Goal: Task Accomplishment & Management: Complete application form

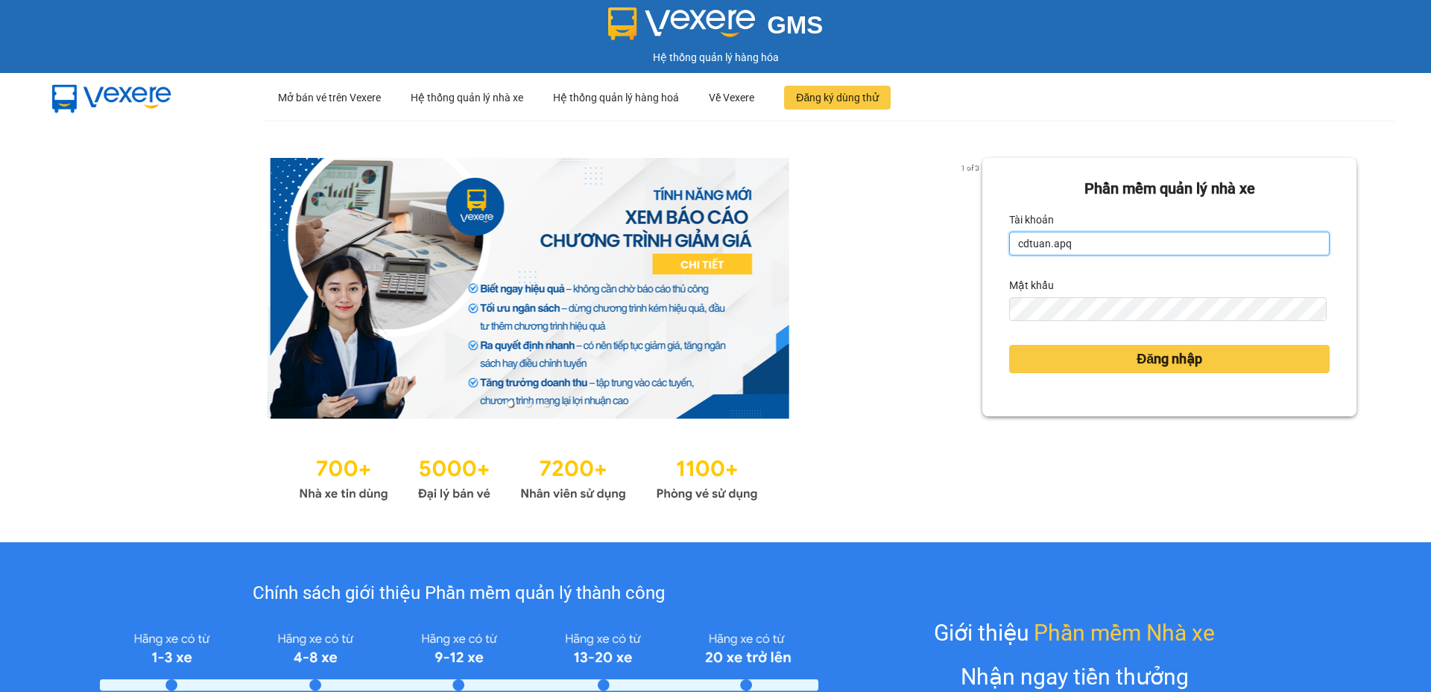
click at [1104, 247] on input "cdtuan.apq" at bounding box center [1169, 244] width 321 height 24
type input "vvanh.apq"
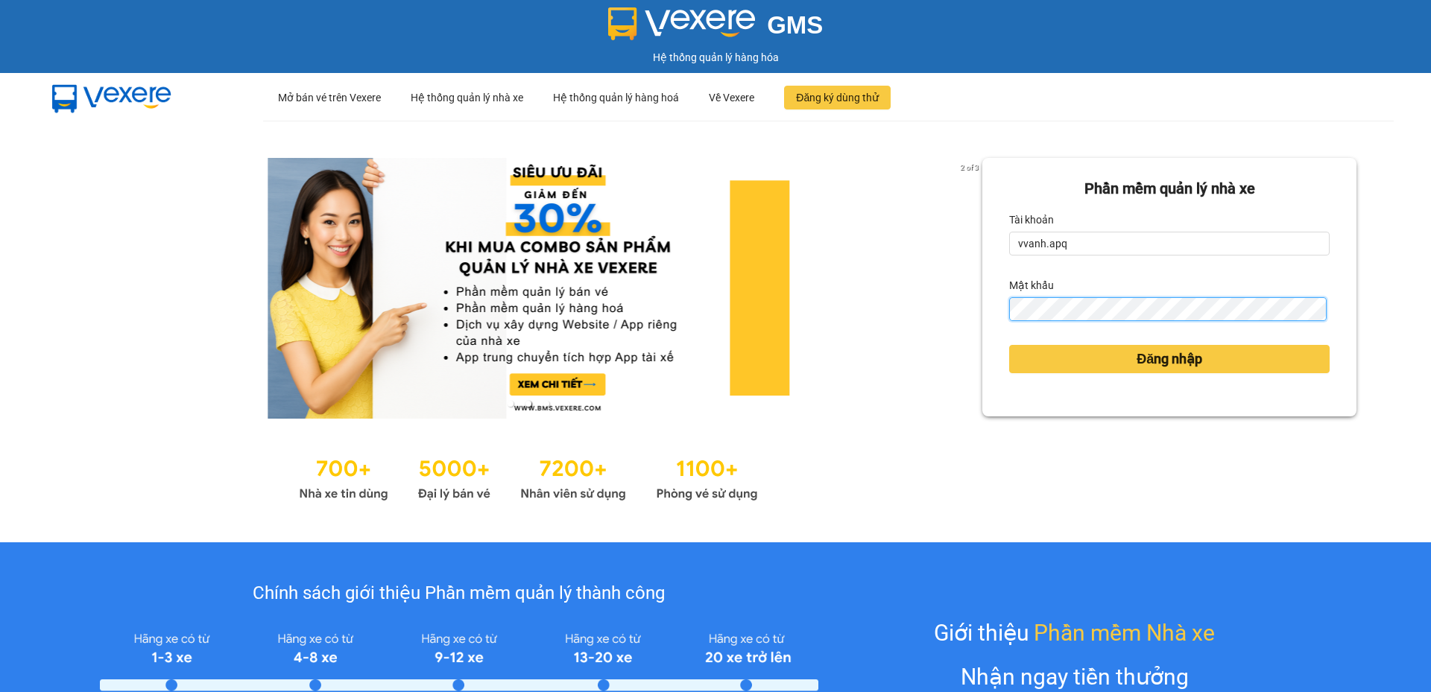
click at [1009, 345] on button "Đăng nhập" at bounding box center [1169, 359] width 321 height 28
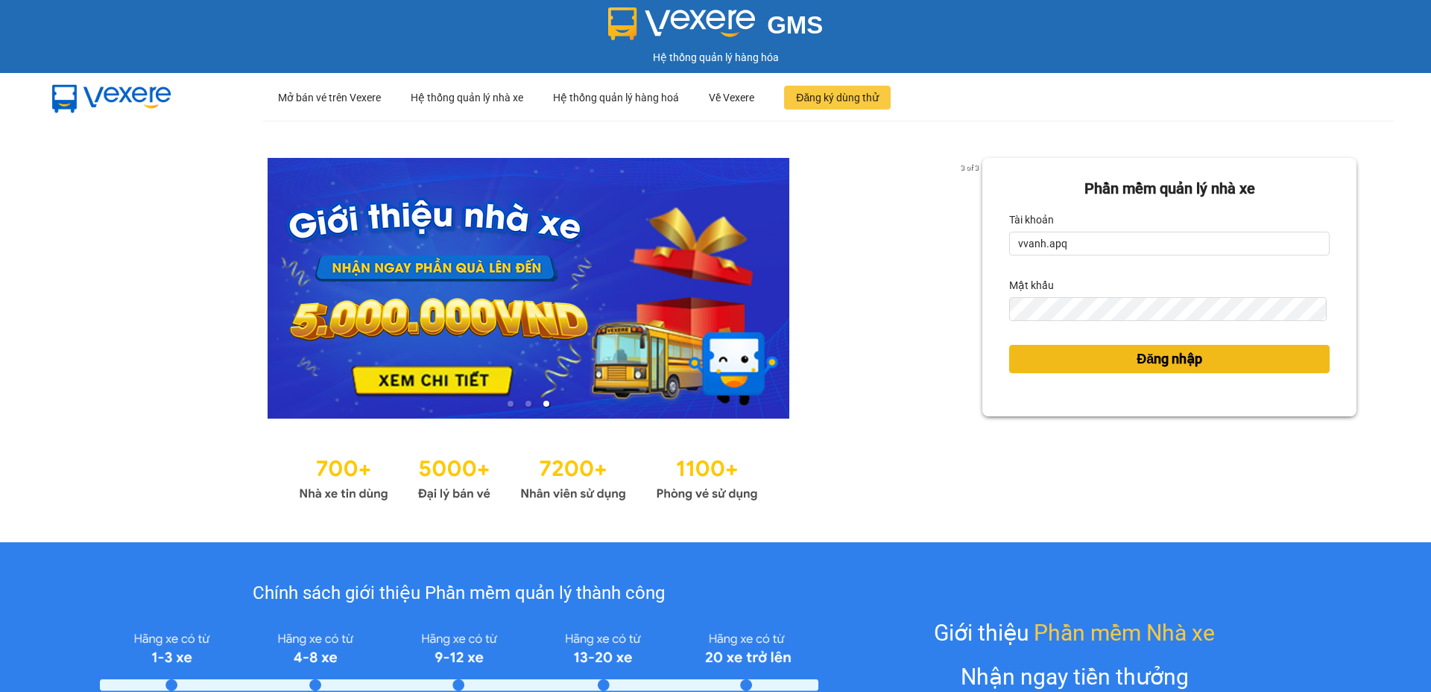
click at [1064, 357] on button "Đăng nhập" at bounding box center [1169, 359] width 321 height 28
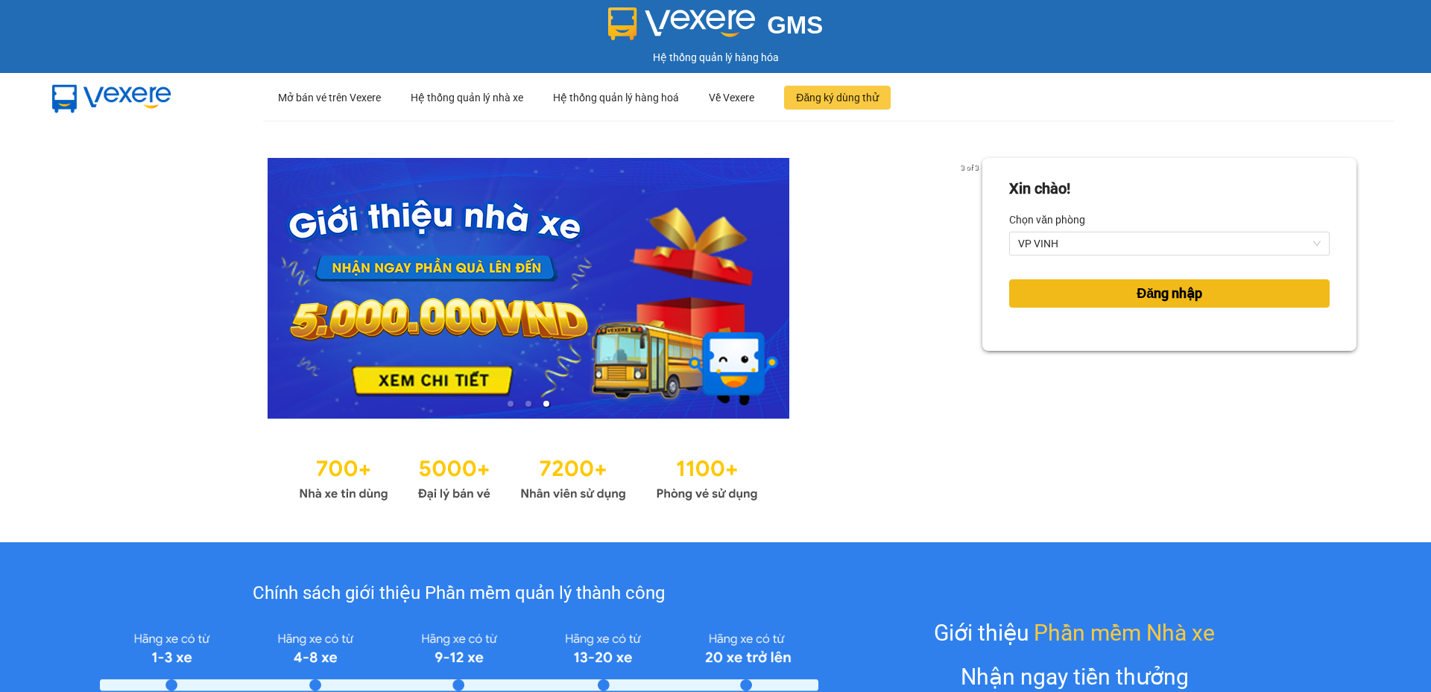
click at [1211, 281] on button "Đăng nhập" at bounding box center [1169, 294] width 321 height 28
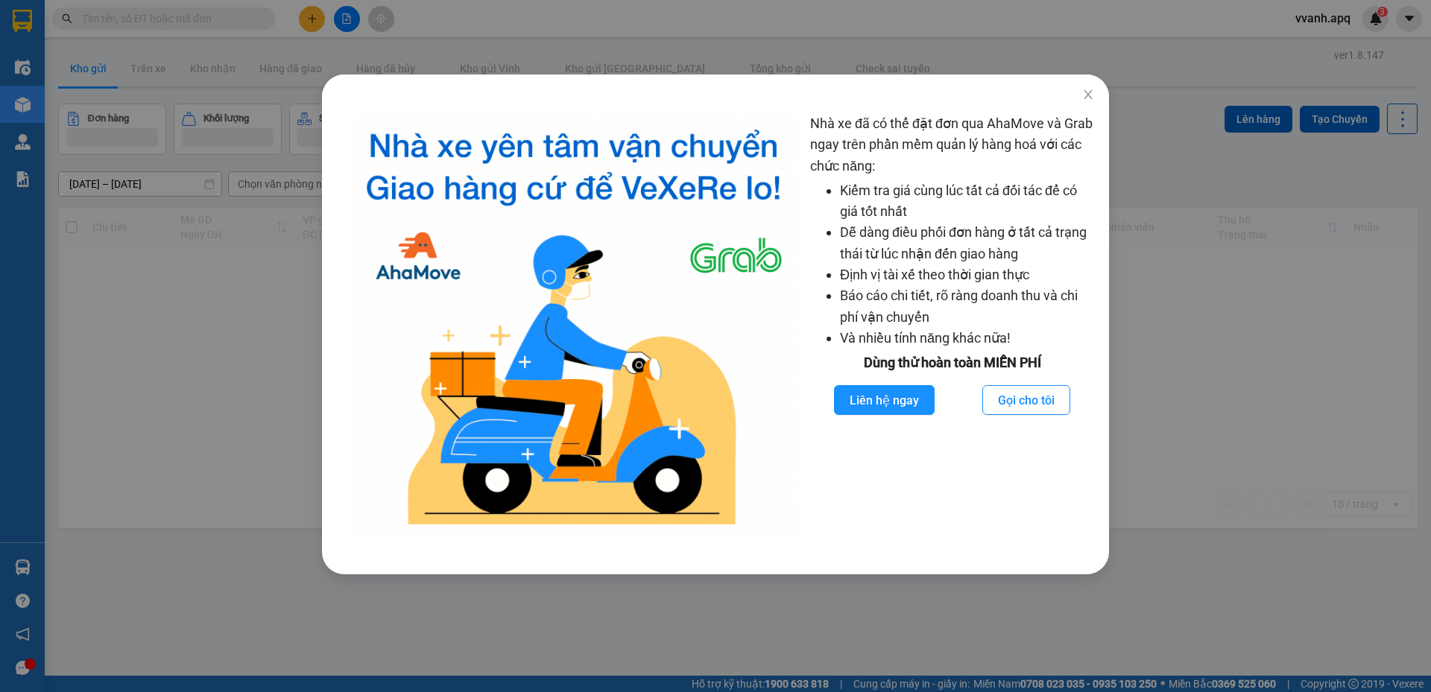
click at [56, 19] on div "Nhà xe đã có thể đặt đơn qua AhaMove và Grab ngay trên phần mềm quản lý hàng ho…" at bounding box center [715, 346] width 1431 height 692
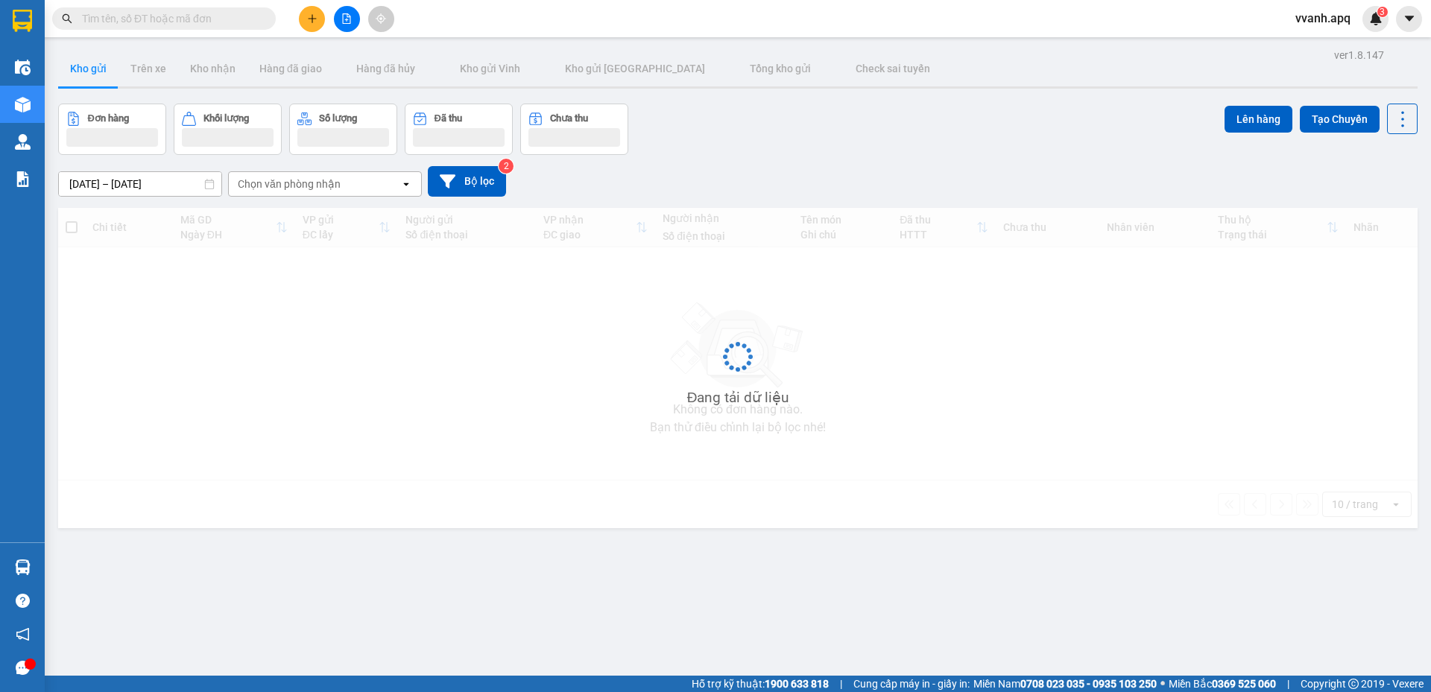
click at [124, 13] on input "text" at bounding box center [170, 18] width 176 height 16
click at [126, 13] on input "text" at bounding box center [170, 18] width 176 height 16
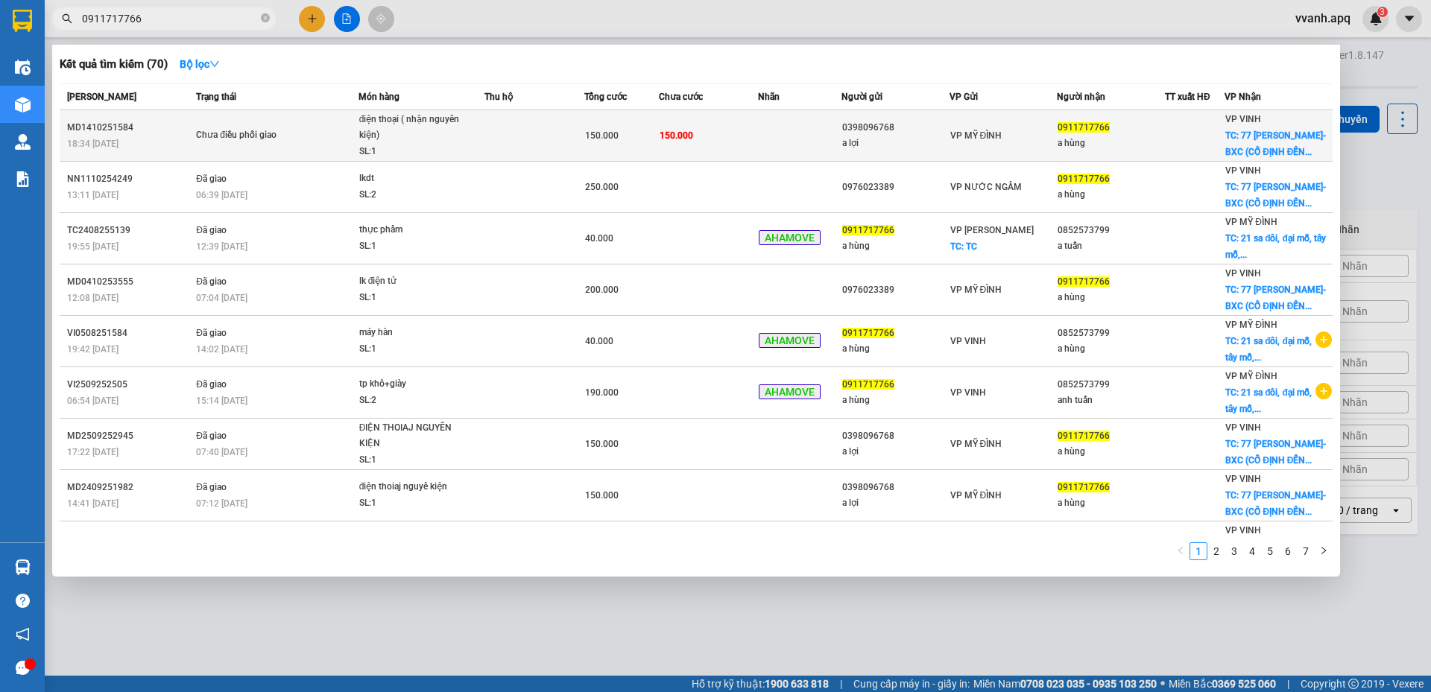
type input "0911717766"
click at [288, 136] on div "Chưa điều phối giao" at bounding box center [252, 135] width 112 height 16
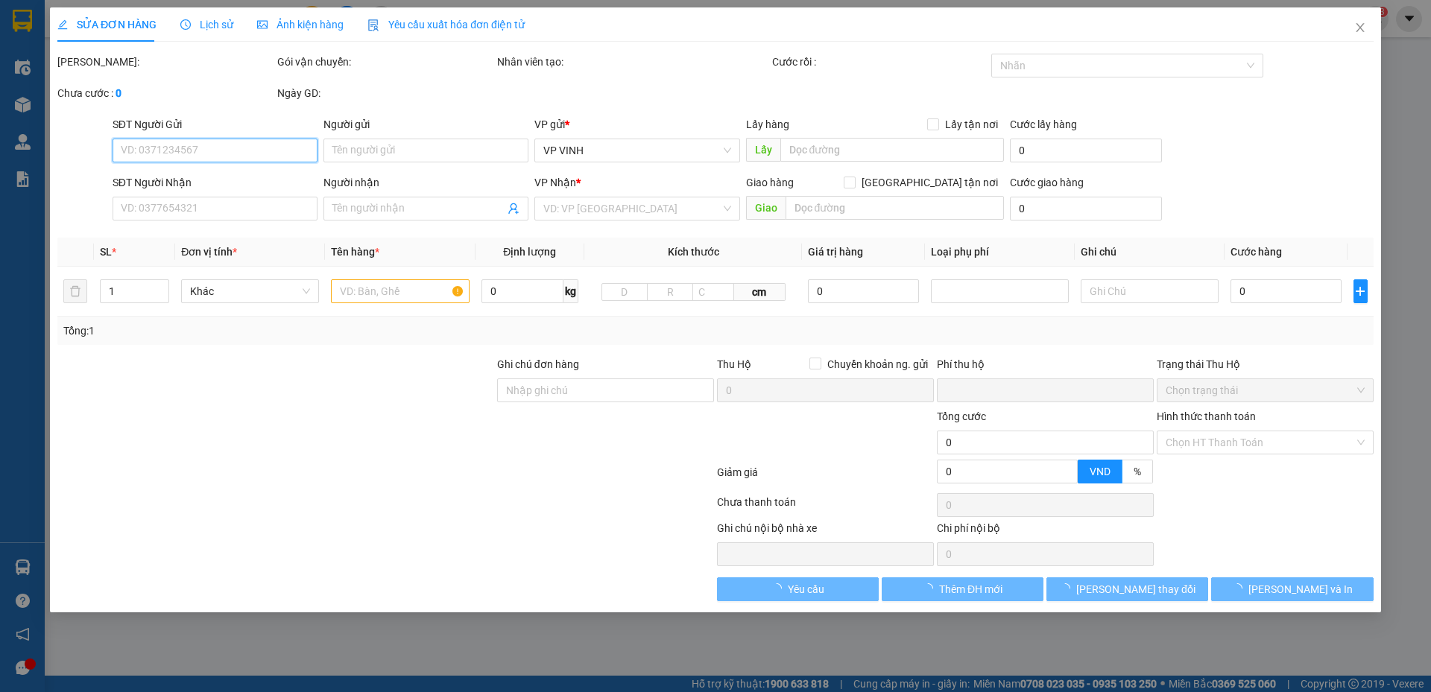
type input "0398096768"
type input "a lợi"
type input "0911717766"
type input "a hùng"
checkbox input "true"
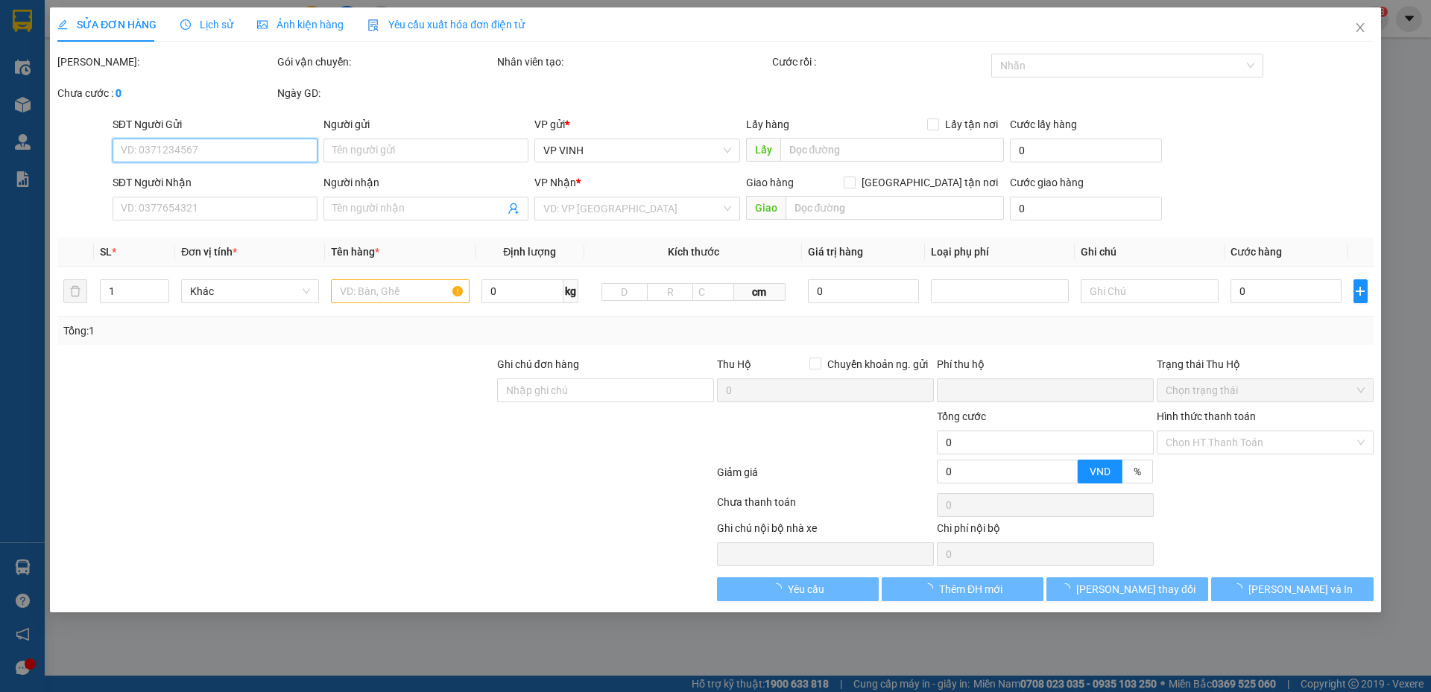
type input "77 LÊ LỢI-BXC (CỐ ĐỊNH ĐẾN LẤY)"
type input "0"
type input "150.000"
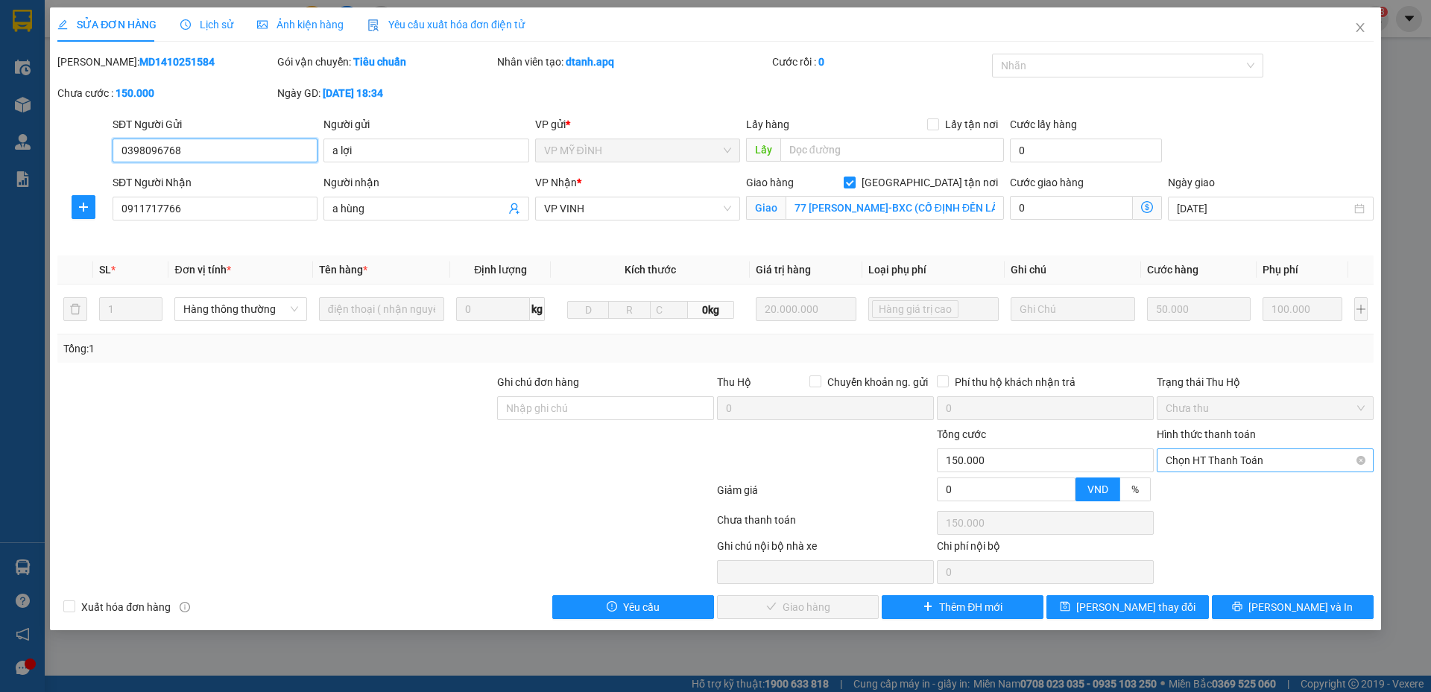
click at [1234, 462] on span "Chọn HT Thanh Toán" at bounding box center [1265, 460] width 199 height 22
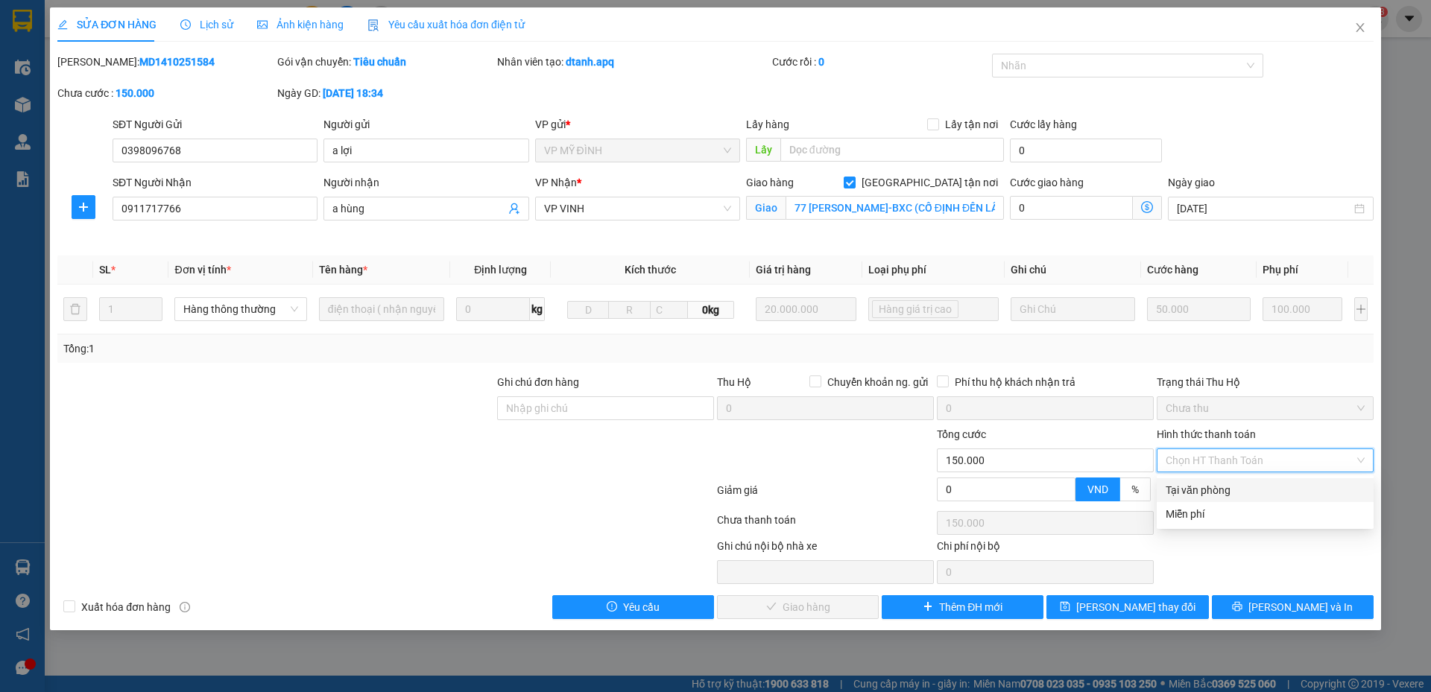
click at [1225, 487] on div "Tại văn phòng" at bounding box center [1265, 490] width 199 height 16
type input "0"
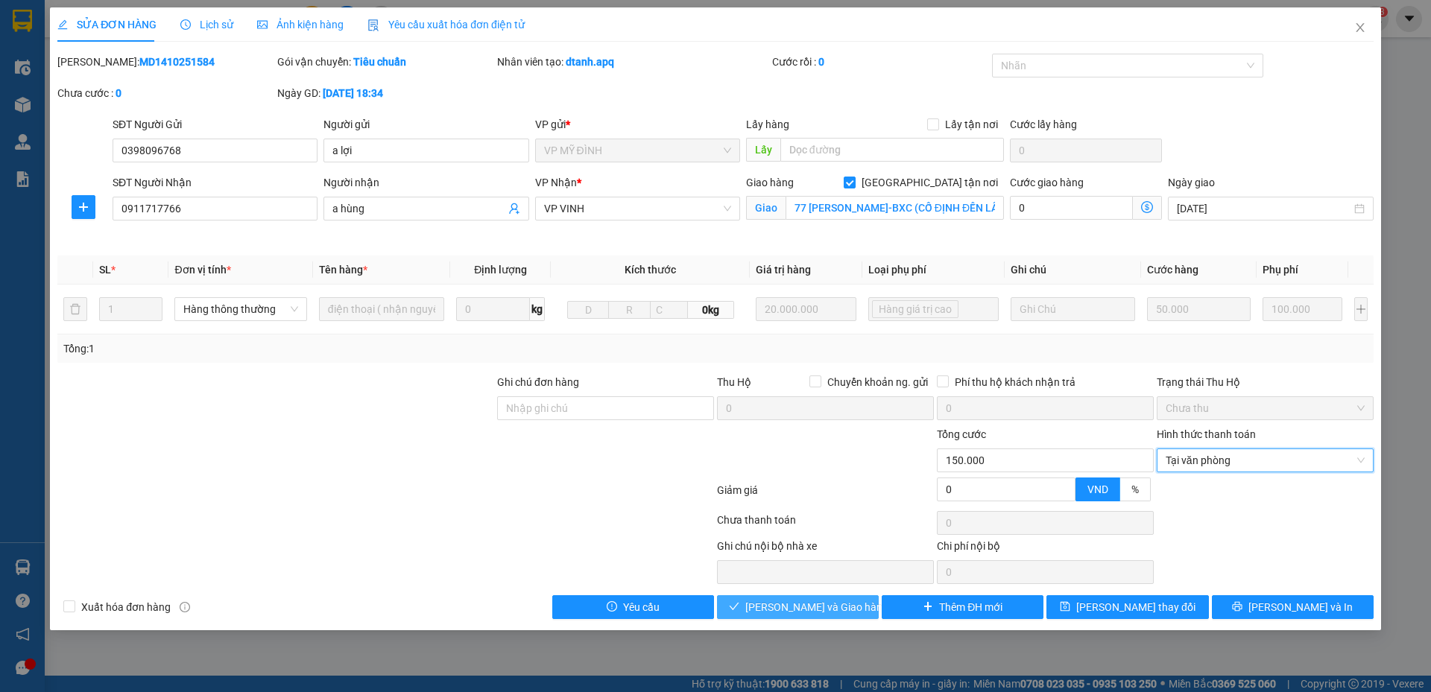
click at [824, 607] on span "Lưu và Giao hàng" at bounding box center [816, 607] width 143 height 16
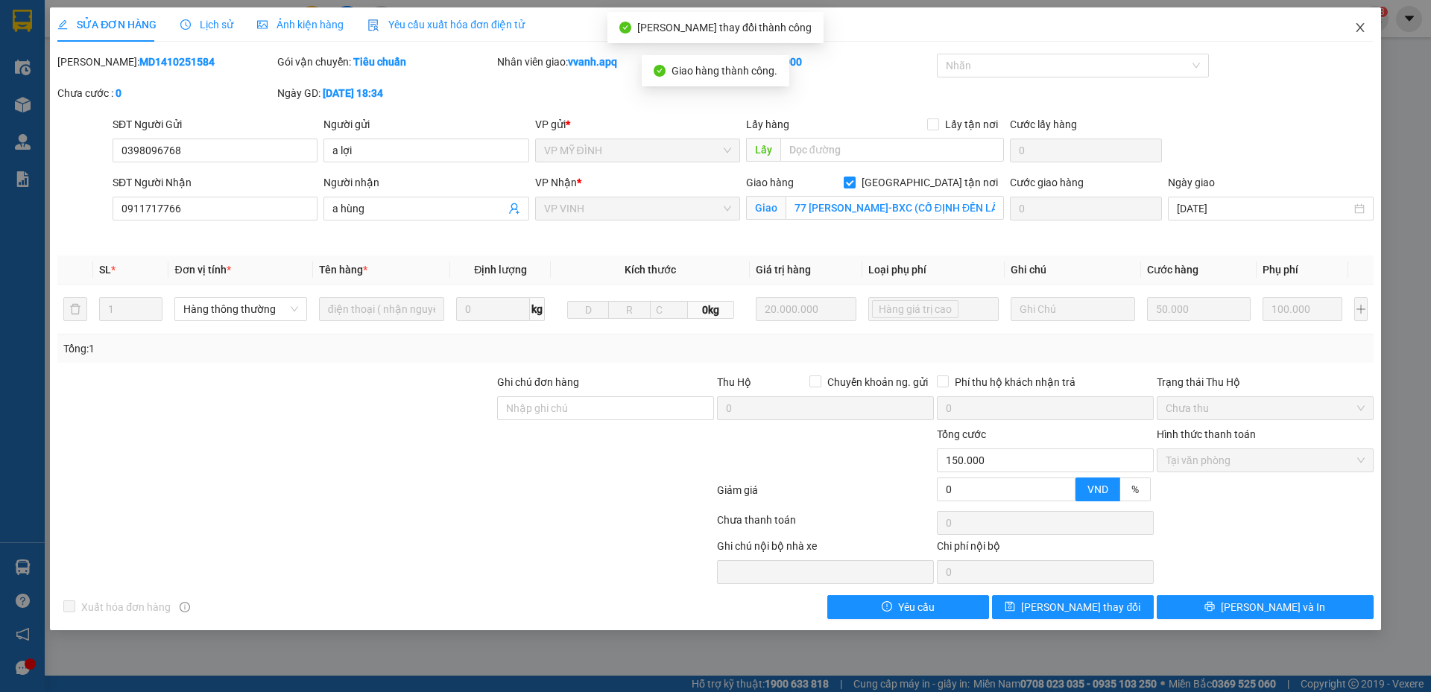
click at [1351, 39] on span "Close" at bounding box center [1360, 28] width 42 height 42
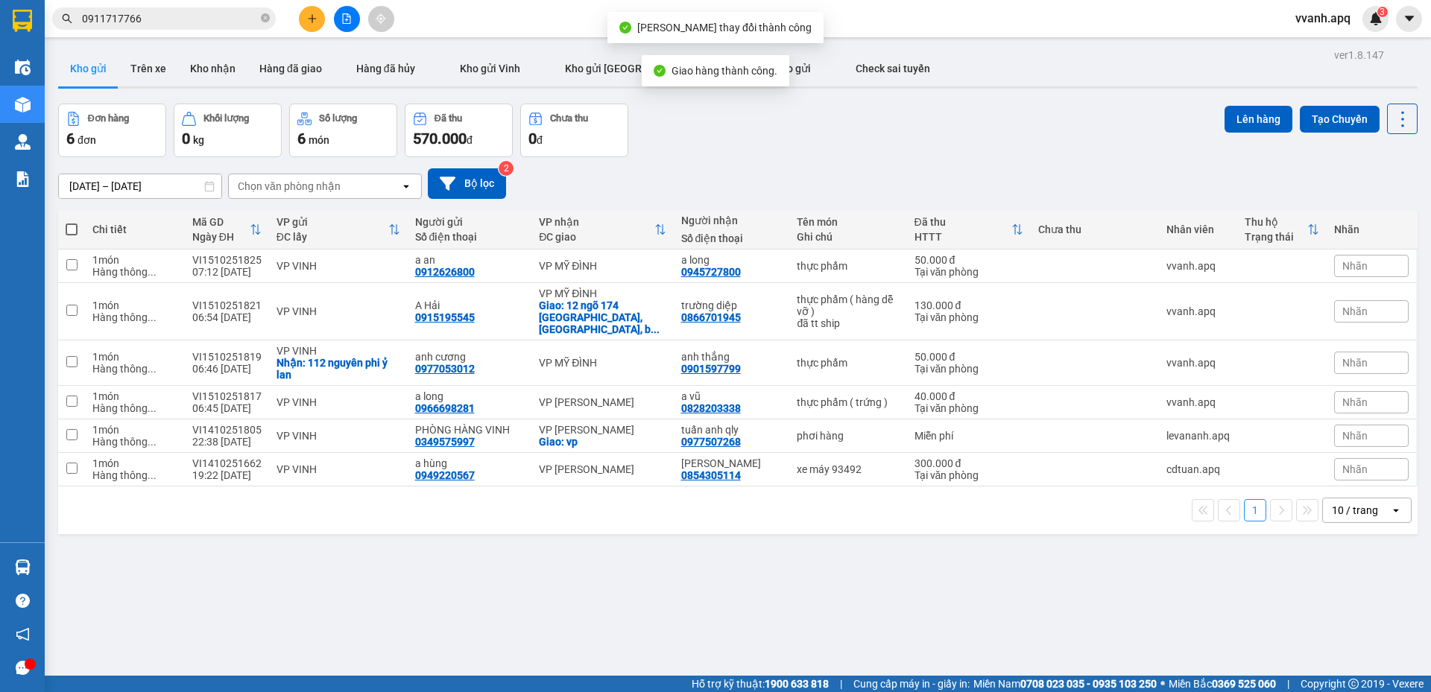
click at [221, 14] on input "0911717766" at bounding box center [170, 18] width 176 height 16
paste input "0911717766"
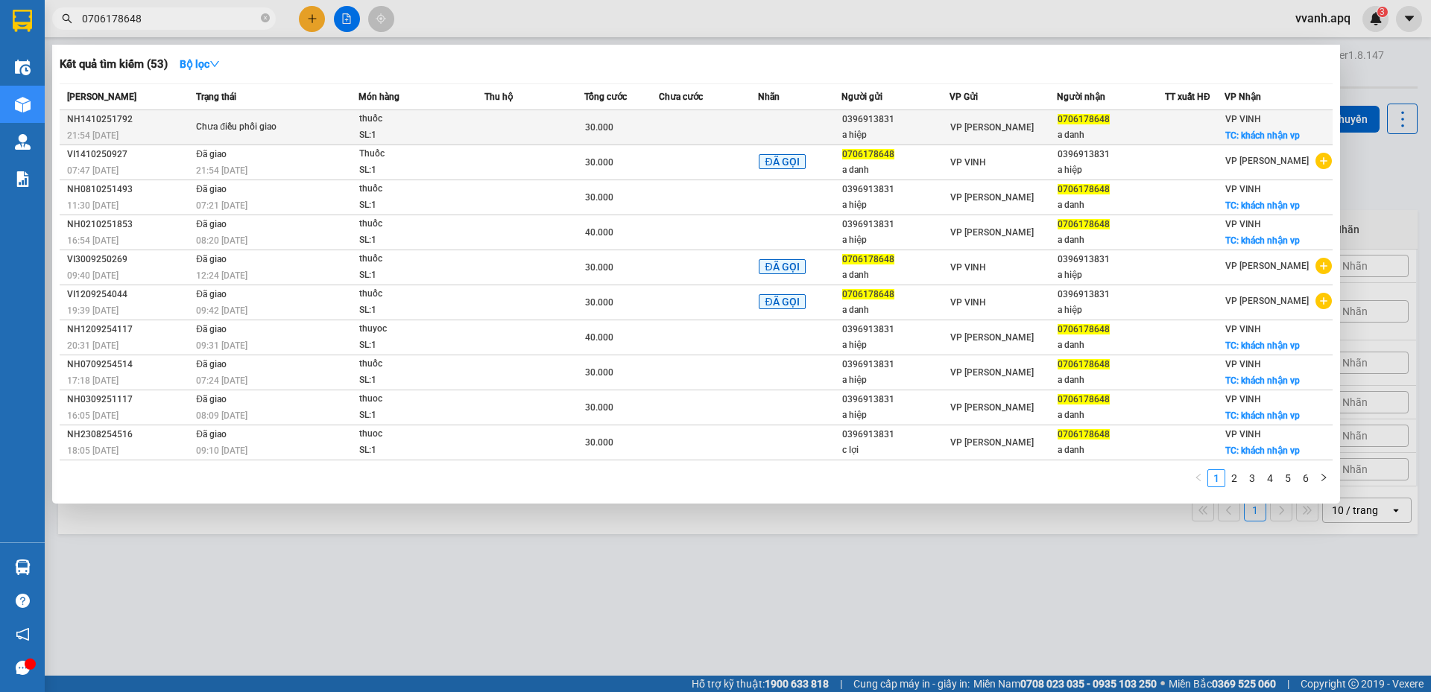
type input "0706178648"
click at [279, 122] on div "Chưa điều phối giao" at bounding box center [252, 127] width 112 height 16
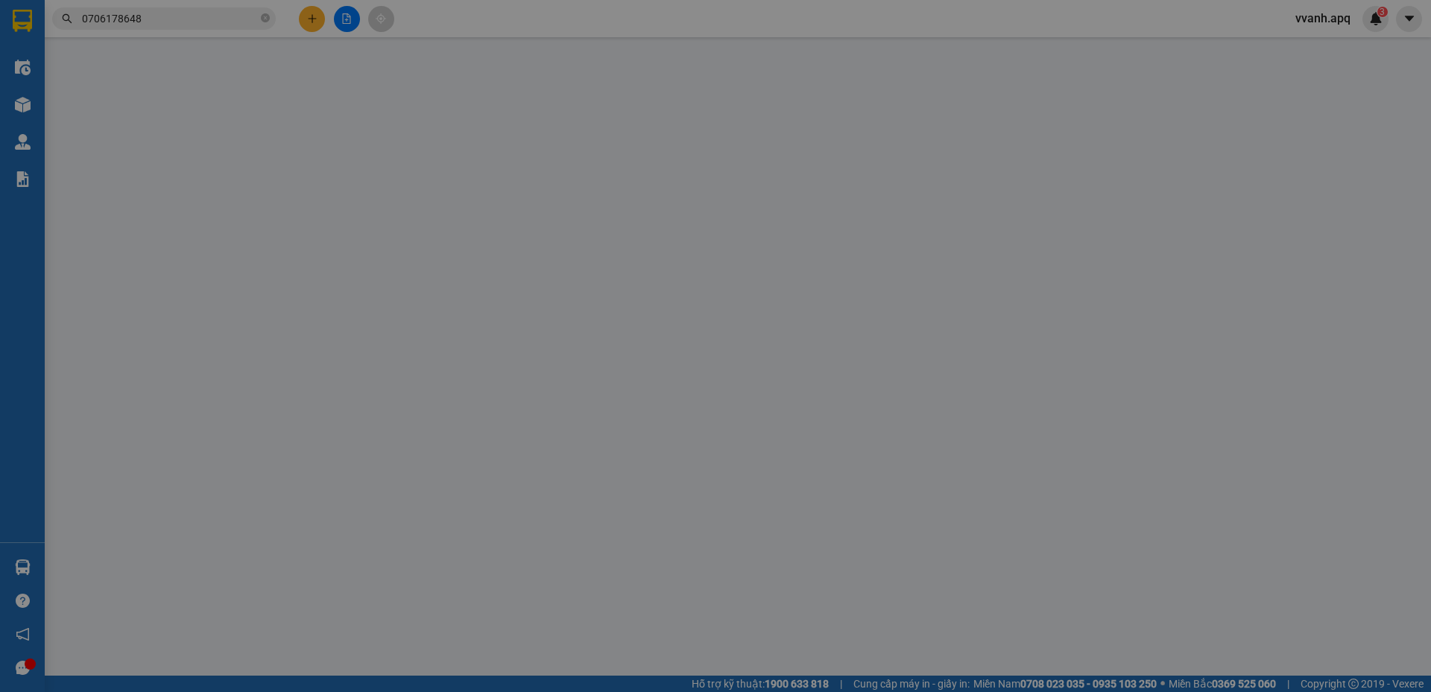
type input "0396913831"
type input "a hiệp"
type input "0706178648"
type input "a danh"
checkbox input "true"
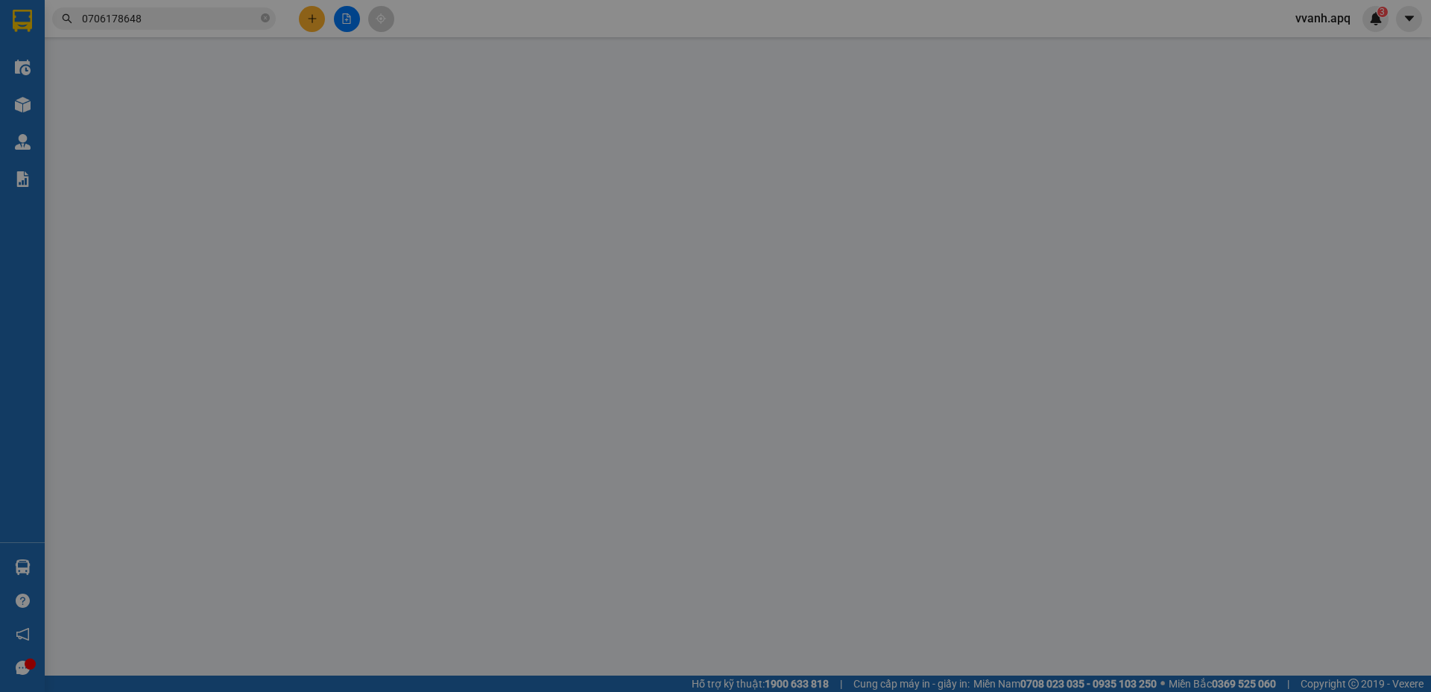
type input "khách nhận vp"
type input "0"
type input "30.000"
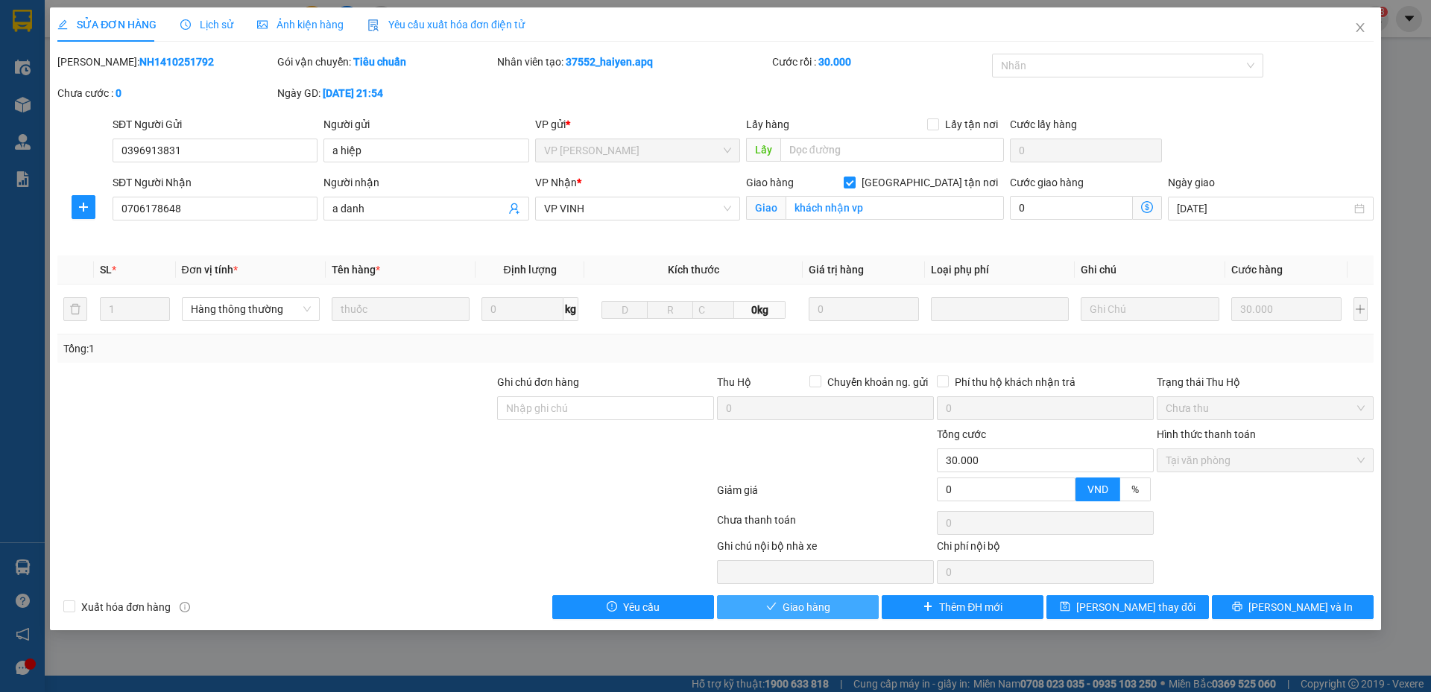
click at [825, 619] on button "Giao hàng" at bounding box center [798, 608] width 162 height 24
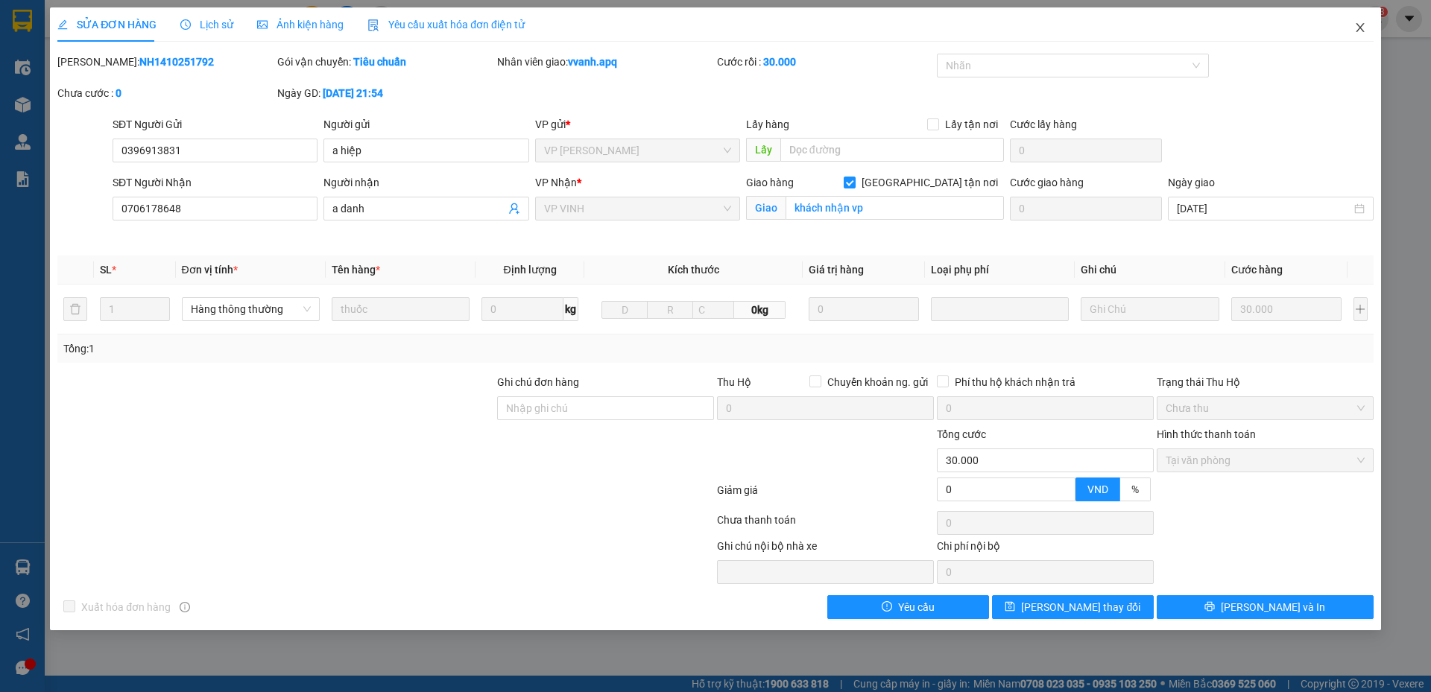
click at [1360, 38] on span "Close" at bounding box center [1360, 28] width 42 height 42
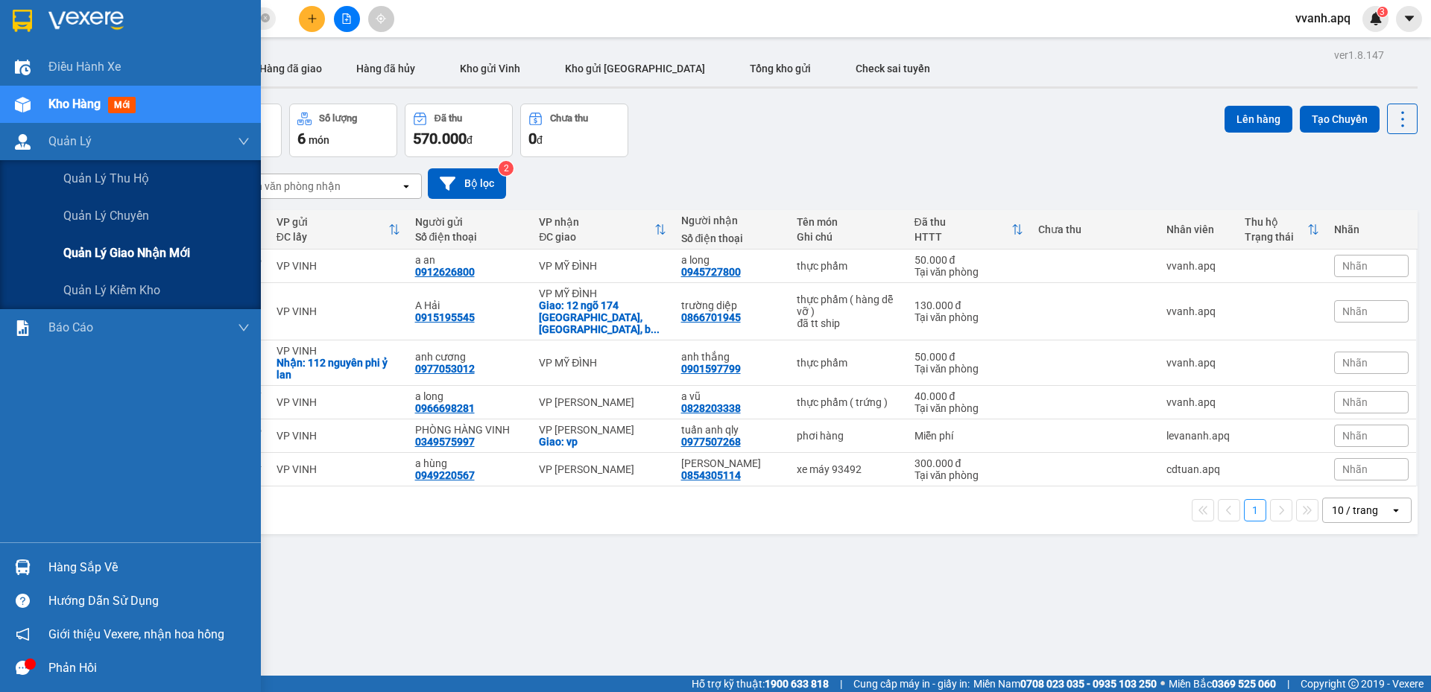
click at [122, 239] on div "Quản lý giao nhận mới" at bounding box center [156, 253] width 186 height 37
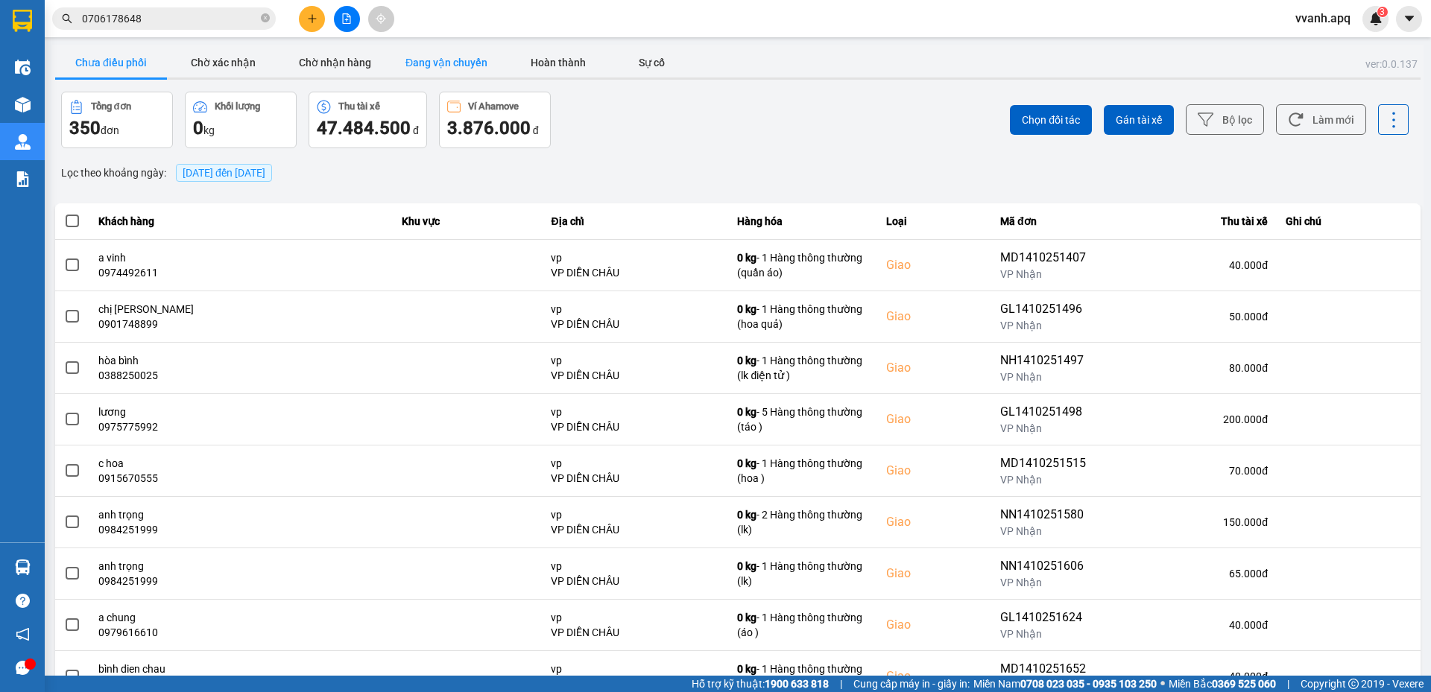
click at [421, 60] on button "Đang vận chuyển" at bounding box center [447, 63] width 112 height 30
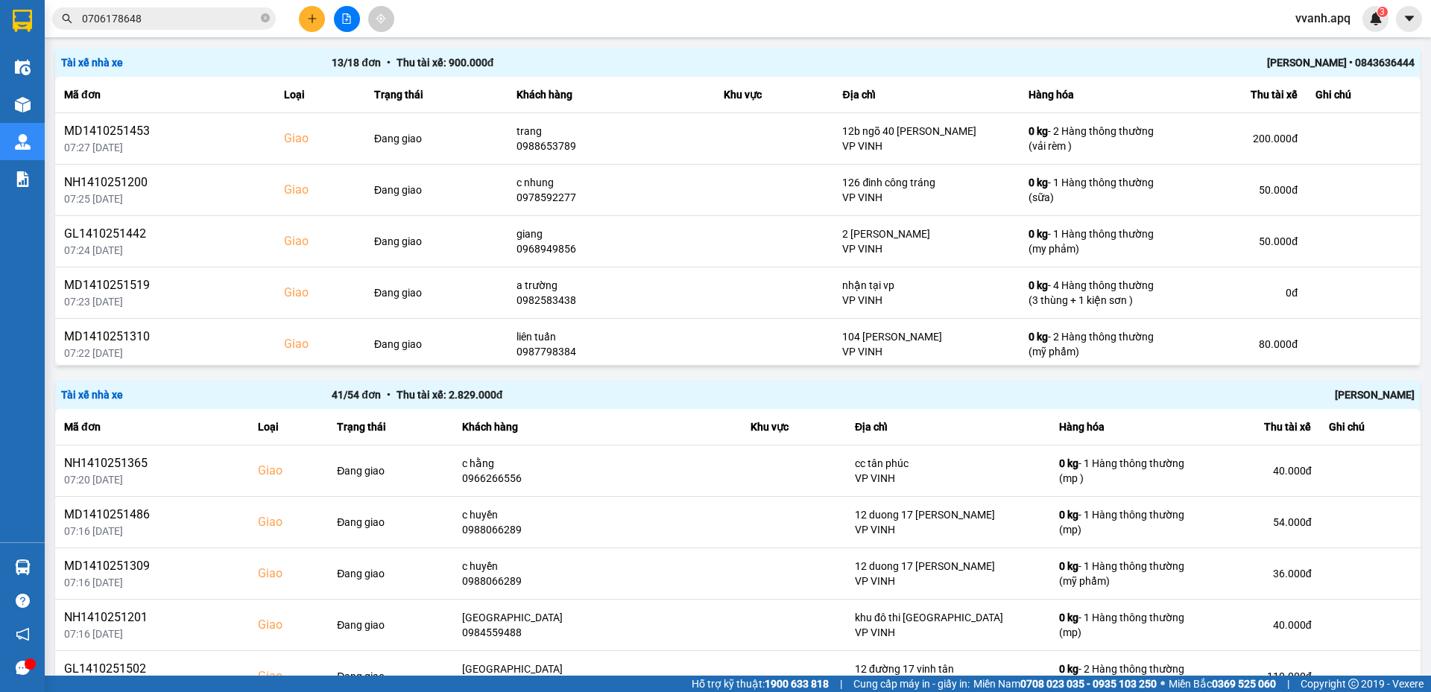
scroll to position [969, 0]
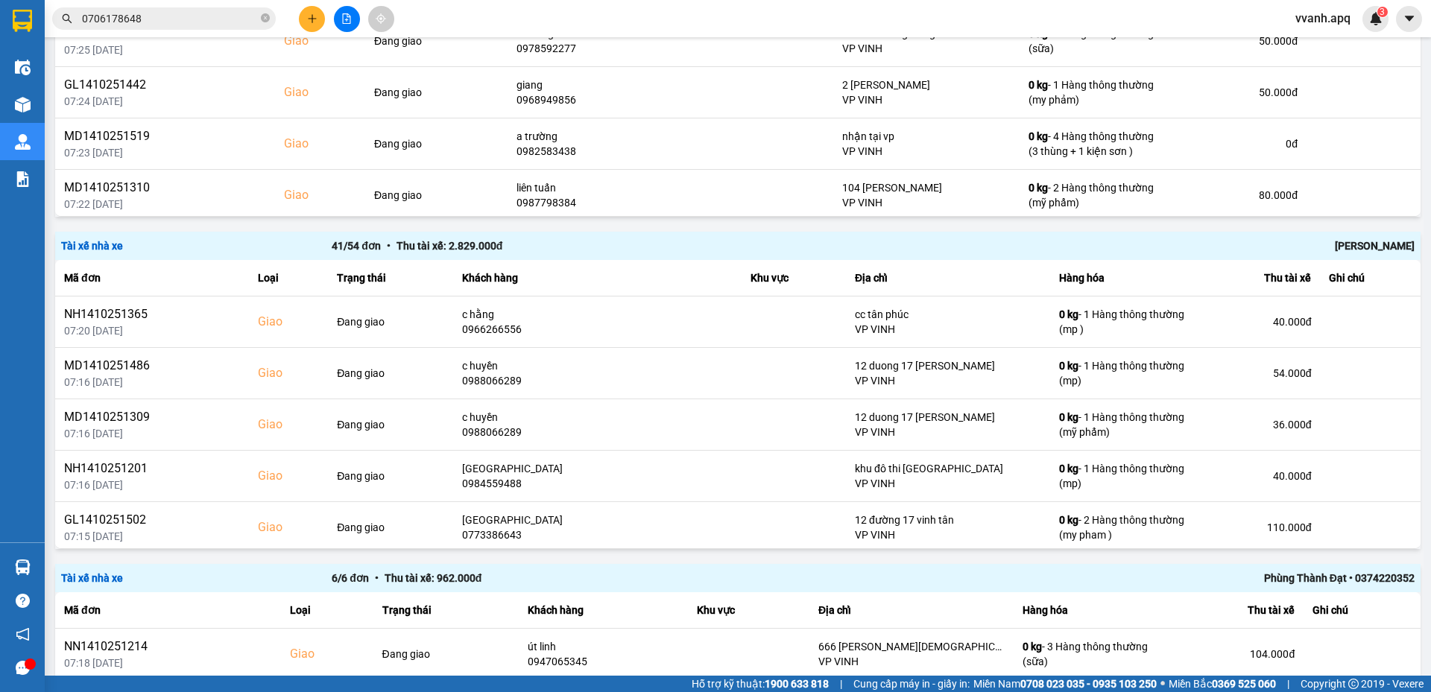
click at [1350, 232] on div "Tài xế nhà xe 41 / 54 đơn • Thu tài xế: 2.829.000 đ Nguyễn Tất Tiến" at bounding box center [738, 246] width 1366 height 28
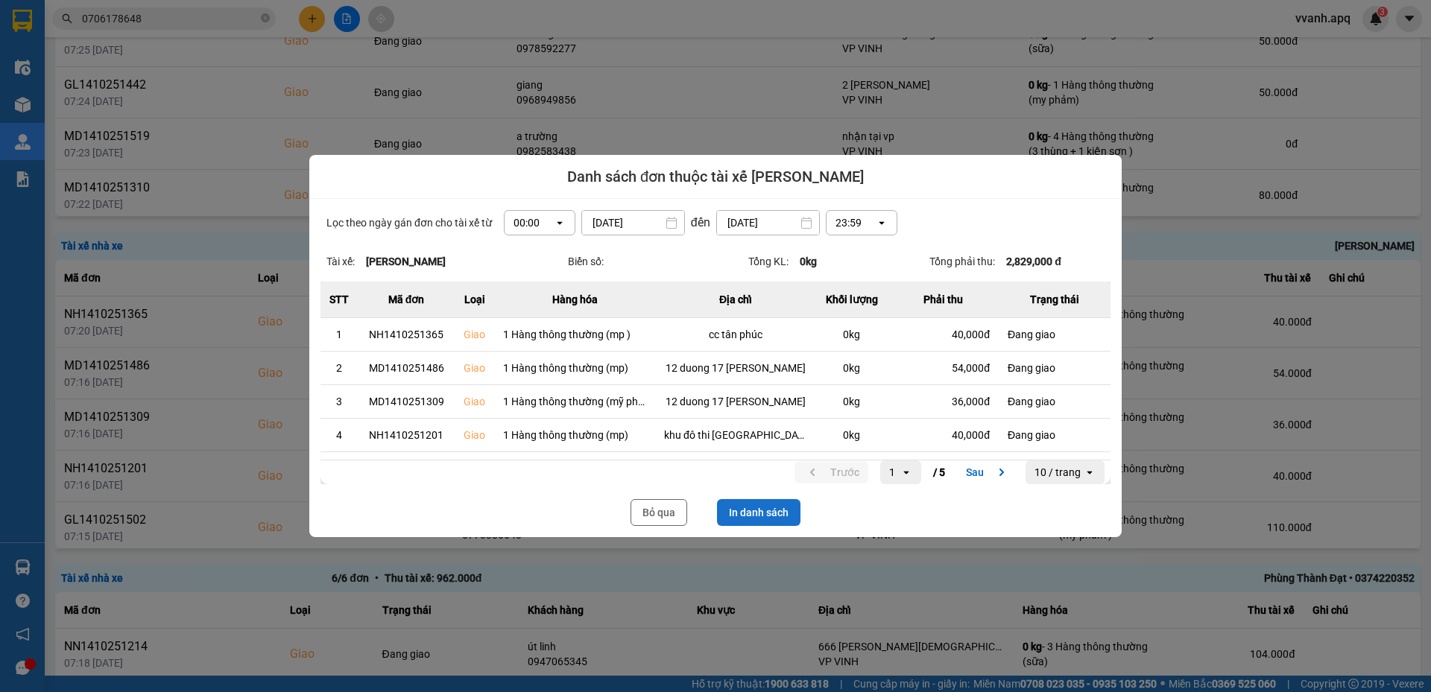
click at [760, 517] on button "In danh sách" at bounding box center [758, 512] width 83 height 27
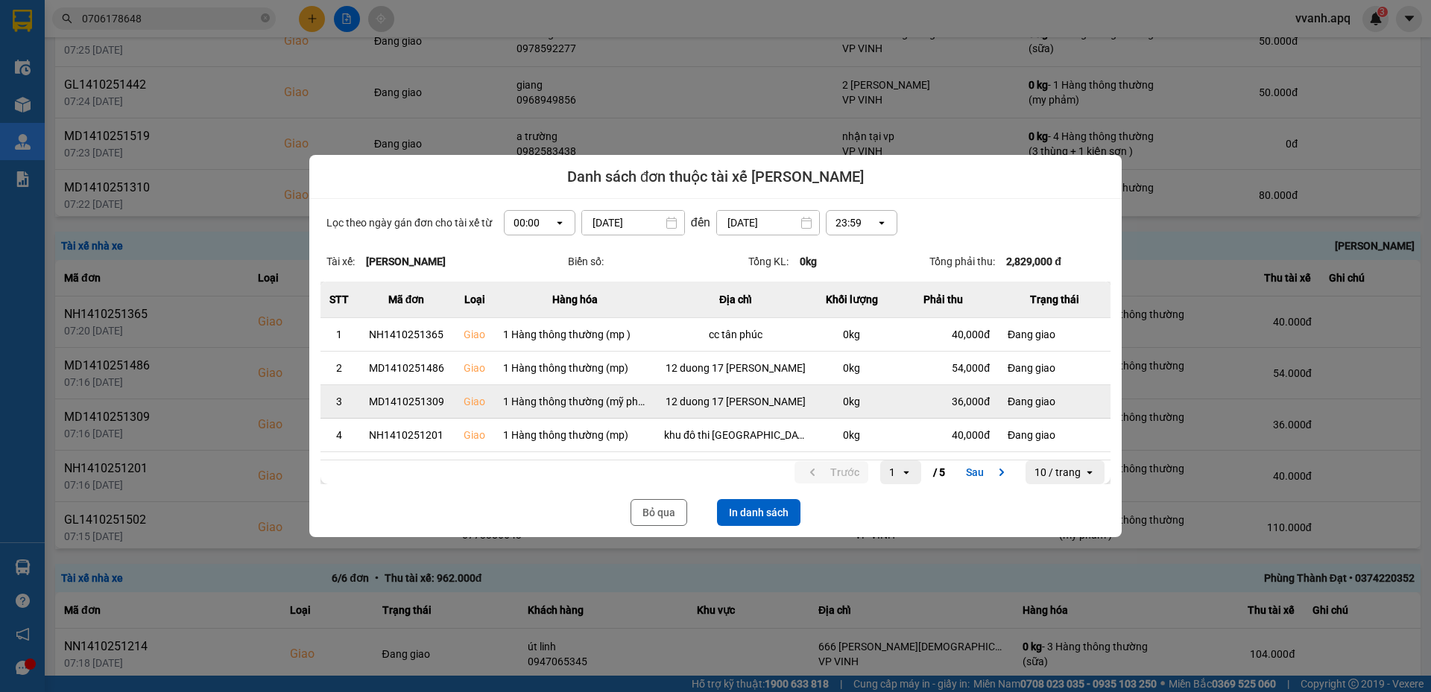
scroll to position [0, 0]
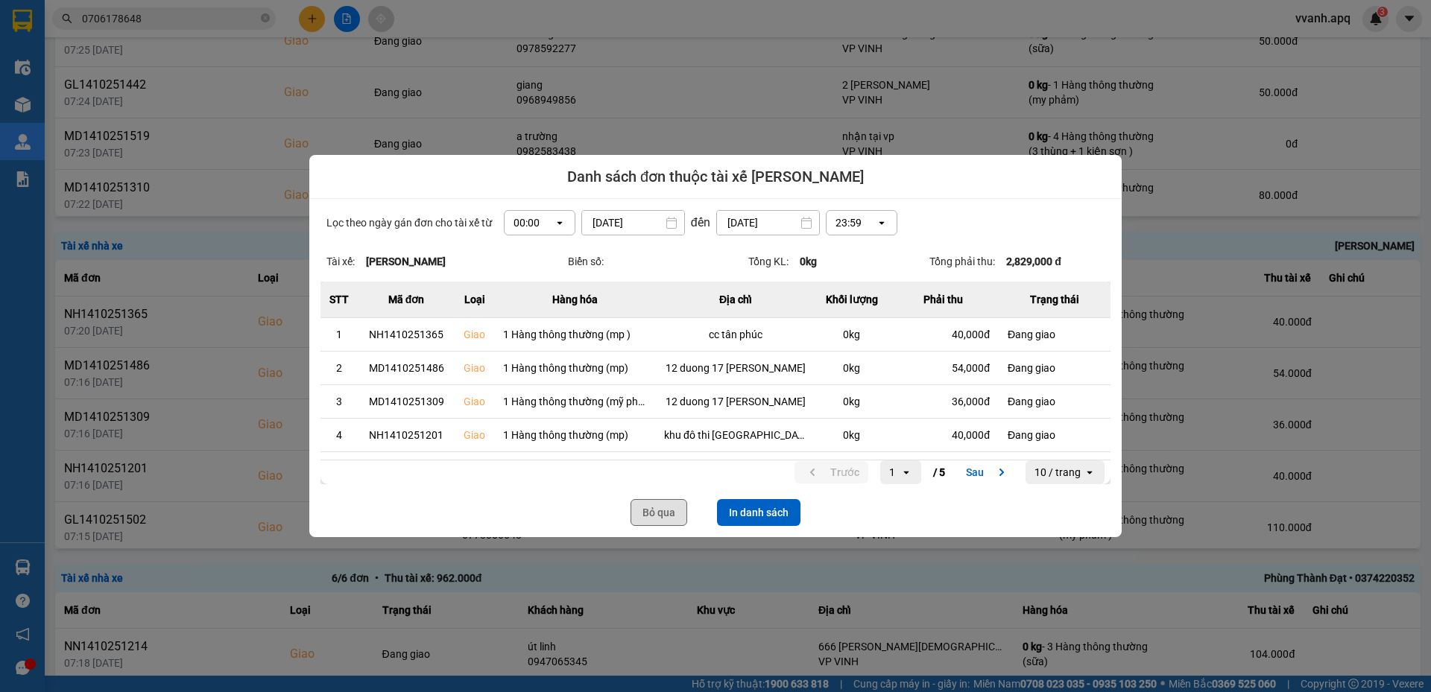
click at [672, 517] on button "Bỏ qua" at bounding box center [659, 512] width 57 height 27
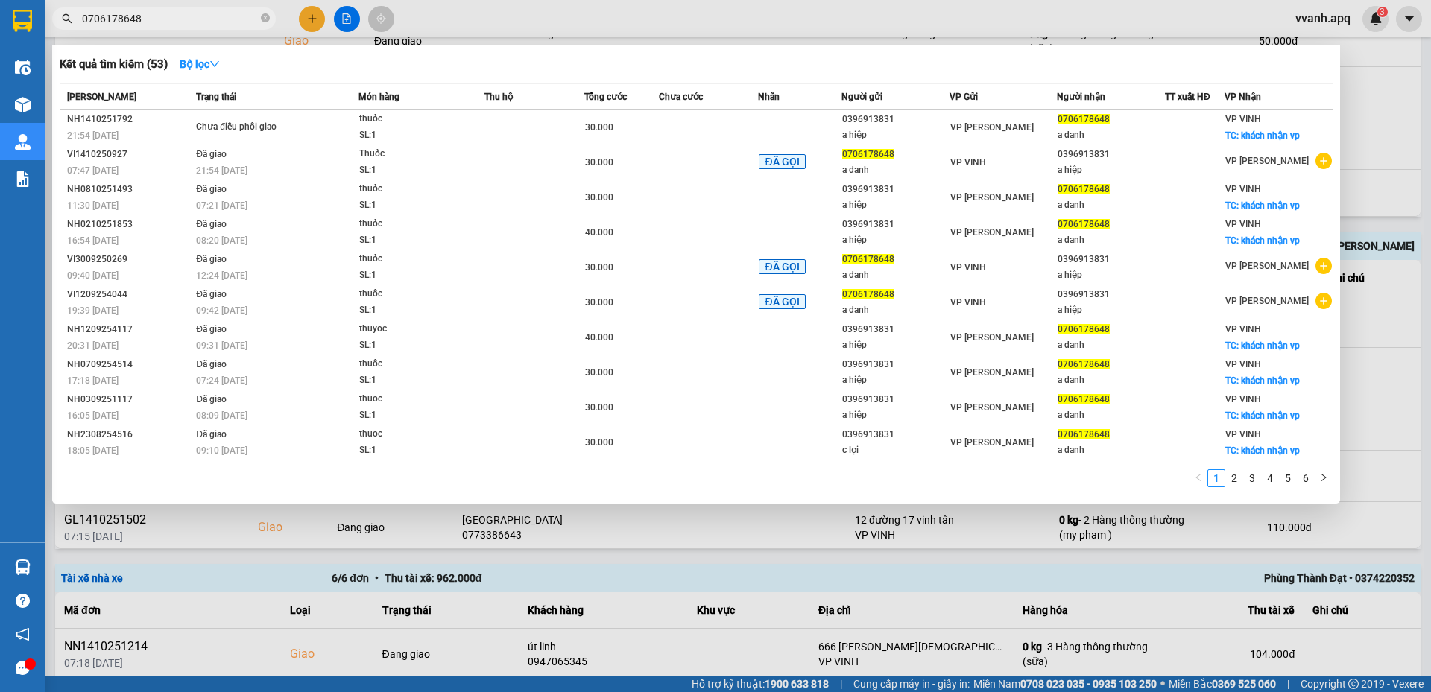
click at [197, 20] on input "0706178648" at bounding box center [170, 18] width 176 height 16
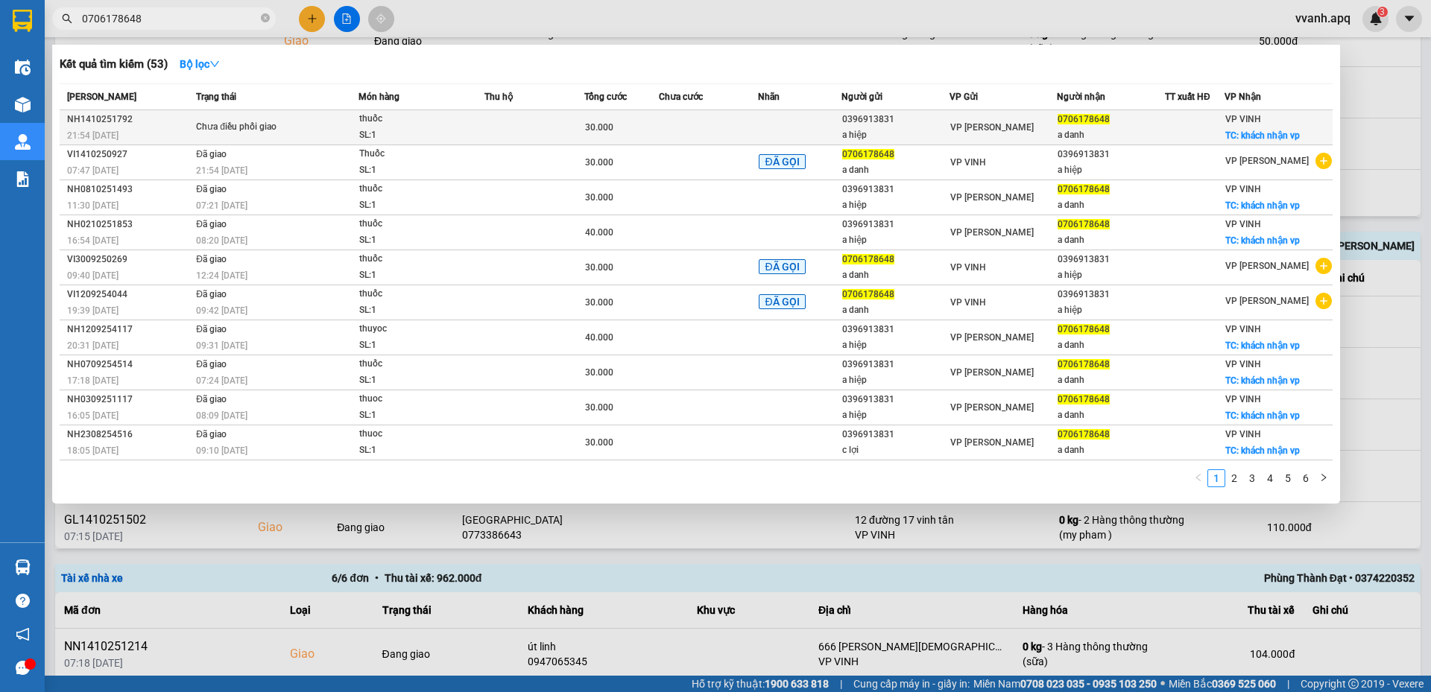
click at [626, 132] on div "30.000" at bounding box center [621, 127] width 73 height 16
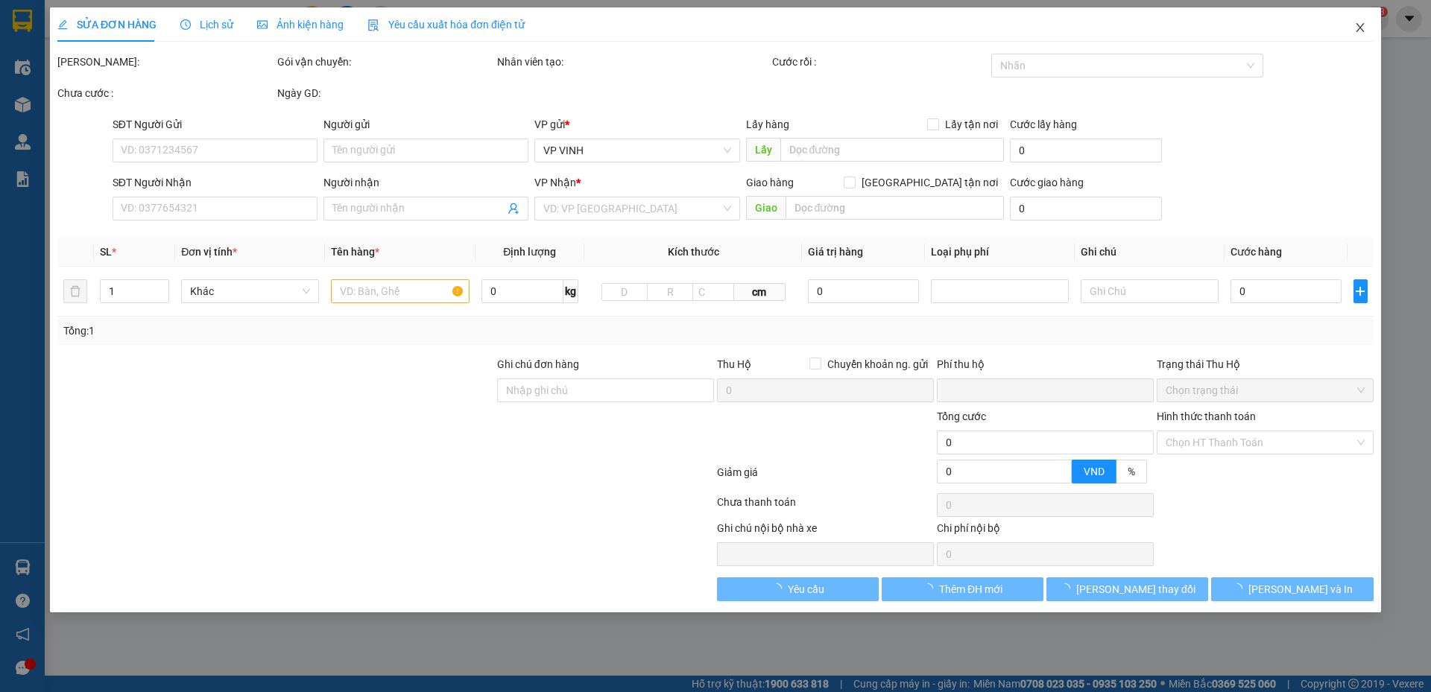
type input "0396913831"
type input "a hiệp"
type input "0706178648"
type input "a danh"
checkbox input "true"
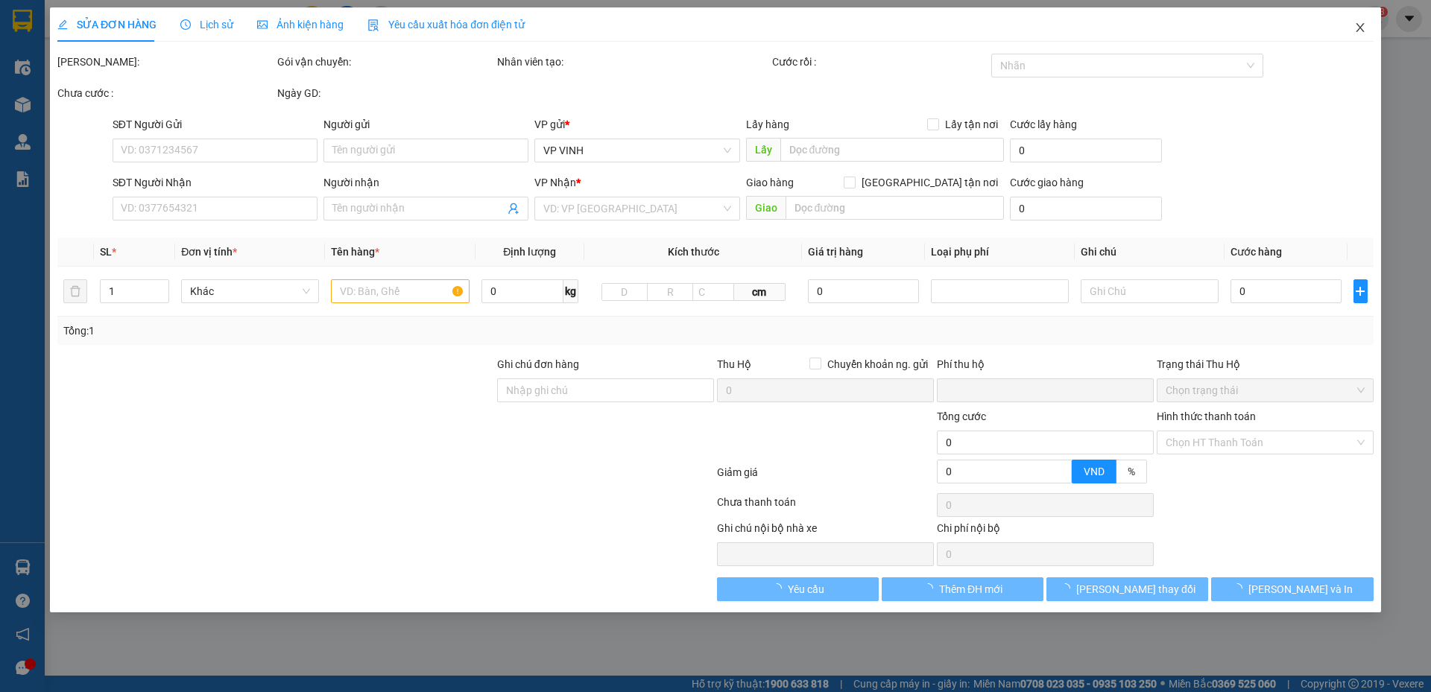
type input "khách nhận vp"
type input "0"
type input "30.000"
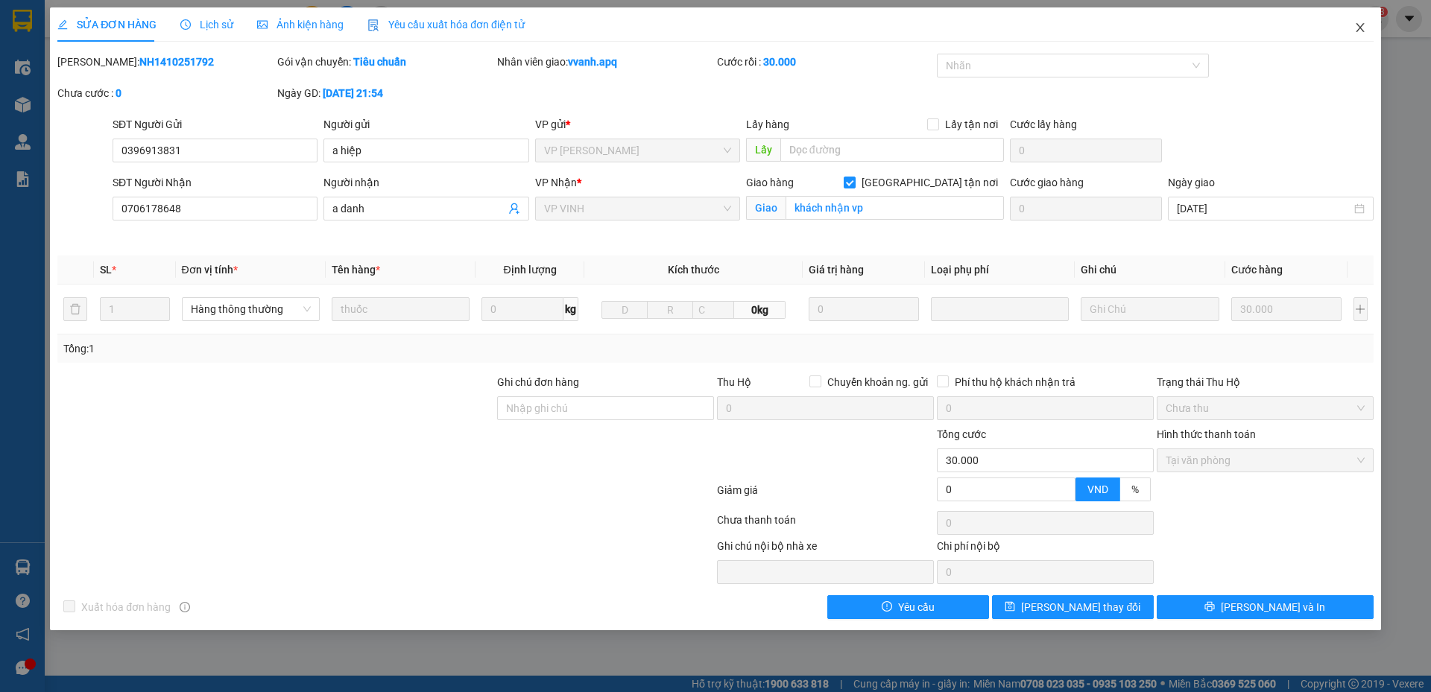
click at [1363, 39] on span "Close" at bounding box center [1360, 28] width 42 height 42
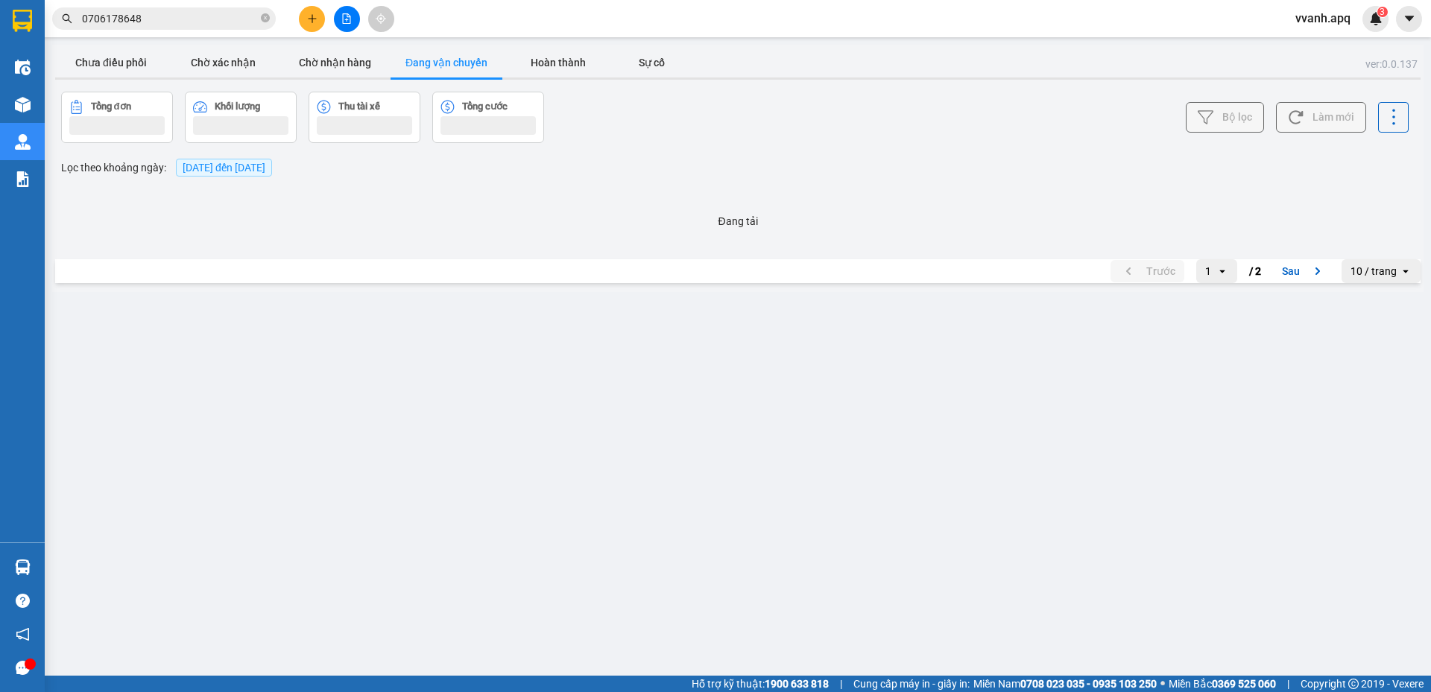
click at [180, 24] on input "0706178648" at bounding box center [170, 18] width 176 height 16
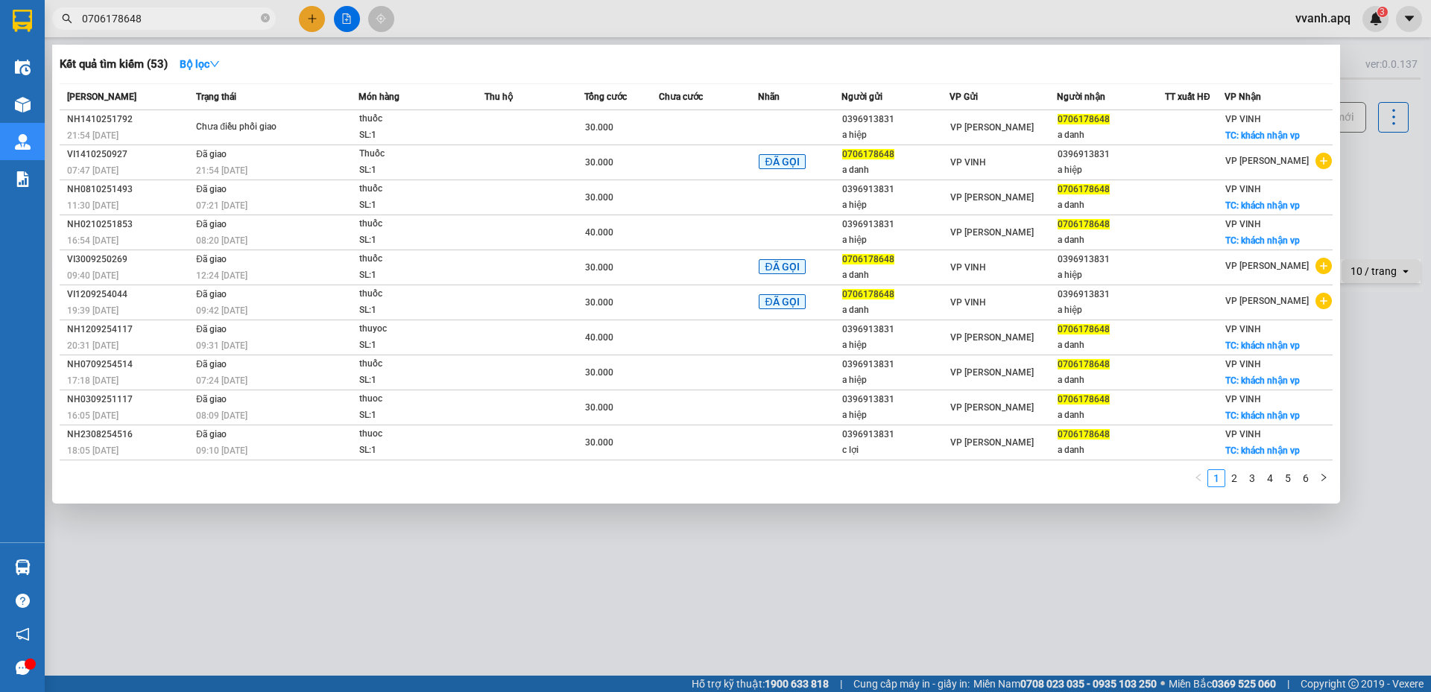
click at [180, 24] on input "0706178648" at bounding box center [170, 18] width 176 height 16
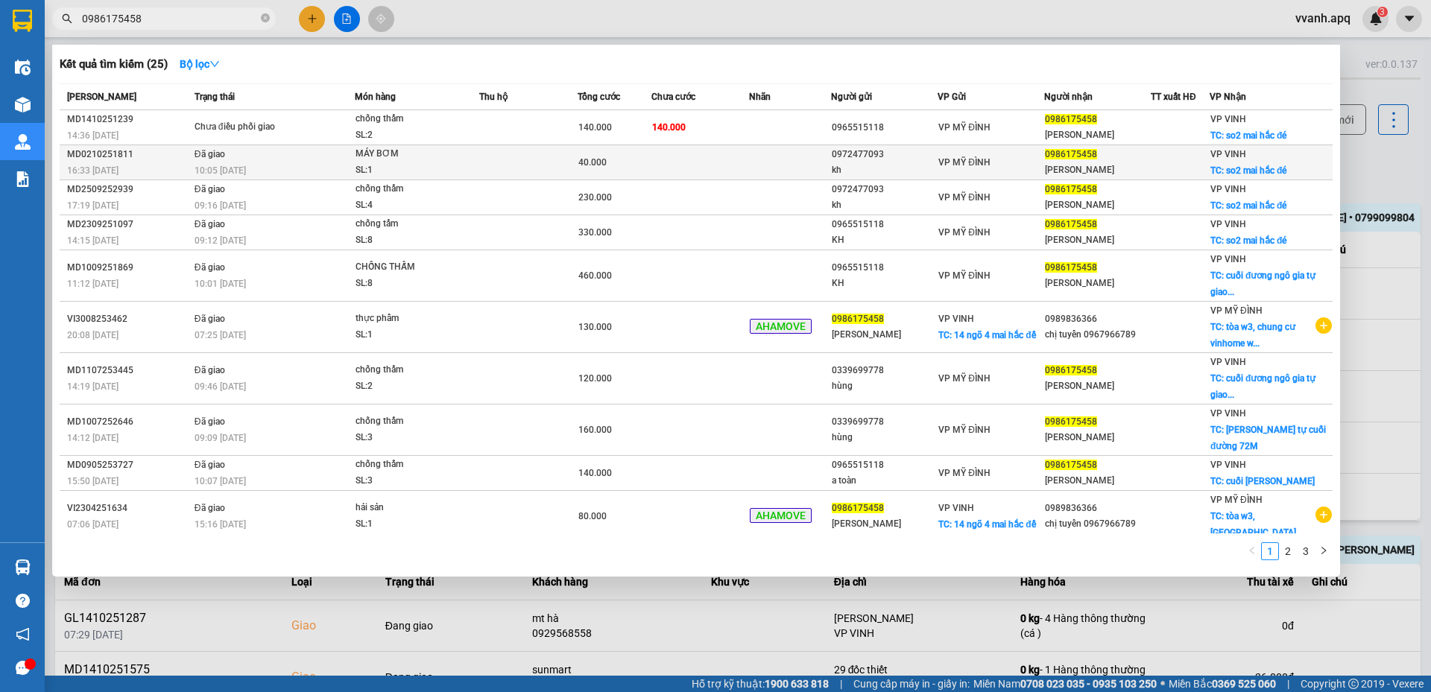
type input "0986175458"
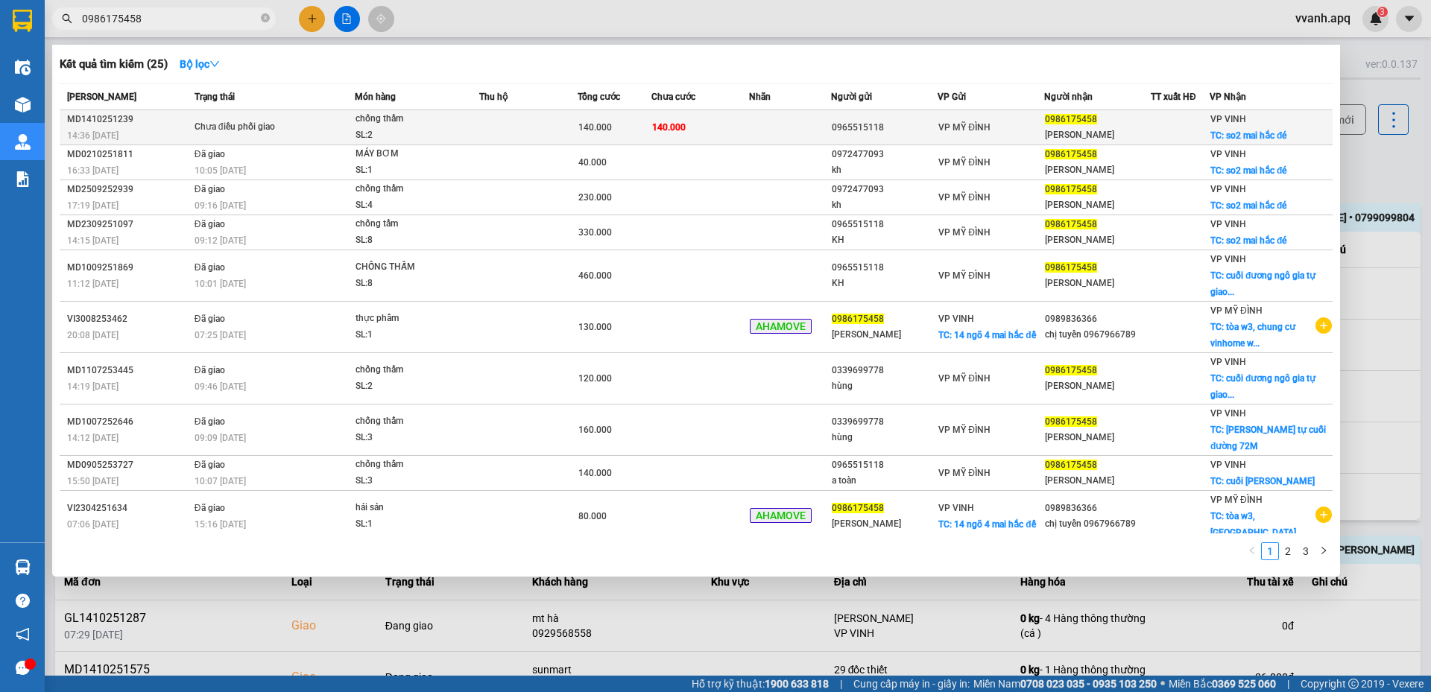
click at [396, 137] on div "SL: 2" at bounding box center [412, 135] width 112 height 16
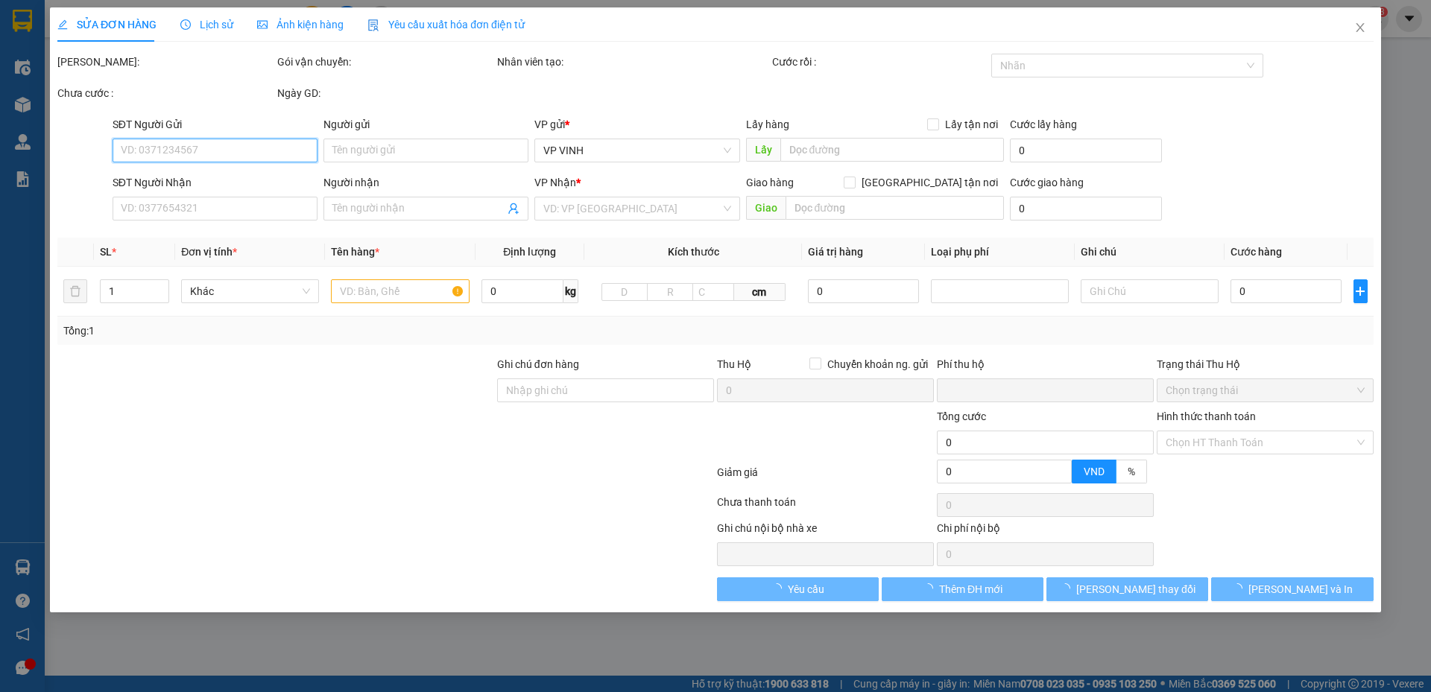
type input "0965515118"
type input "0986175458"
type input "[PERSON_NAME]"
checkbox input "true"
type input "so2 mai hắc đé"
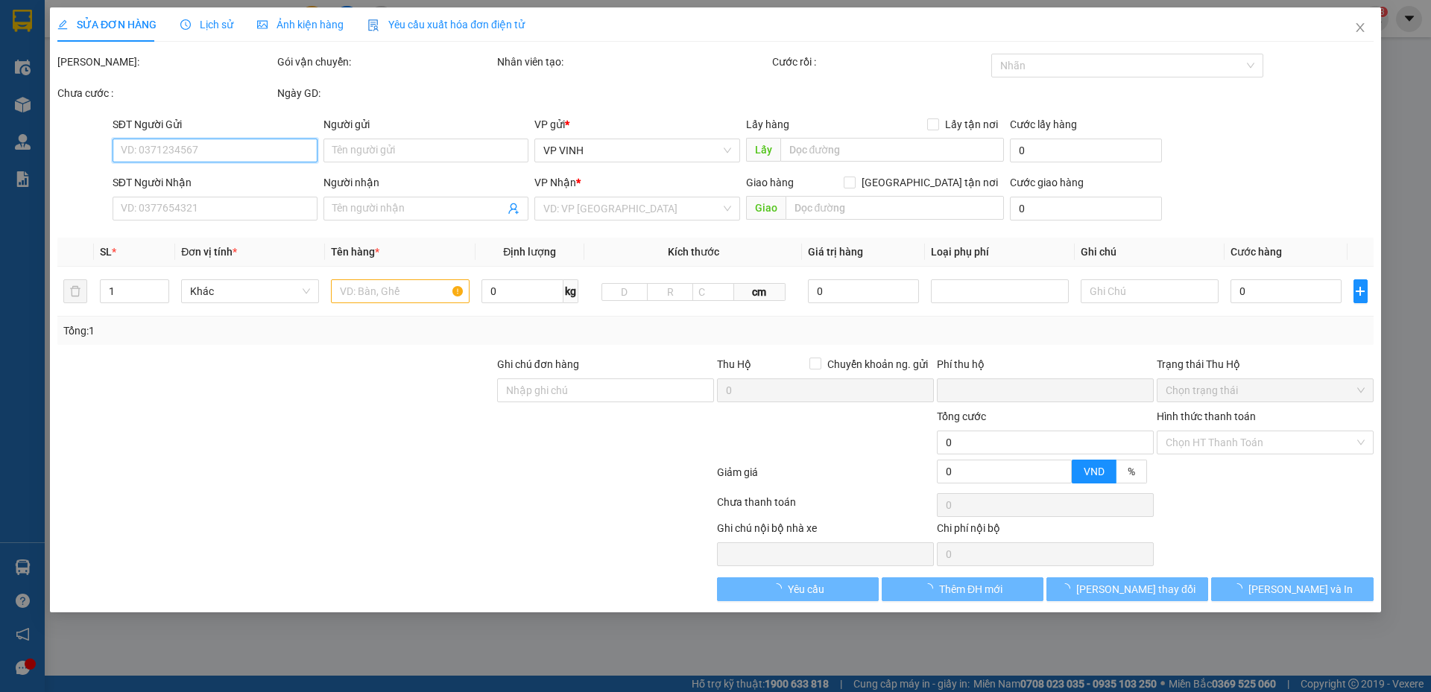
type input "0"
type input "140.000"
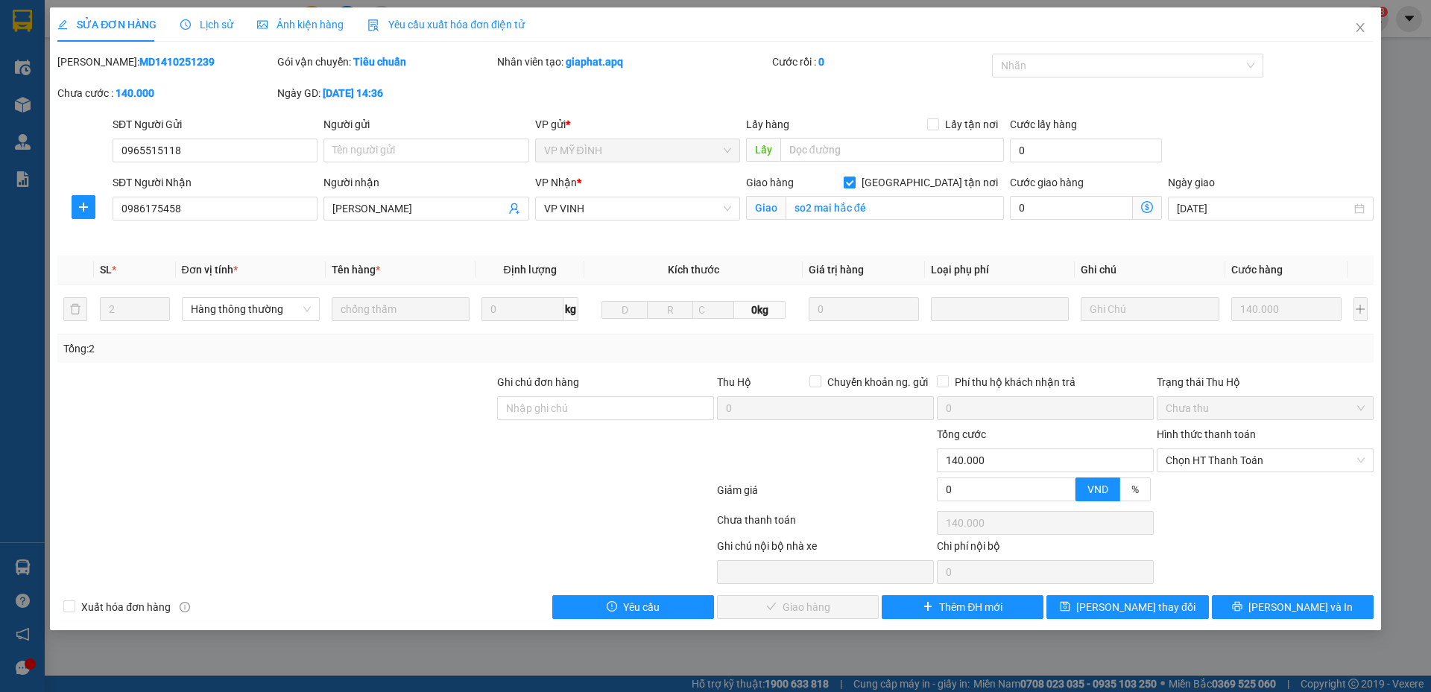
click at [215, 28] on span "Lịch sử" at bounding box center [206, 25] width 53 height 12
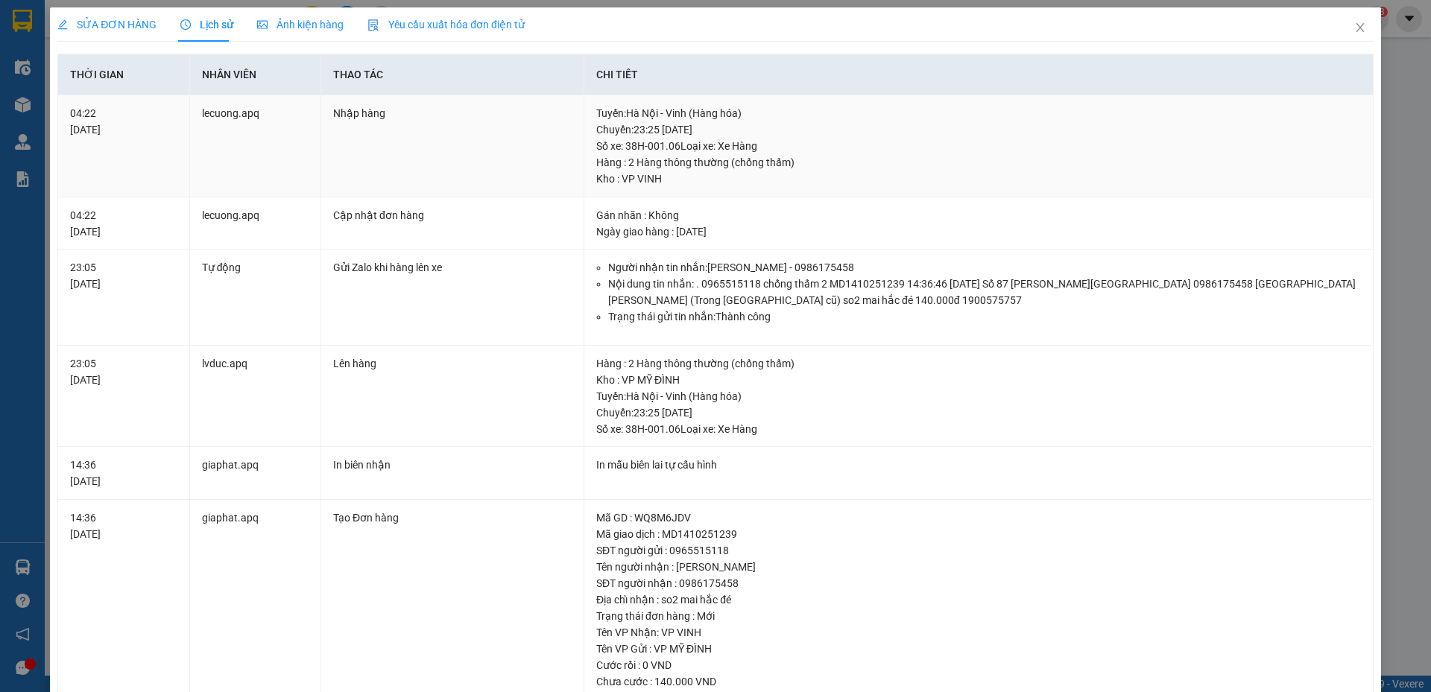
click at [650, 146] on div "Tuyến : Hà Nội - Vinh (Hàng hóa) Chuyến: 23:25 ngày 14-10-2025 Số xe: 38H-001.0…" at bounding box center [978, 129] width 765 height 49
click at [639, 137] on div "Tuyến : Hà Nội - Vinh (Hàng hóa) Chuyến: 23:25 ngày 14-10-2025 Số xe: 38H-001.0…" at bounding box center [978, 129] width 765 height 49
click at [119, 22] on span "SỬA ĐƠN HÀNG" at bounding box center [106, 25] width 99 height 12
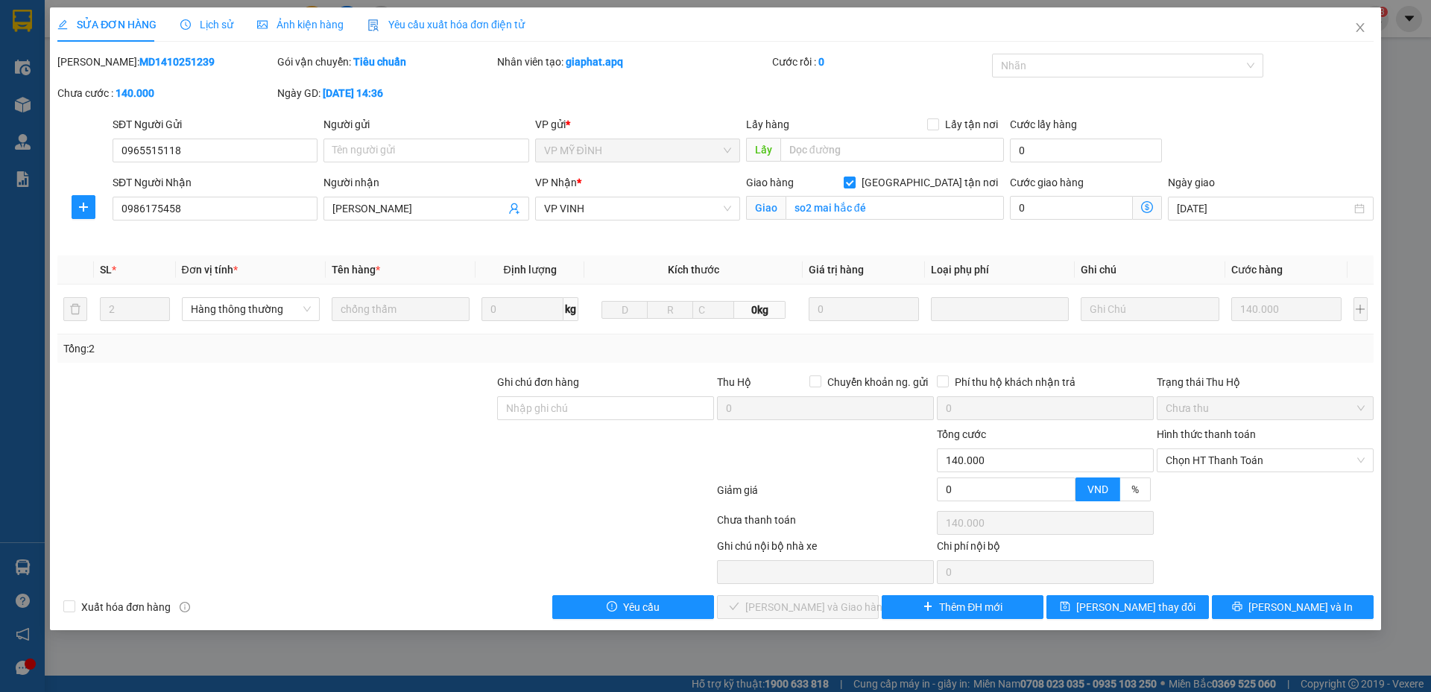
click at [1106, 269] on th "Ghi chú" at bounding box center [1150, 270] width 150 height 29
click at [979, 270] on th "Loại phụ phí" at bounding box center [1000, 270] width 150 height 29
click at [946, 267] on th "Loại phụ phí" at bounding box center [1000, 270] width 150 height 29
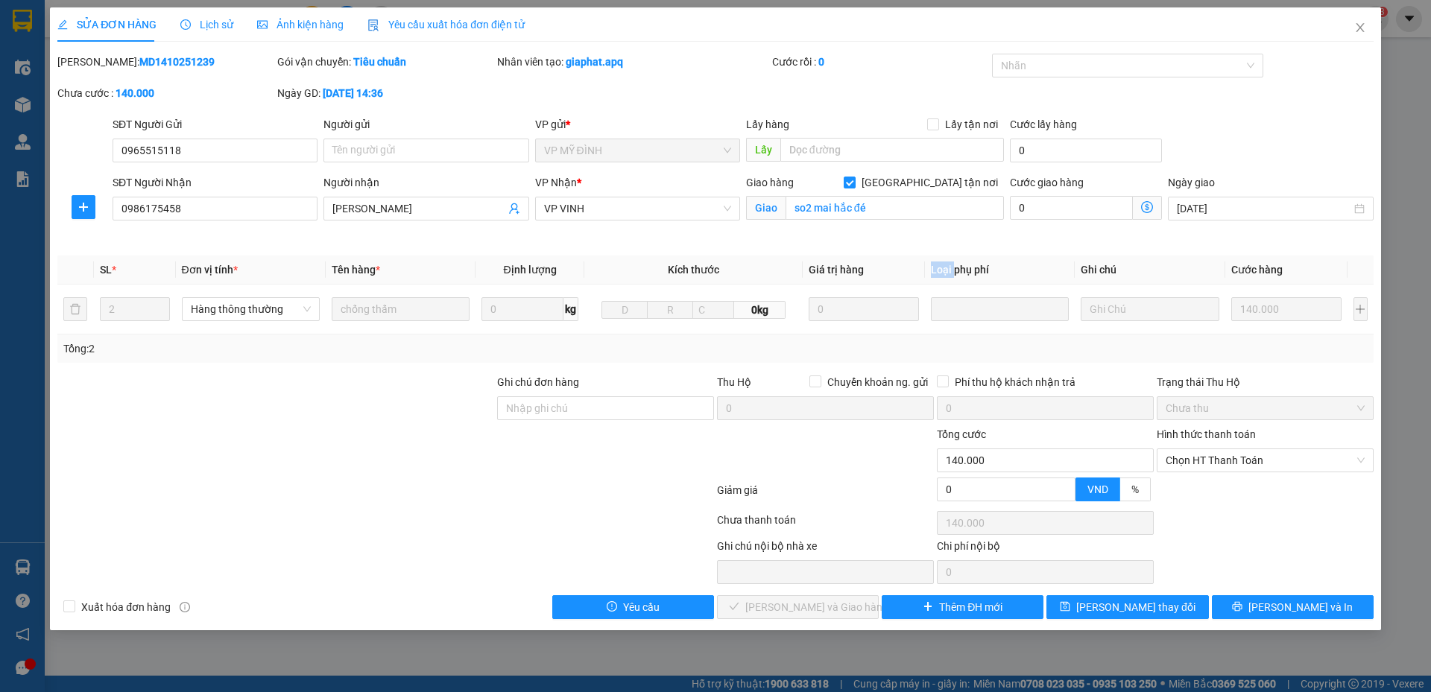
click at [946, 267] on th "Loại phụ phí" at bounding box center [1000, 270] width 150 height 29
click at [958, 268] on th "Loại phụ phí" at bounding box center [1000, 270] width 150 height 29
click at [922, 259] on th "Giá trị hàng" at bounding box center [864, 270] width 123 height 29
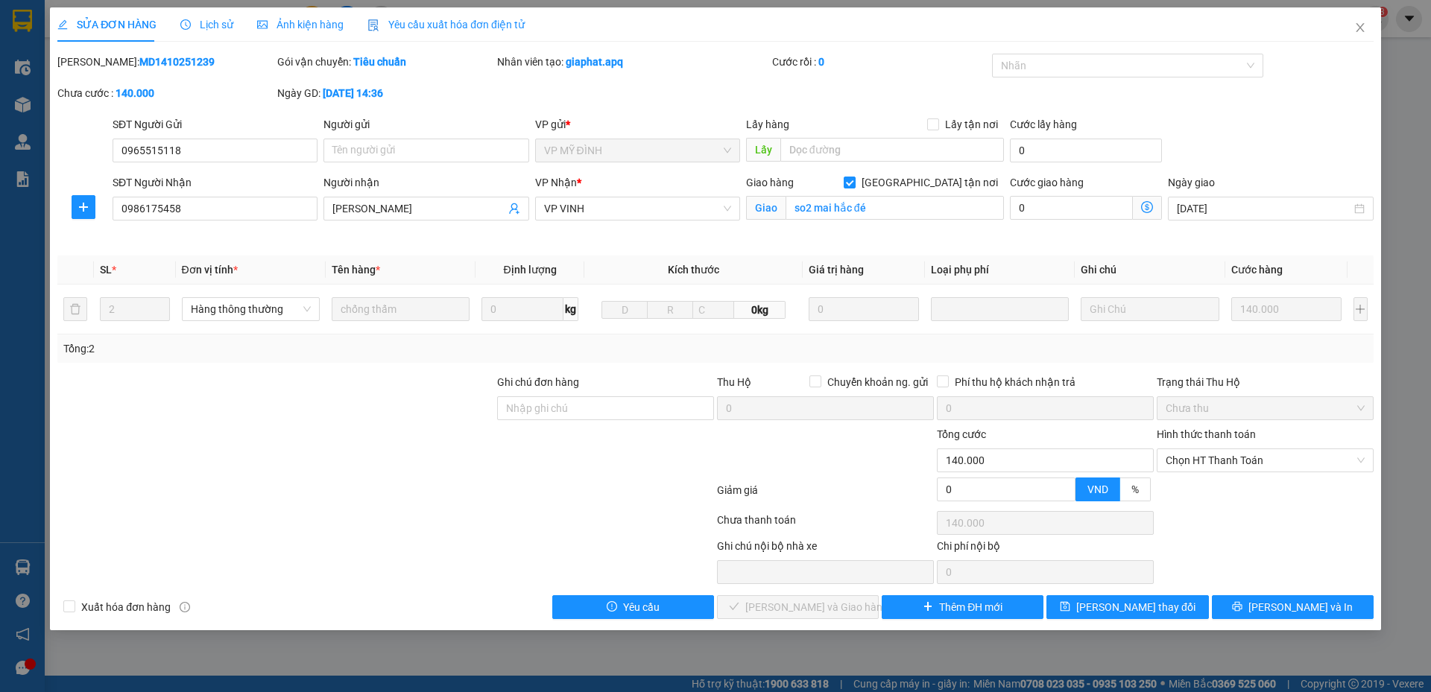
click at [949, 269] on th "Loại phụ phí" at bounding box center [1000, 270] width 150 height 29
click at [716, 247] on div "Total Paid Fee 0 Total UnPaid Fee 140.000 Cash Collection Total Fee Mã ĐH: MD14…" at bounding box center [715, 337] width 1316 height 566
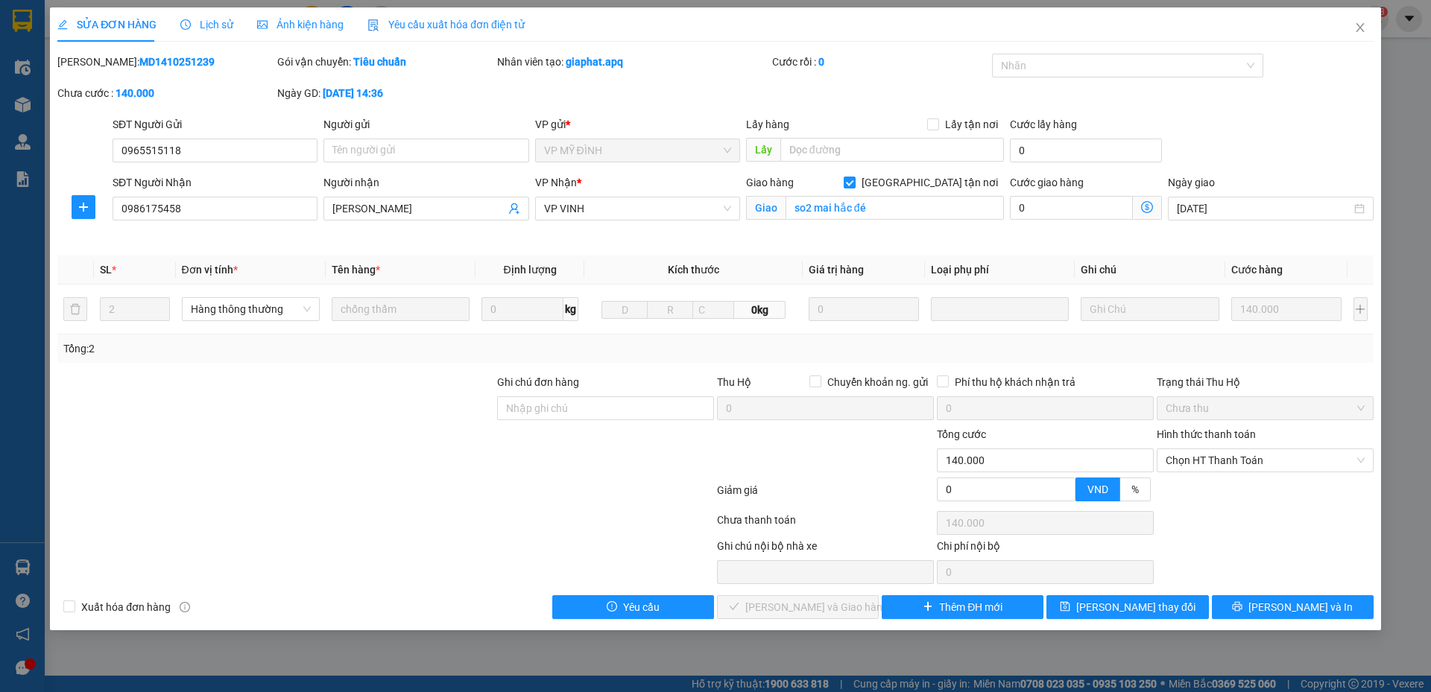
click at [710, 268] on span "Kích thước" at bounding box center [693, 270] width 51 height 12
click at [678, 265] on span "Kích thước" at bounding box center [693, 270] width 51 height 12
click at [1375, 21] on span "Close" at bounding box center [1360, 28] width 42 height 42
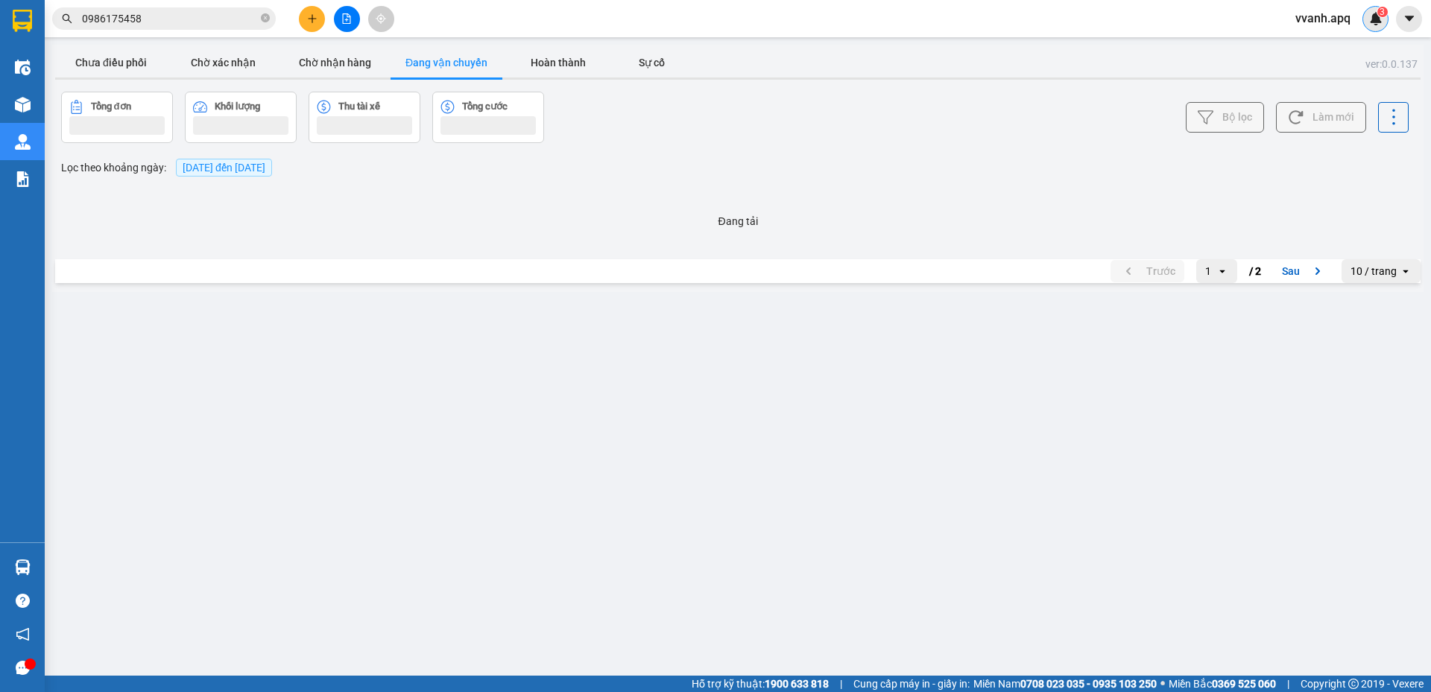
click at [1365, 26] on div "3" at bounding box center [1376, 19] width 26 height 26
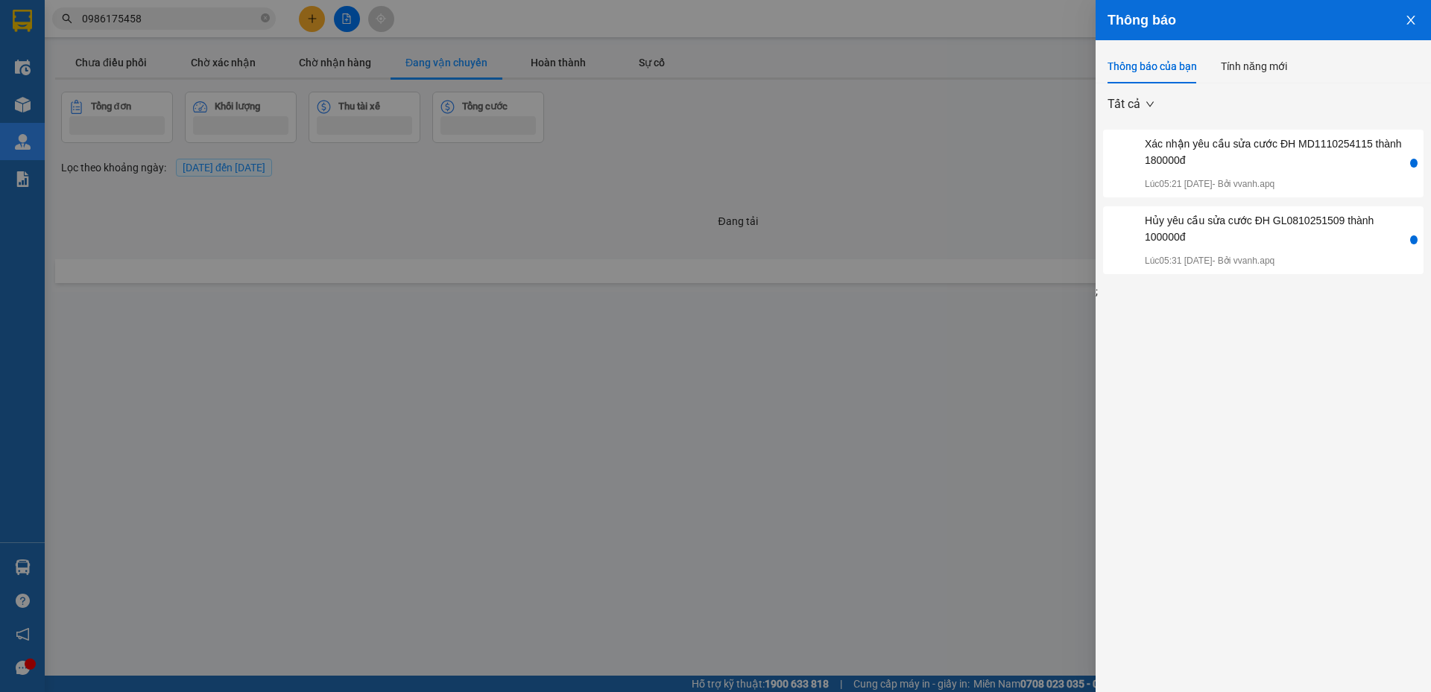
click at [1006, 37] on div at bounding box center [715, 346] width 1431 height 692
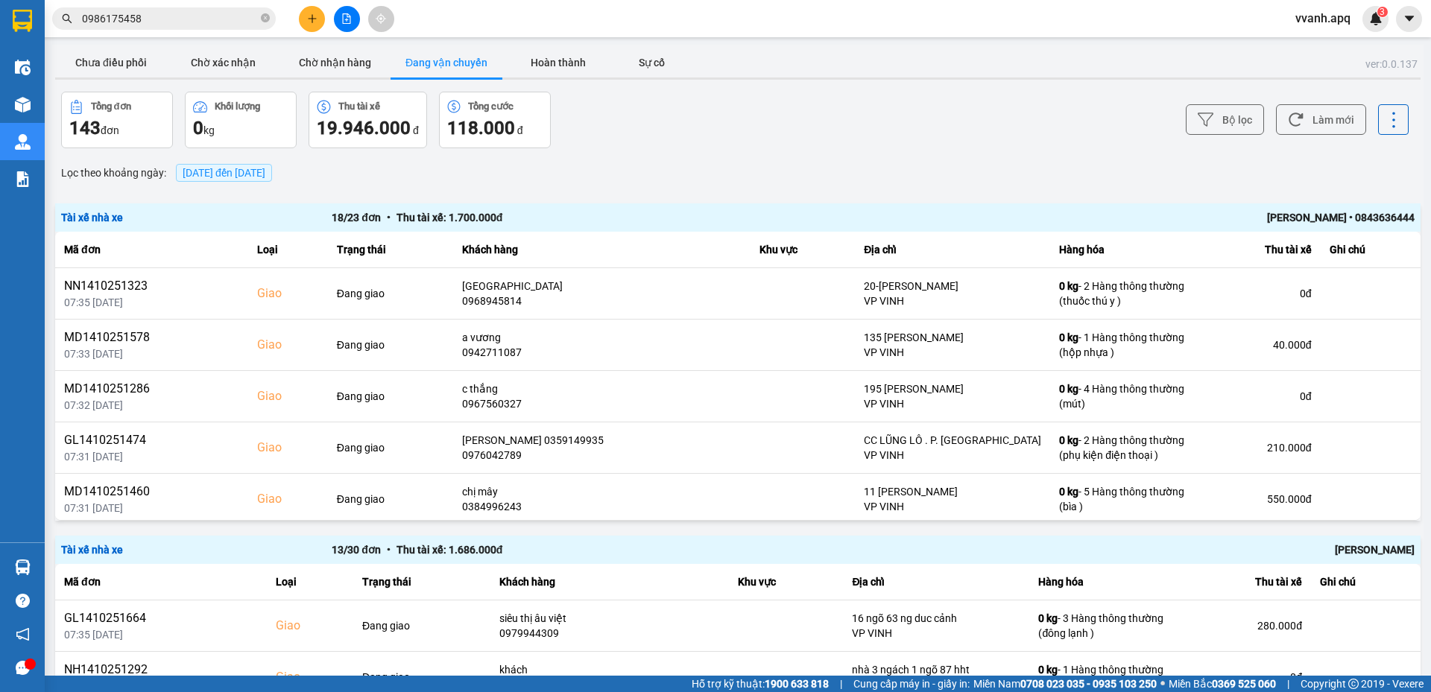
click at [1321, 20] on span "vvanh.apq" at bounding box center [1323, 18] width 79 height 19
click at [1315, 42] on span "Đăng xuất" at bounding box center [1338, 46] width 63 height 16
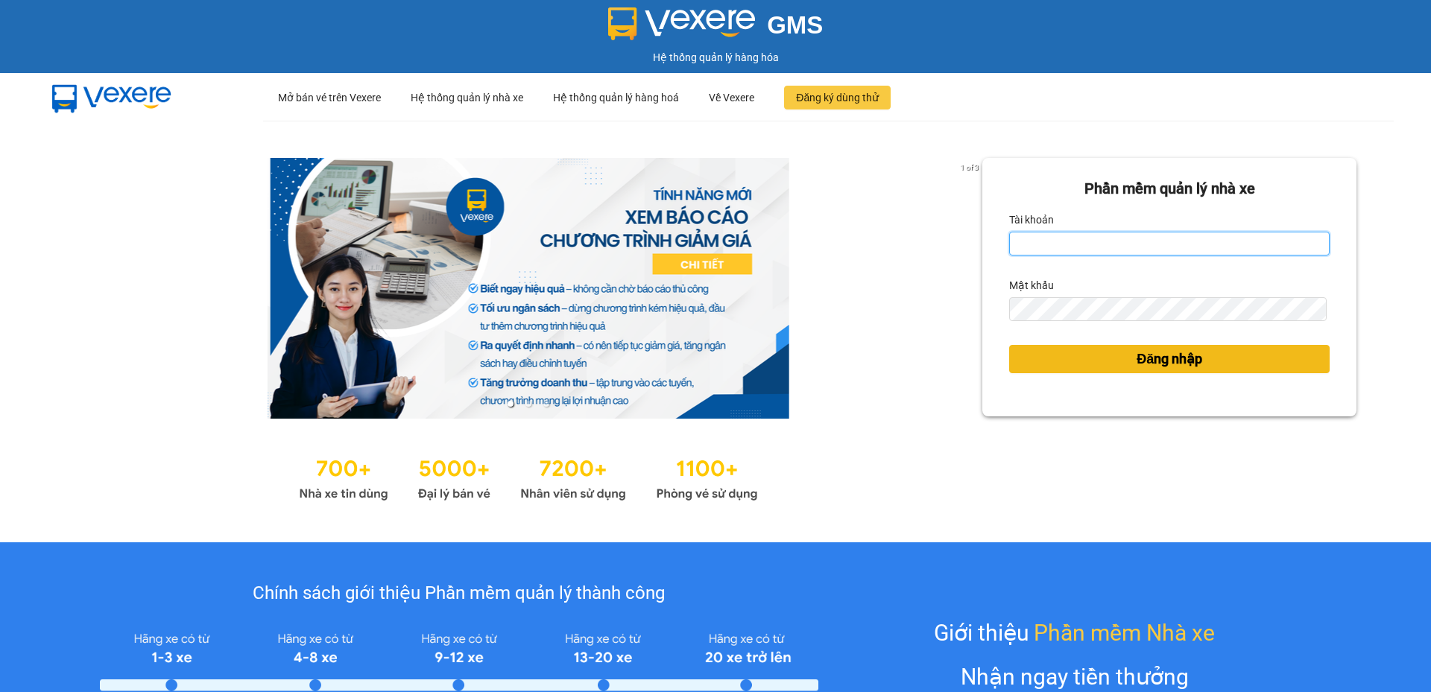
type input "cdtuan.apq"
click at [1050, 369] on button "Đăng nhập" at bounding box center [1169, 359] width 321 height 28
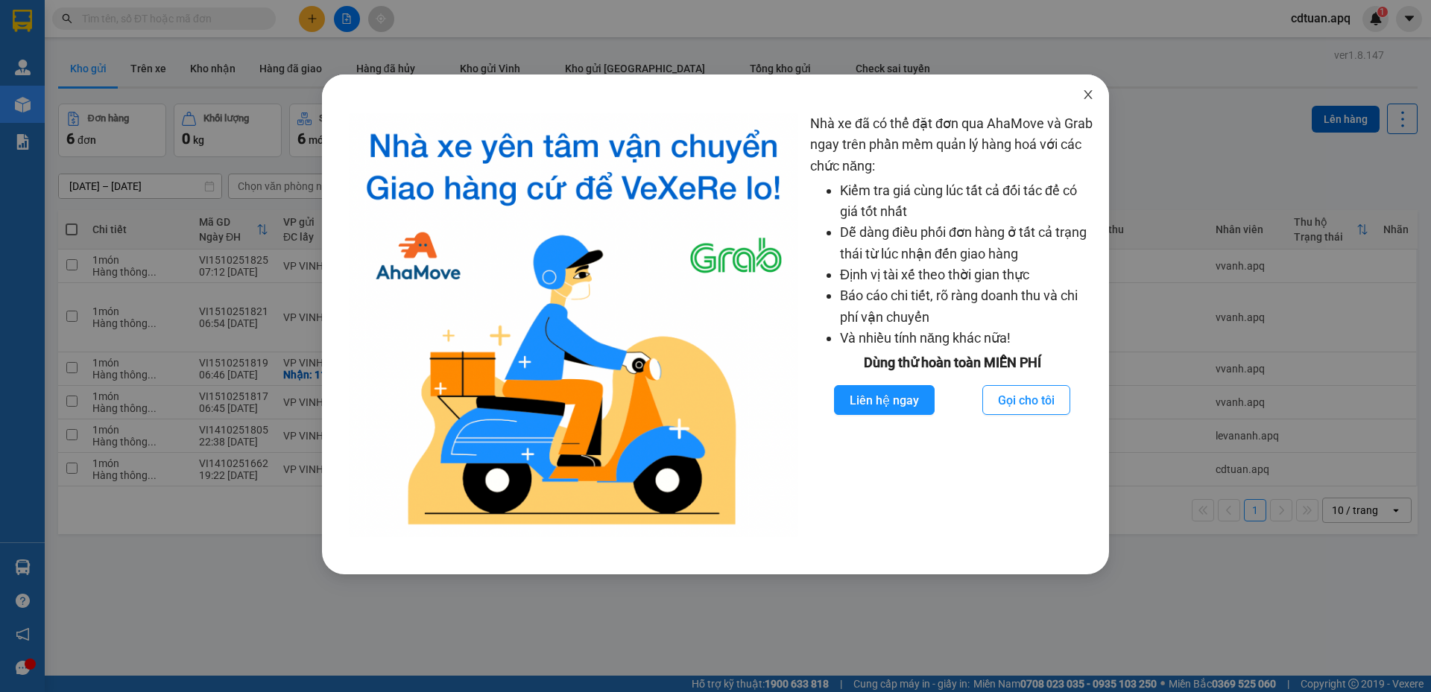
click at [1094, 96] on icon "close" at bounding box center [1088, 95] width 12 height 12
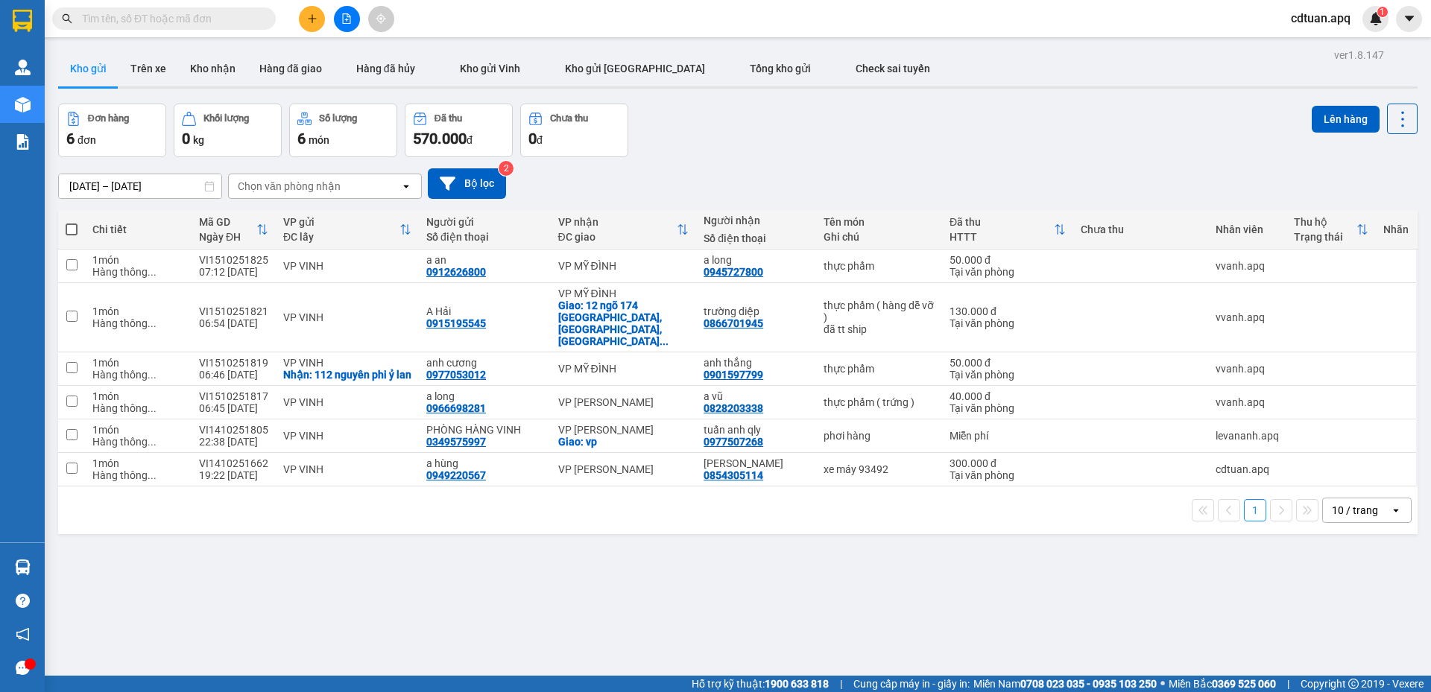
click at [1193, 126] on div "Đơn hàng 6 đơn Khối lượng 0 kg Số lượng 6 món Đã thu 570.000 đ Chưa thu 0 đ Lên…" at bounding box center [738, 131] width 1360 height 54
click at [800, 171] on div "[DATE] – [DATE] Press the down arrow key to interact with the calendar and sele…" at bounding box center [738, 183] width 1360 height 31
click at [903, 106] on div "Đơn hàng 6 đơn Khối lượng 0 kg Số lượng 6 món Đã thu 570.000 đ Chưa thu 0 đ Lên…" at bounding box center [738, 131] width 1360 height 54
click at [656, 128] on div "Đơn hàng 6 đơn Khối lượng 0 kg Số lượng 6 món Đã thu 570.000 đ Chưa thu 0 đ Lên…" at bounding box center [738, 131] width 1360 height 54
click at [804, 113] on div "Đơn hàng 6 đơn Khối lượng 0 kg Số lượng 6 món Đã thu 570.000 đ Chưa thu 0 đ Lên…" at bounding box center [738, 131] width 1360 height 54
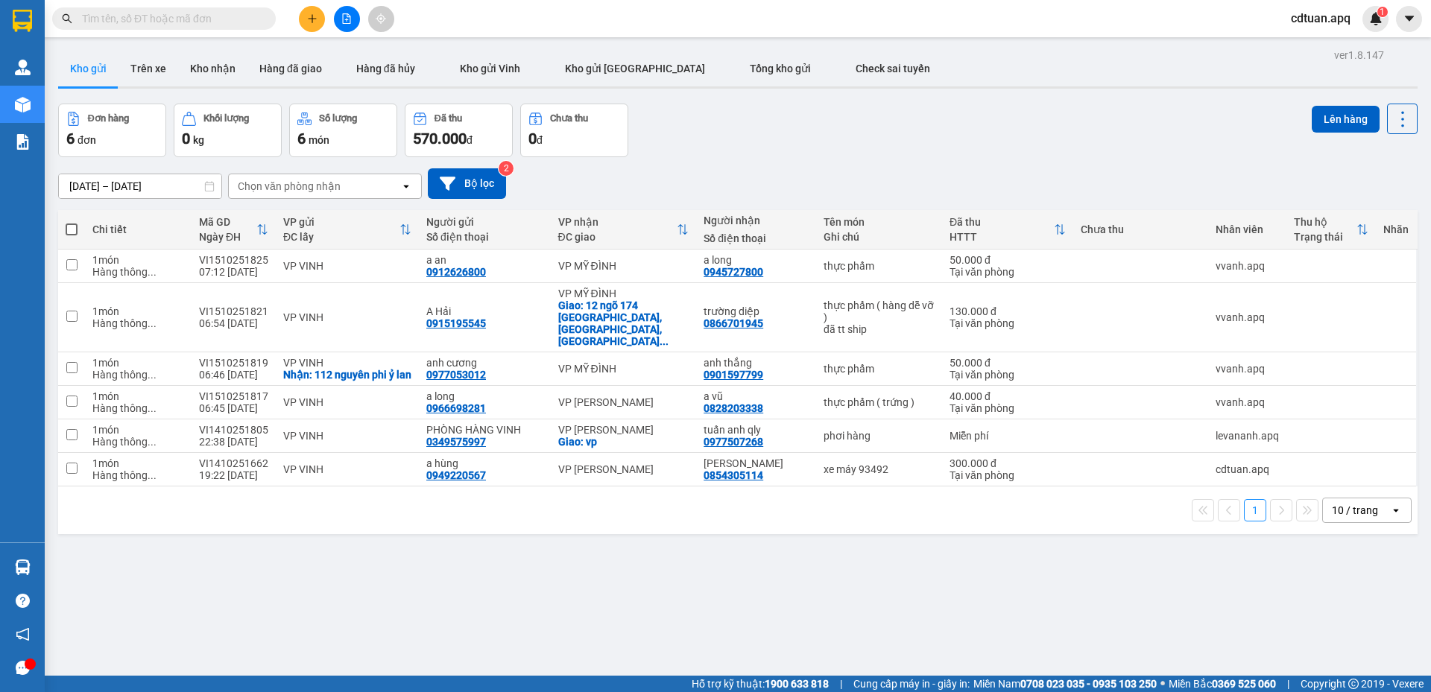
click at [661, 99] on div "ver 1.8.147 Kho gửi Trên xe Kho nhận Hàng đã giao Hàng đã hủy Kho gửi Vinh Kho …" at bounding box center [738, 391] width 1372 height 692
click at [631, 145] on div "Đơn hàng 6 đơn Khối lượng 0 kg Số lượng 6 món Đã thu 570.000 đ Chưa thu 0 đ Lên…" at bounding box center [738, 131] width 1360 height 54
click at [698, 110] on div "Đơn hàng 6 đơn Khối lượng 0 kg Số lượng 6 món Đã thu 570.000 đ Chưa thu 0 đ Lên…" at bounding box center [738, 131] width 1360 height 54
click at [1076, 112] on div "Đơn hàng 6 đơn Khối lượng 0 kg Số lượng 6 món Đã thu 570.000 đ Chưa thu 0 đ Lên…" at bounding box center [738, 131] width 1360 height 54
click at [792, 141] on div "Đơn hàng 6 đơn Khối lượng 0 kg Số lượng 6 món Đã thu 570.000 đ Chưa thu 0 đ Lên…" at bounding box center [738, 131] width 1360 height 54
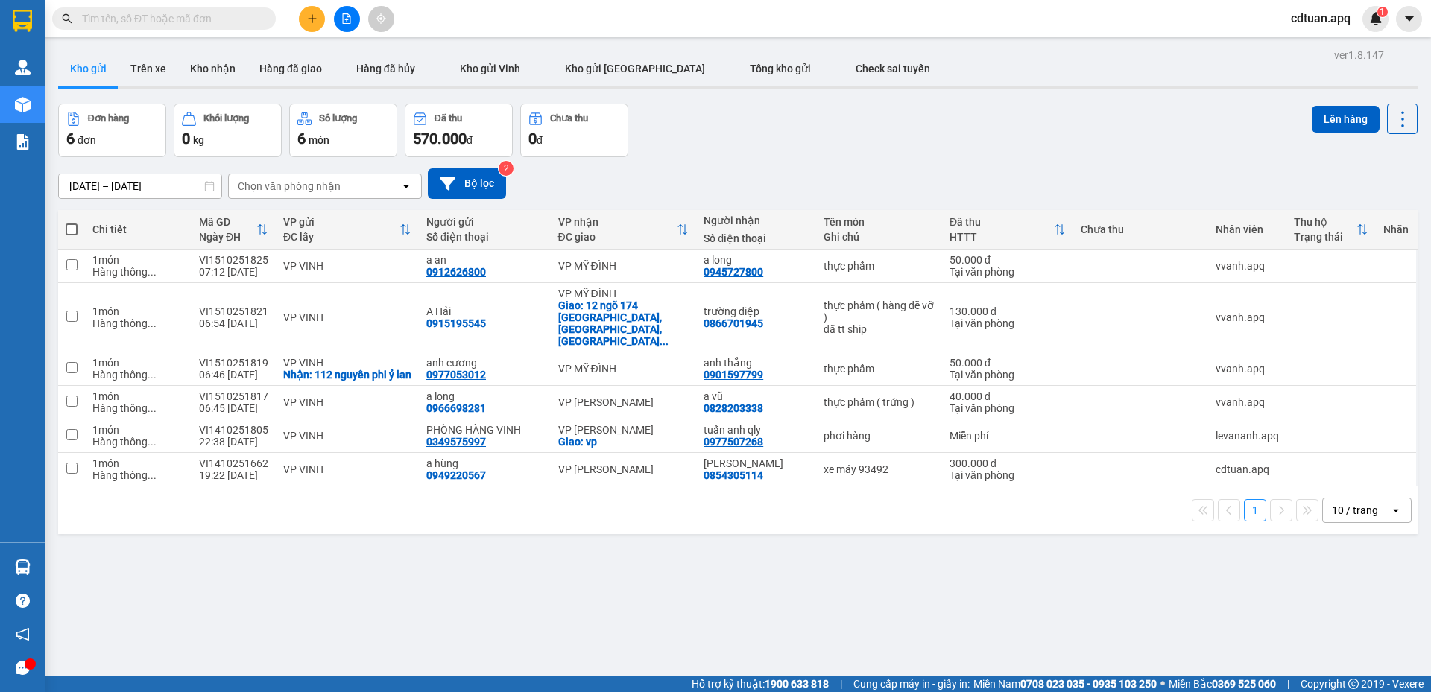
click at [780, 153] on div "Đơn hàng 6 đơn Khối lượng 0 kg Số lượng 6 món Đã thu 570.000 đ Chưa thu 0 đ Lên…" at bounding box center [738, 131] width 1360 height 54
click at [755, 154] on div "Đơn hàng 6 đơn Khối lượng 0 kg Số lượng 6 món Đã thu 570.000 đ Chưa thu 0 đ Lên…" at bounding box center [738, 131] width 1360 height 54
click at [748, 149] on div "Đơn hàng 6 đơn Khối lượng 0 kg Số lượng 6 món Đã thu 570.000 đ Chưa thu 0 đ Lên…" at bounding box center [738, 131] width 1360 height 54
click at [839, 160] on div "[DATE] – [DATE] Press the down arrow key to interact with the calendar and sele…" at bounding box center [738, 183] width 1360 height 53
click at [343, 21] on icon "file-add" at bounding box center [347, 18] width 8 height 10
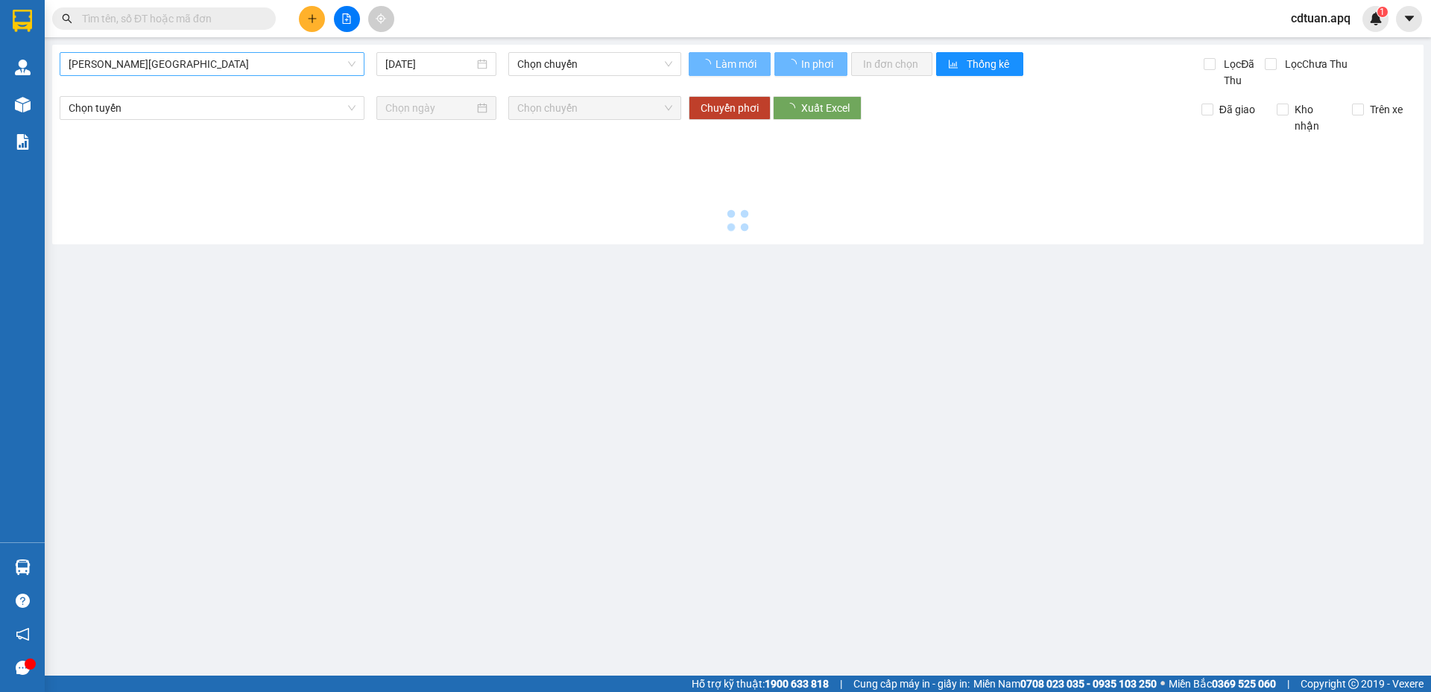
click at [127, 64] on span "Gia Lâm - Mỹ Đình" at bounding box center [212, 64] width 287 height 22
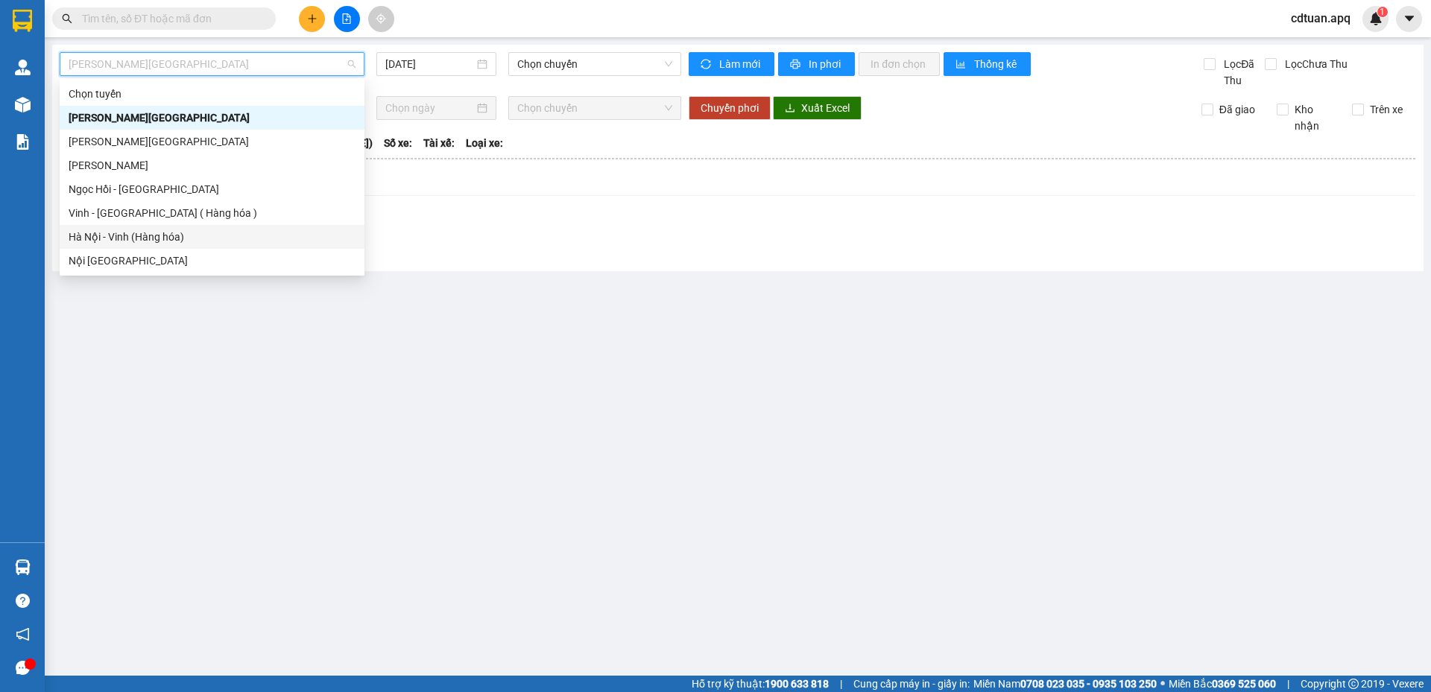
click at [124, 218] on div "Vinh - Hà Nội ( Hàng hóa )" at bounding box center [212, 213] width 287 height 16
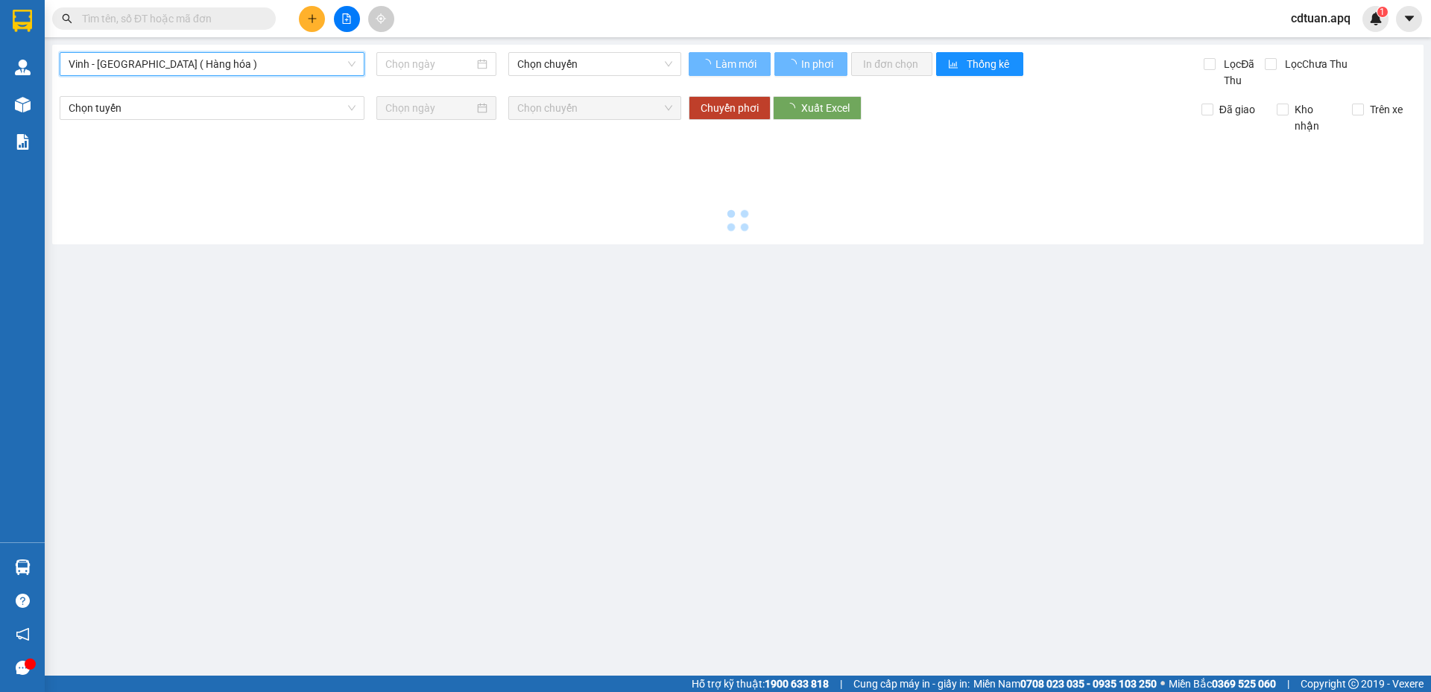
type input "[DATE]"
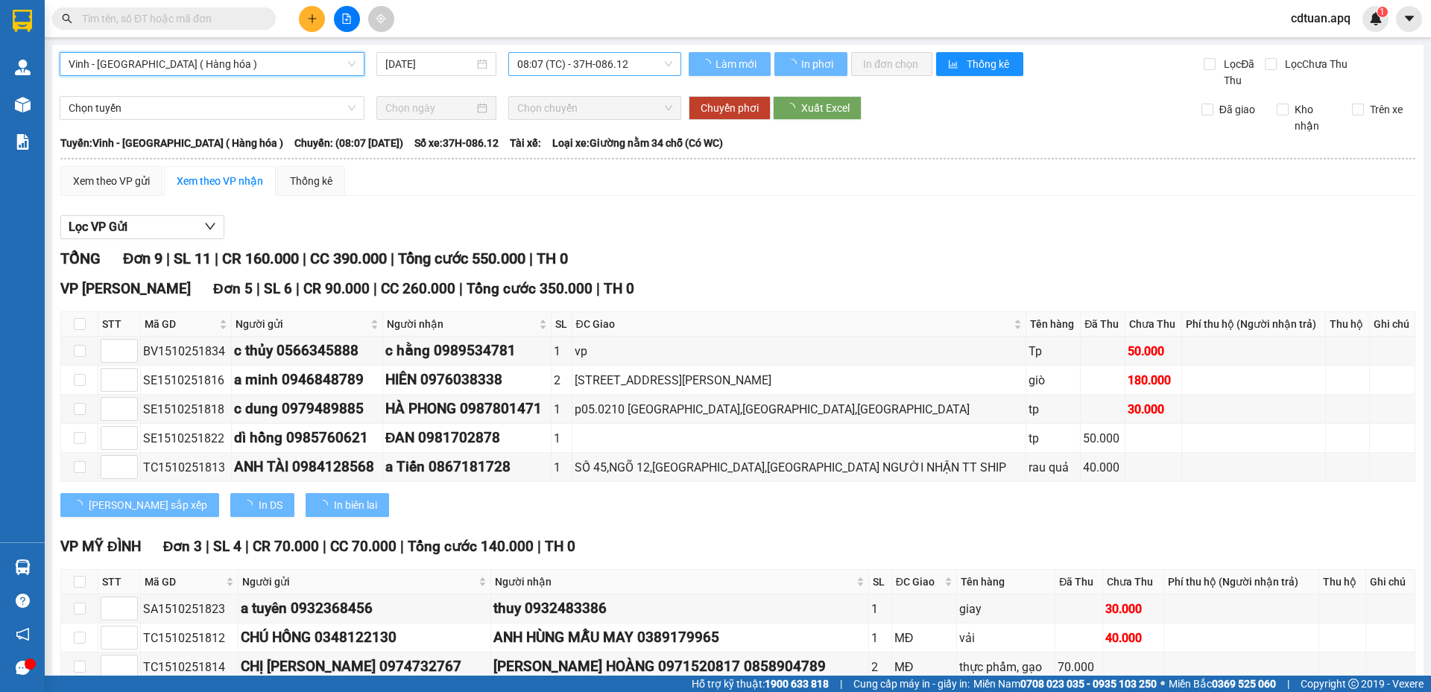
click at [599, 66] on span "08:07 (TC) - 37H-086.12" at bounding box center [594, 64] width 155 height 22
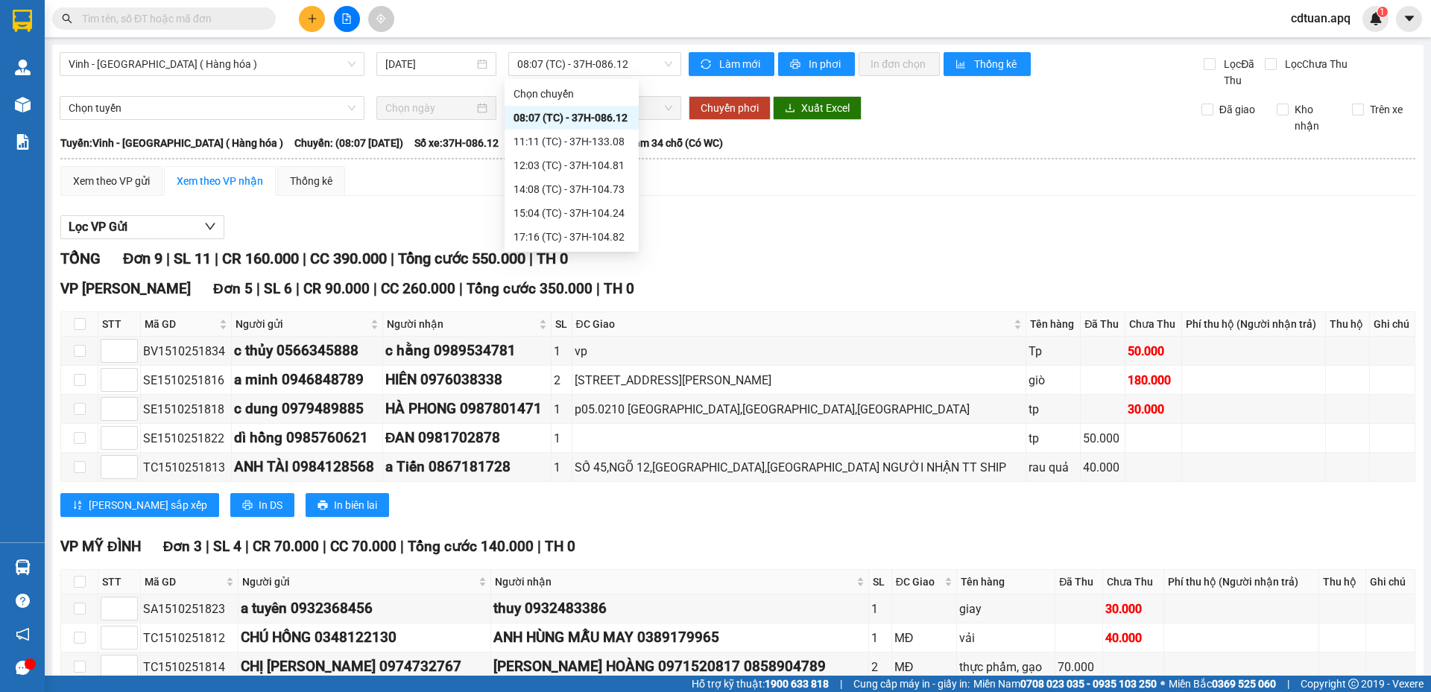
click at [233, 17] on input "text" at bounding box center [170, 18] width 176 height 16
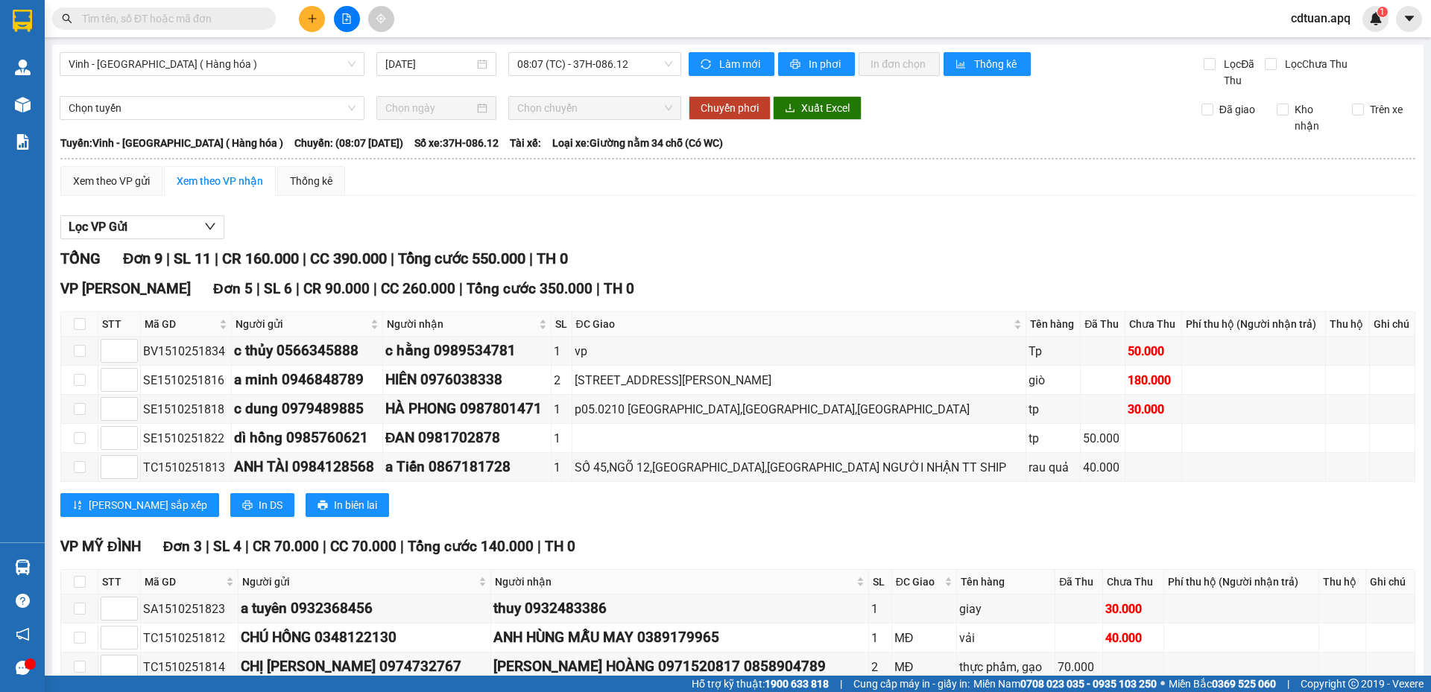
click at [233, 16] on input "text" at bounding box center [170, 18] width 176 height 16
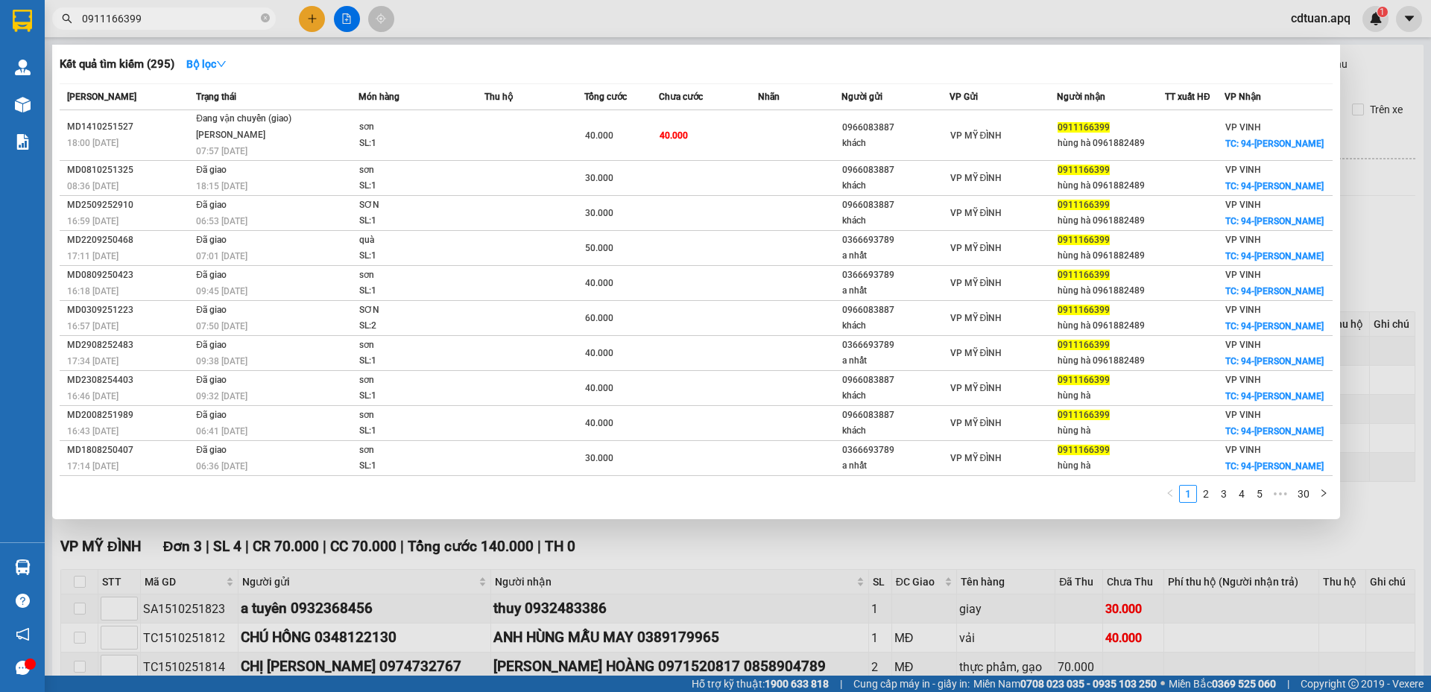
type input "0911166399"
click at [262, 18] on icon "close-circle" at bounding box center [265, 17] width 9 height 9
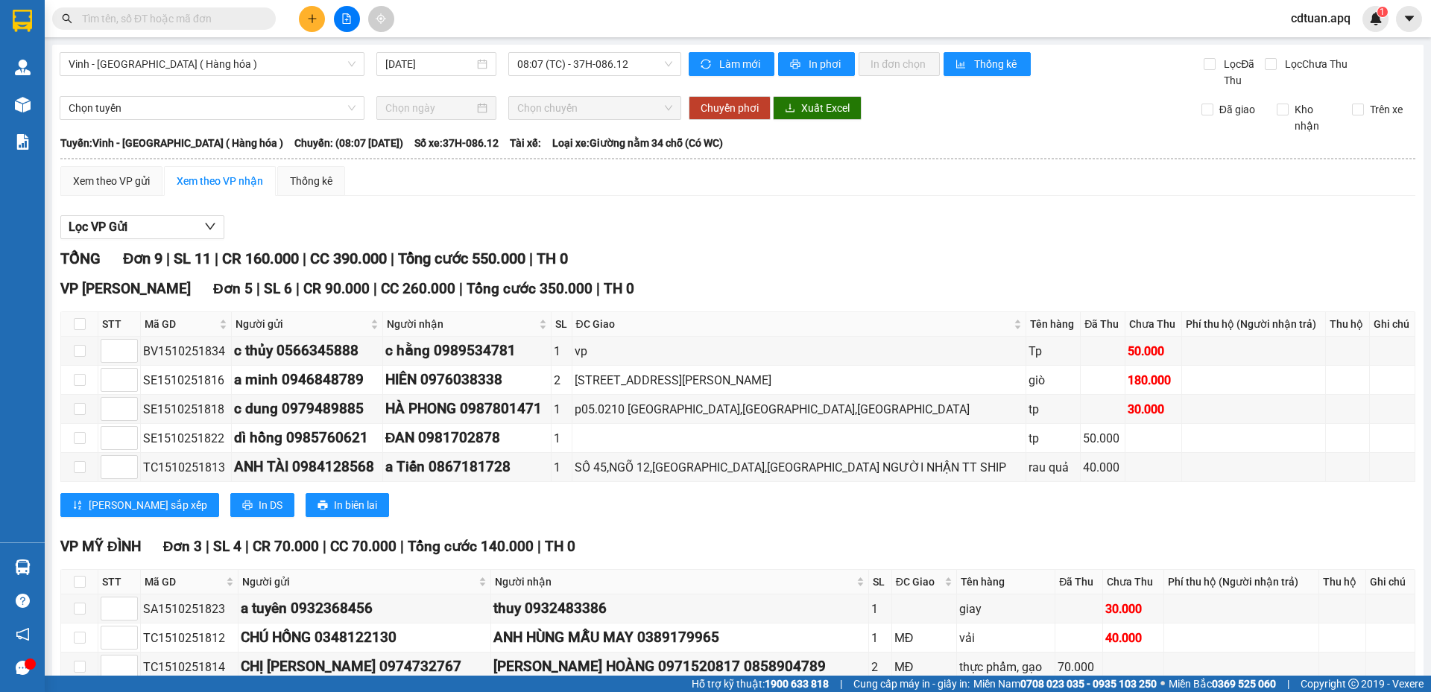
click at [213, 18] on input "text" at bounding box center [170, 18] width 176 height 16
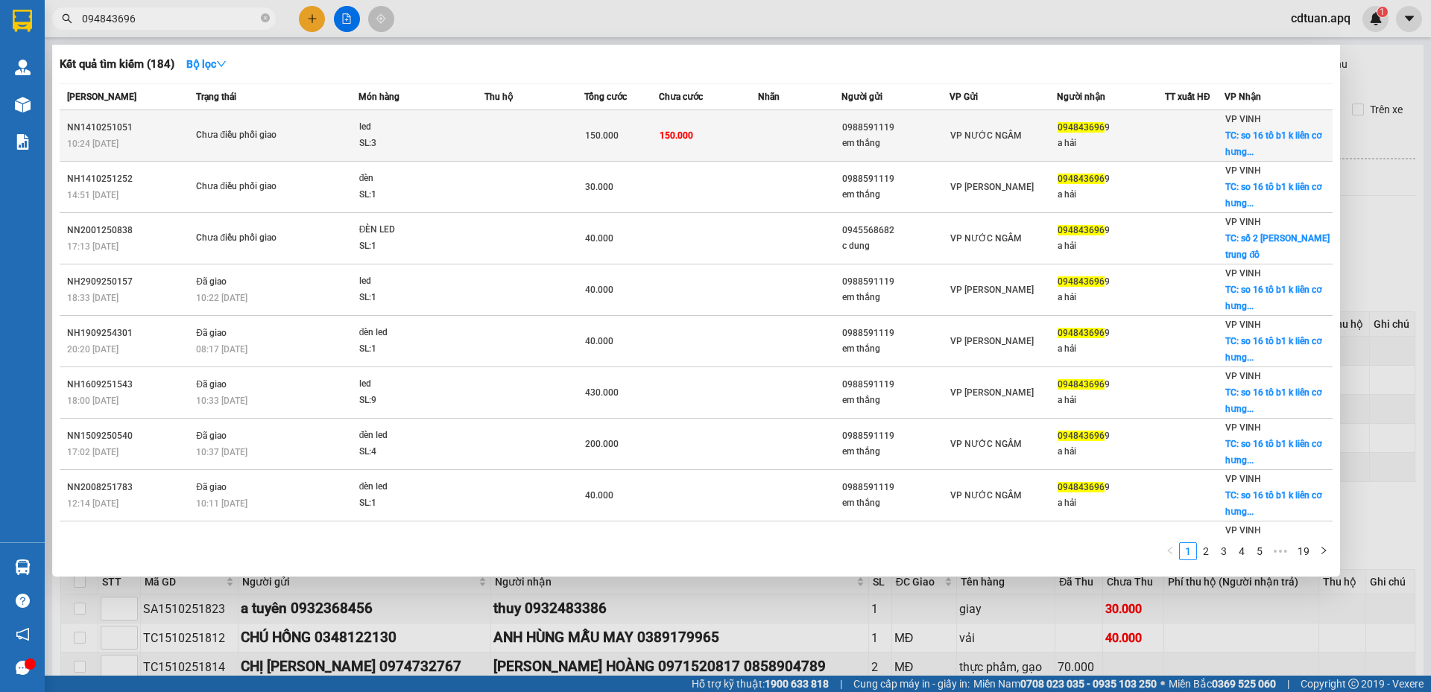
type input "094843696"
click at [532, 133] on td at bounding box center [535, 135] width 100 height 51
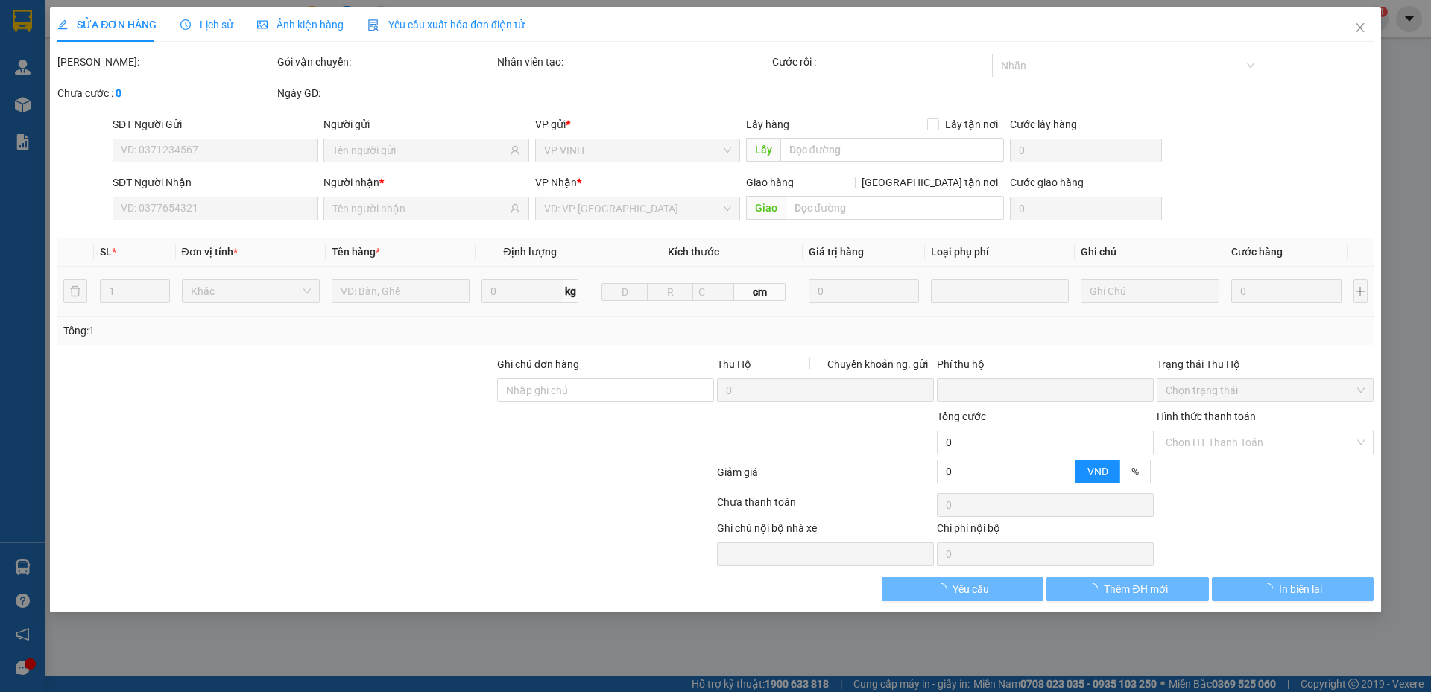
type input "0988591119"
type input "em thắng"
type input "0948436969"
type input "a hải"
checkbox input "true"
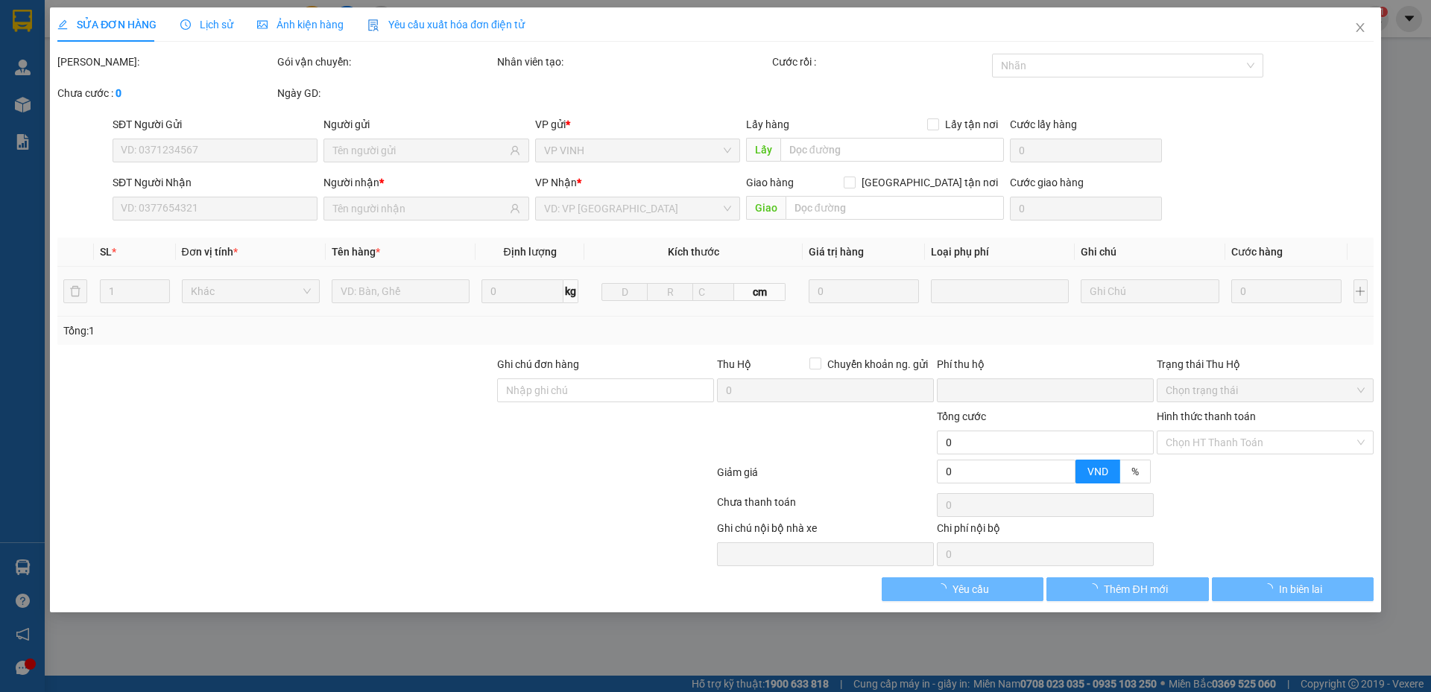
type input "so 16 tô b1 k liên cơ hưng bình"
type input "0"
type input "150.000"
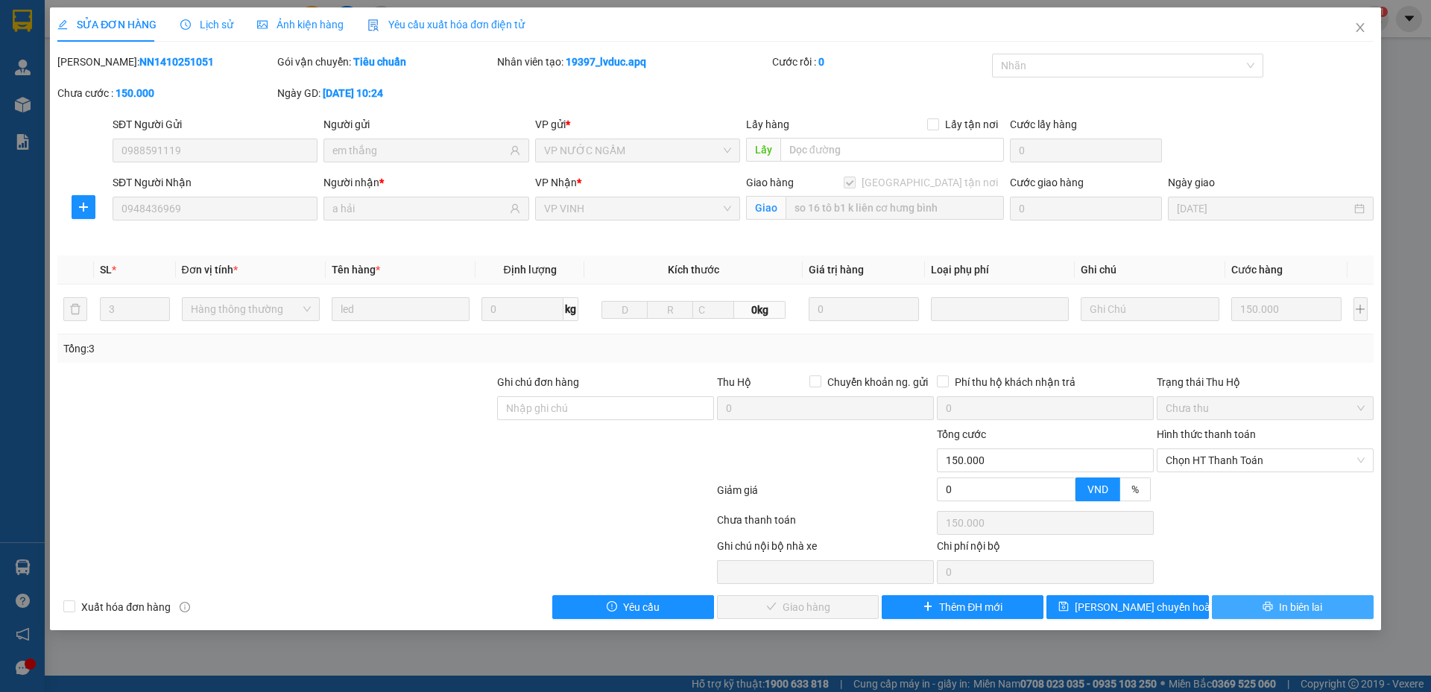
click at [1232, 605] on button "In biên lai" at bounding box center [1293, 608] width 162 height 24
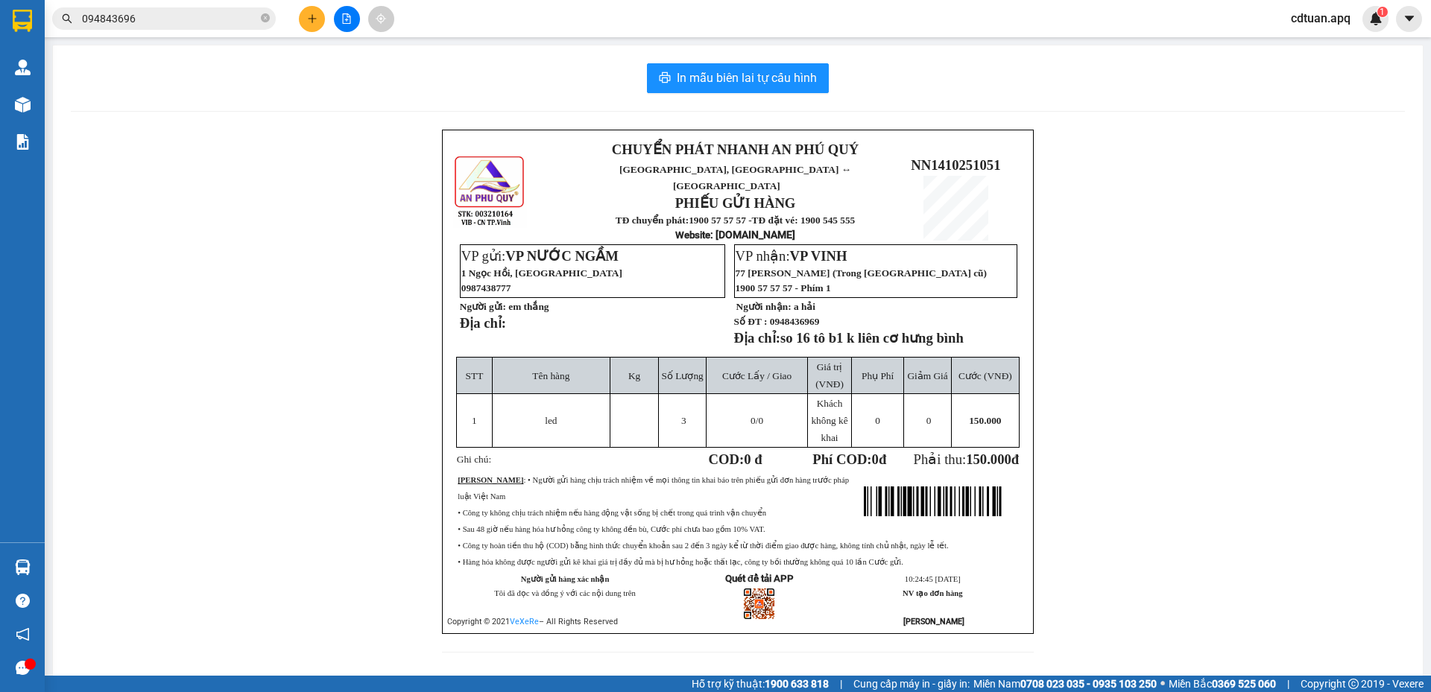
click at [193, 122] on div "In mẫu biên lai tự cấu hình CHUYỂN PHÁT NHANH AN PHÚ QUÝ NGHỆ AN, HÀ TĨNH ↔ HÀ …" at bounding box center [738, 366] width 1370 height 643
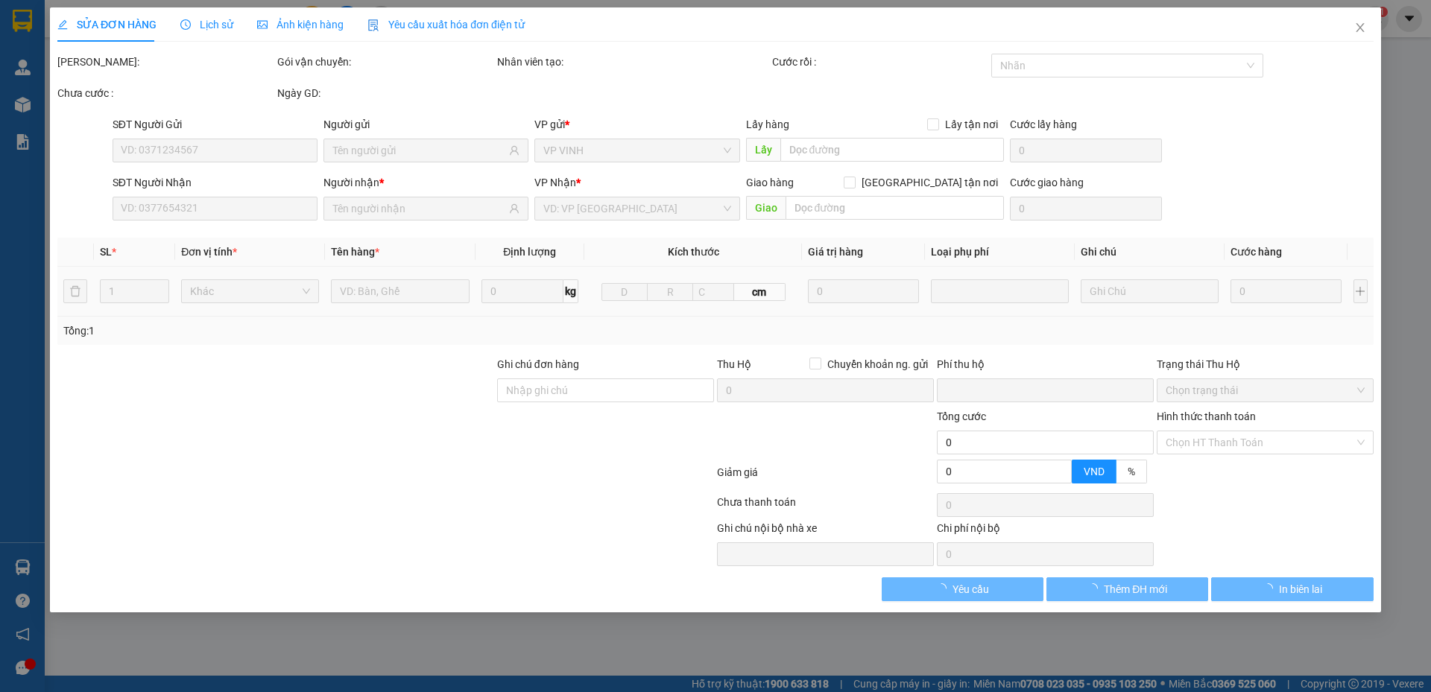
type input "0988591119"
type input "em thắng"
type input "0948436969"
type input "a hải"
checkbox input "true"
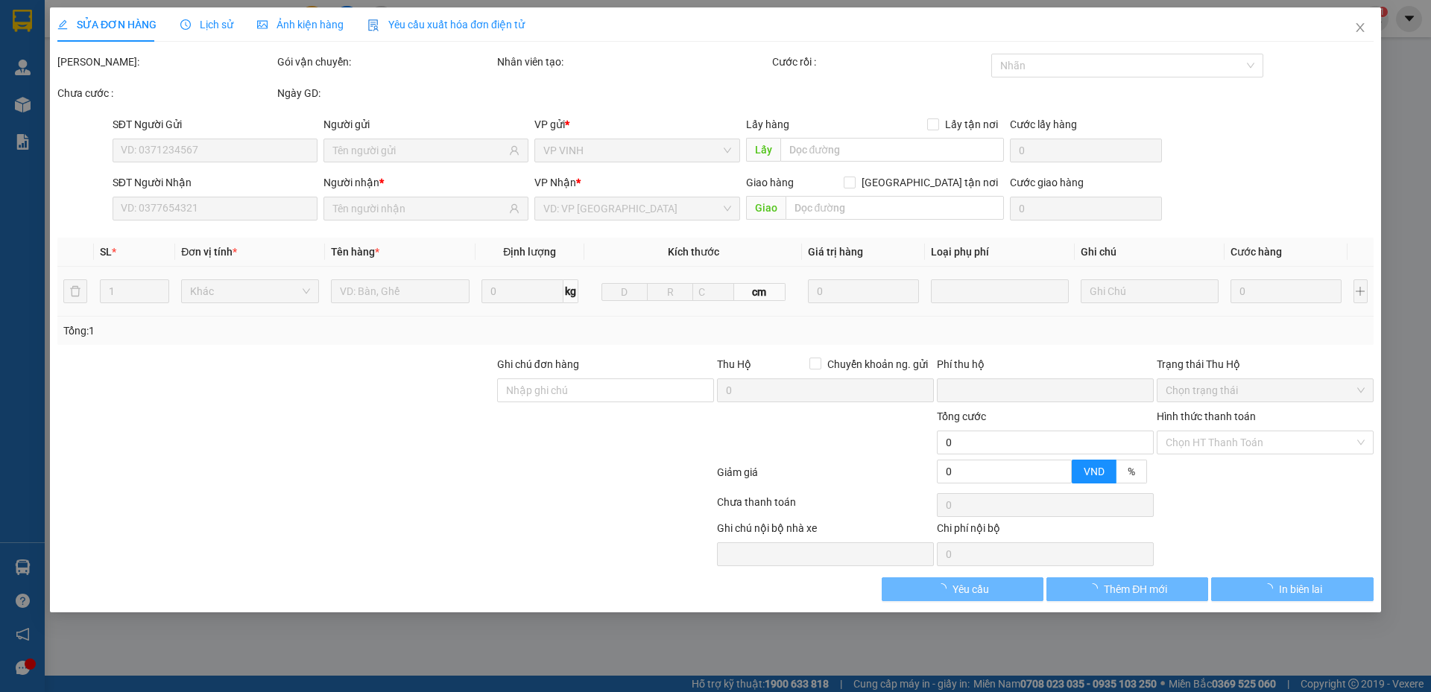
type input "so 16 tô b1 k liên cơ hưng bình"
type input "0"
type input "150.000"
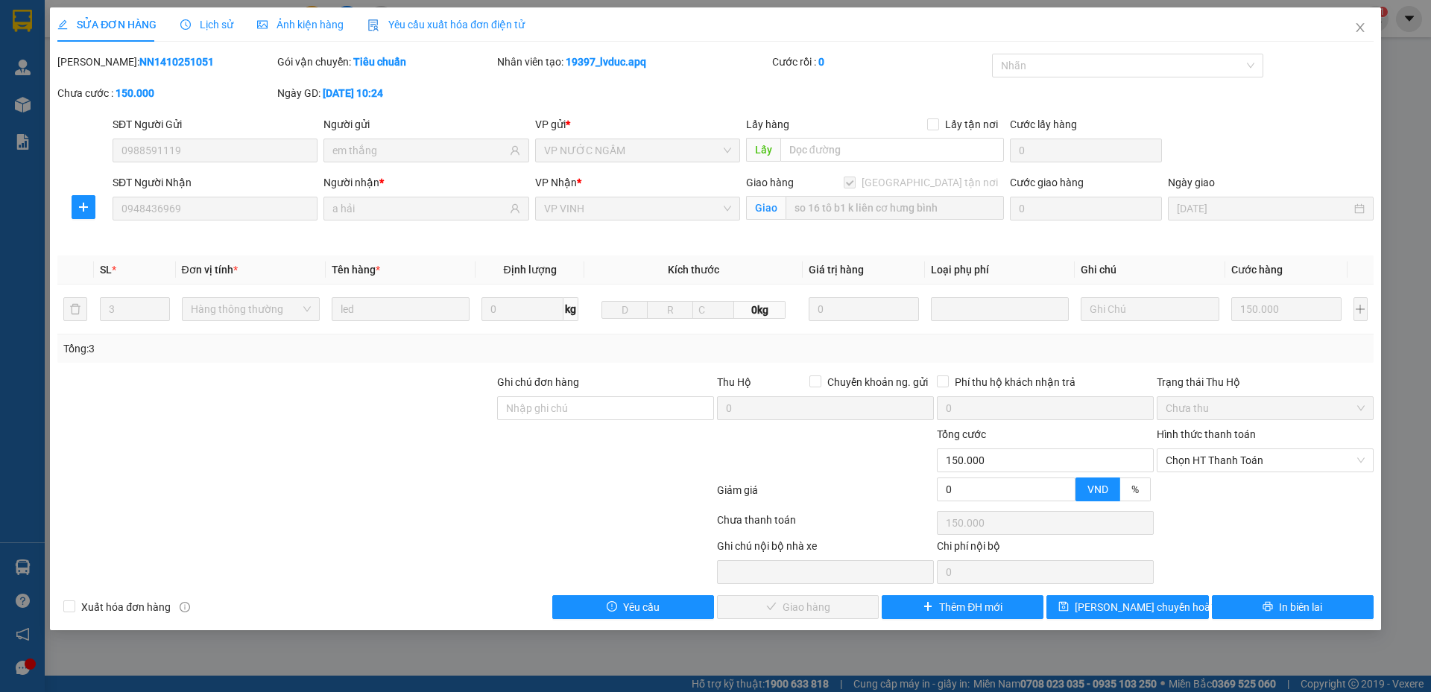
click at [1230, 93] on div "Mã ĐH: NN1410251051 Gói vận chuyển: Tiêu chuẩn Nhân viên tạo: 19397_lvduc.apq C…" at bounding box center [715, 85] width 1319 height 63
click at [687, 40] on div "SỬA ĐƠN HÀNG Lịch sử Ảnh kiện hàng Yêu cầu xuất hóa đơn điện tử" at bounding box center [715, 24] width 1316 height 34
click at [476, 58] on div "Gói vận chuyển: Tiêu chuẩn" at bounding box center [385, 62] width 217 height 16
click at [212, 54] on div "Mã ĐH: NN1410251051" at bounding box center [165, 62] width 217 height 16
click at [1323, 57] on div "Mã ĐH: NN1410251051 Gói vận chuyển: Tiêu chuẩn Nhân viên tạo: 19397_lvduc.apq C…" at bounding box center [715, 85] width 1319 height 63
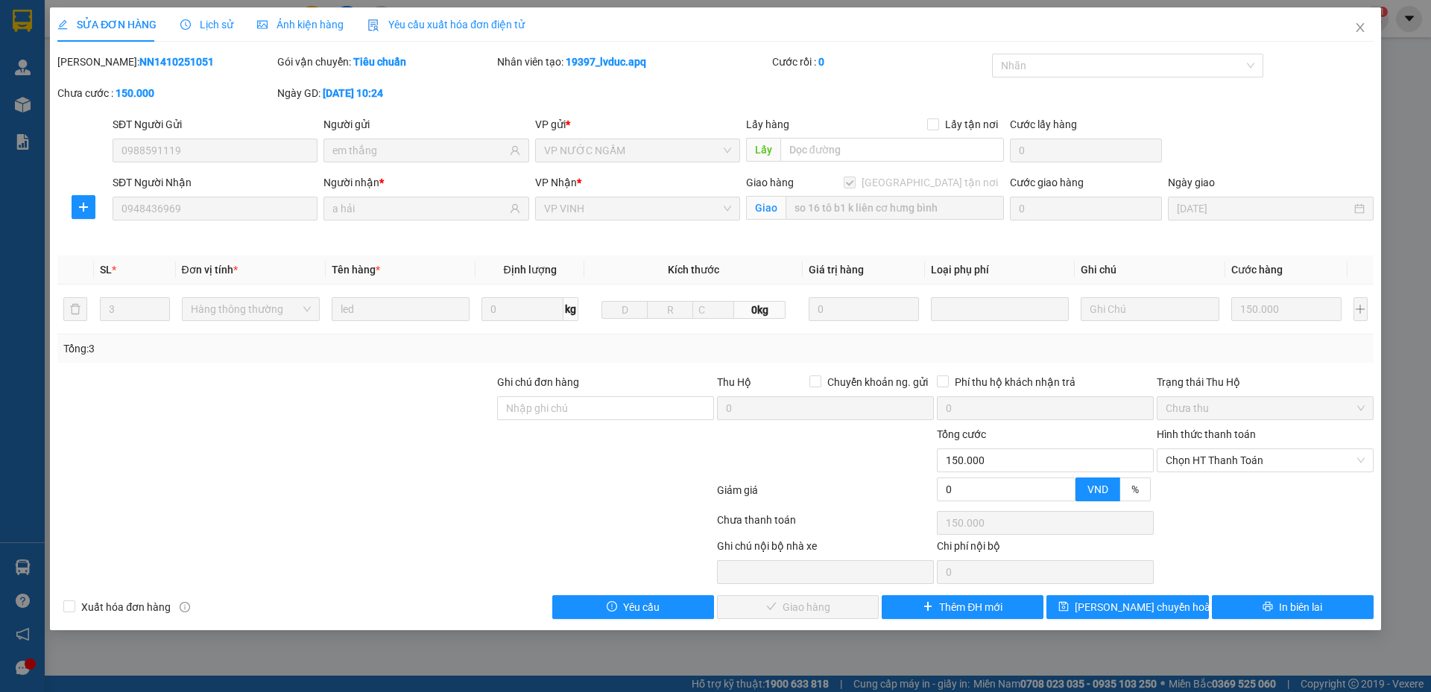
click at [1344, 58] on div "Mã ĐH: NN1410251051 Gói vận chuyển: Tiêu chuẩn Nhân viên tạo: 19397_lvduc.apq C…" at bounding box center [715, 85] width 1319 height 63
click at [651, 97] on div "Mã ĐH: NN1410251051 Gói vận chuyển: Tiêu chuẩn Nhân viên tạo: 19397_lvduc.apq C…" at bounding box center [715, 85] width 1319 height 63
click at [1357, 29] on icon "close" at bounding box center [1360, 28] width 12 height 12
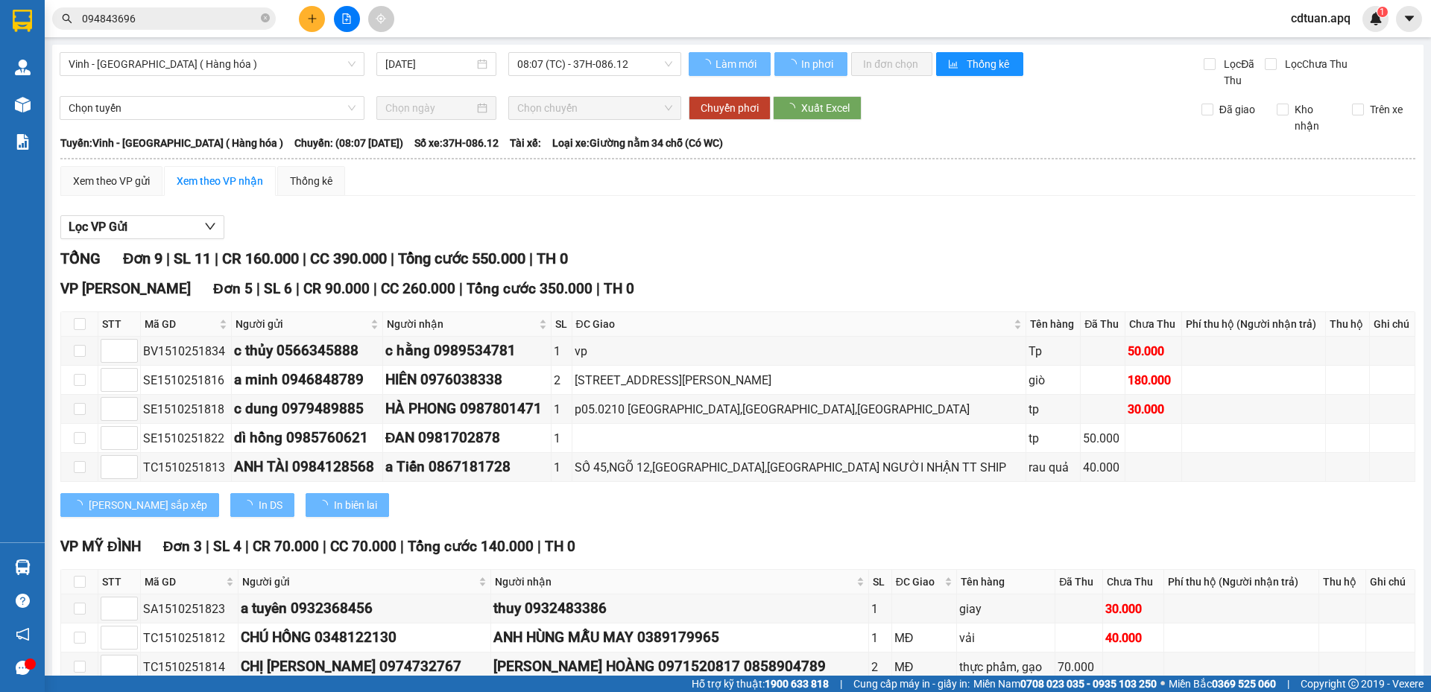
click at [1101, 191] on div "Xem theo VP gửi Xem theo VP nhận Thống kê" at bounding box center [737, 181] width 1355 height 30
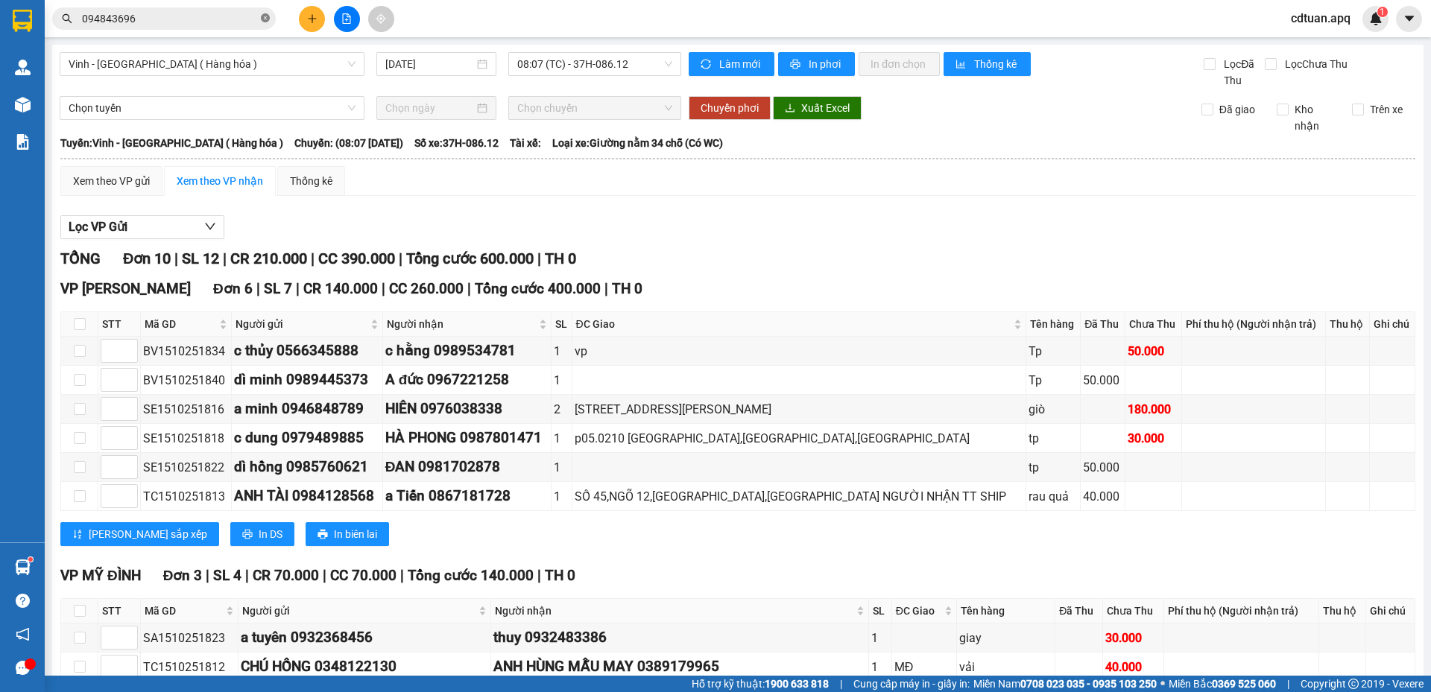
click at [264, 18] on icon "close-circle" at bounding box center [265, 17] width 9 height 9
click at [239, 21] on input "text" at bounding box center [170, 18] width 176 height 16
click at [230, 16] on input "text" at bounding box center [170, 18] width 176 height 16
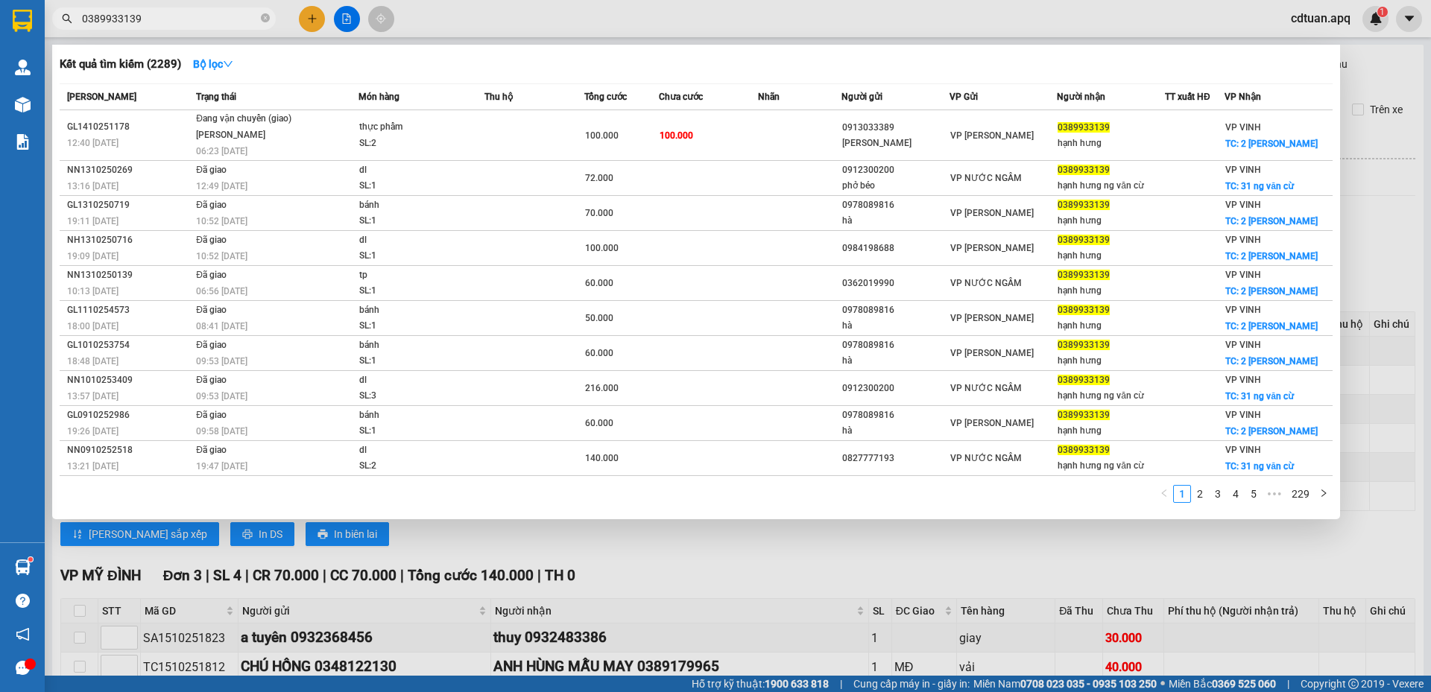
type input "0389933139"
click at [922, 22] on div at bounding box center [715, 346] width 1431 height 692
click at [265, 19] on icon "close-circle" at bounding box center [265, 17] width 9 height 9
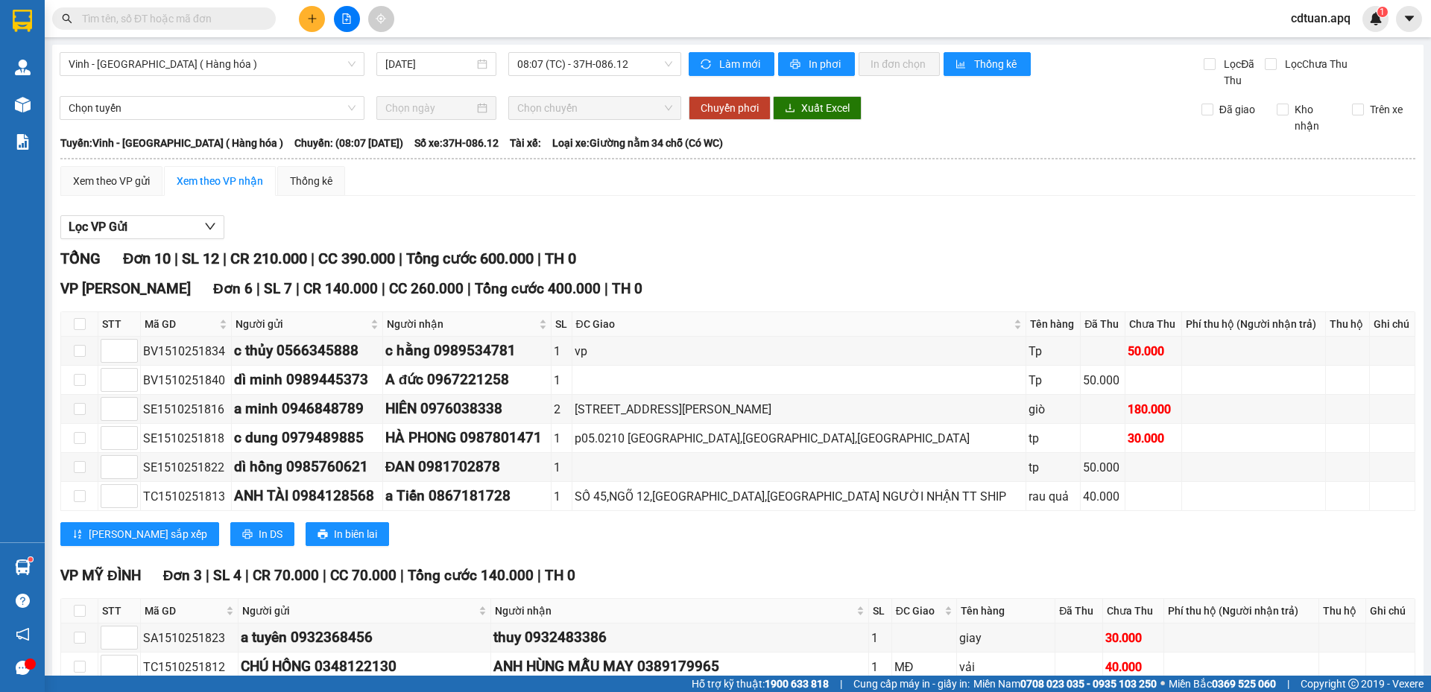
click at [241, 20] on input "text" at bounding box center [170, 18] width 176 height 16
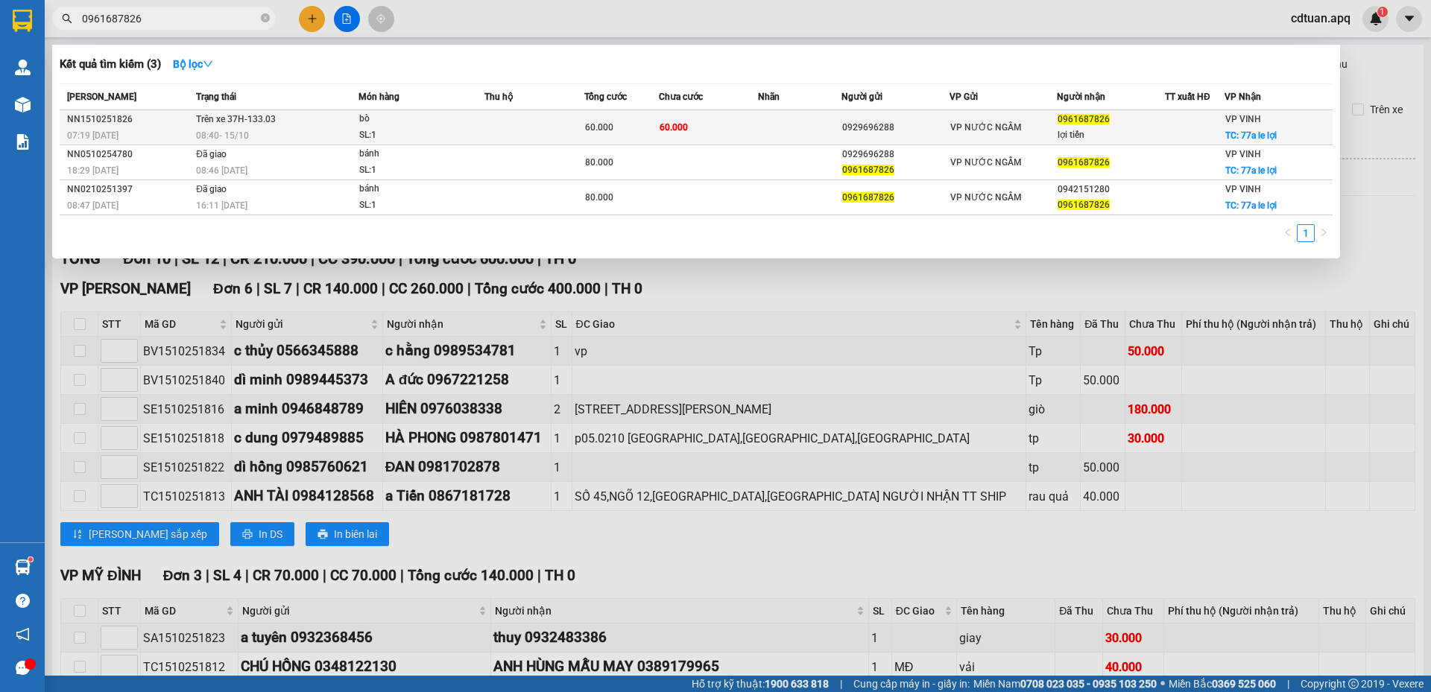
type input "0961687826"
click at [356, 124] on td "Trên xe 37H-133.03 08:40 - 15/10" at bounding box center [275, 127] width 166 height 35
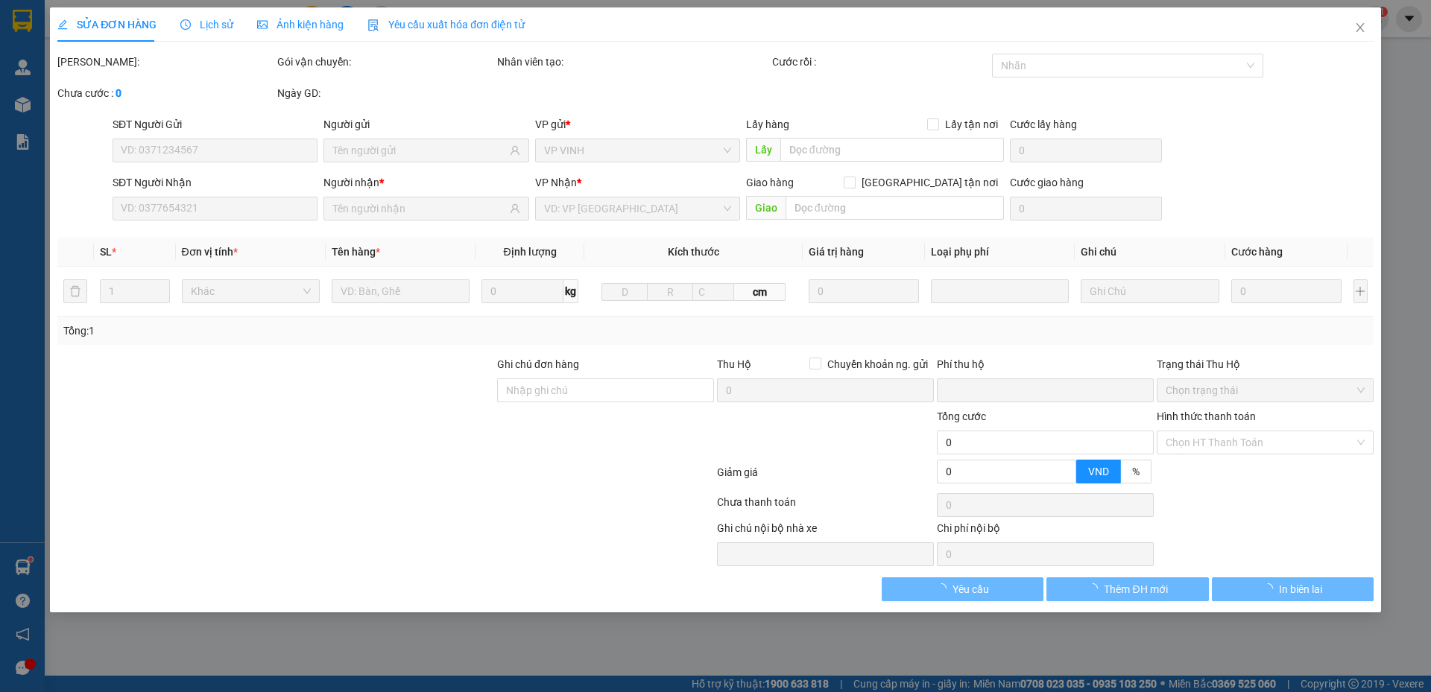
type input "0929696288"
type input "0961687826"
type input "lợi tiến"
checkbox input "true"
type input "77a le lợi"
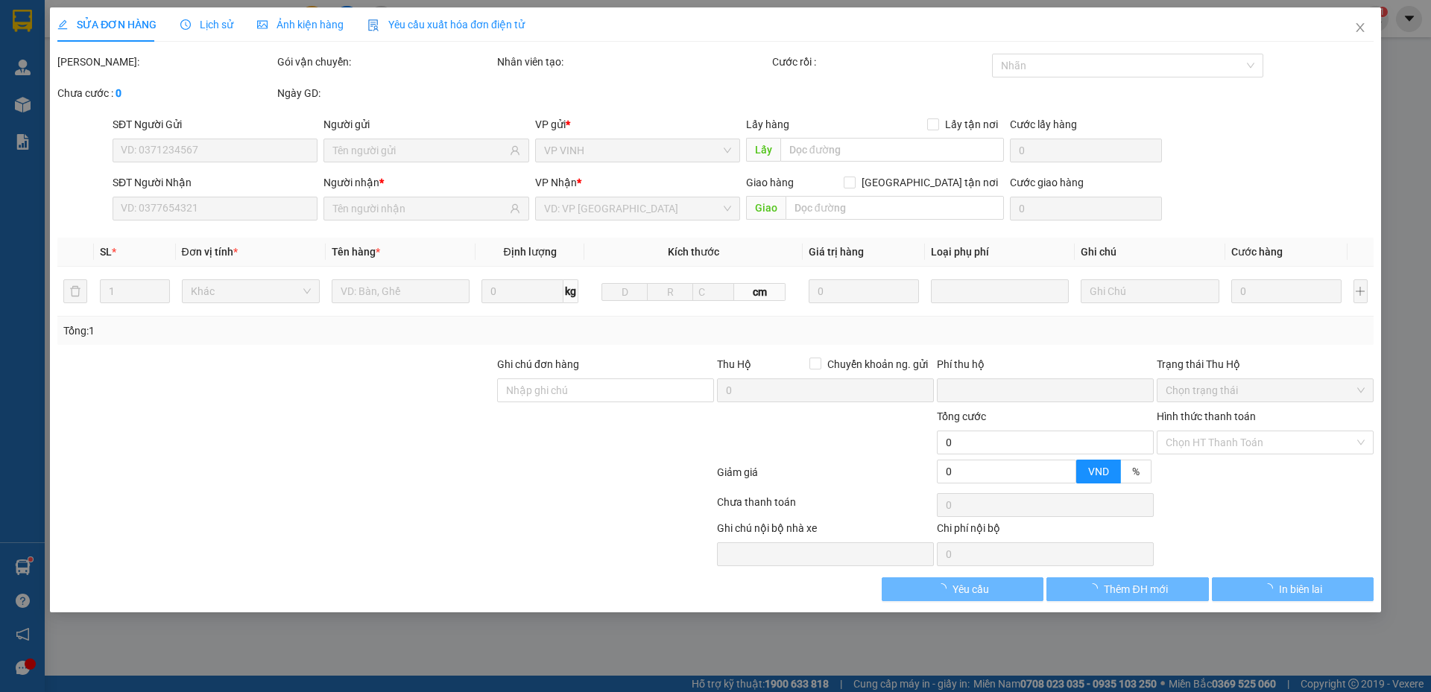
type input "0"
type input "60.000"
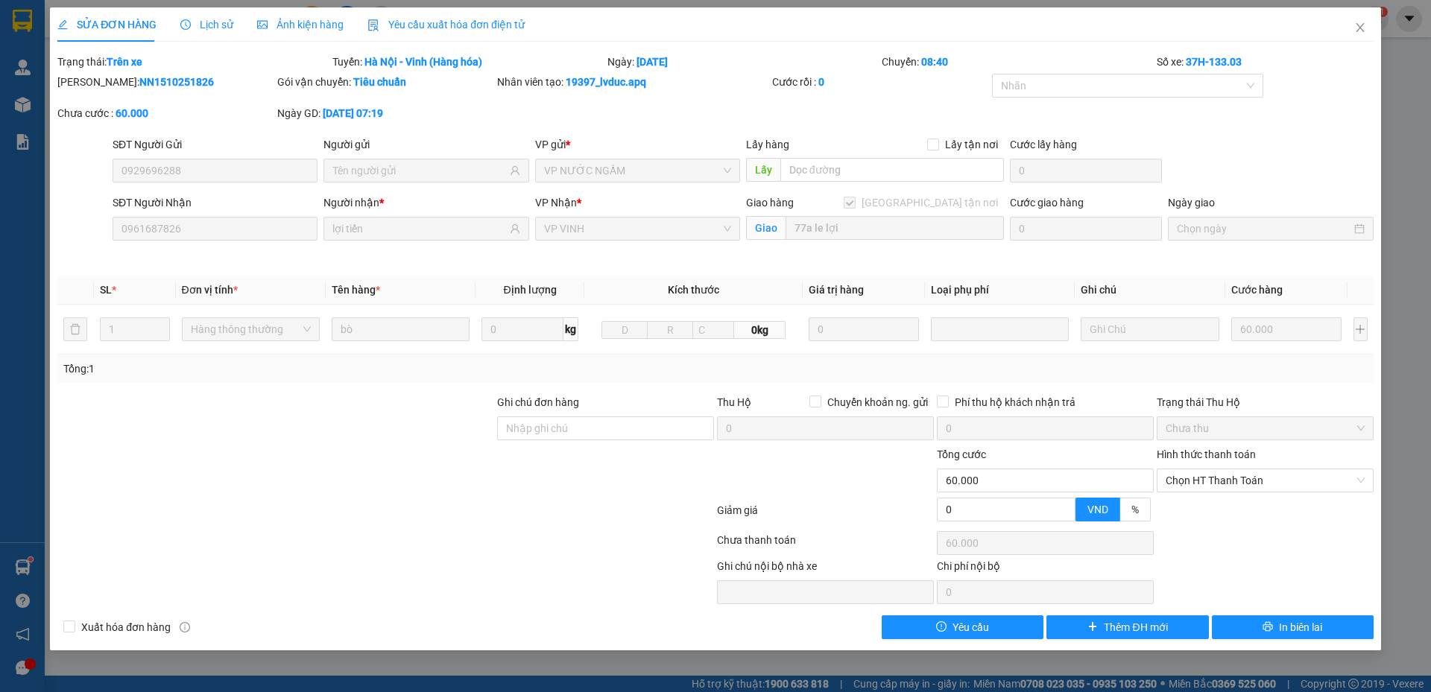
click at [217, 22] on span "Lịch sử" at bounding box center [206, 25] width 53 height 12
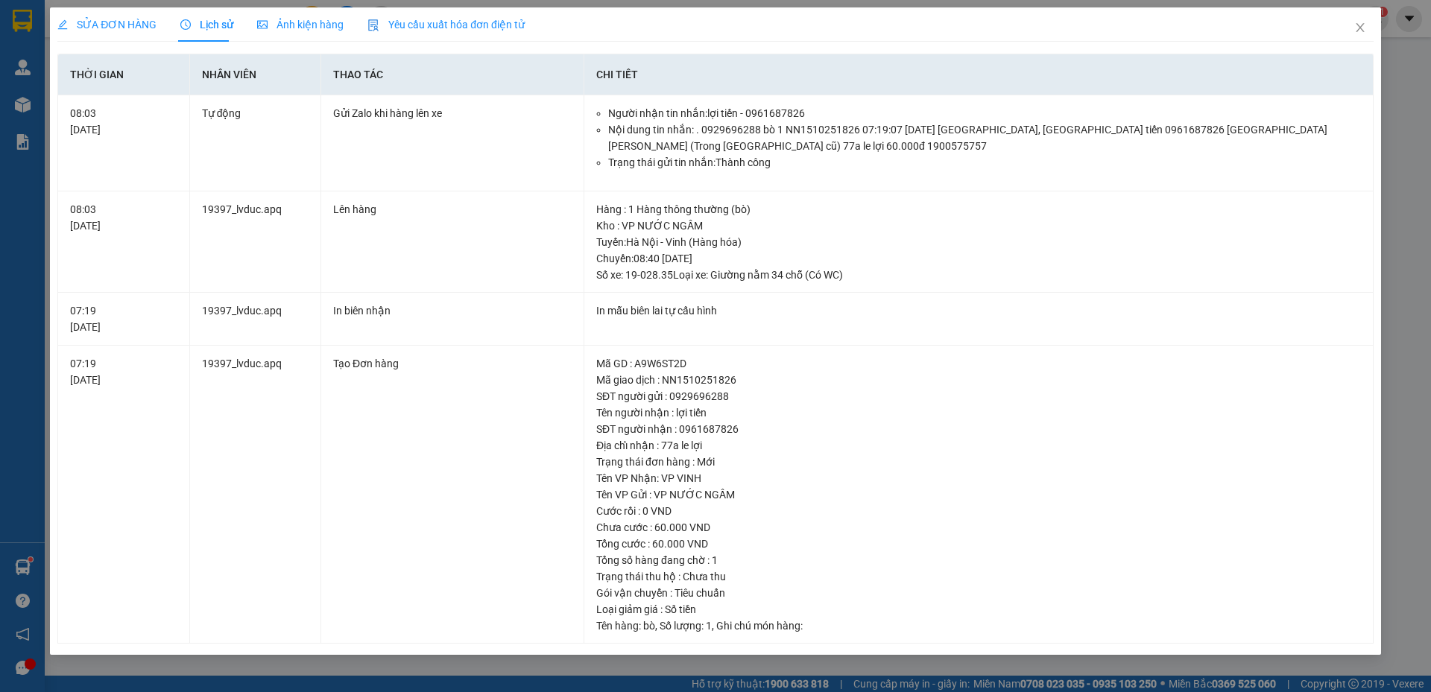
click at [111, 12] on div "SỬA ĐƠN HÀNG" at bounding box center [106, 24] width 99 height 34
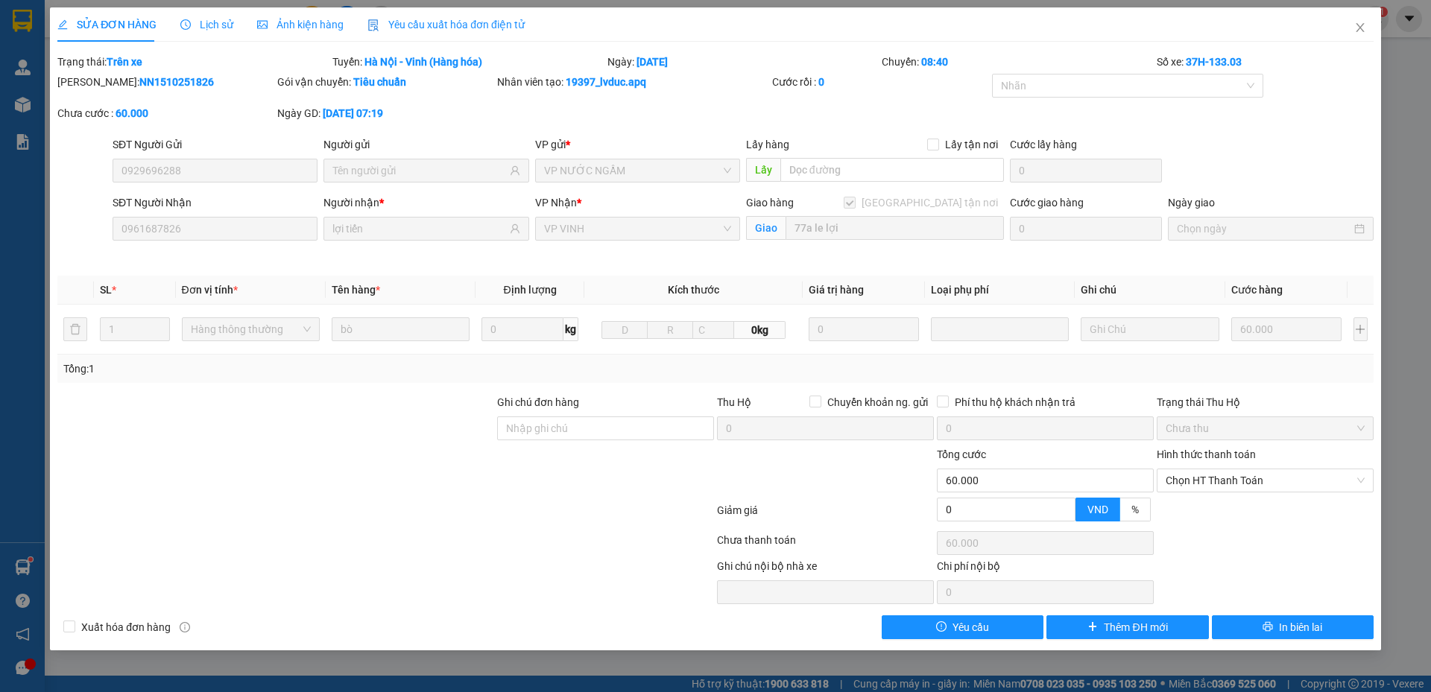
click at [1329, 79] on div "Mã ĐH: NN1510251826 Gói vận chuyển: Tiêu chuẩn Nhân viên tạo: 19397_lvduc.apq C…" at bounding box center [715, 105] width 1319 height 63
click at [1359, 30] on icon "close" at bounding box center [1360, 27] width 8 height 9
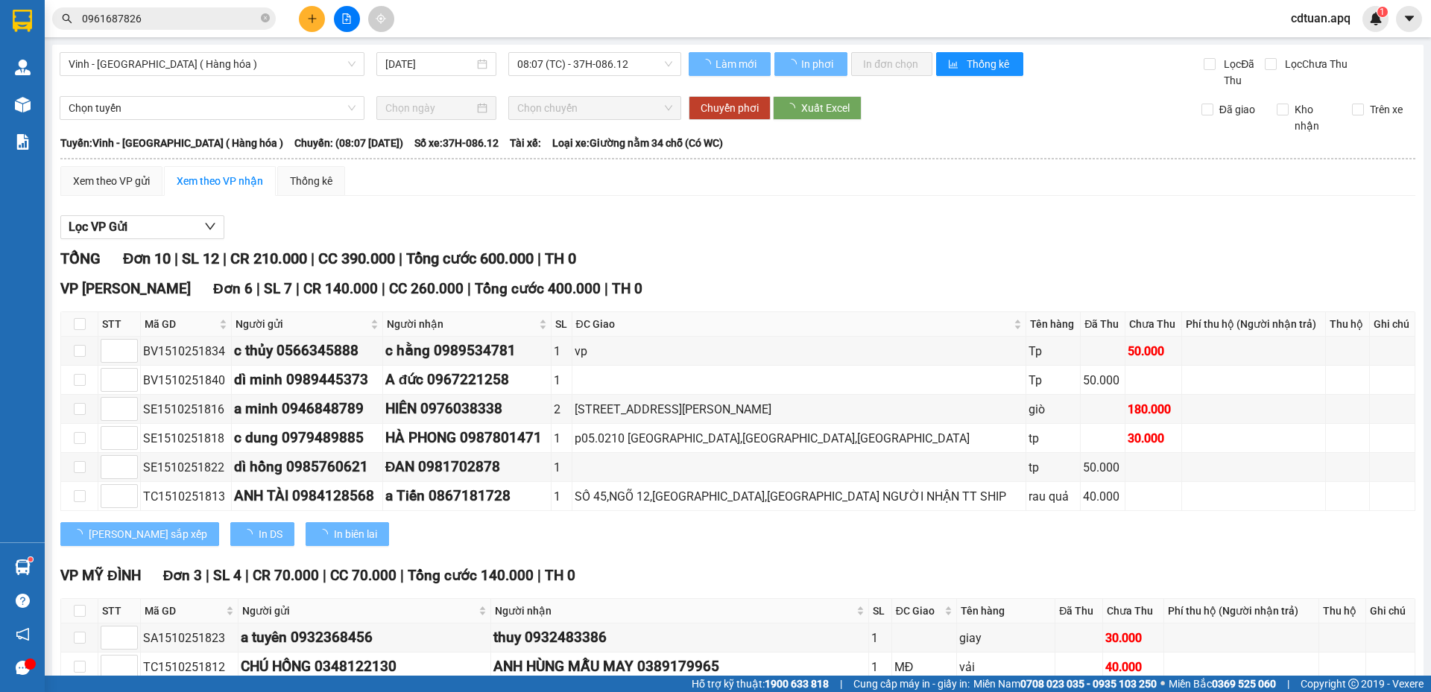
click at [906, 194] on div "Xem theo VP gửi Xem theo VP nhận Thống kê" at bounding box center [737, 181] width 1355 height 30
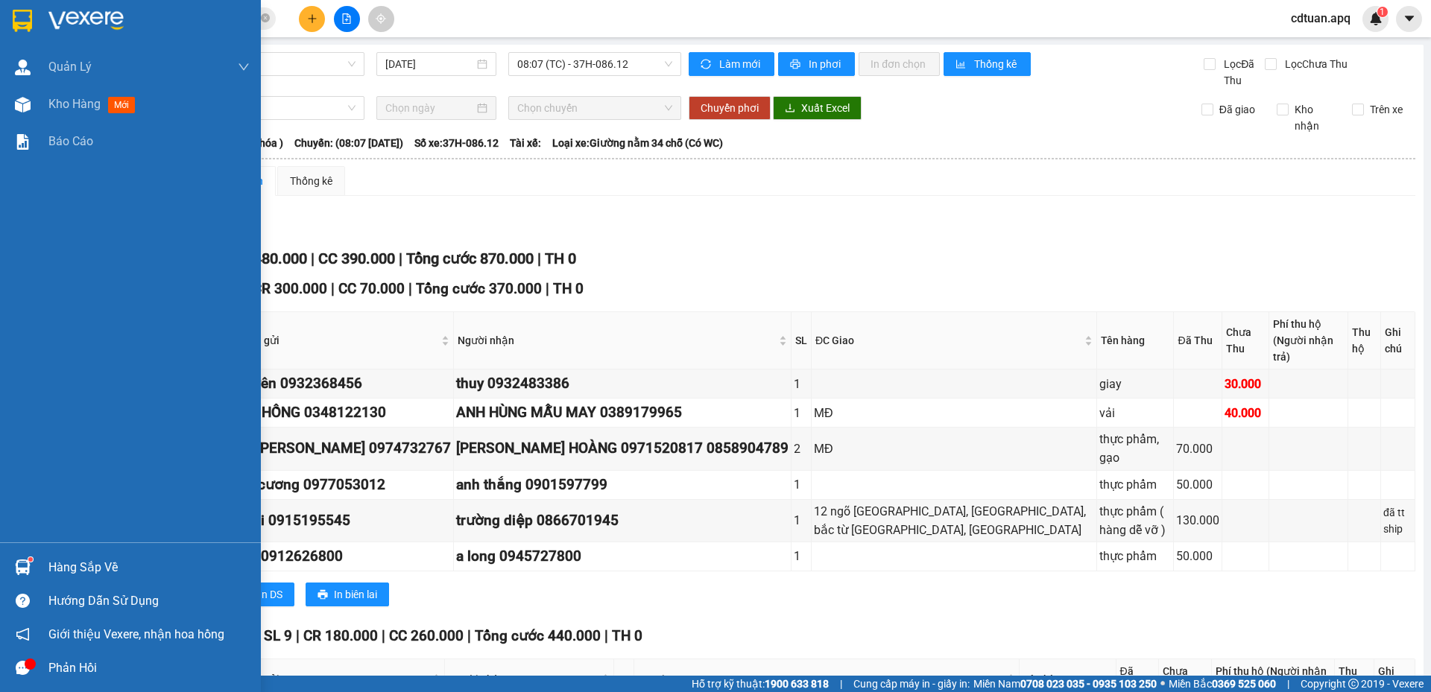
click at [30, 24] on img at bounding box center [22, 21] width 19 height 22
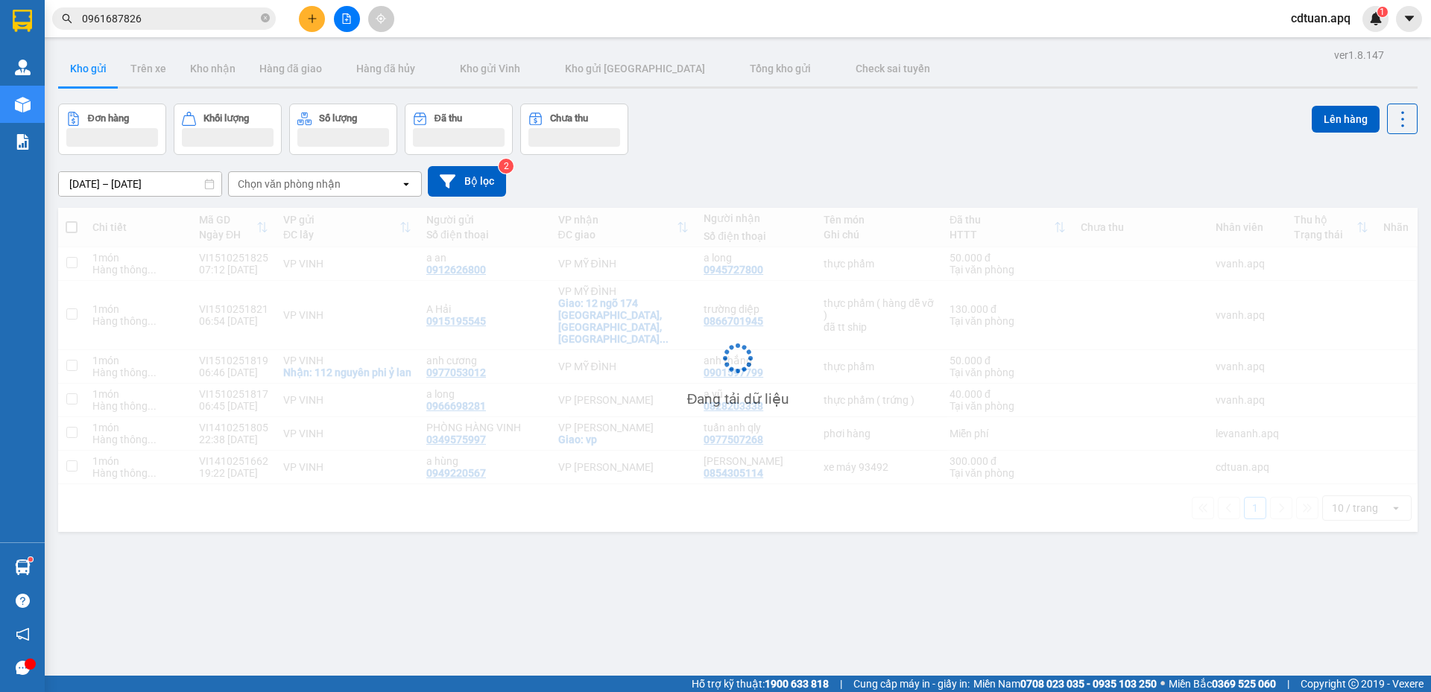
click at [497, 21] on div "Kết quả tìm kiếm ( 3 ) Bộ lọc Mã ĐH Trạng thái Món hàng Thu hộ Tổng cước Chưa c…" at bounding box center [715, 18] width 1431 height 37
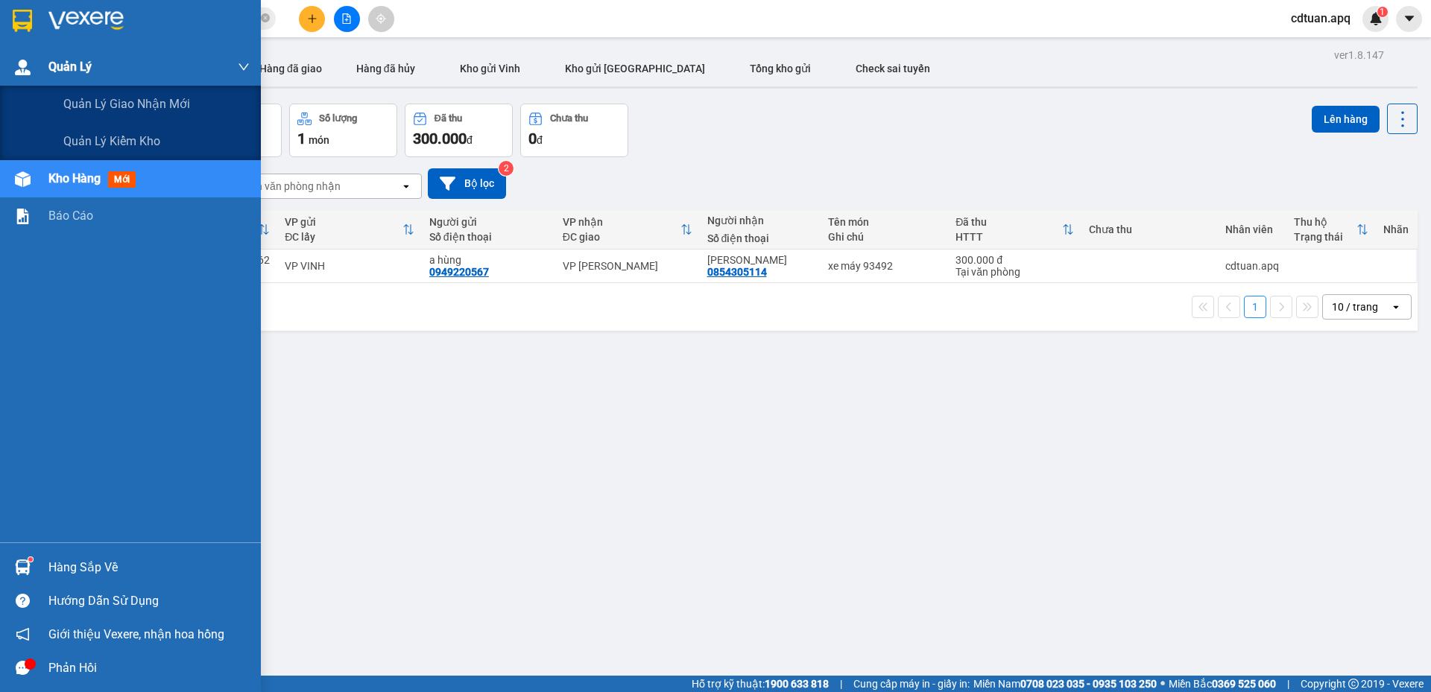
click at [69, 60] on span "Quản Lý" at bounding box center [69, 66] width 43 height 19
click at [124, 99] on span "Quản lý giao nhận mới" at bounding box center [126, 104] width 127 height 19
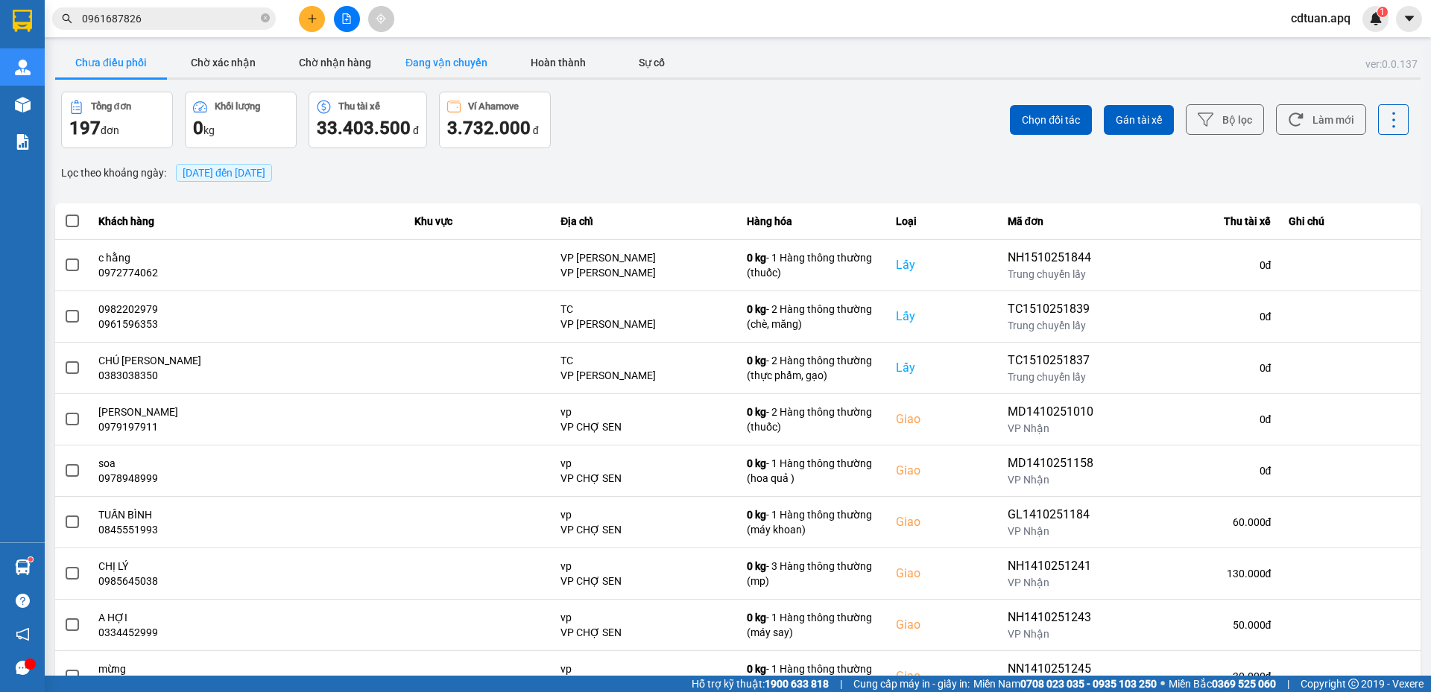
click at [445, 63] on button "Đang vận chuyển" at bounding box center [447, 63] width 112 height 30
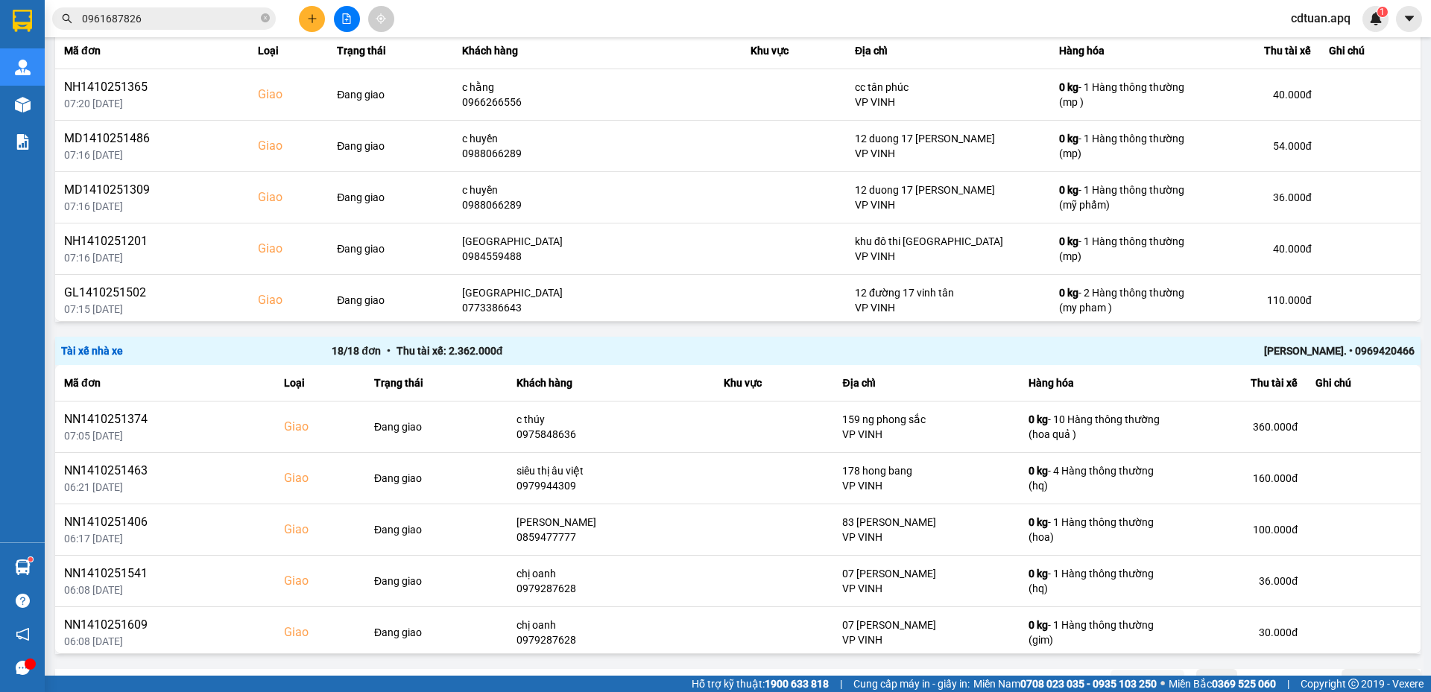
scroll to position [2493, 0]
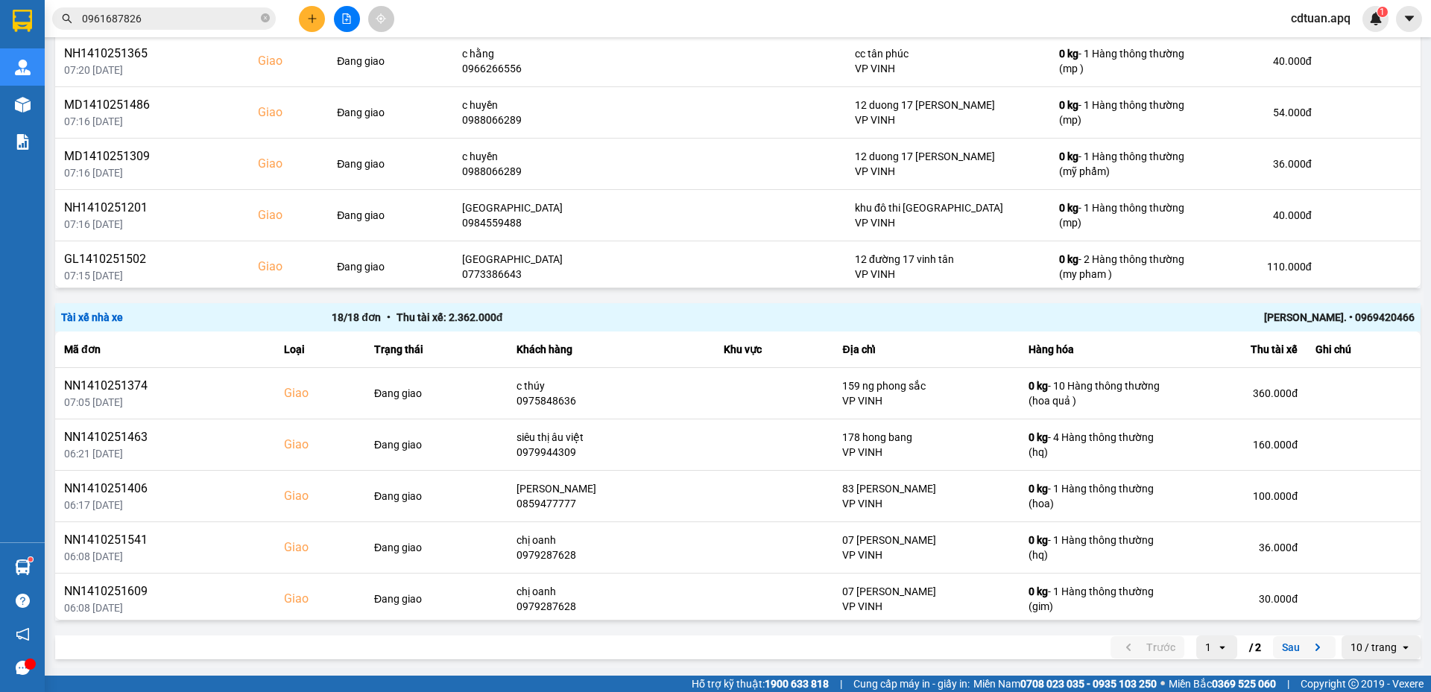
click at [1278, 643] on button "Sau" at bounding box center [1304, 648] width 63 height 22
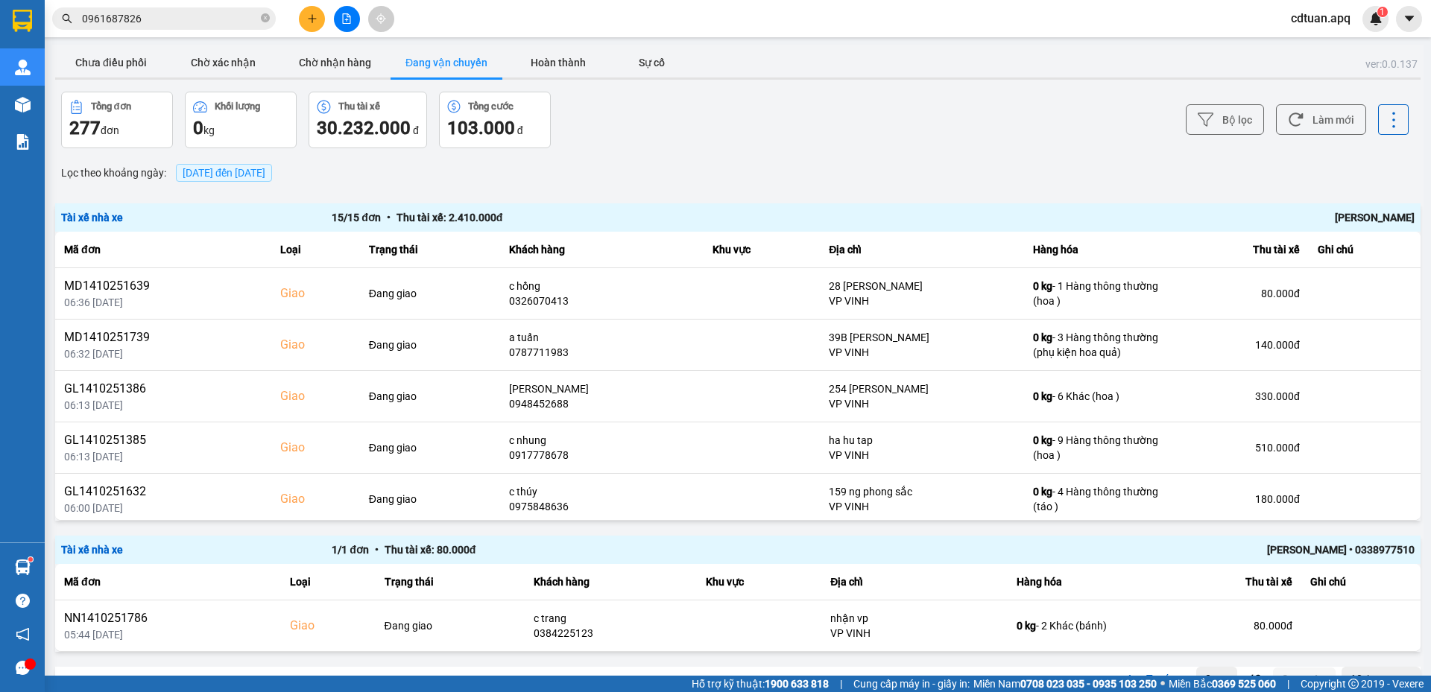
scroll to position [31, 0]
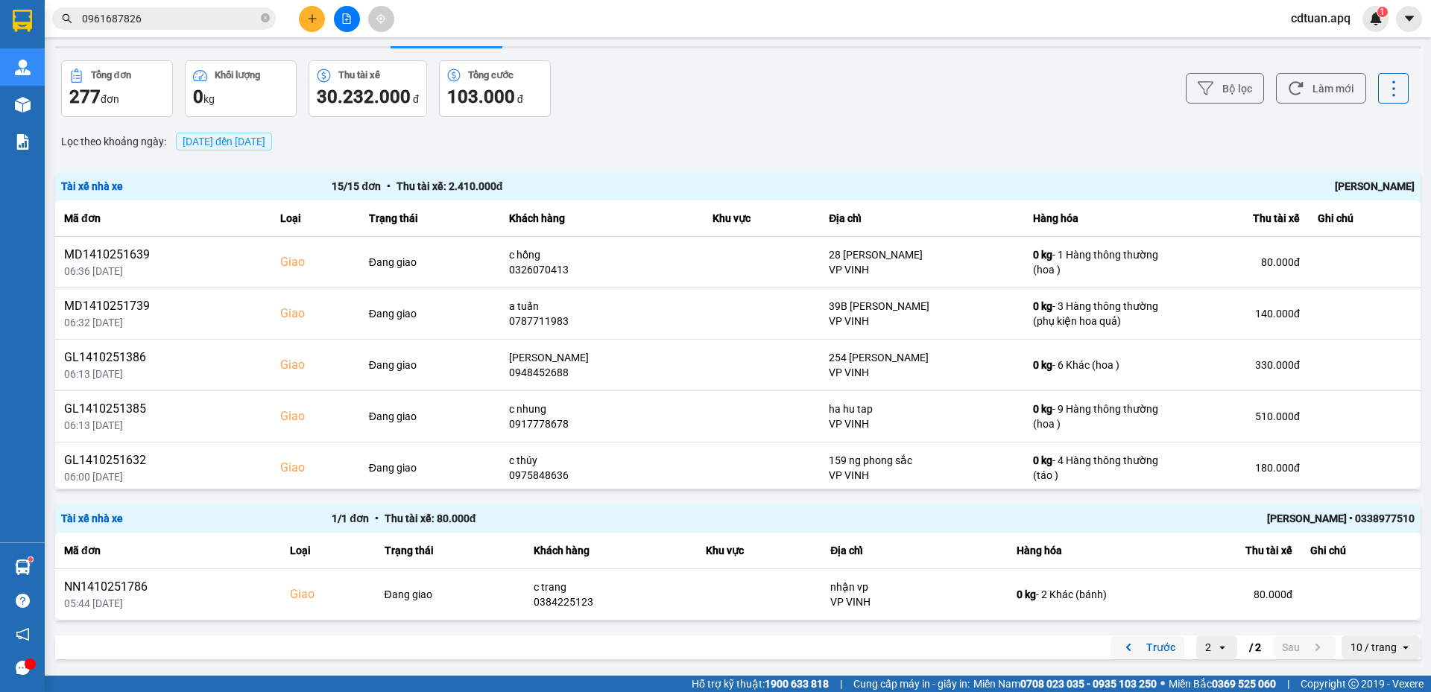
click at [1137, 648] on button "Trước" at bounding box center [1148, 648] width 74 height 22
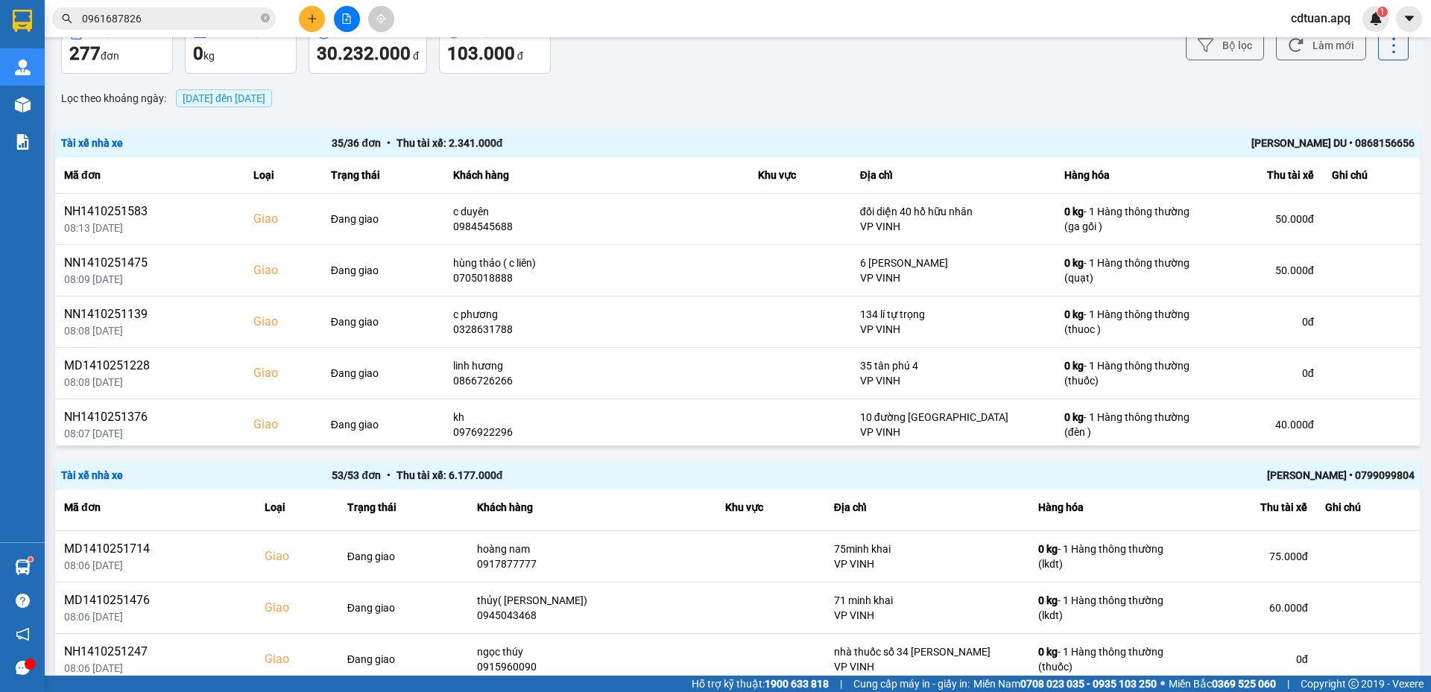
scroll to position [0, 0]
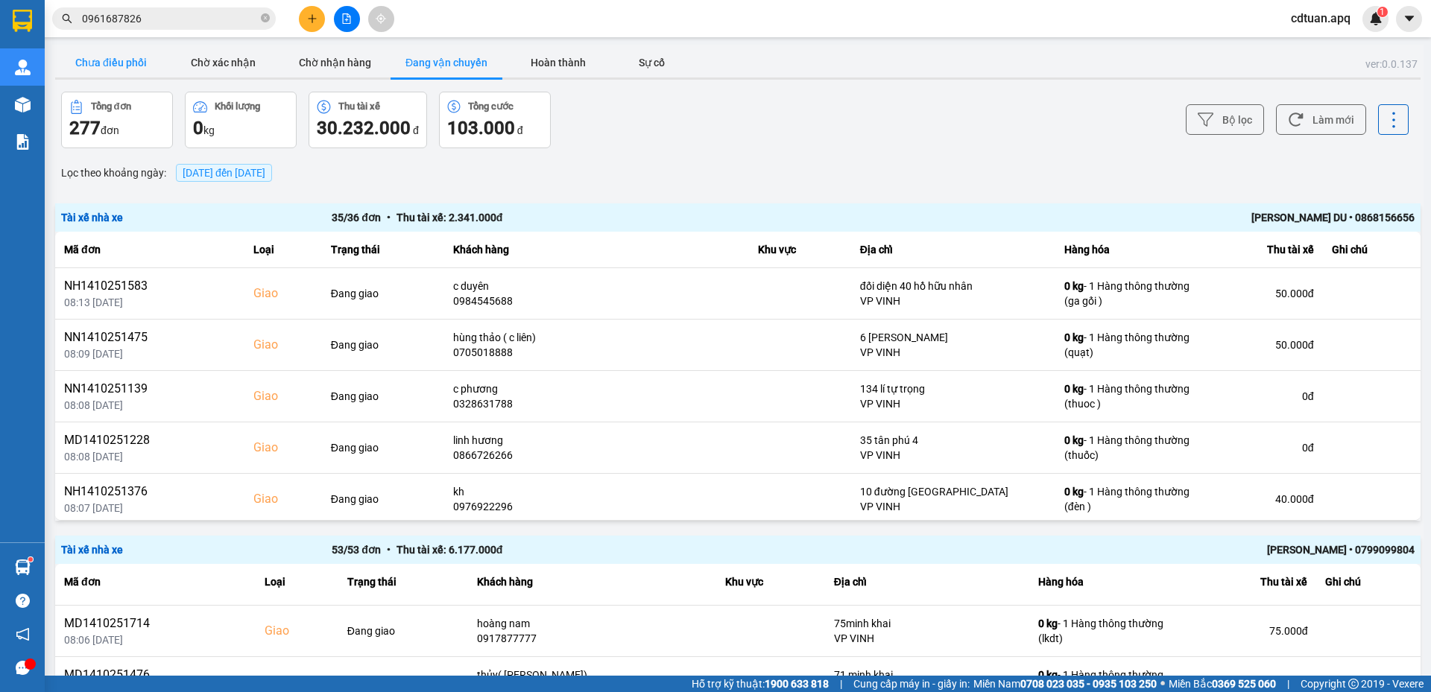
click at [101, 72] on button "Chưa điều phối" at bounding box center [111, 63] width 112 height 30
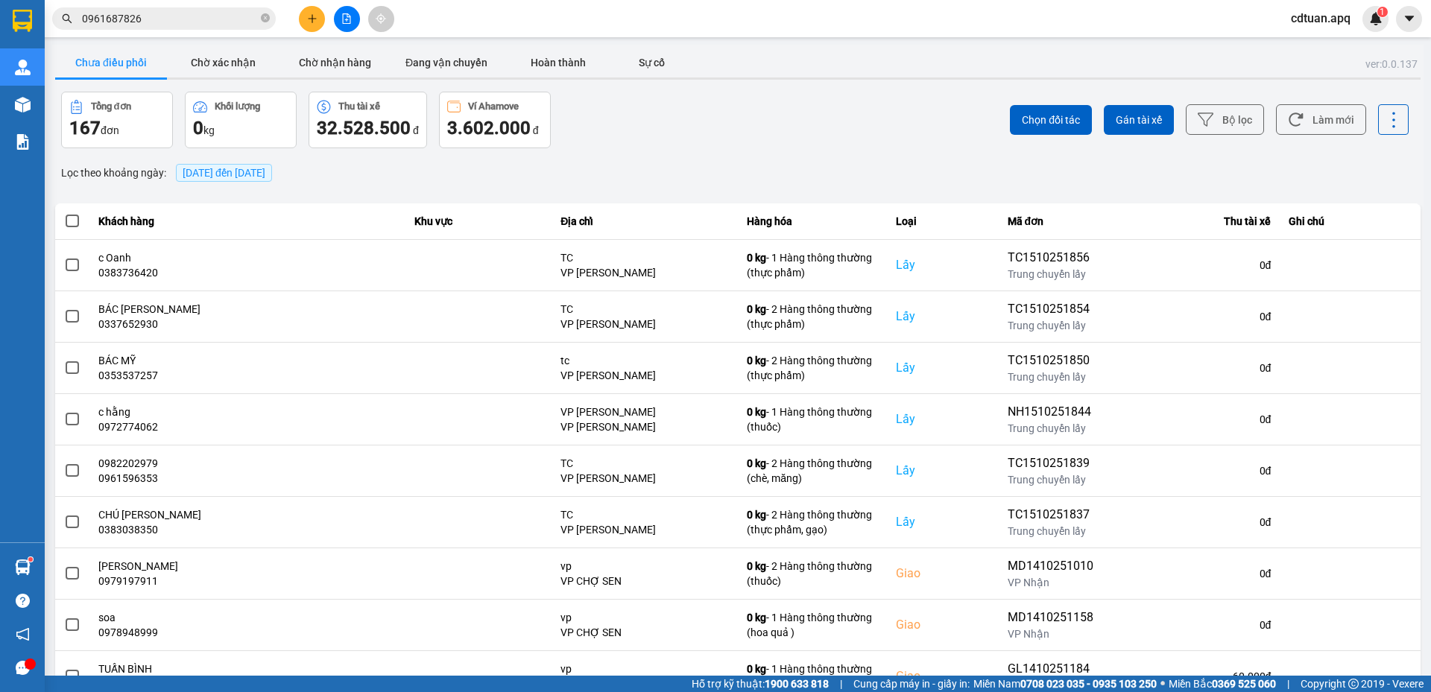
click at [767, 108] on div "Chọn đối tác Gán tài xế Bộ lọc Làm mới" at bounding box center [1072, 120] width 674 height 57
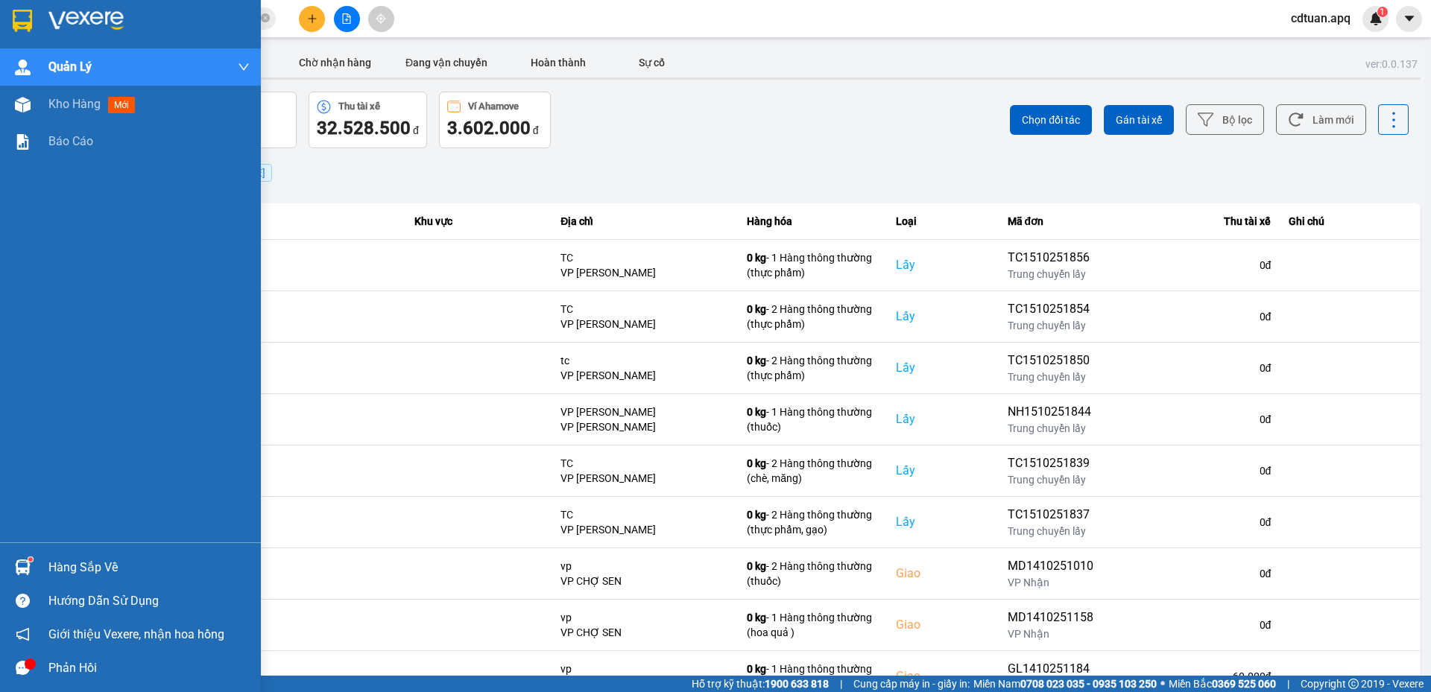
click at [25, 20] on img at bounding box center [22, 21] width 19 height 22
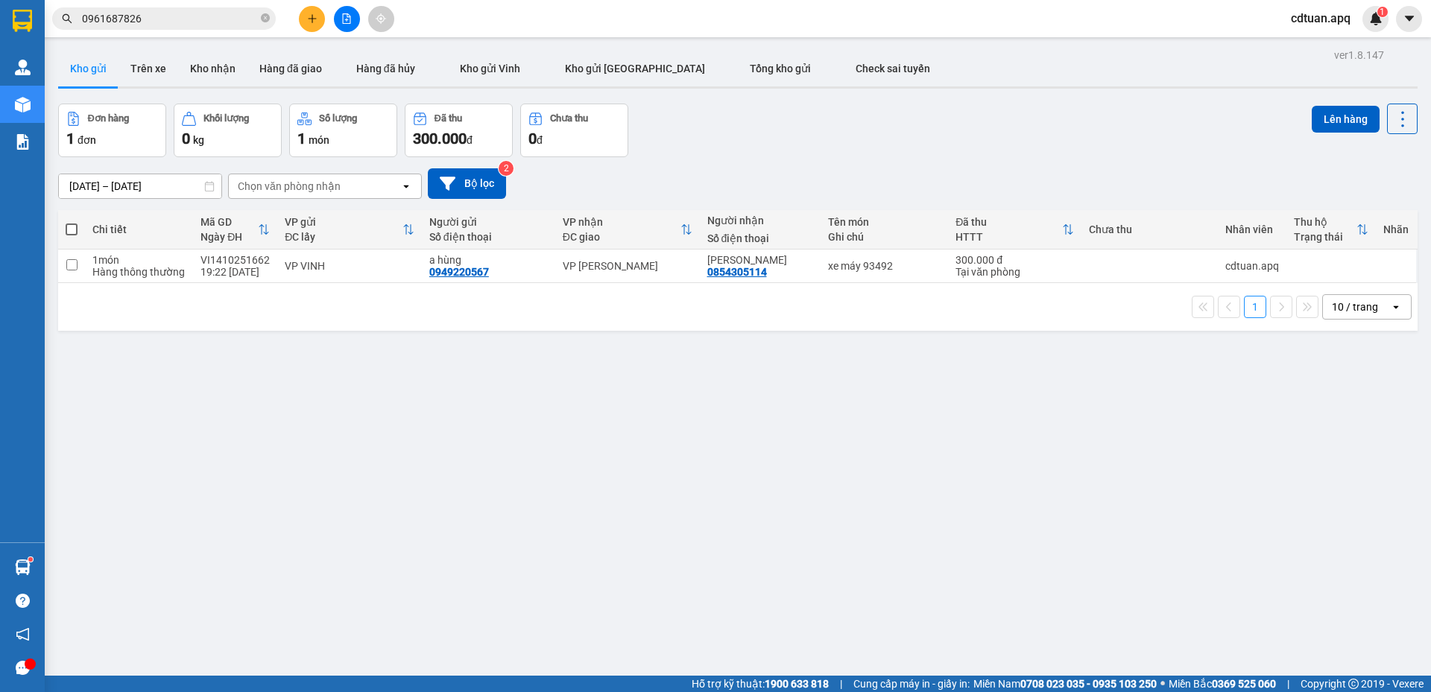
click at [711, 104] on div "Đơn hàng 1 đơn Khối lượng 0 kg Số lượng 1 món Đã thu 300.000 đ Chưa thu 0 đ Lên…" at bounding box center [738, 131] width 1360 height 54
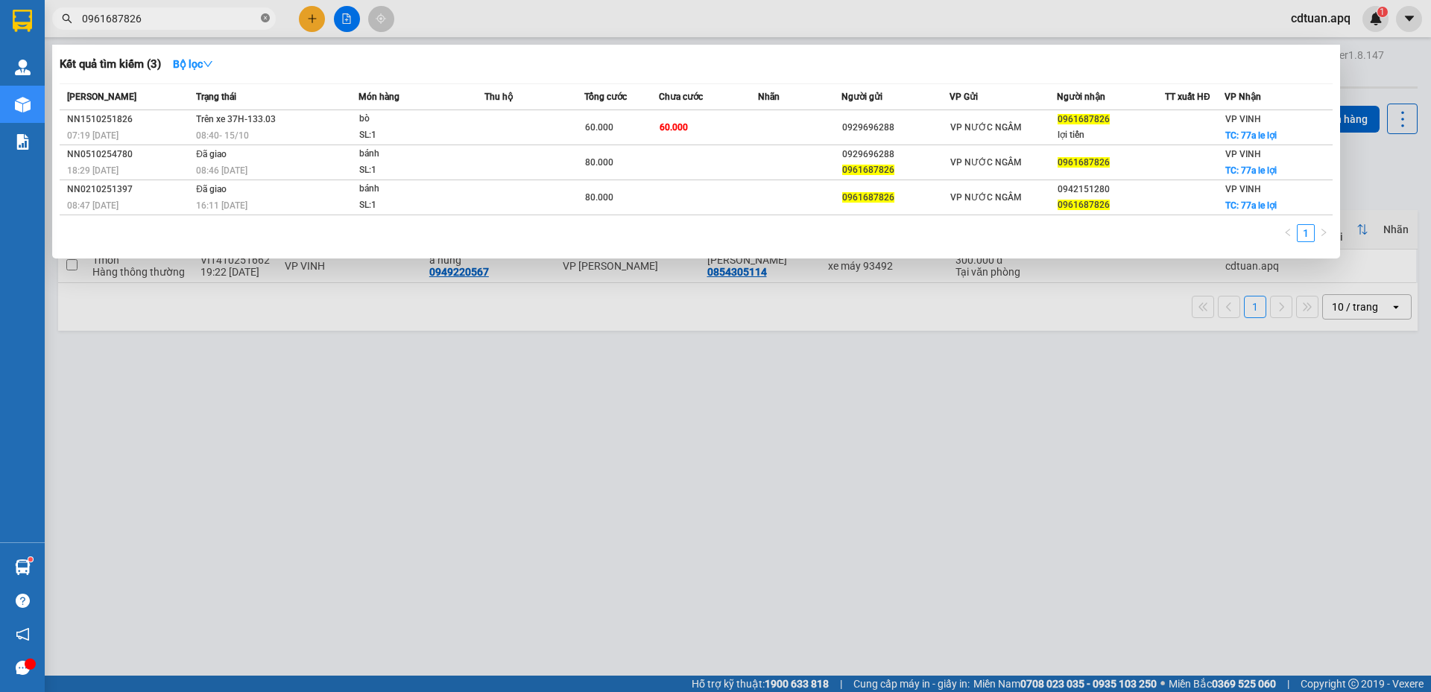
click at [269, 20] on icon "close-circle" at bounding box center [265, 17] width 9 height 9
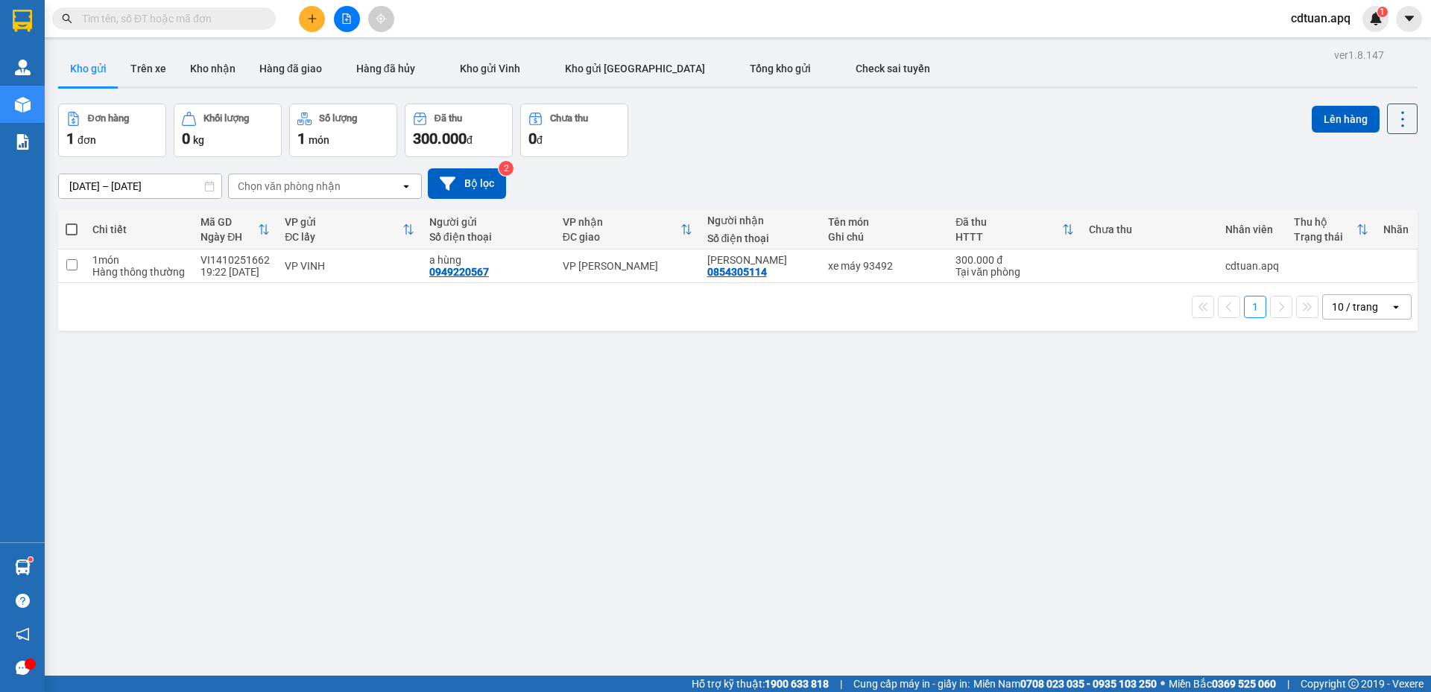
click at [249, 17] on input "text" at bounding box center [170, 18] width 176 height 16
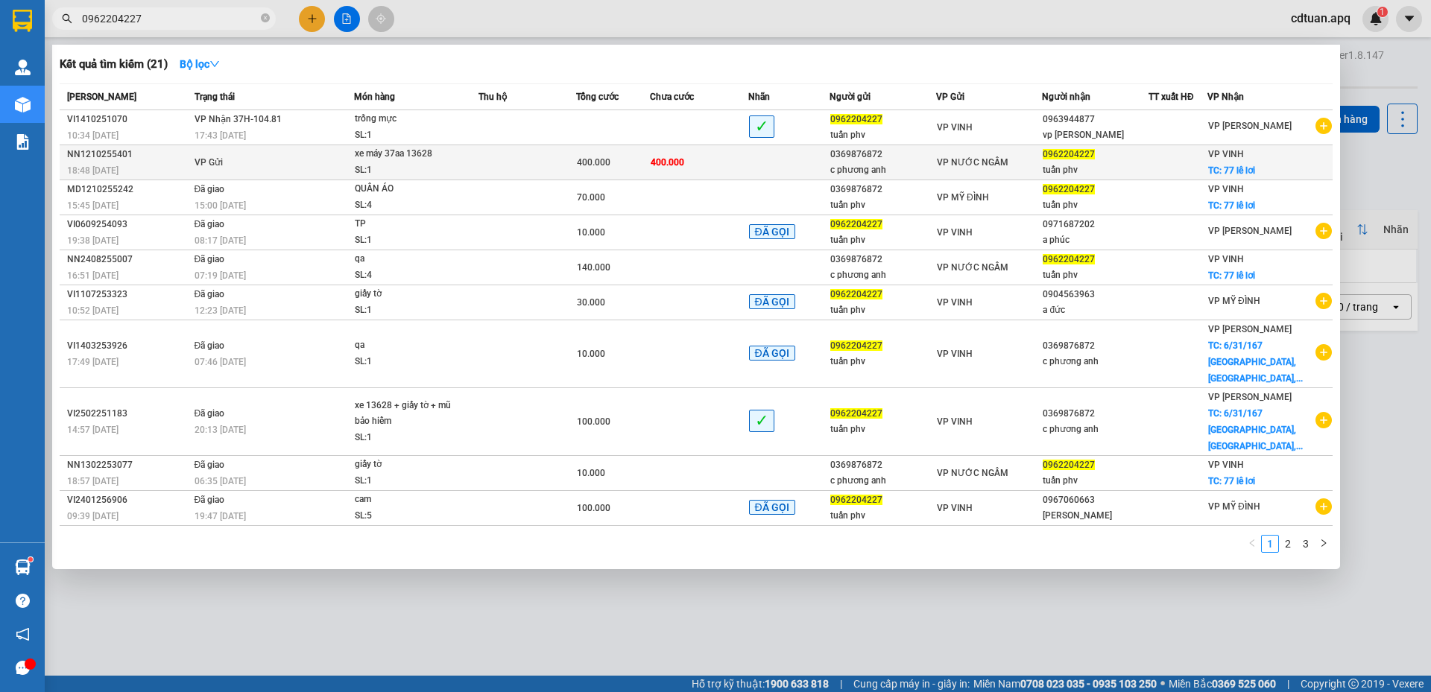
type input "0962204227"
click at [502, 161] on td at bounding box center [528, 162] width 98 height 35
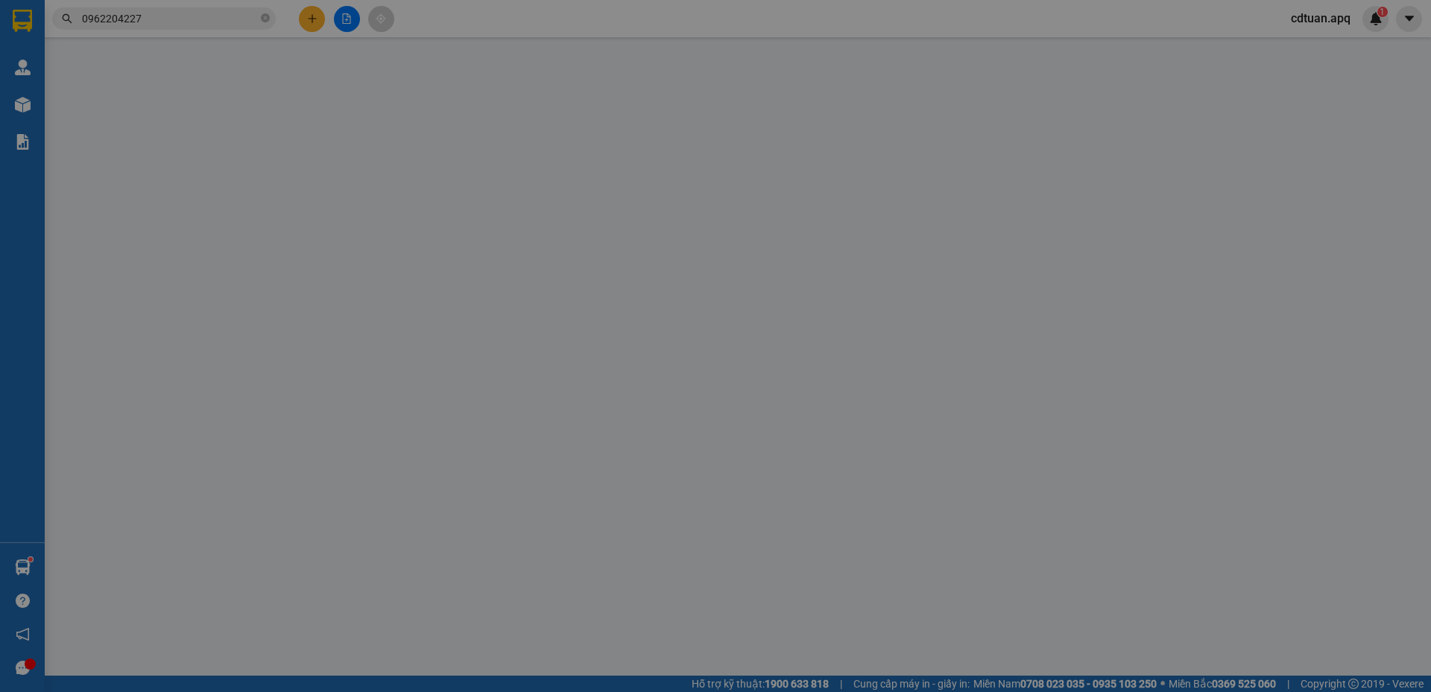
type input "0369876872"
type input "c phương anh"
type input "0962204227"
type input "tuấn phv"
checkbox input "true"
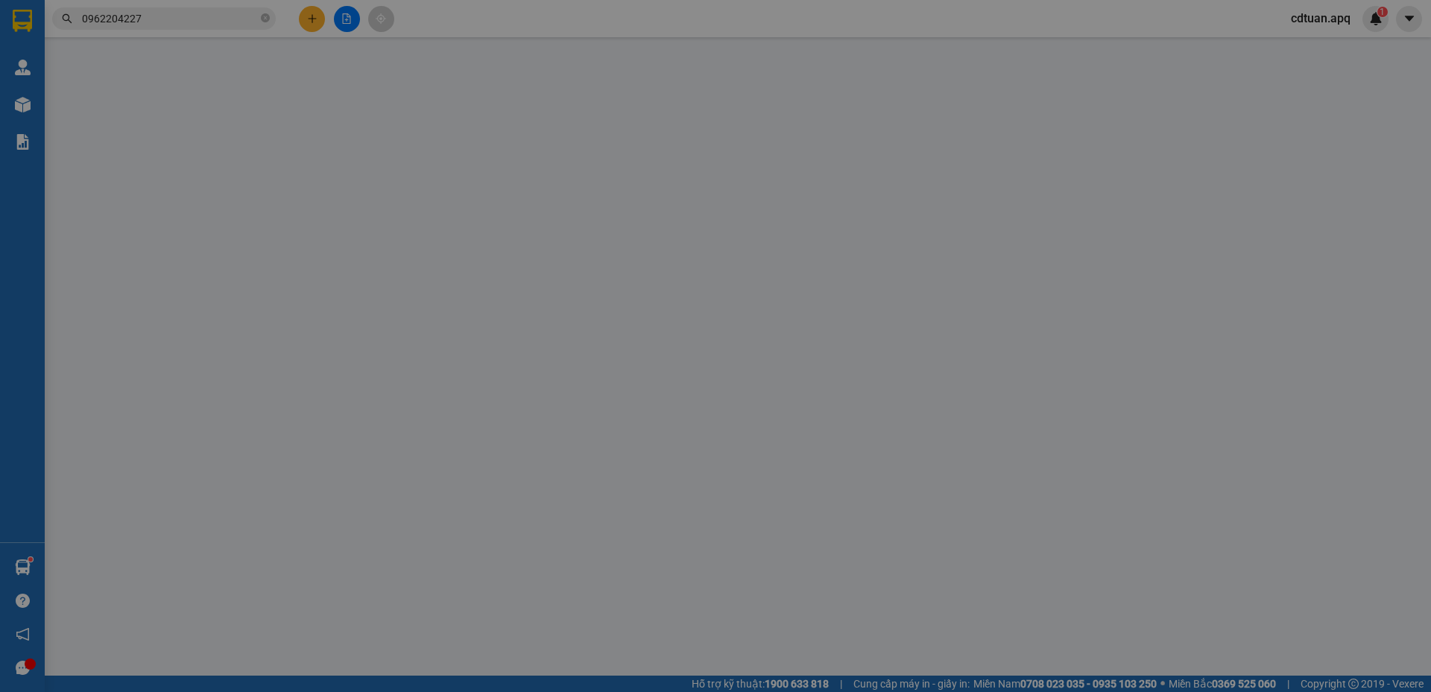
type input "77 lê lơi"
type input "0"
type input "400.000"
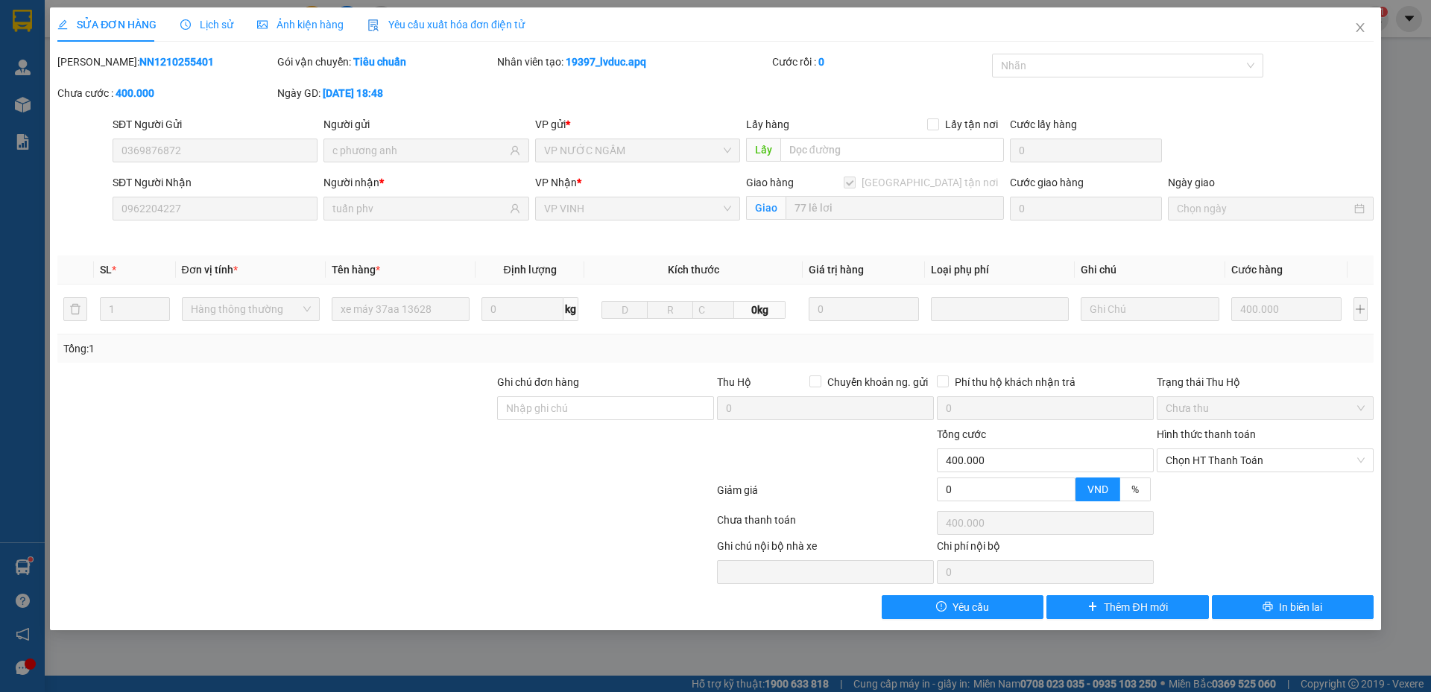
click at [221, 24] on span "Lịch sử" at bounding box center [206, 25] width 53 height 12
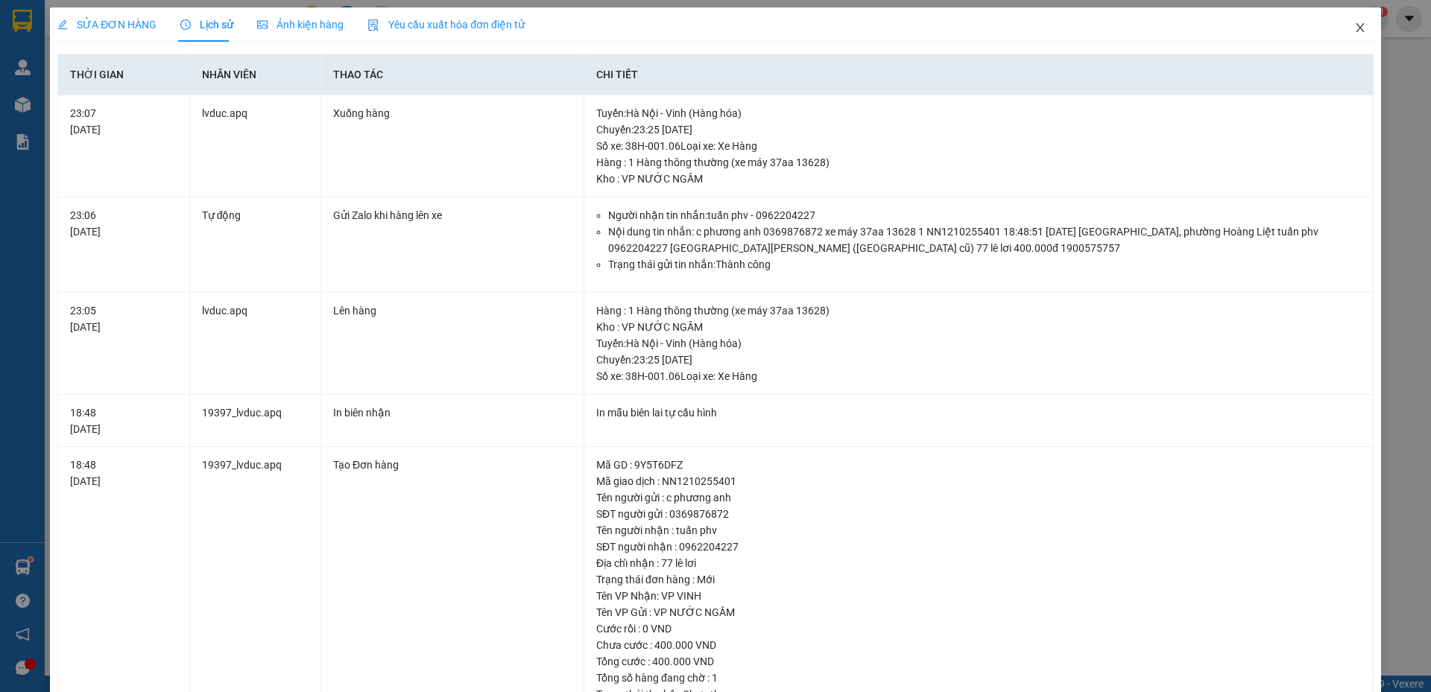
click at [1354, 27] on icon "close" at bounding box center [1360, 28] width 12 height 12
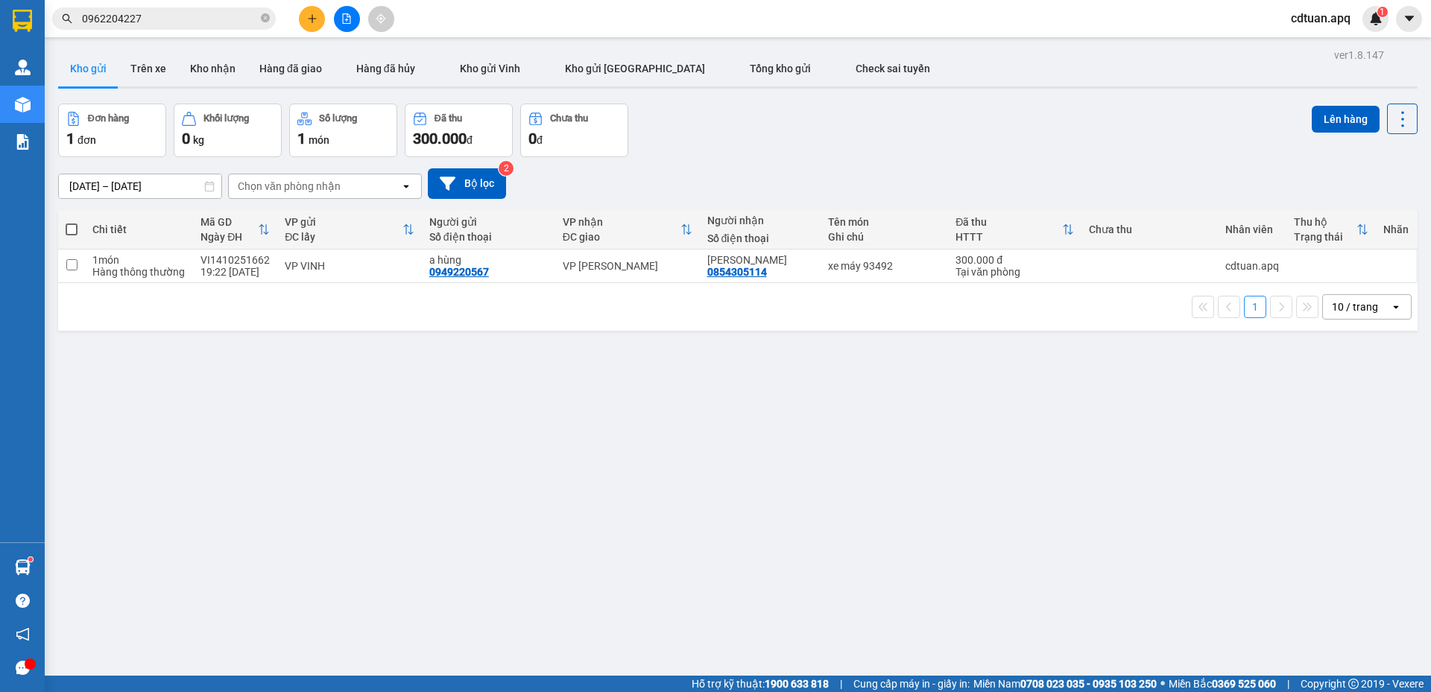
click at [747, 162] on div "13/10/2025 – 15/10/2025 Press the down arrow key to interact with the calendar …" at bounding box center [738, 183] width 1360 height 53
click at [779, 126] on div "Đơn hàng 1 đơn Khối lượng 0 kg Số lượng 1 món Đã thu 300.000 đ Chưa thu 0 đ Lên…" at bounding box center [738, 131] width 1360 height 54
click at [265, 19] on icon "close-circle" at bounding box center [265, 17] width 9 height 9
click at [241, 19] on input "text" at bounding box center [170, 18] width 176 height 16
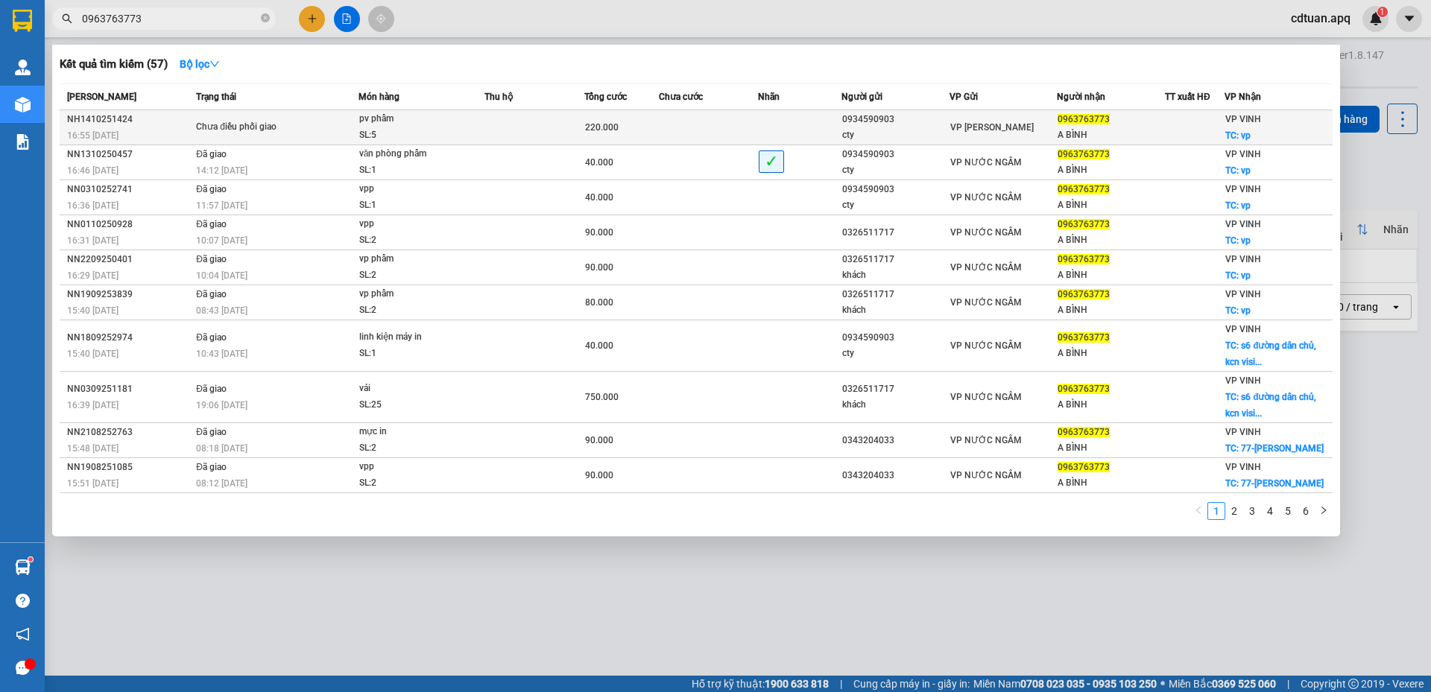
type input "0963763773"
click at [501, 124] on td at bounding box center [535, 127] width 100 height 35
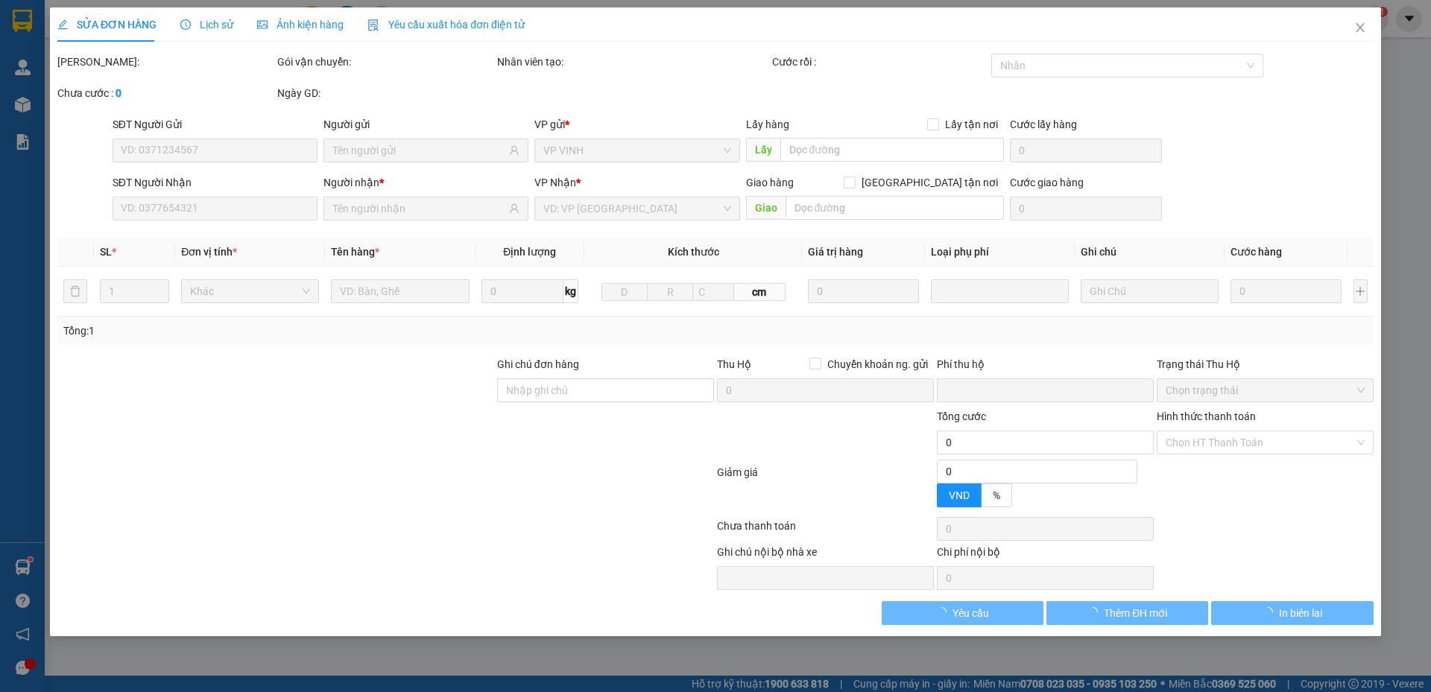
type input "0934590903"
type input "cty"
type input "0963763773"
type input "A BÌNH"
checkbox input "true"
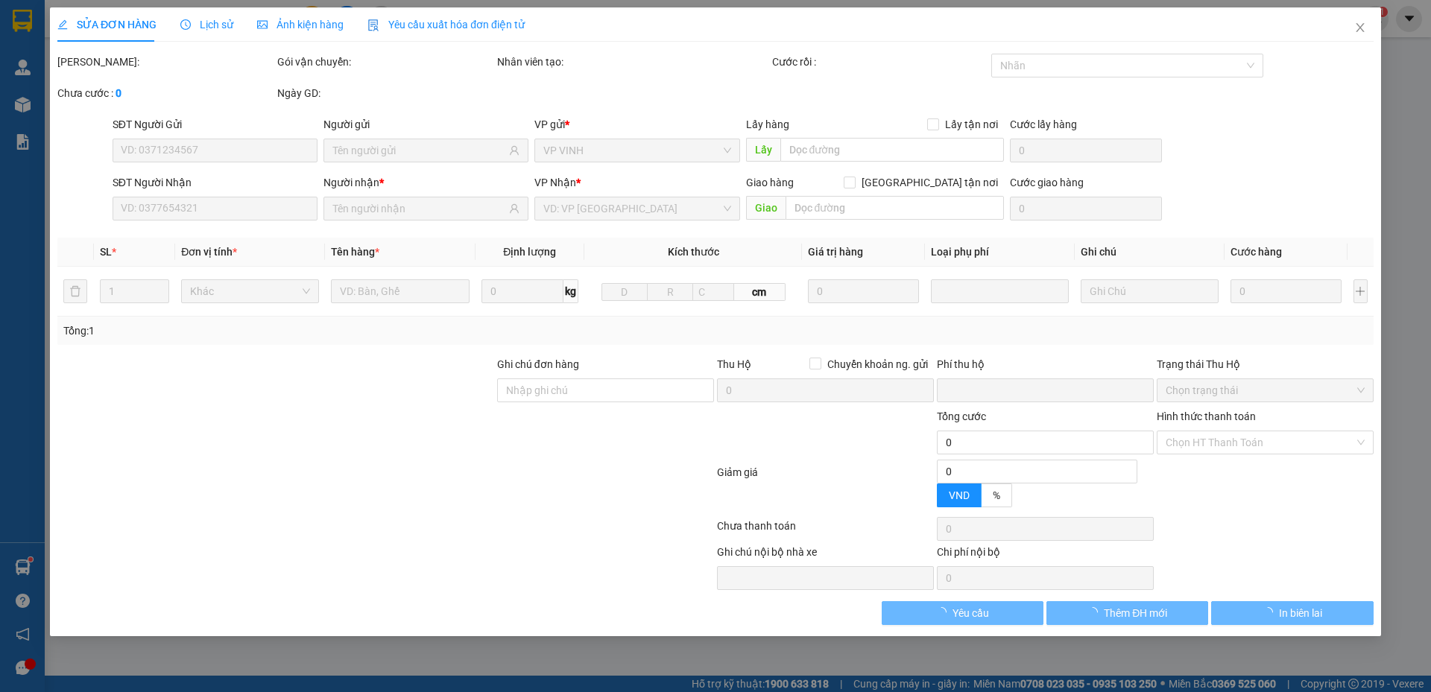
type input "vp"
type input "0"
type input "220.000"
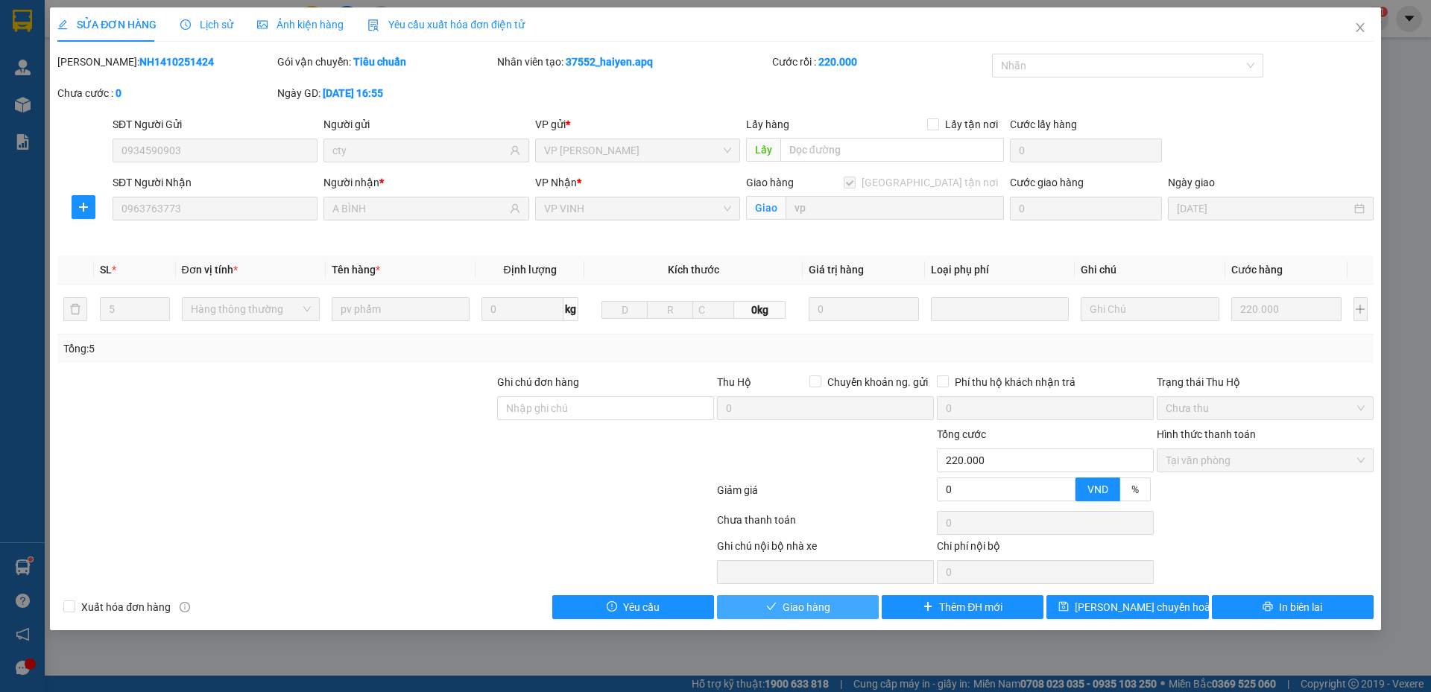
click at [786, 616] on button "Giao hàng" at bounding box center [798, 608] width 162 height 24
click at [1281, 40] on div "SỬA ĐƠN HÀNG Lịch sử Ảnh kiện hàng Yêu cầu xuất hóa đơn điện tử" at bounding box center [715, 24] width 1316 height 34
click at [1359, 29] on icon "close" at bounding box center [1360, 28] width 12 height 12
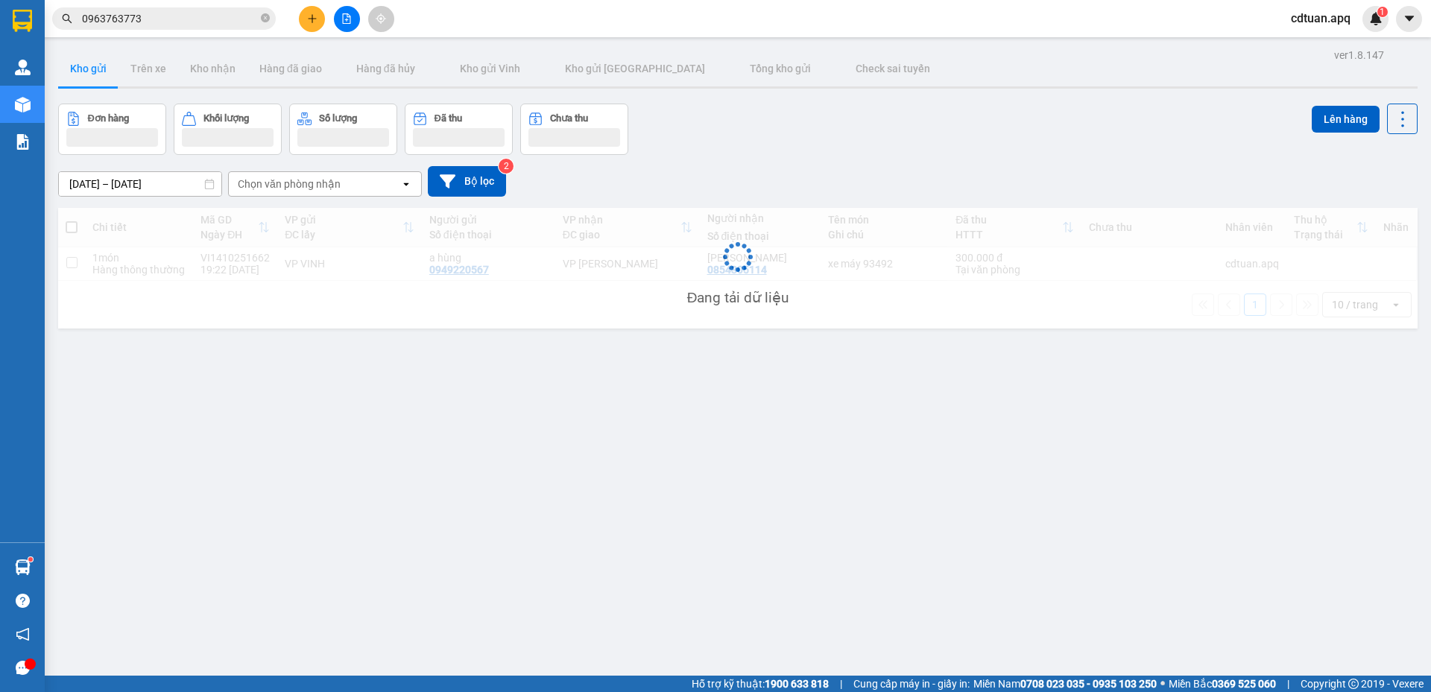
click at [961, 116] on div "Đơn hàng Khối lượng Số lượng Đã thu Chưa thu Lên hàng" at bounding box center [738, 129] width 1360 height 51
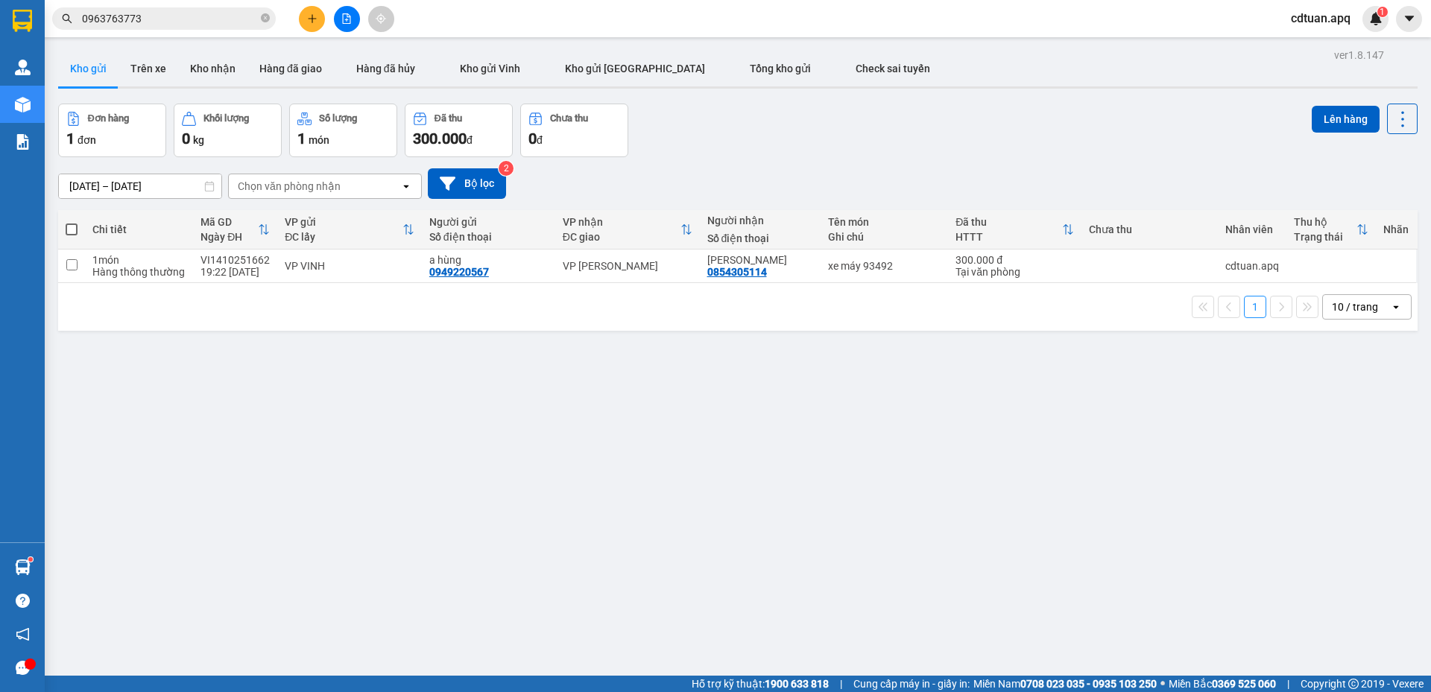
click at [863, 110] on div "Đơn hàng 1 đơn Khối lượng 0 kg Số lượng 1 món Đã thu 300.000 đ Chưa thu 0 đ Lên…" at bounding box center [738, 131] width 1360 height 54
click at [865, 110] on div "Đơn hàng 1 đơn Khối lượng 0 kg Số lượng 1 món Đã thu 300.000 đ Chưa thu 0 đ Lên…" at bounding box center [738, 131] width 1360 height 54
click at [263, 17] on icon "close-circle" at bounding box center [265, 17] width 9 height 9
click at [230, 19] on input "text" at bounding box center [170, 18] width 176 height 16
click at [306, 25] on button at bounding box center [312, 19] width 26 height 26
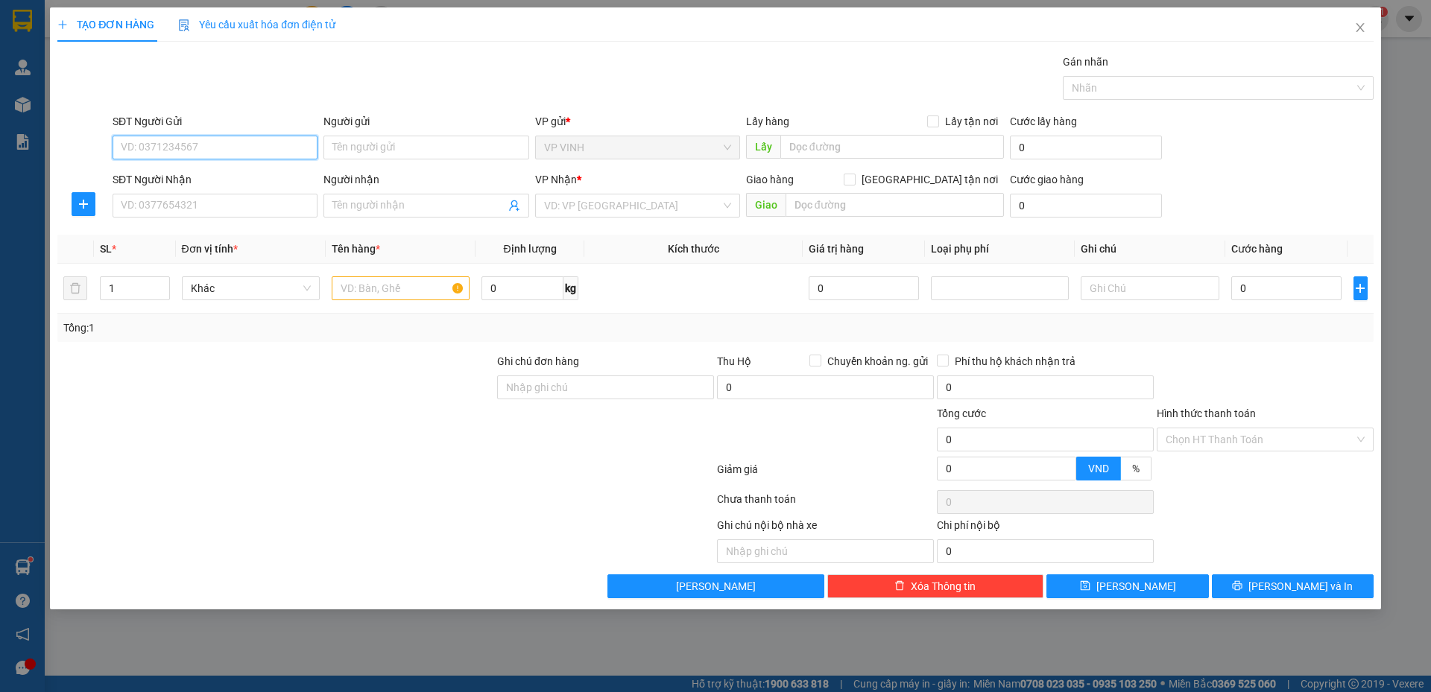
click at [244, 140] on input "SĐT Người Gửi" at bounding box center [215, 148] width 205 height 24
type input "0989850495"
click at [261, 145] on input "0989850495" at bounding box center [215, 148] width 205 height 24
click at [253, 177] on div "0989850495 - chị xuân" at bounding box center [215, 177] width 187 height 16
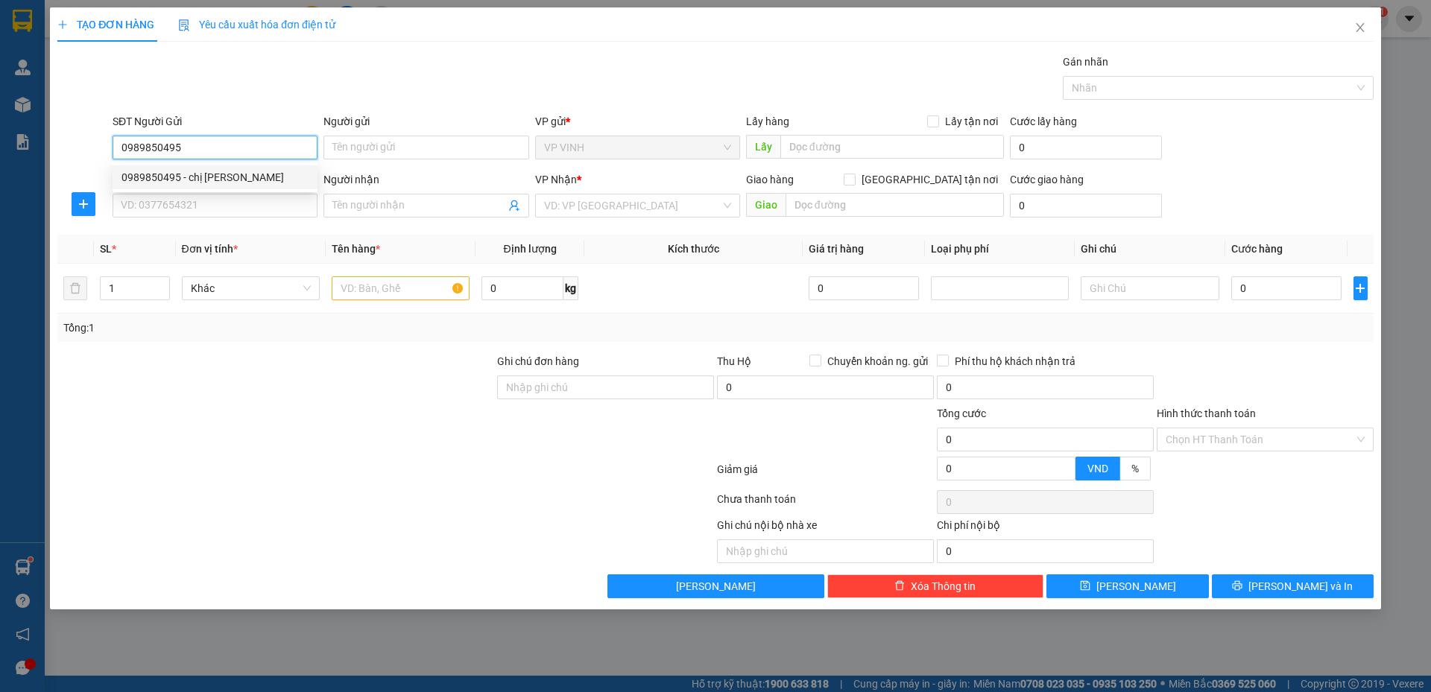
type input "chị xuân"
type input "0989850495"
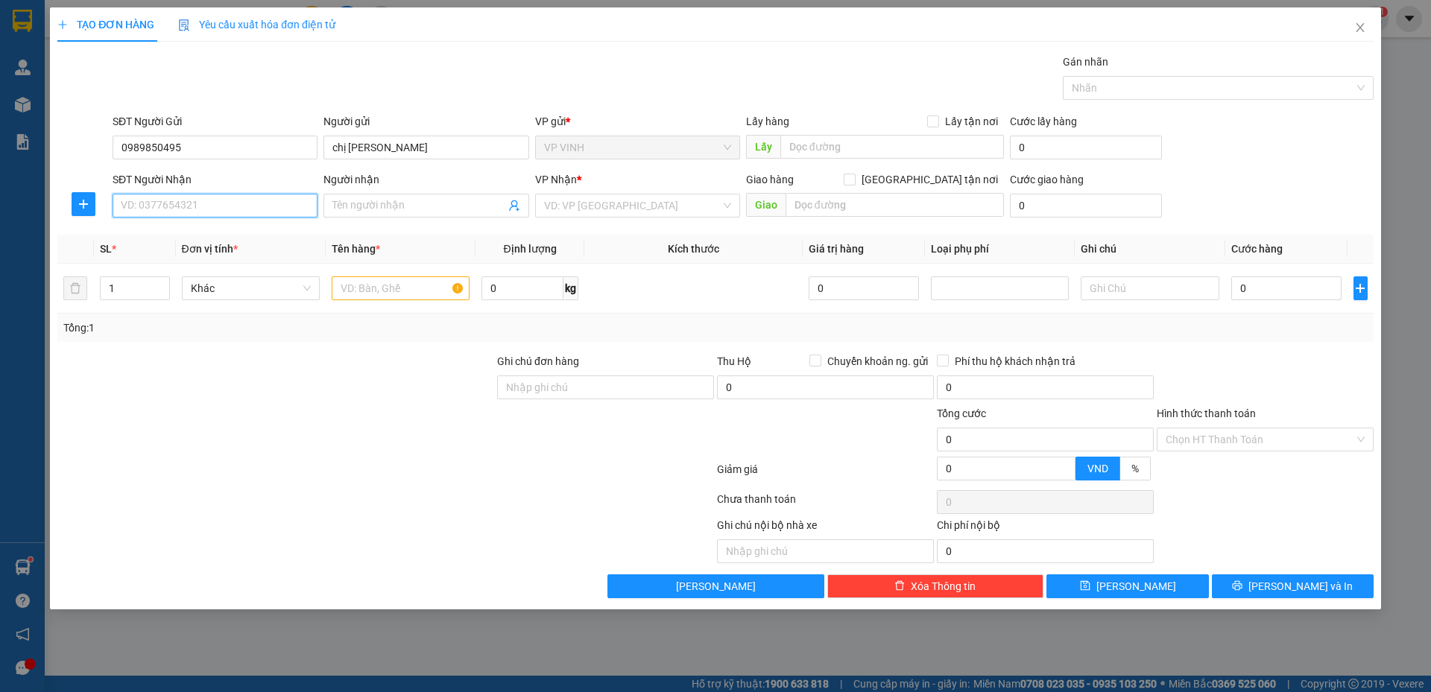
click at [247, 203] on input "SĐT Người Nhận" at bounding box center [215, 206] width 205 height 24
type input "0987235889"
click at [393, 207] on input "Người nhận" at bounding box center [418, 206] width 172 height 16
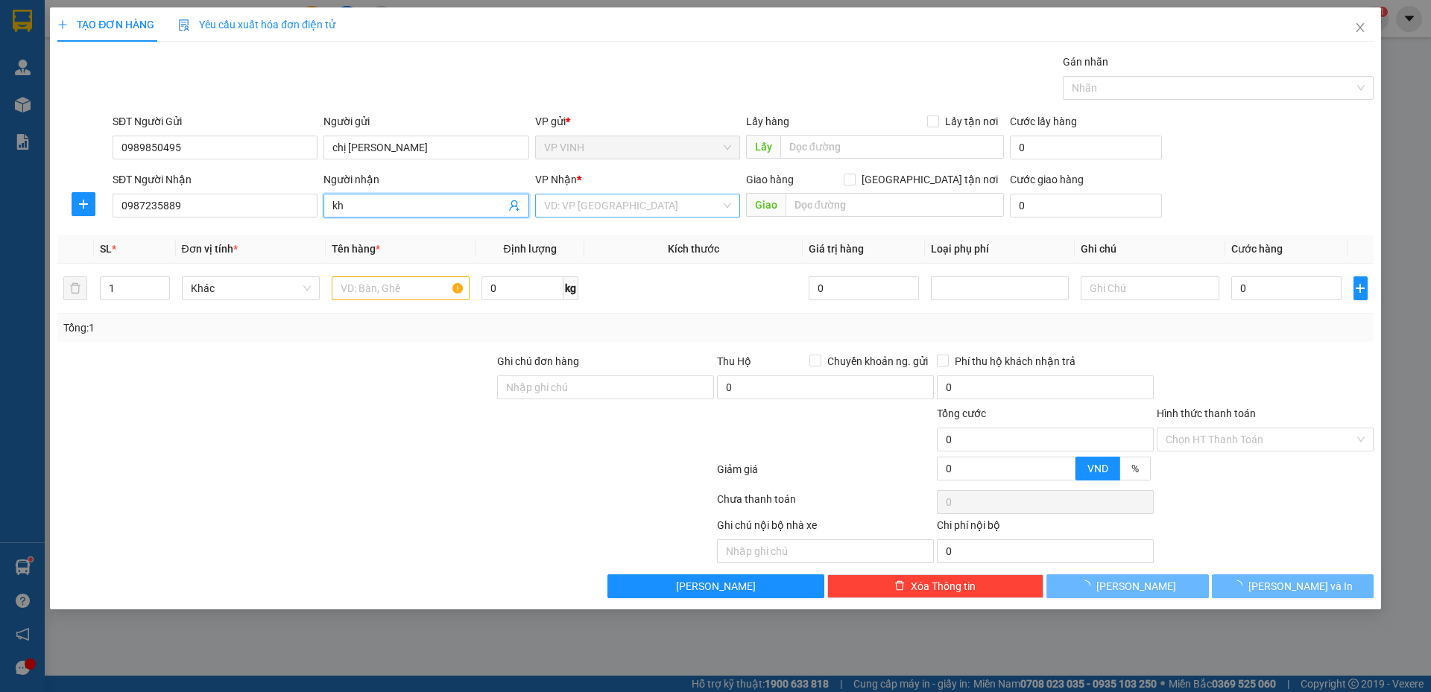
drag, startPoint x: 540, startPoint y: 198, endPoint x: 574, endPoint y: 202, distance: 34.6
click at [548, 198] on div "VD: VP Sài Gòn" at bounding box center [637, 206] width 205 height 24
type input "kh"
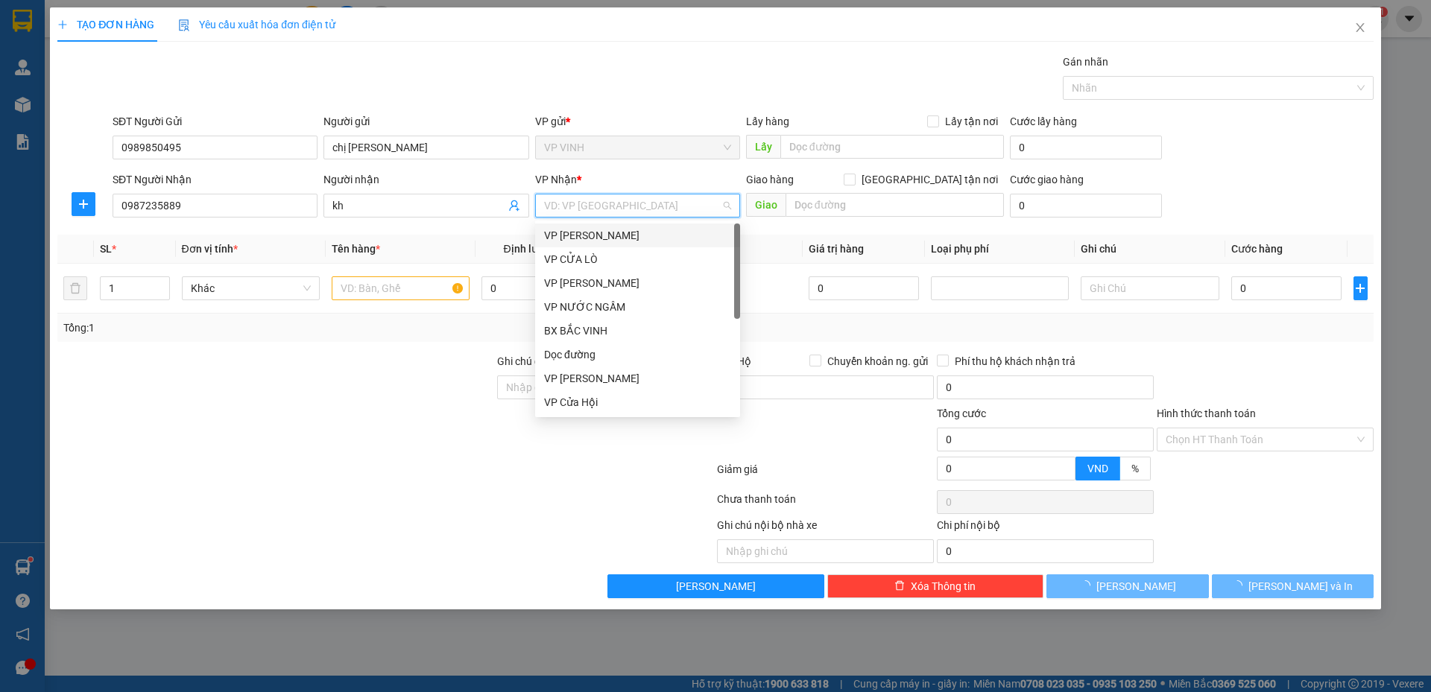
click at [575, 203] on input "search" at bounding box center [632, 206] width 177 height 22
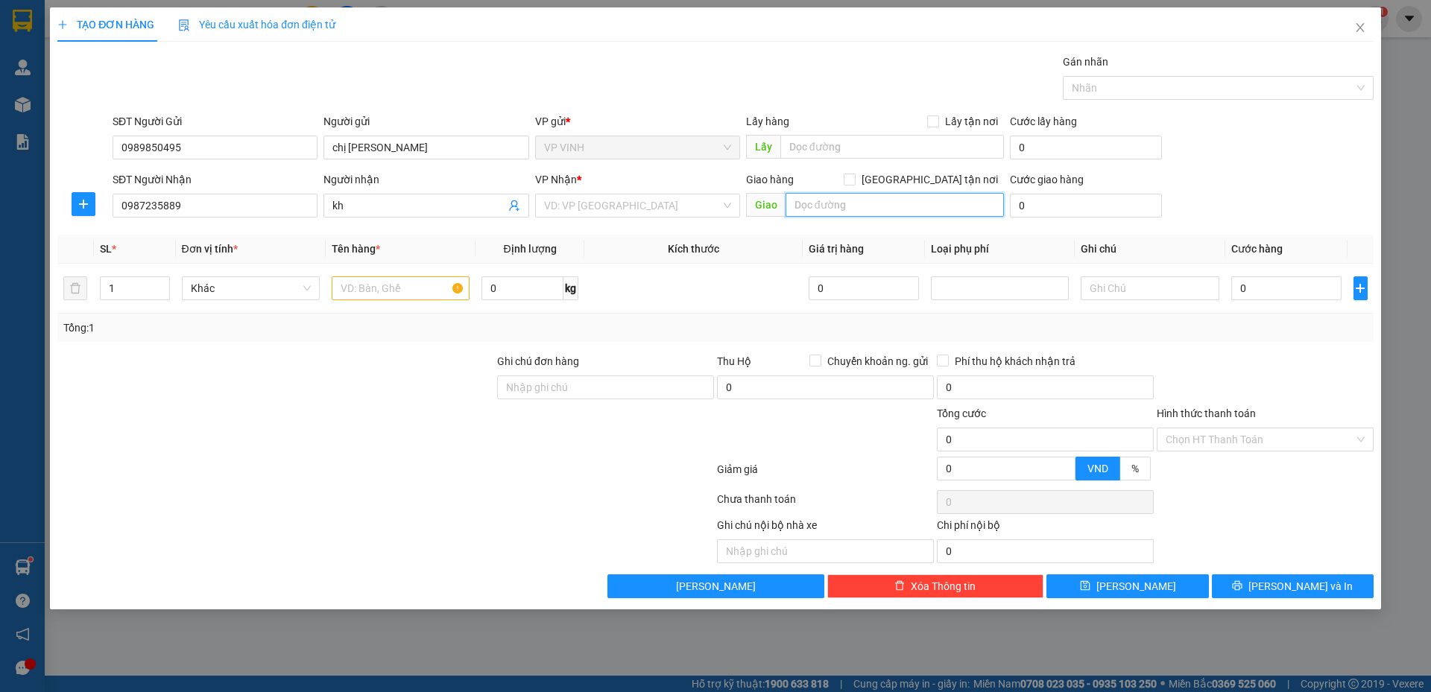
click at [845, 210] on input "text" at bounding box center [895, 205] width 218 height 24
type input "30 ngách 58/23, đường trần bính, phường từ liêm, hà nội"
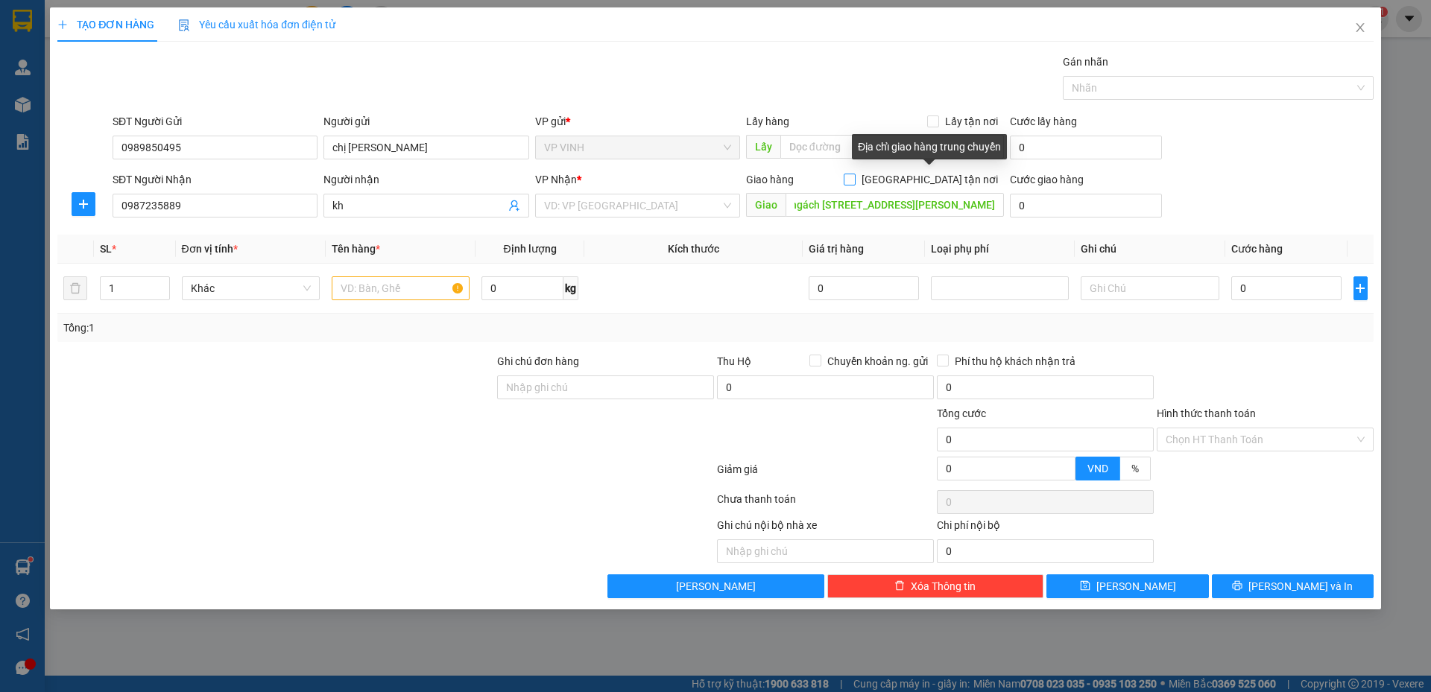
click at [854, 180] on input "Giao tận nơi" at bounding box center [849, 179] width 10 height 10
checkbox input "true"
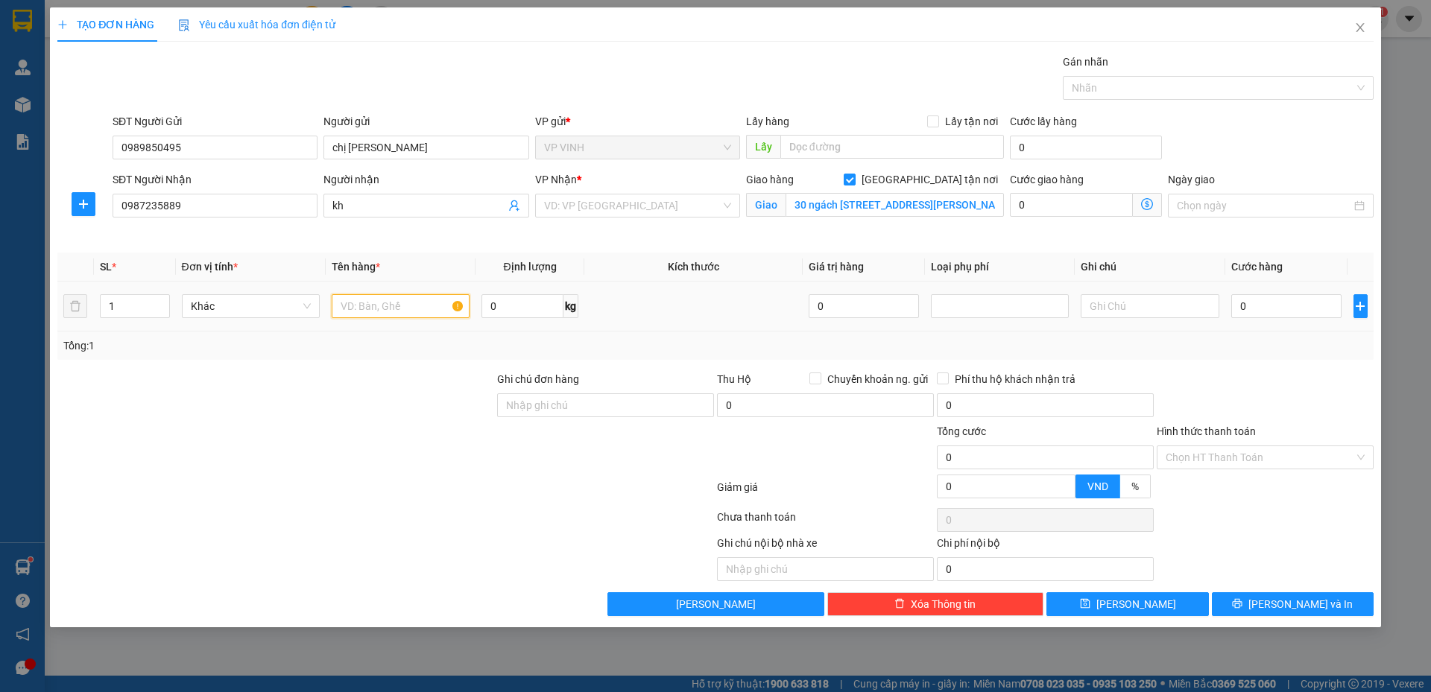
click at [399, 310] on input "text" at bounding box center [401, 306] width 138 height 24
click at [731, 209] on div "VD: VP Sài Gòn" at bounding box center [637, 206] width 205 height 24
type input "túi xách"
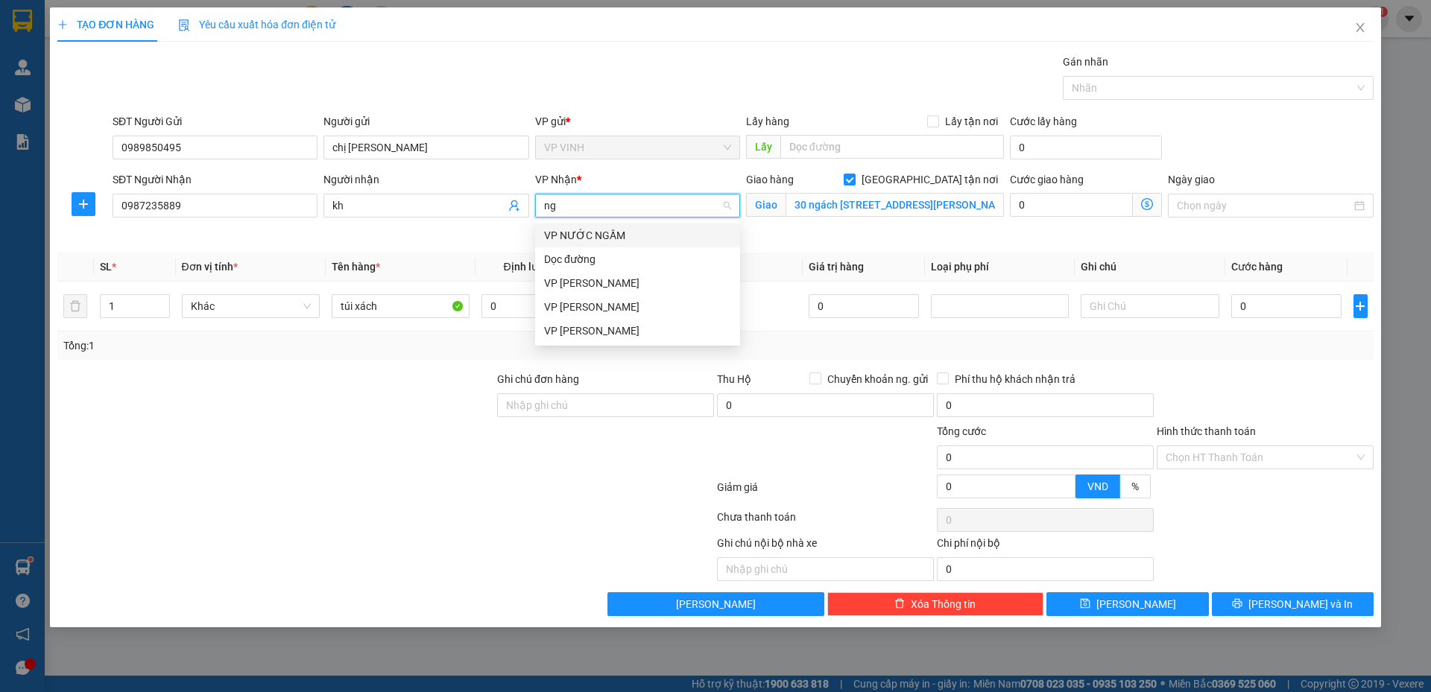
type input "n"
type input "my"
click at [636, 239] on div "VP MỸ ĐÌNH" at bounding box center [637, 235] width 187 height 16
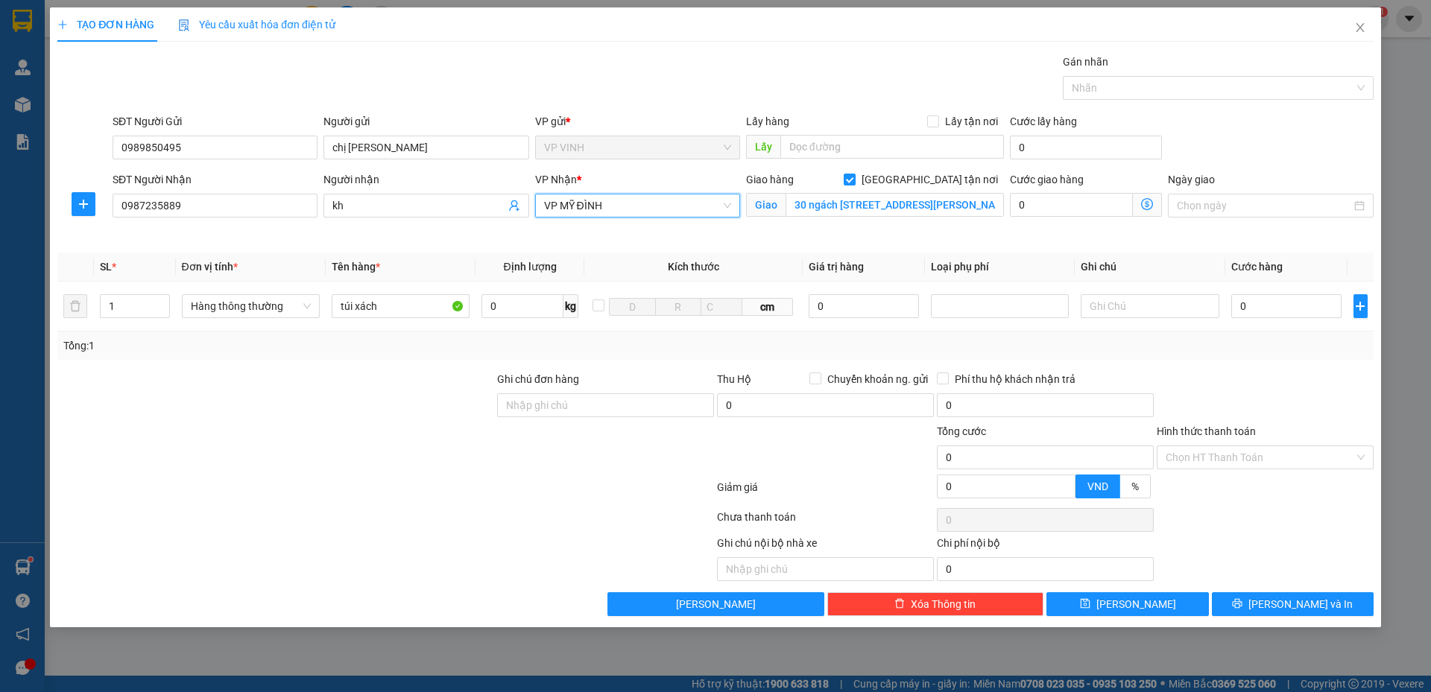
click at [1153, 205] on icon "dollar-circle" at bounding box center [1147, 204] width 12 height 12
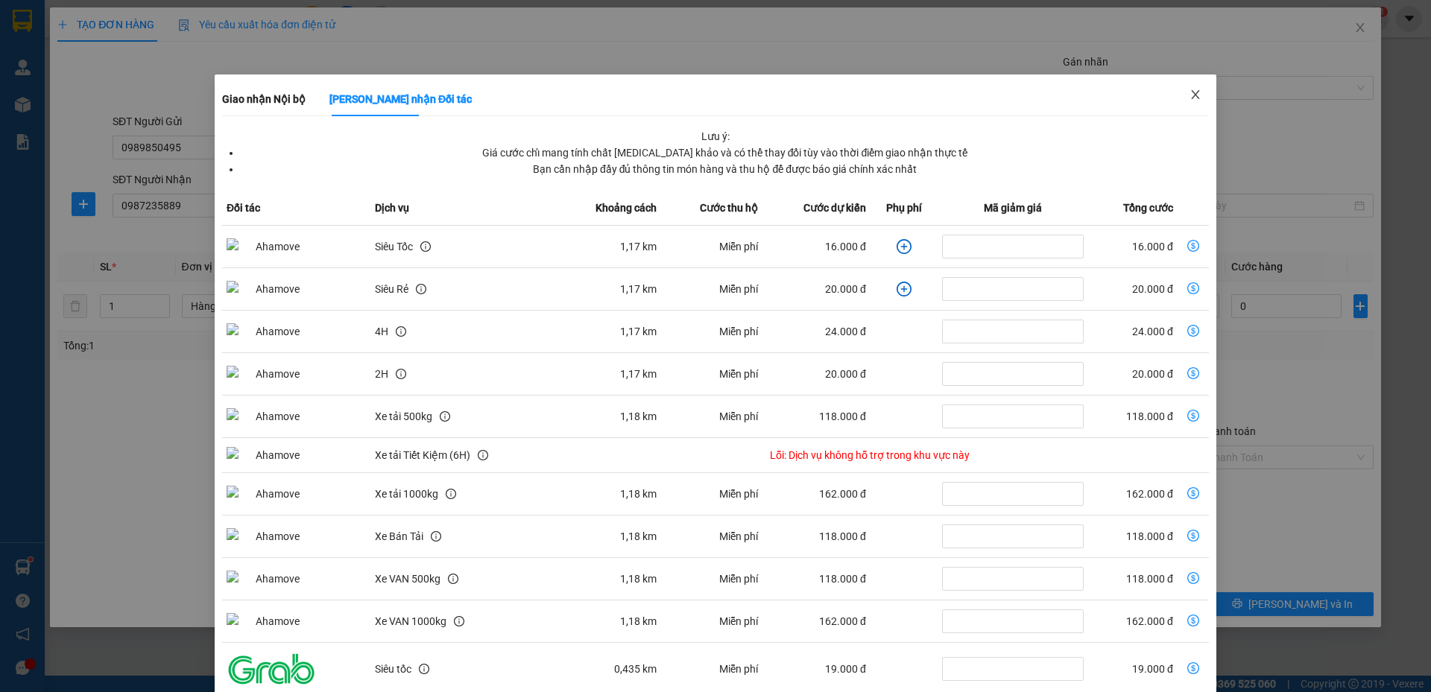
click at [1192, 92] on icon "close" at bounding box center [1196, 95] width 12 height 12
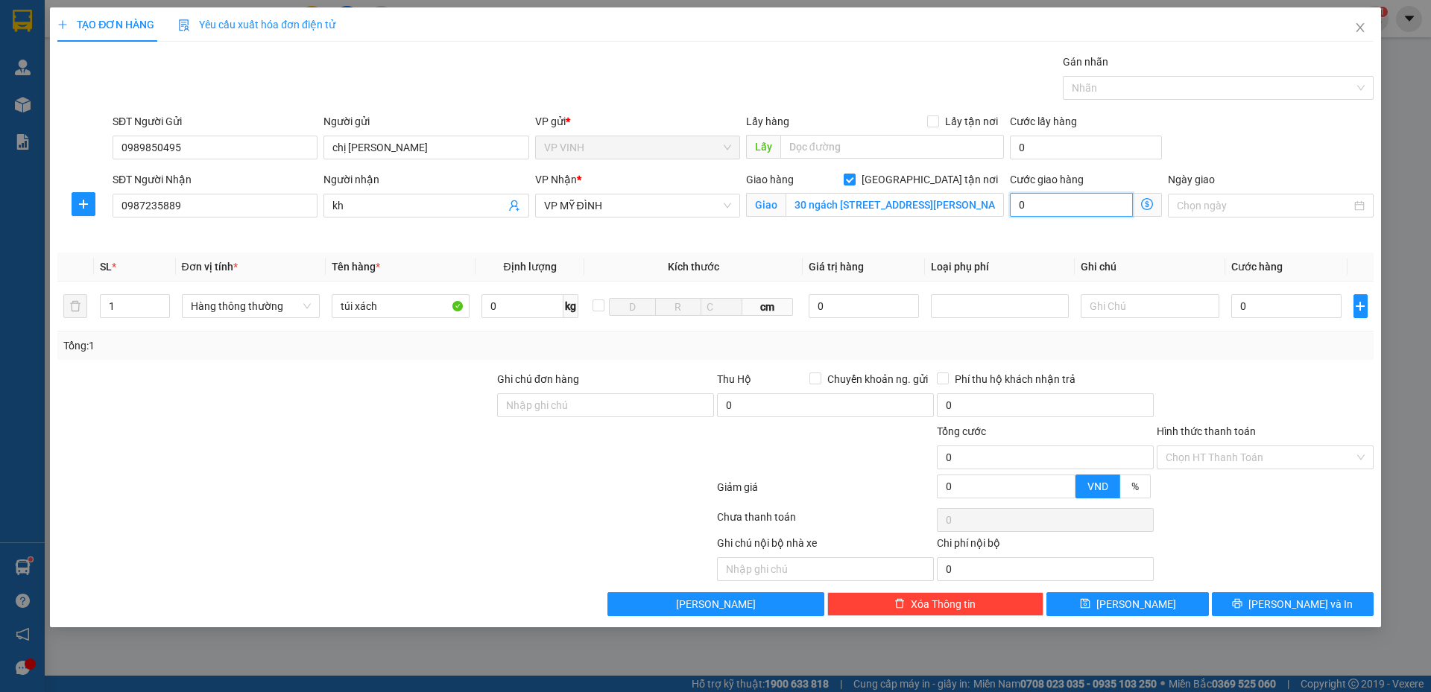
click at [1046, 202] on input "0" at bounding box center [1071, 205] width 123 height 24
type input "4"
type input "40"
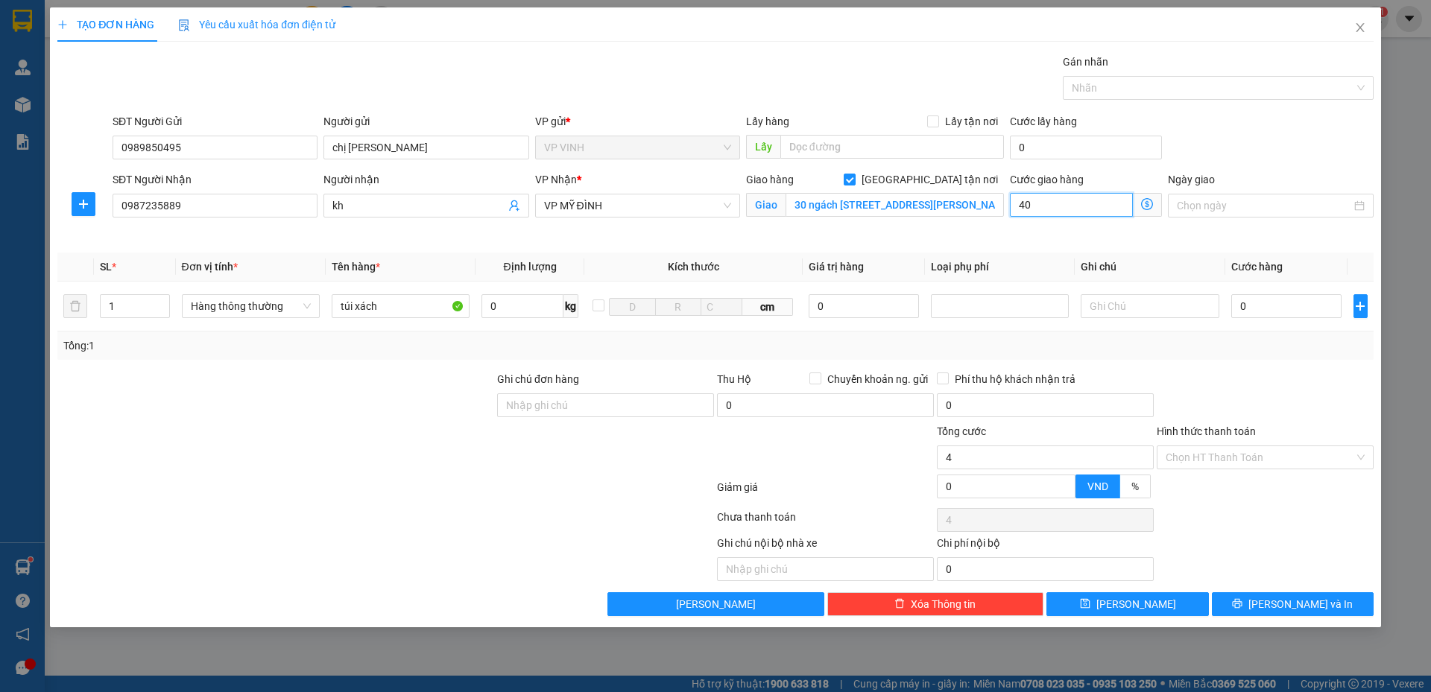
type input "40"
type input "40.000"
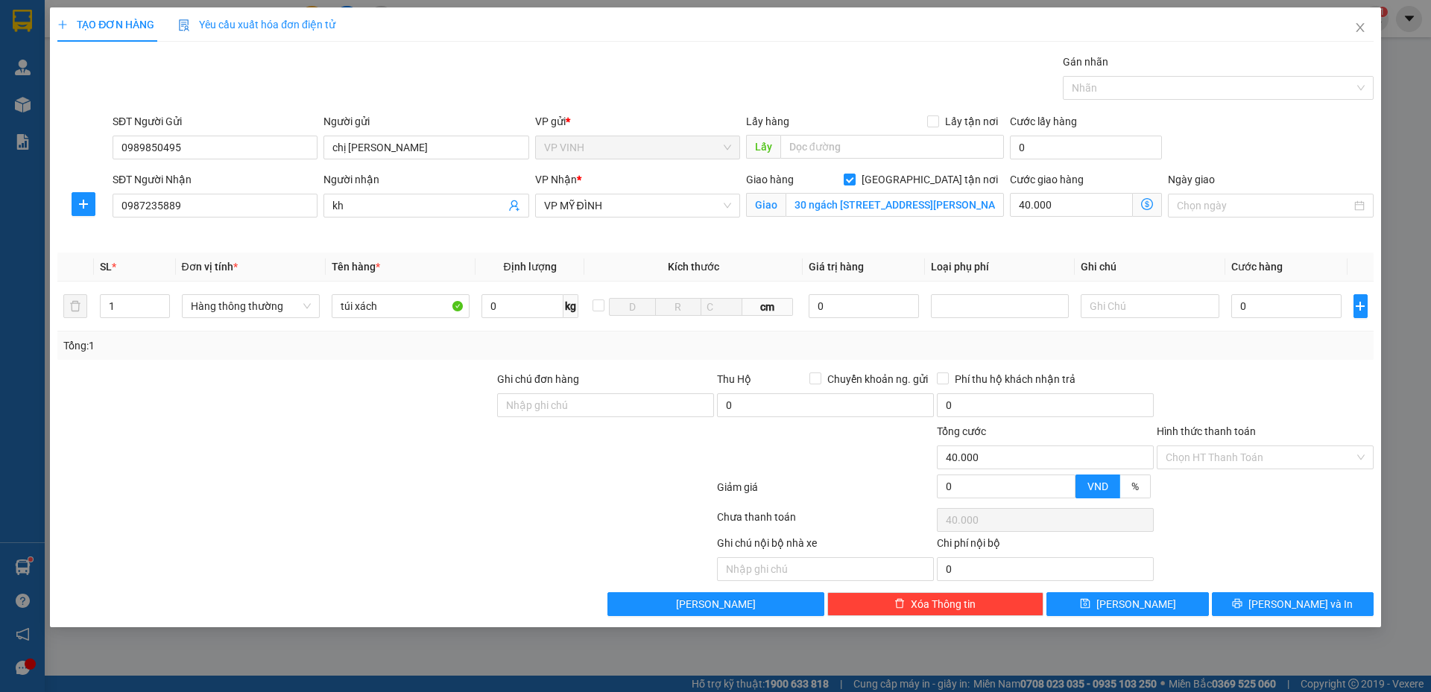
click at [1038, 266] on th "Loại phụ phí" at bounding box center [1000, 267] width 150 height 29
click at [1269, 304] on input "0" at bounding box center [1286, 306] width 111 height 24
type input "4"
type input "40.004"
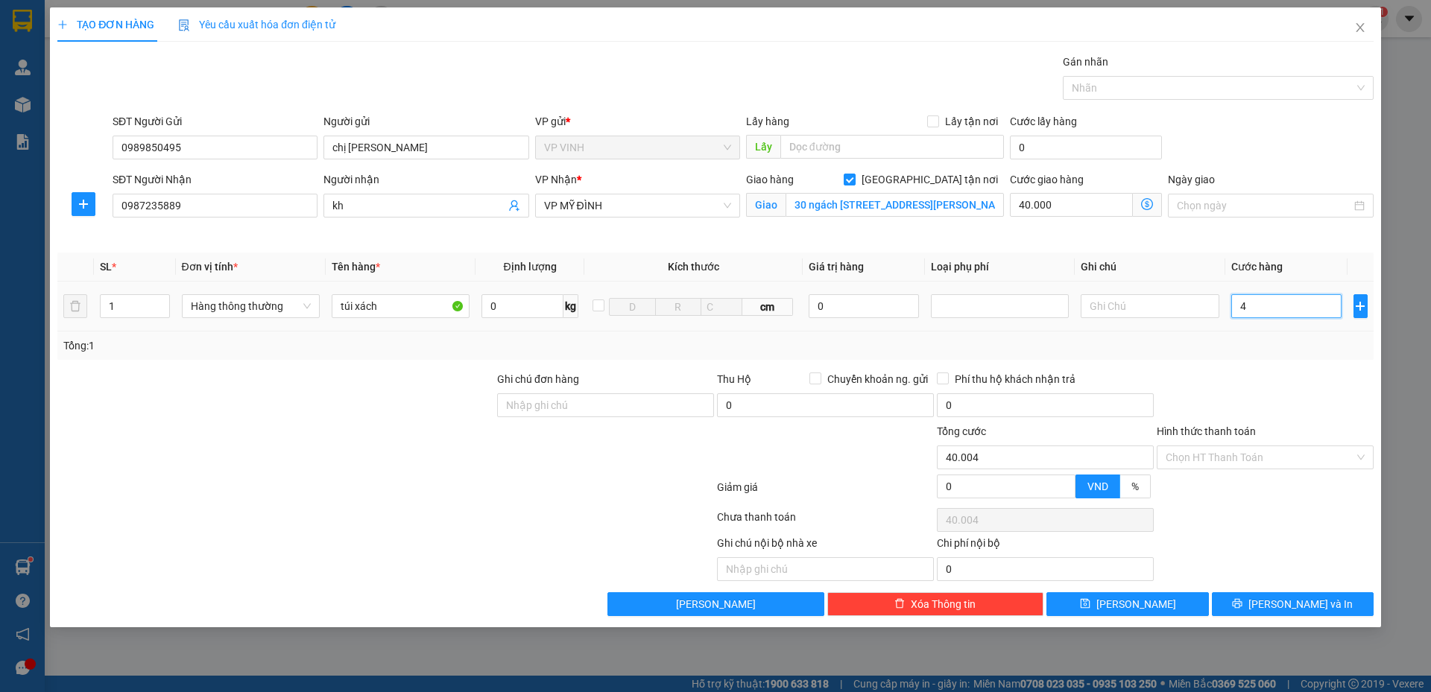
type input "40"
type input "40.040"
type input "40.000"
type input "80.000"
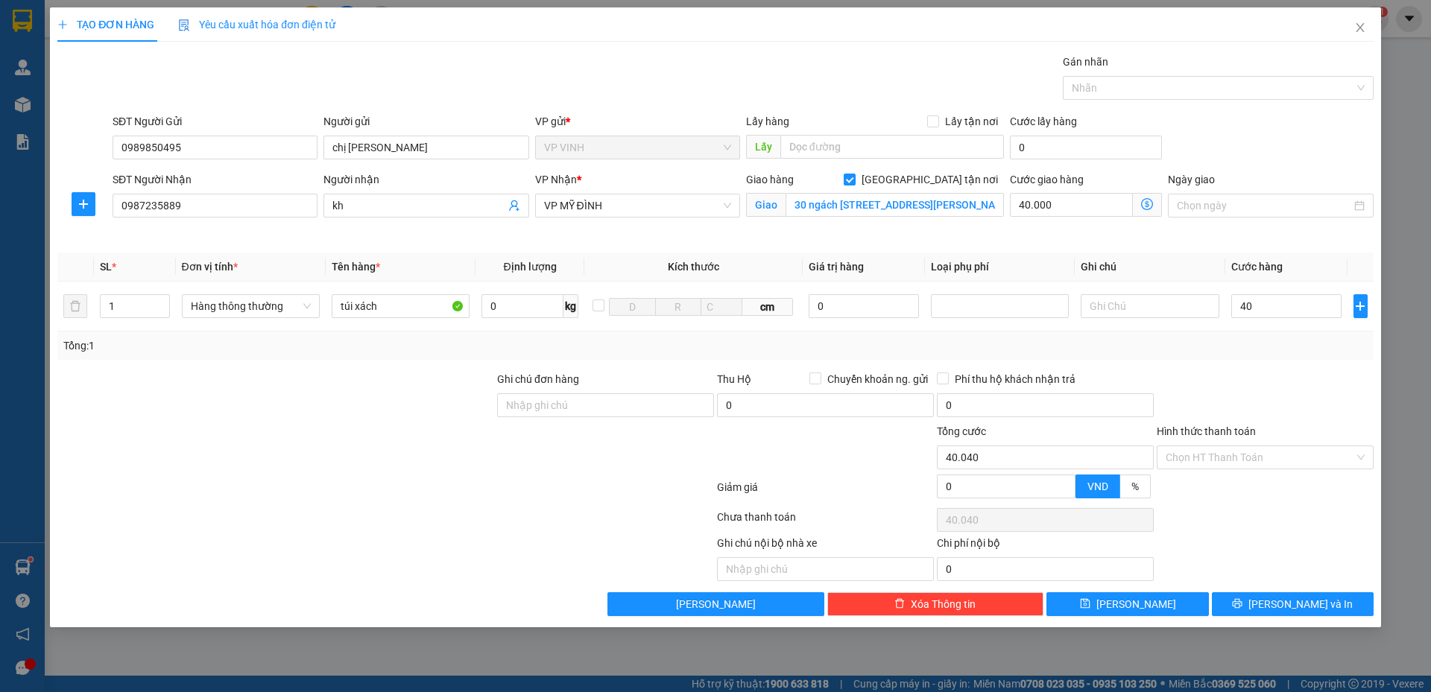
type input "80.000"
click at [1268, 359] on div "Tổng: 1" at bounding box center [715, 346] width 1316 height 28
click at [1287, 602] on span "Lưu và In" at bounding box center [1301, 604] width 104 height 16
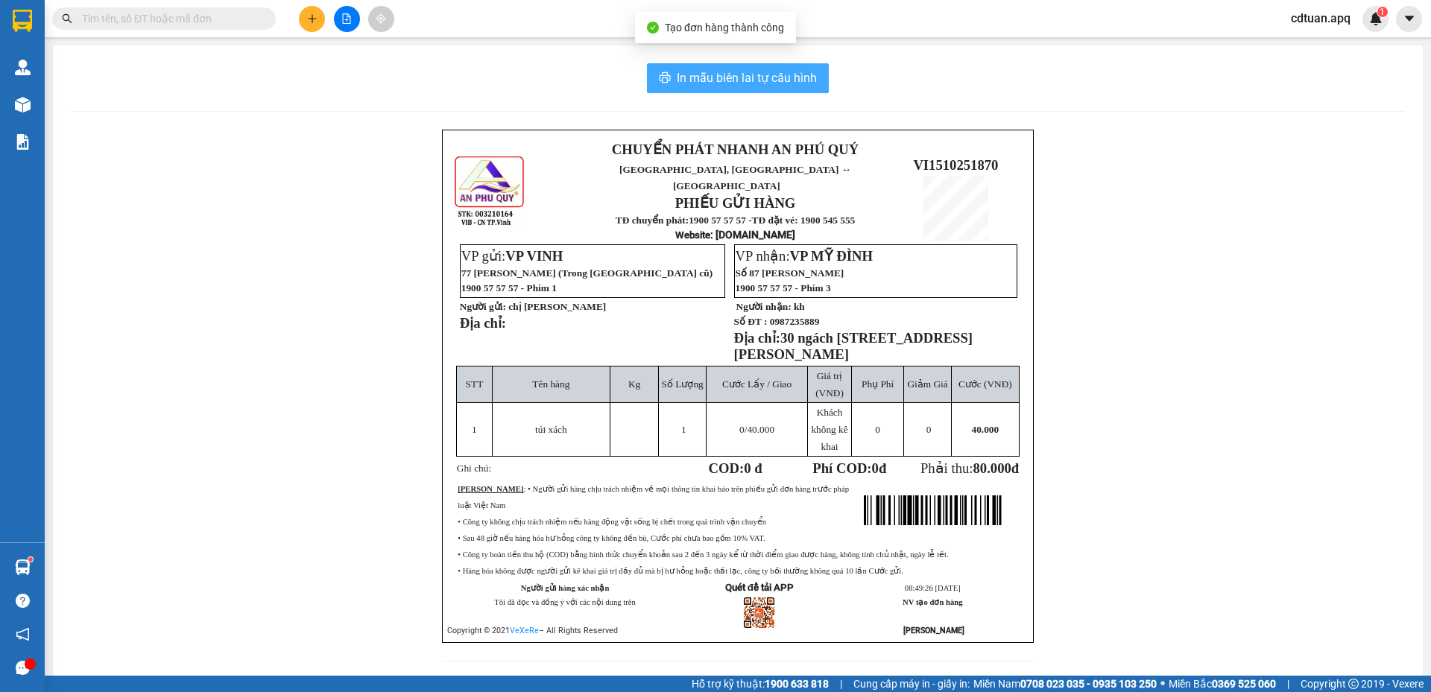
click at [704, 69] on span "In mẫu biên lai tự cấu hình" at bounding box center [747, 78] width 140 height 19
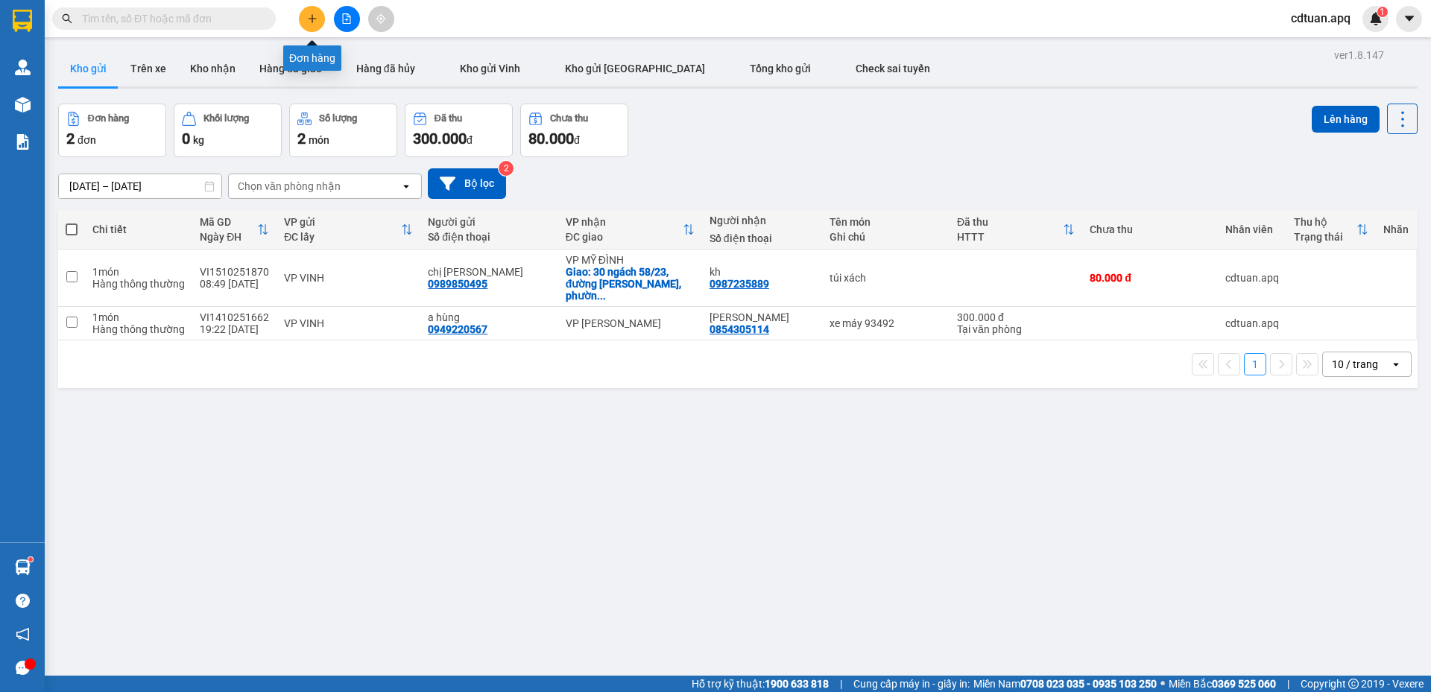
click at [310, 14] on icon "plus" at bounding box center [312, 18] width 10 height 10
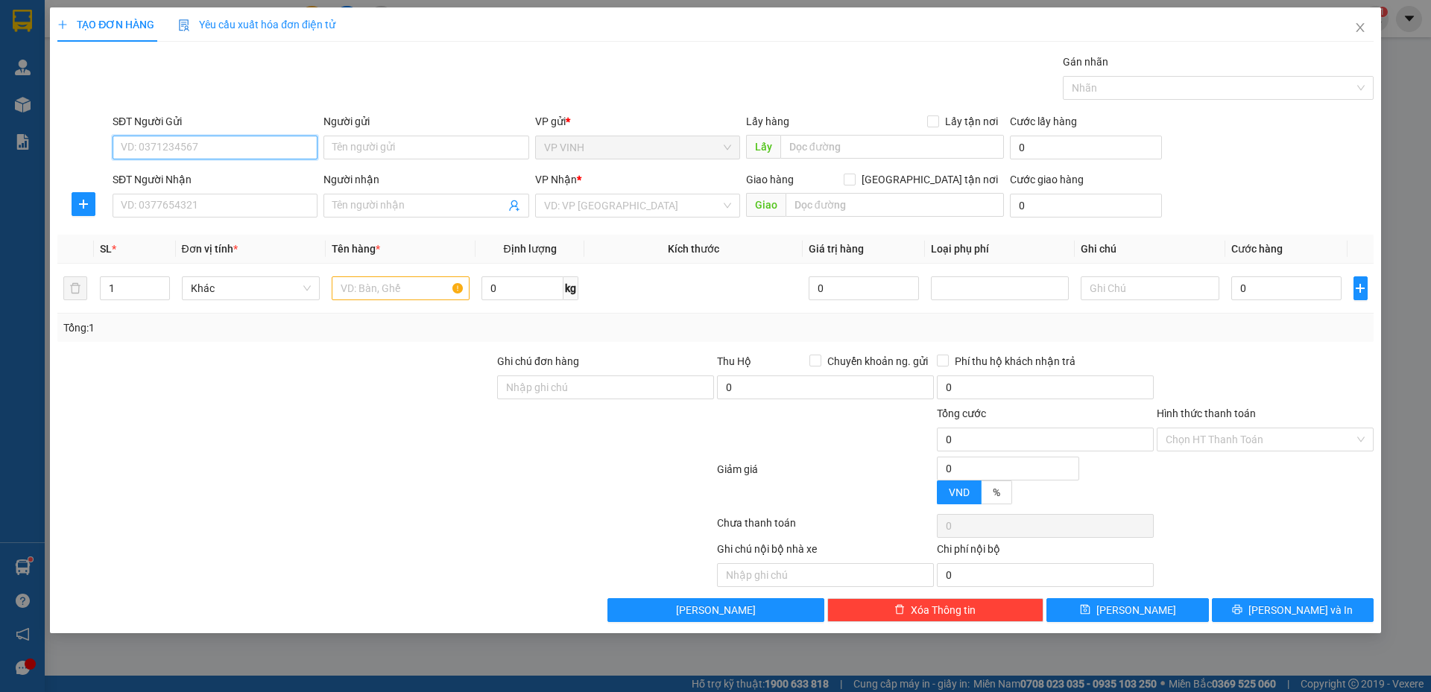
click at [259, 153] on input "SĐT Người Gửi" at bounding box center [215, 148] width 205 height 24
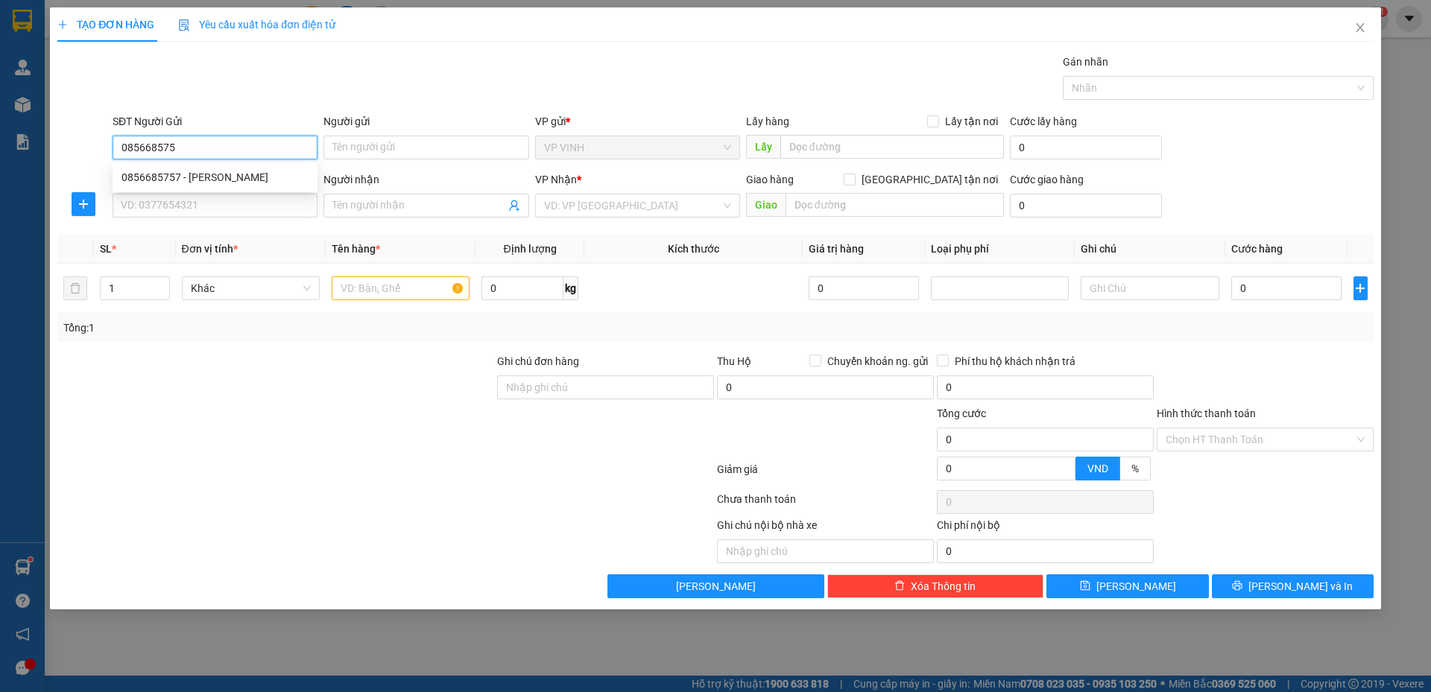
type input "0856685757"
click at [268, 174] on div "0856685757 - chú quang" at bounding box center [215, 177] width 187 height 16
type input "chú quang"
type input "0856685757"
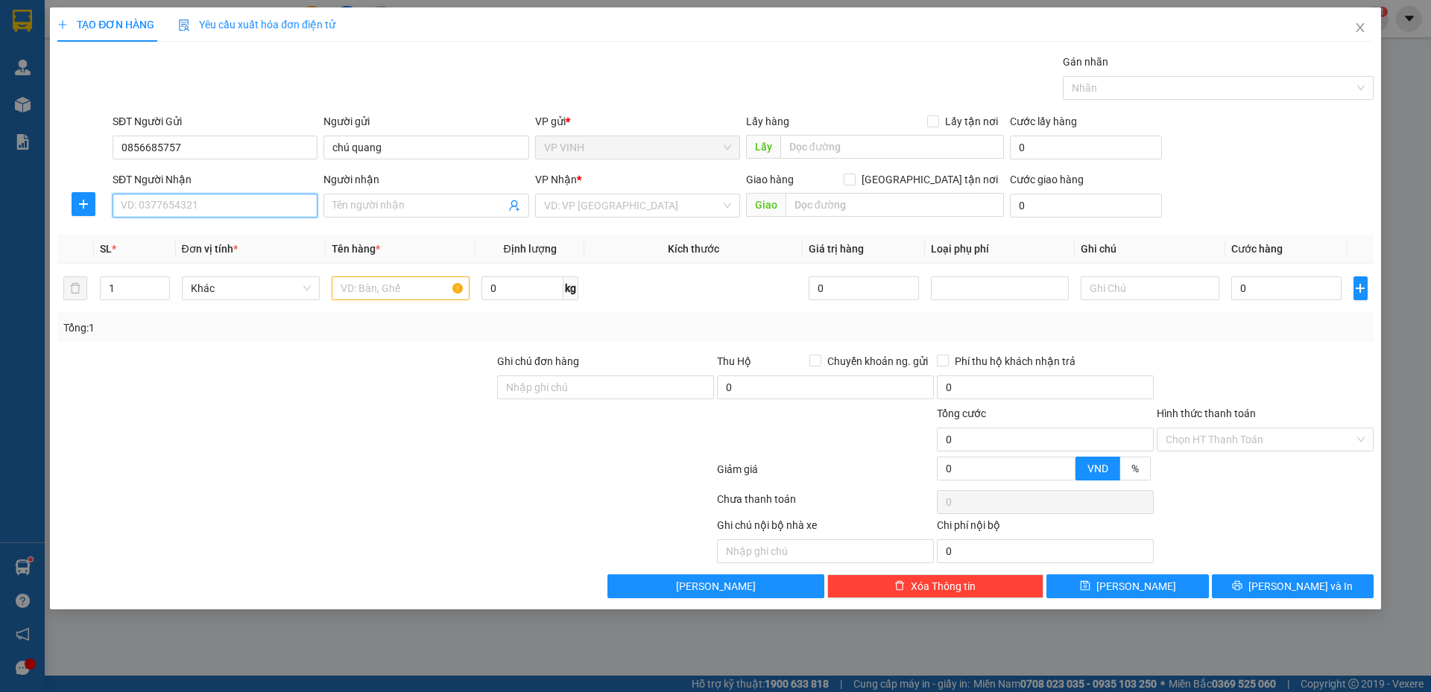
click at [254, 212] on input "SĐT Người Nhận" at bounding box center [215, 206] width 205 height 24
click at [236, 234] on div "0705938367 - a huy tb" at bounding box center [215, 235] width 187 height 16
type input "0705938367"
type input "a huy tb"
click at [364, 289] on input "text" at bounding box center [401, 289] width 138 height 24
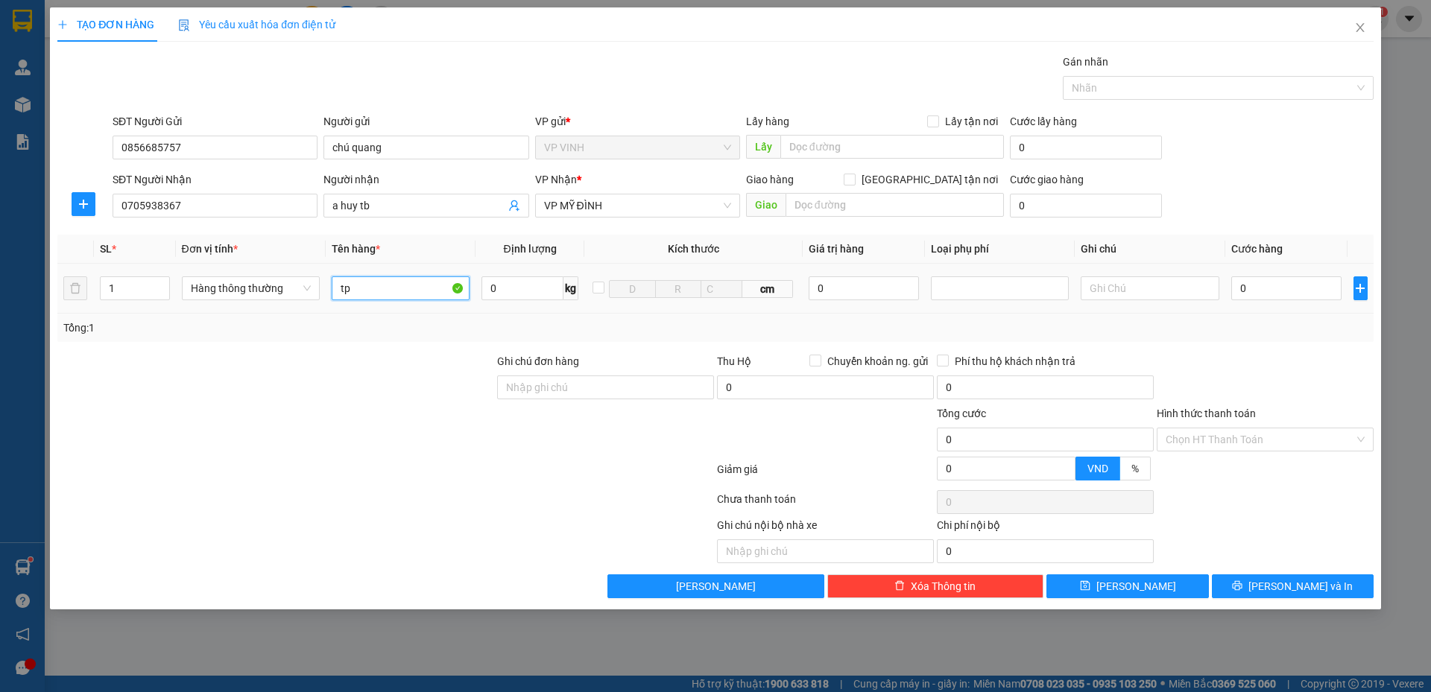
type input "tp"
click at [1023, 307] on td at bounding box center [1000, 289] width 150 height 50
click at [1266, 291] on input "0" at bounding box center [1286, 289] width 111 height 24
type input "4"
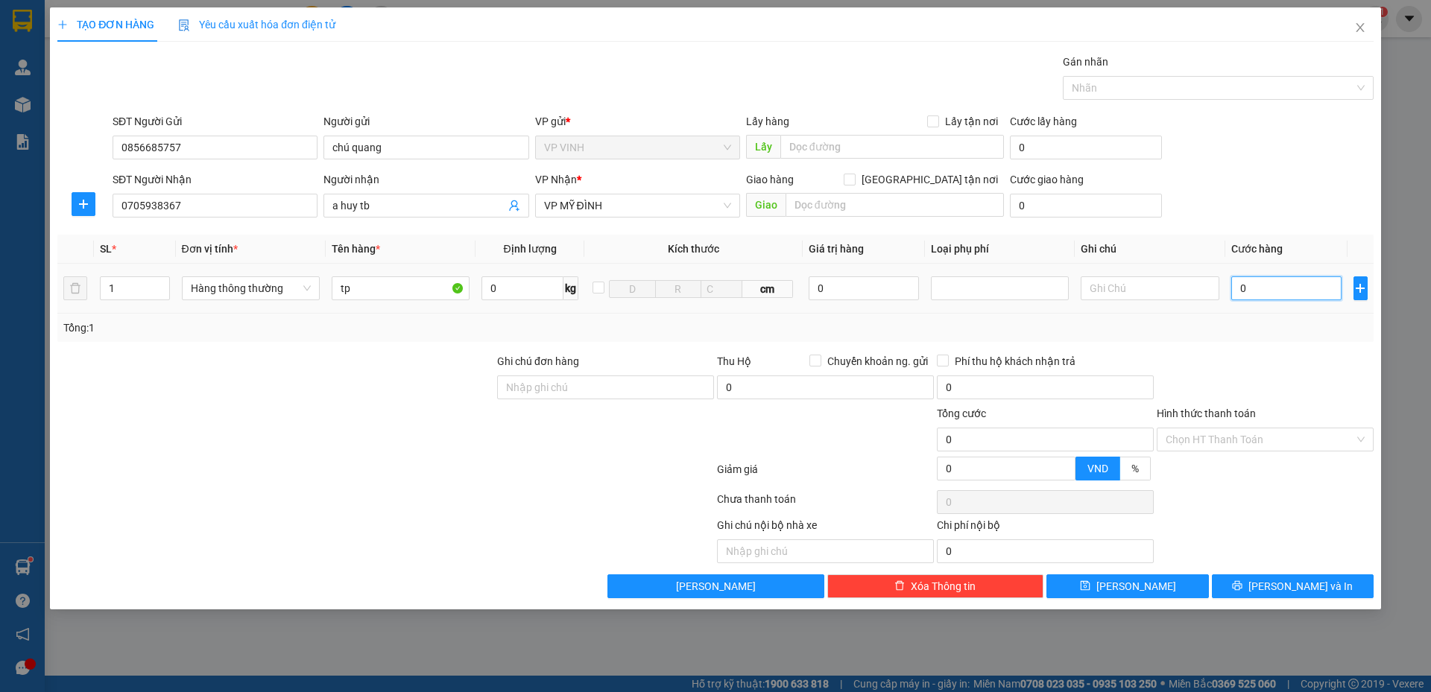
type input "4"
type input "40"
type input "40.000"
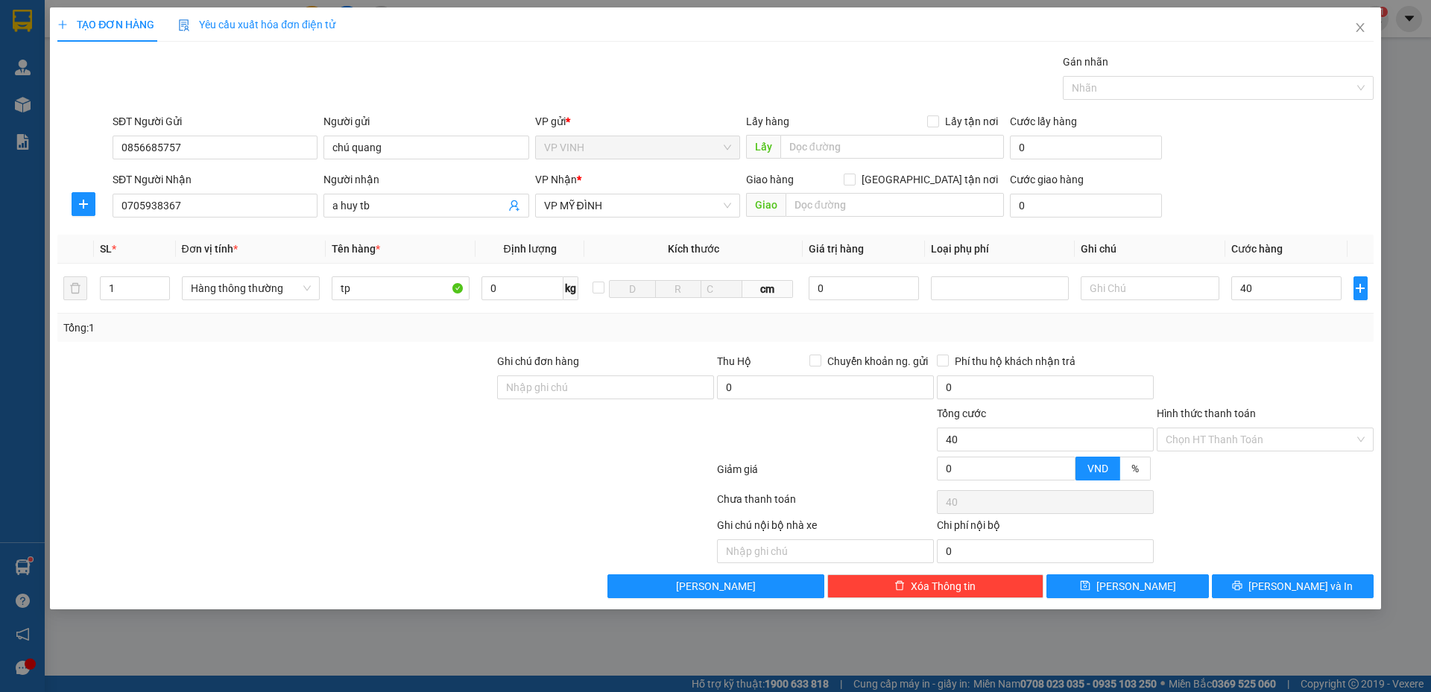
type input "40.000"
click at [1260, 352] on div "Transit Pickup Surcharge Ids Transit Deliver Surcharge Ids Transit Deliver Surc…" at bounding box center [715, 326] width 1316 height 545
click at [1253, 432] on input "Hình thức thanh toán" at bounding box center [1260, 440] width 189 height 22
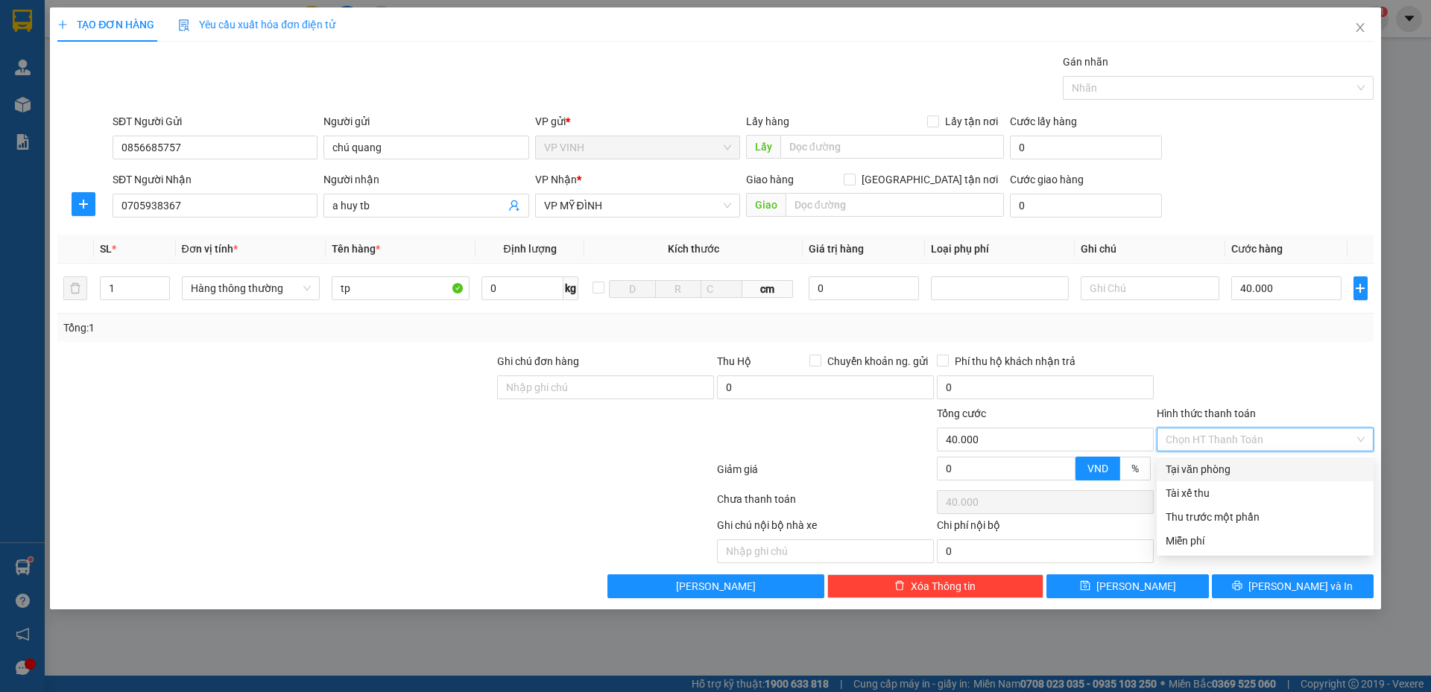
click at [1243, 470] on div "Tại văn phòng" at bounding box center [1265, 469] width 199 height 16
type input "0"
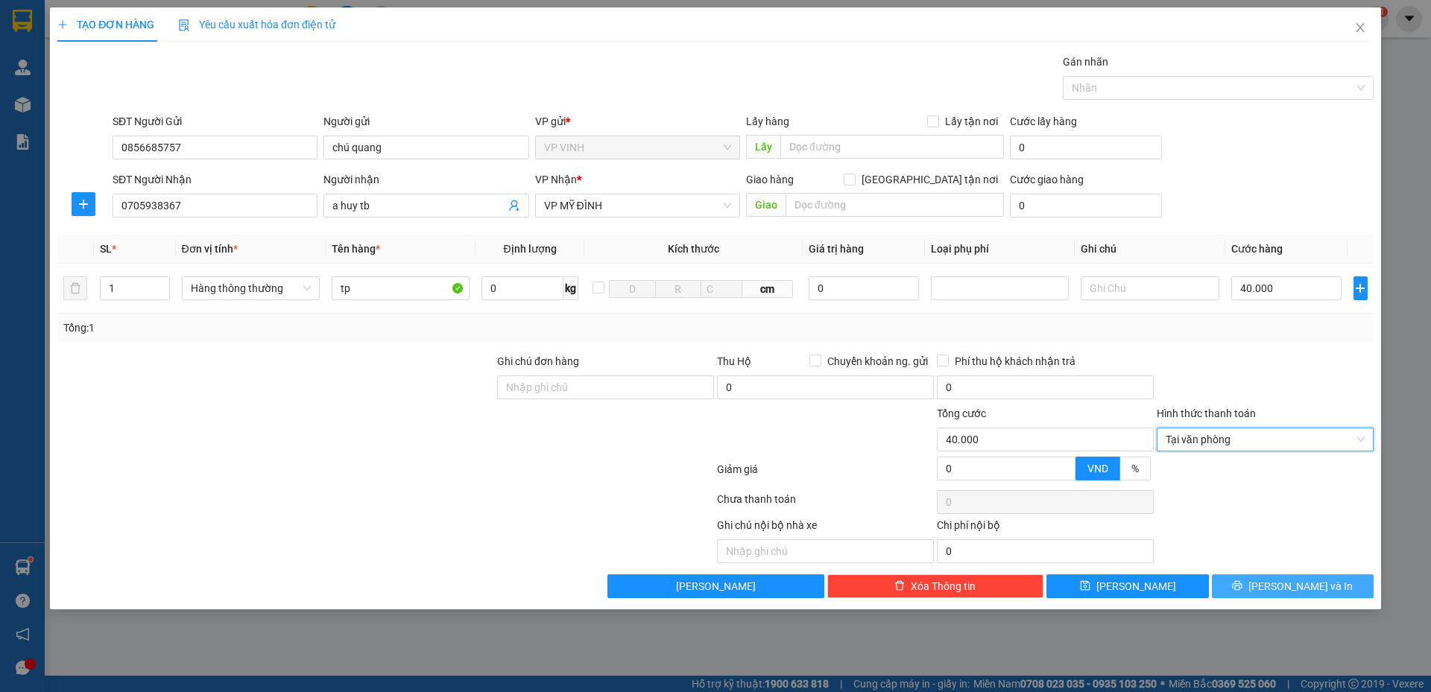
click at [1256, 589] on button "Lưu và In" at bounding box center [1293, 587] width 162 height 24
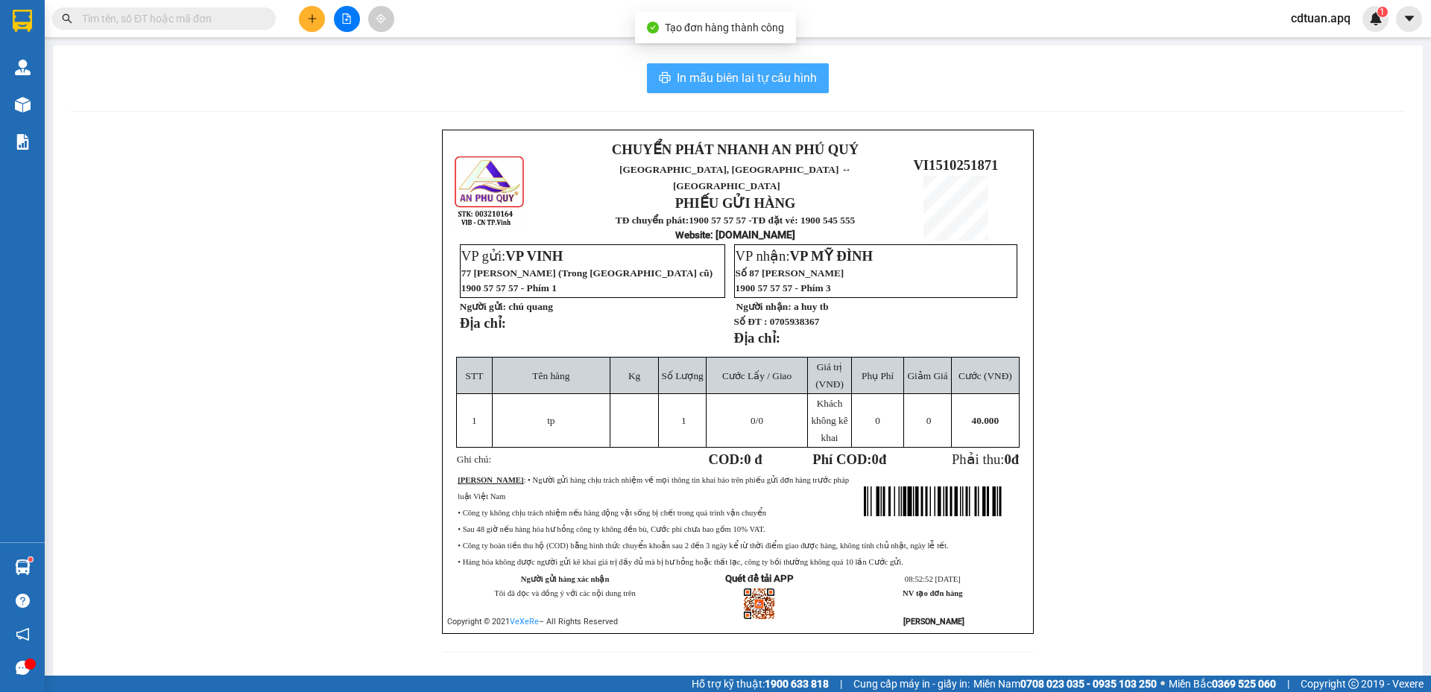
click at [790, 80] on span "In mẫu biên lai tự cấu hình" at bounding box center [747, 78] width 140 height 19
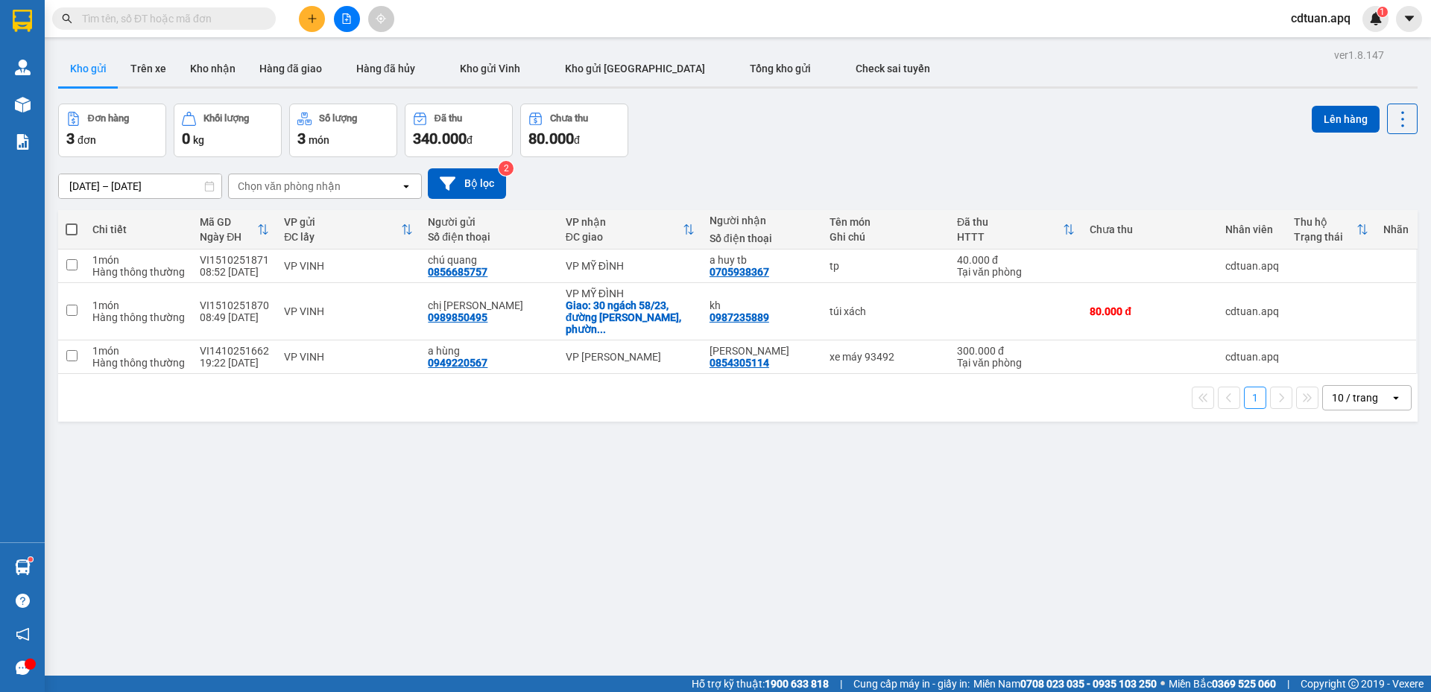
click at [918, 157] on div "13/10/2025 – 15/10/2025 Press the down arrow key to interact with the calendar …" at bounding box center [738, 183] width 1360 height 53
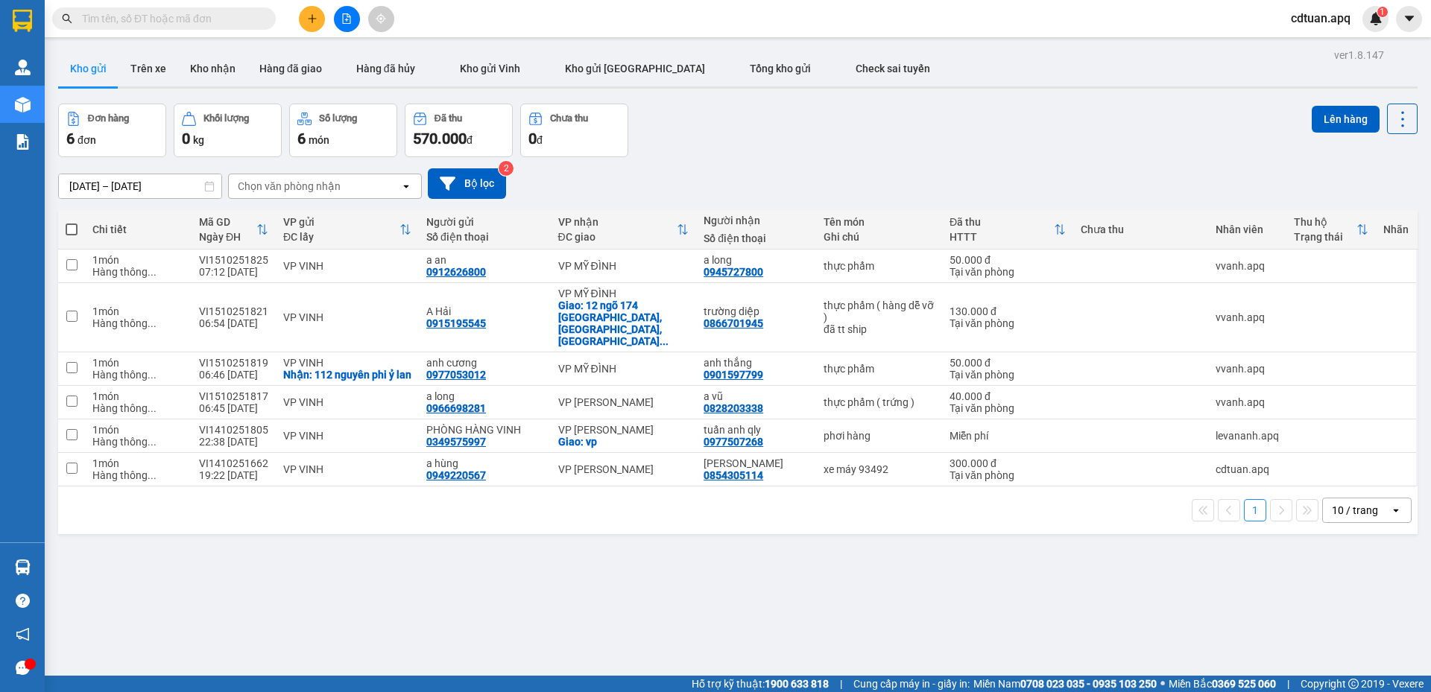
click at [225, 18] on input "text" at bounding box center [170, 18] width 176 height 16
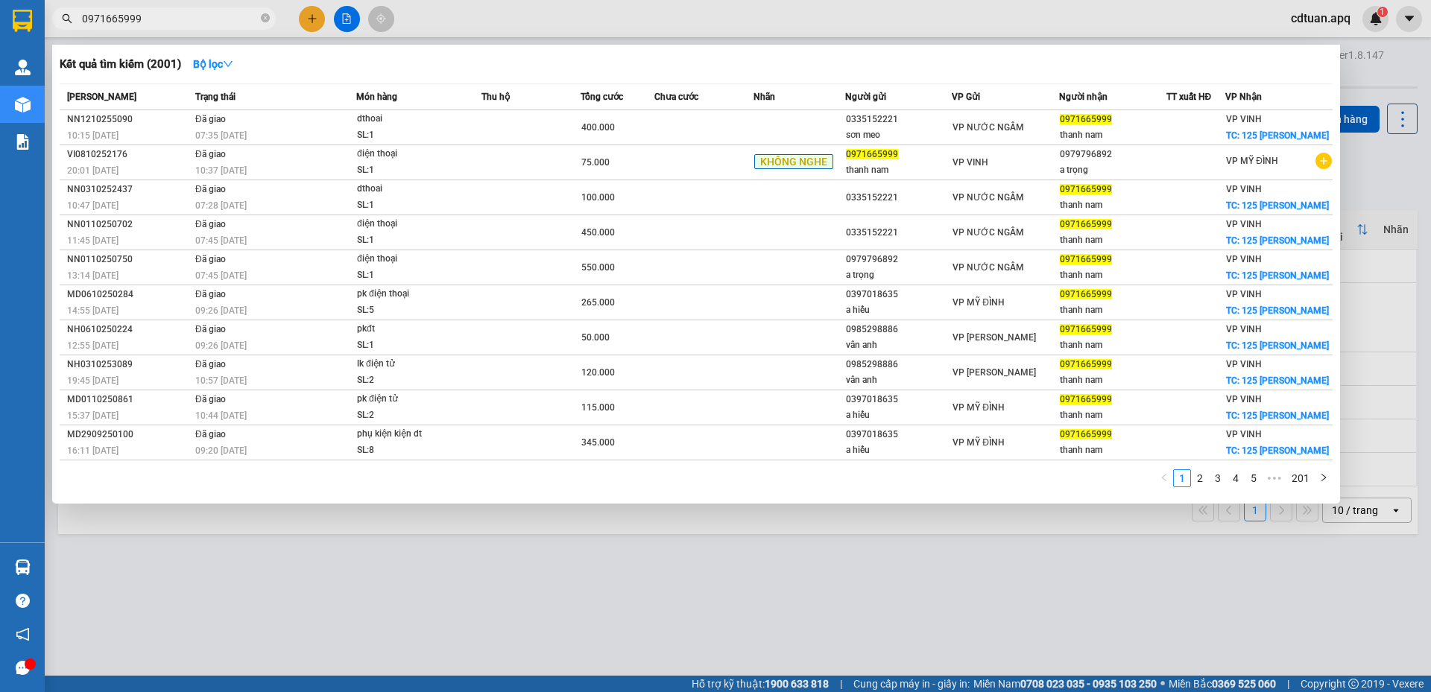
drag, startPoint x: 152, startPoint y: 17, endPoint x: 89, endPoint y: 22, distance: 62.8
click at [89, 22] on input "0971665999" at bounding box center [170, 18] width 176 height 16
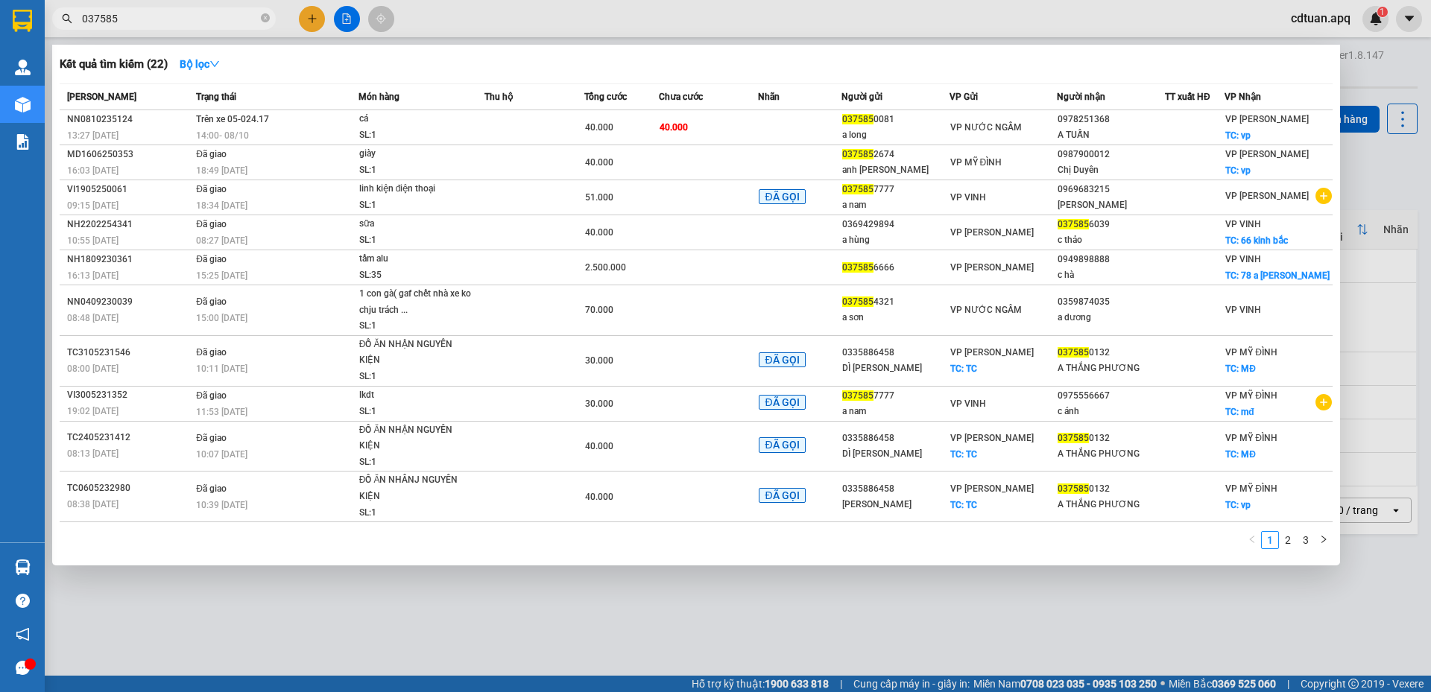
type input "037585"
click at [836, 66] on div "Kết quả tìm kiếm ( 22 ) Bộ lọc" at bounding box center [696, 64] width 1273 height 24
click at [851, 21] on div at bounding box center [715, 346] width 1431 height 692
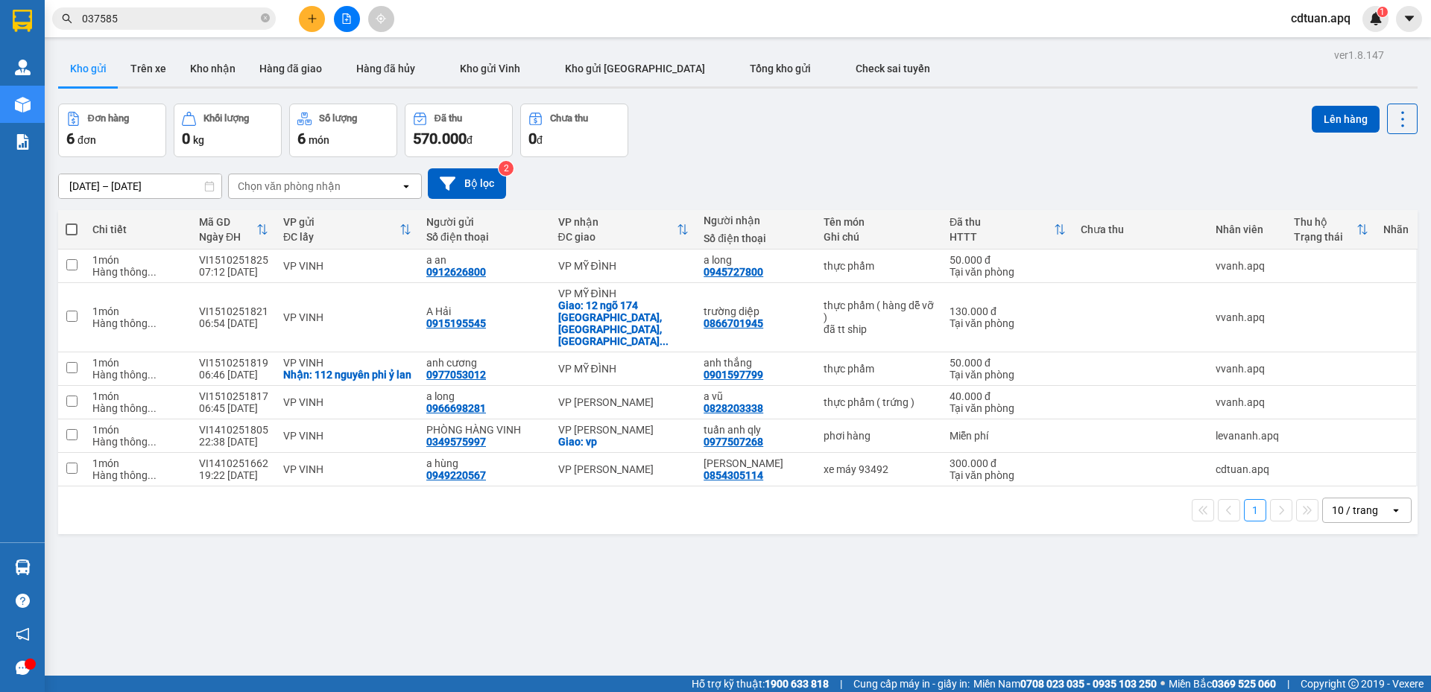
click at [742, 157] on div "[DATE] – [DATE] Press the down arrow key to interact with the calendar and sele…" at bounding box center [738, 183] width 1360 height 53
click at [814, 162] on div "[DATE] – [DATE] Press the down arrow key to interact with the calendar and sele…" at bounding box center [738, 183] width 1360 height 53
click at [755, 159] on div "[DATE] – [DATE] Press the down arrow key to interact with the calendar and sele…" at bounding box center [738, 183] width 1360 height 53
click at [713, 141] on div "Đơn hàng 6 đơn Khối lượng 0 kg Số lượng 6 món Đã thu 570.000 đ Chưa thu 0 đ Lên…" at bounding box center [738, 131] width 1360 height 54
click at [710, 119] on div "Đơn hàng 6 đơn Khối lượng 0 kg Số lượng 6 món Đã thu 570.000 đ Chưa thu 0 đ Lên…" at bounding box center [738, 131] width 1360 height 54
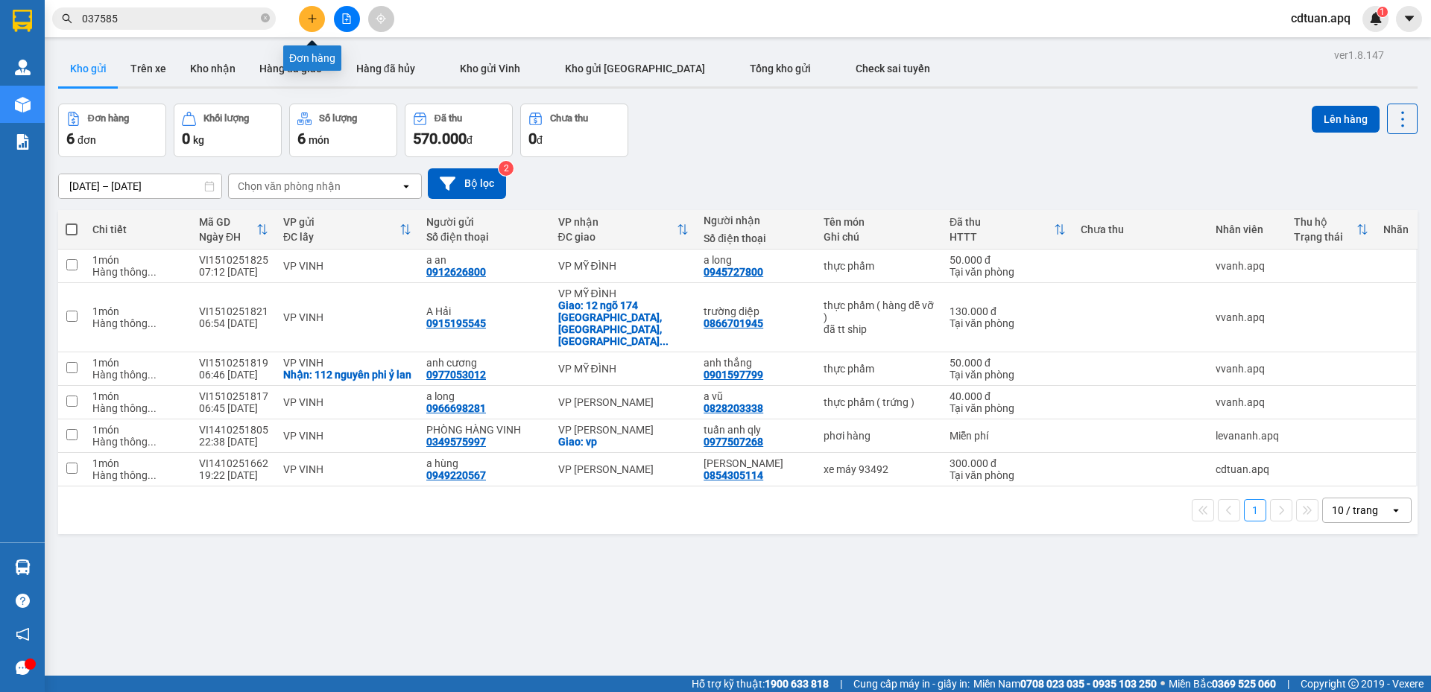
click at [312, 23] on icon "plus" at bounding box center [312, 18] width 10 height 10
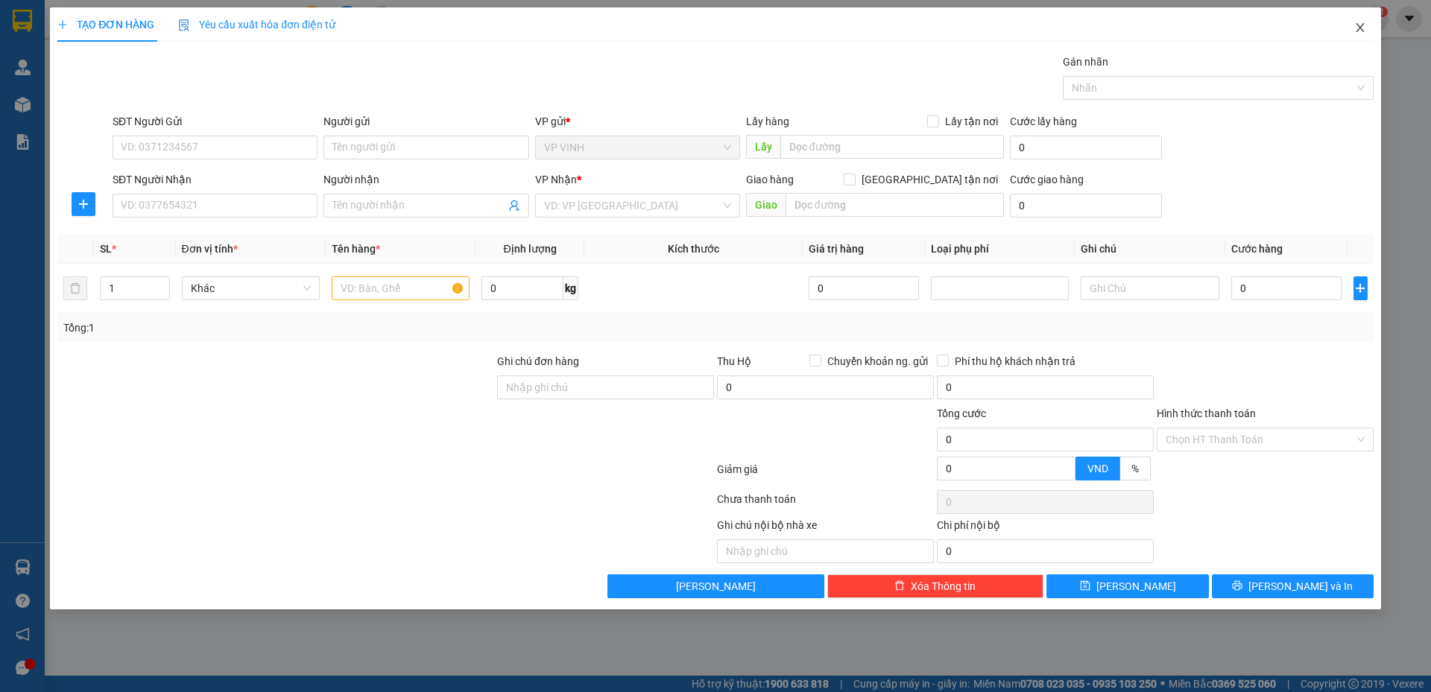
click at [1365, 31] on icon "close" at bounding box center [1360, 28] width 12 height 12
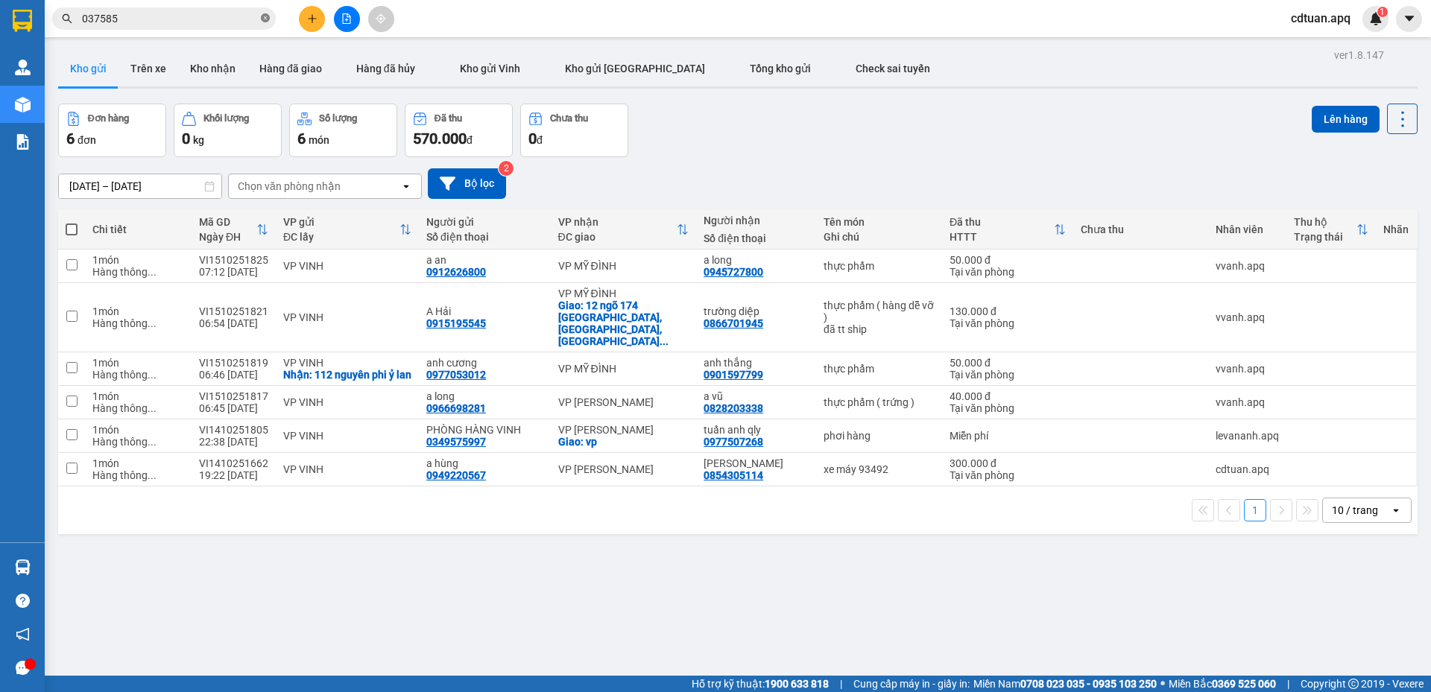
click at [265, 19] on icon "close-circle" at bounding box center [265, 17] width 9 height 9
click at [241, 20] on input "text" at bounding box center [170, 18] width 176 height 16
click at [812, 114] on div "Đơn hàng 6 đơn Khối lượng 0 kg Số lượng 6 món Đã thu 570.000 đ Chưa thu 0 đ Lên…" at bounding box center [738, 131] width 1360 height 54
click at [1006, 26] on div "Kết quả tìm kiếm ( 22 ) Bộ lọc Mã ĐH Trạng thái Món hàng Thu hộ Tổng cước Chưa …" at bounding box center [715, 18] width 1431 height 37
click at [250, 13] on input "text" at bounding box center [170, 18] width 176 height 16
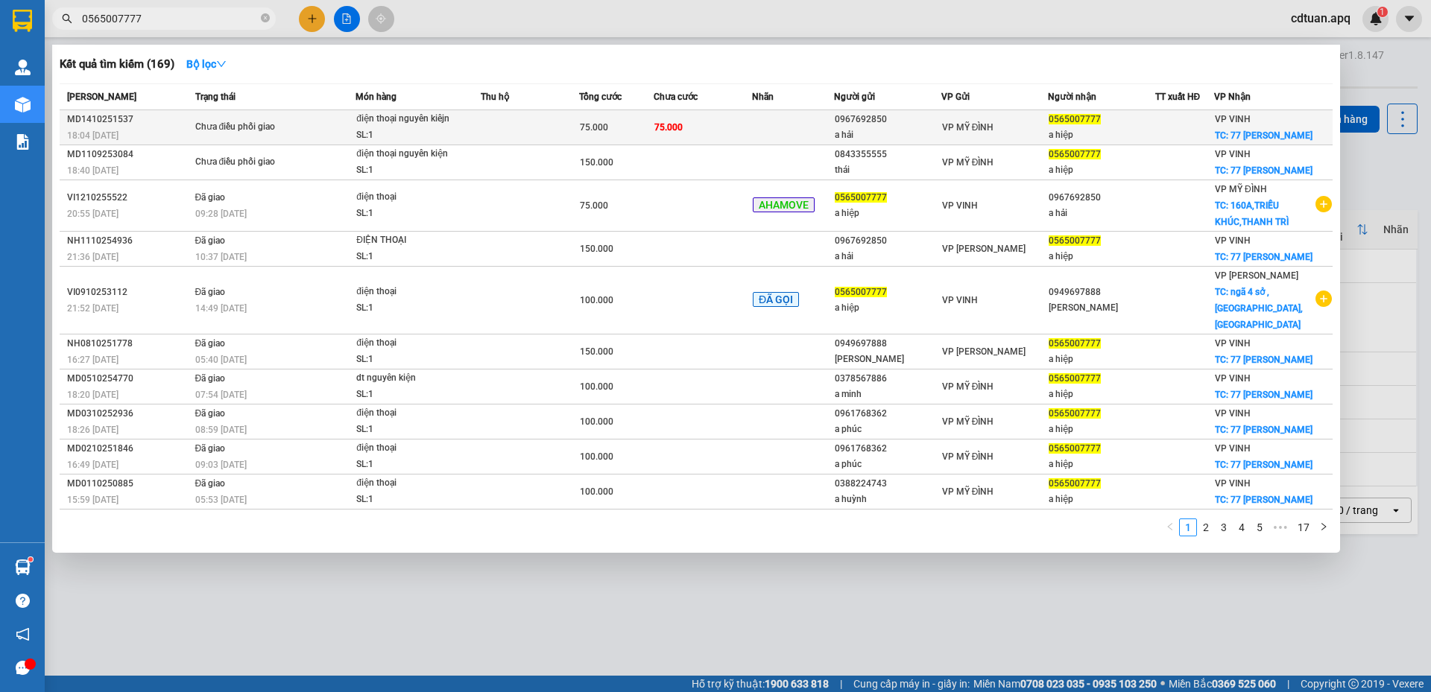
type input "0565007777"
click at [443, 125] on div "điện thoại nguyên kiêjn" at bounding box center [412, 119] width 112 height 16
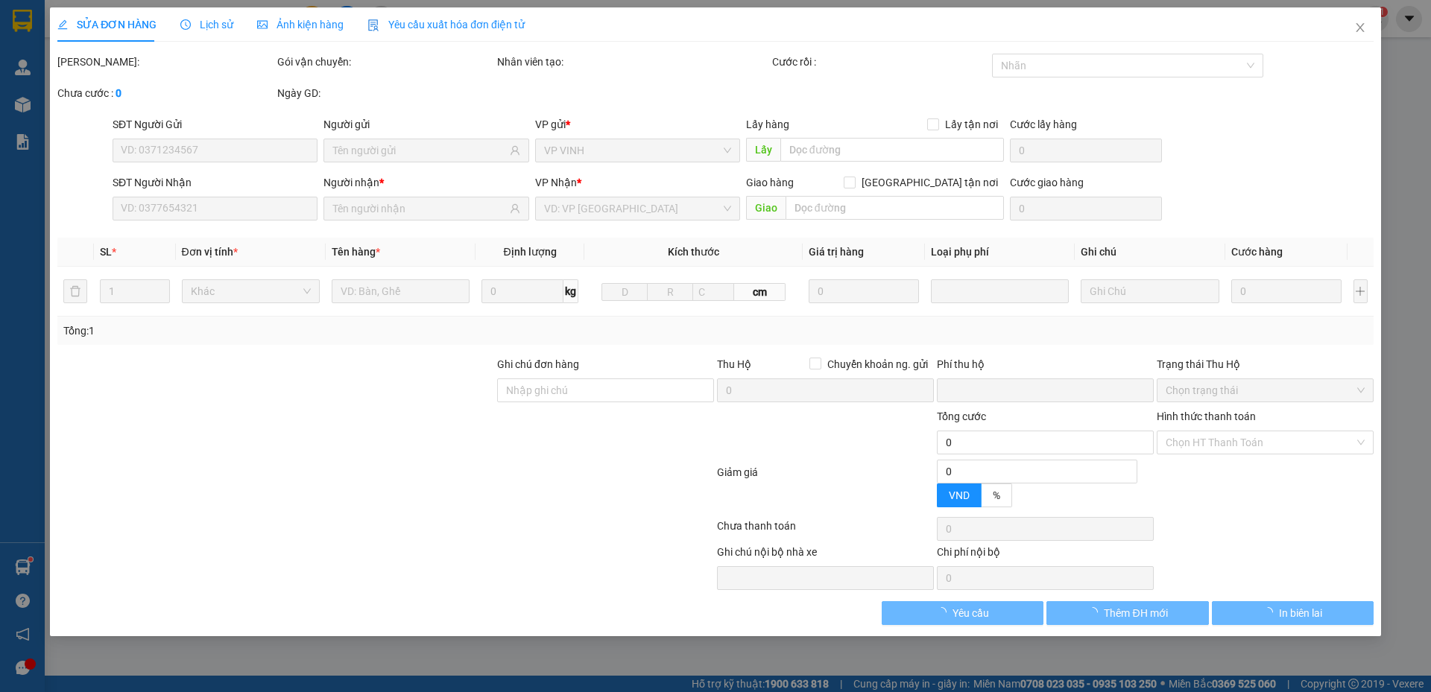
type input "0967692850"
type input "a hải"
type input "0565007777"
type input "a hiệp"
checkbox input "true"
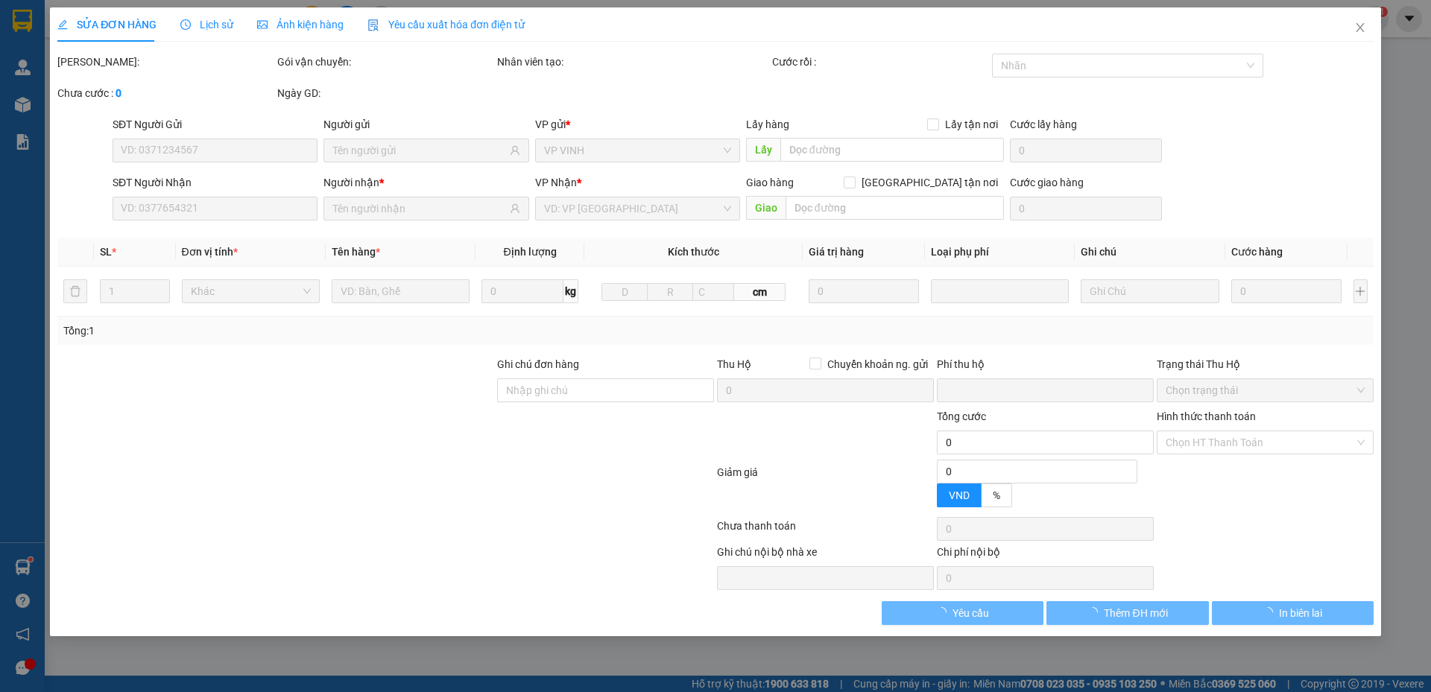
type input "77 lê lợi"
type input "0"
type input "75.000"
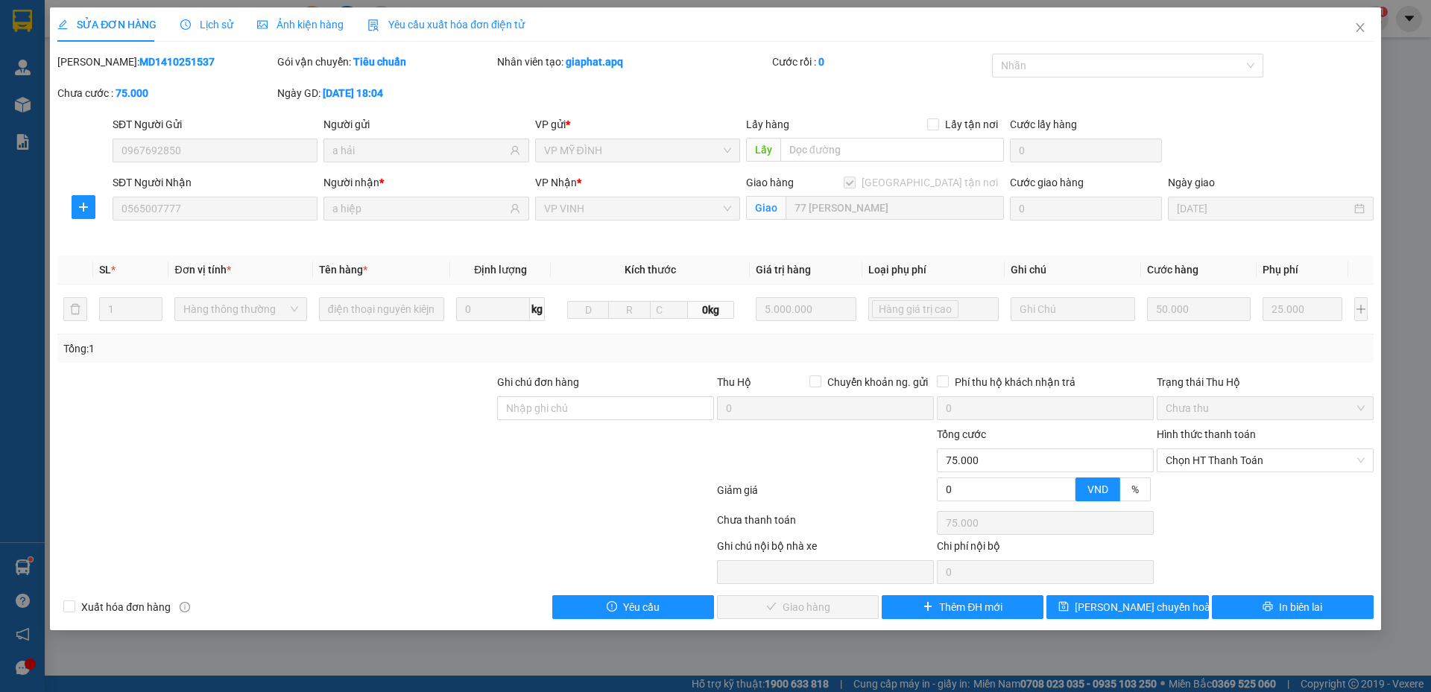
click at [1318, 35] on div "SỬA ĐƠN HÀNG Lịch sử Ảnh kiện hàng Yêu cầu xuất hóa đơn điện tử" at bounding box center [715, 24] width 1316 height 34
click at [1357, 27] on icon "close" at bounding box center [1360, 28] width 12 height 12
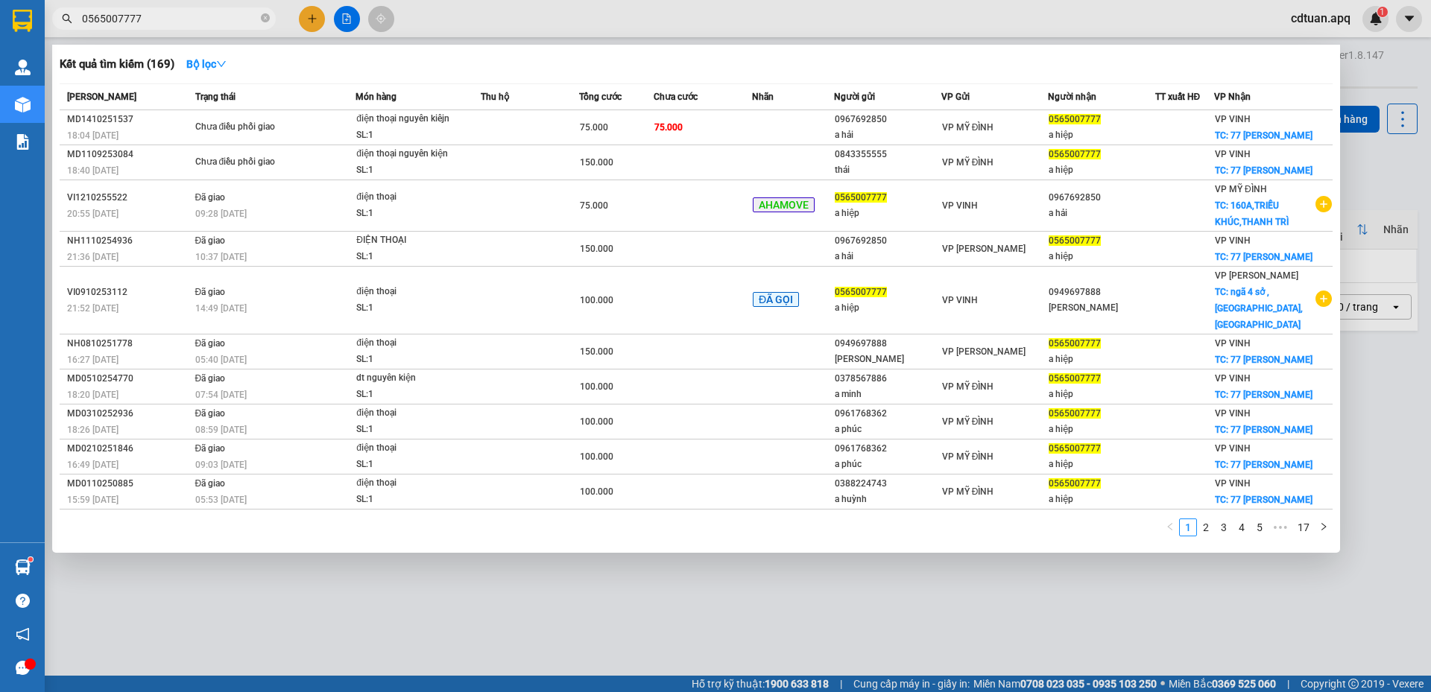
click at [154, 22] on input "0565007777" at bounding box center [170, 18] width 176 height 16
click at [528, 30] on div at bounding box center [715, 346] width 1431 height 692
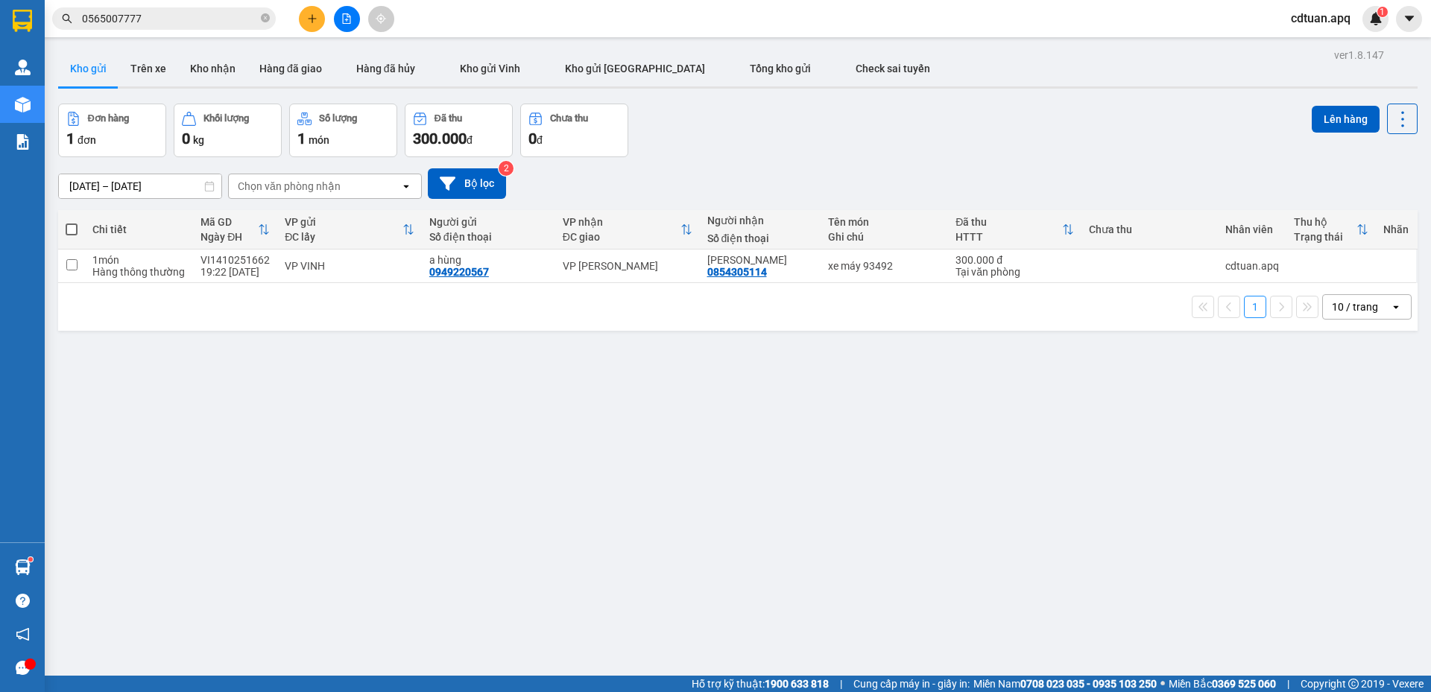
click at [827, 115] on div "Đơn hàng 1 đơn Khối lượng 0 kg Số lượng 1 món Đã thu 300.000 đ Chưa thu 0 đ Lên…" at bounding box center [738, 131] width 1360 height 54
click at [266, 19] on icon "close-circle" at bounding box center [265, 17] width 9 height 9
click at [224, 18] on input "text" at bounding box center [170, 18] width 176 height 16
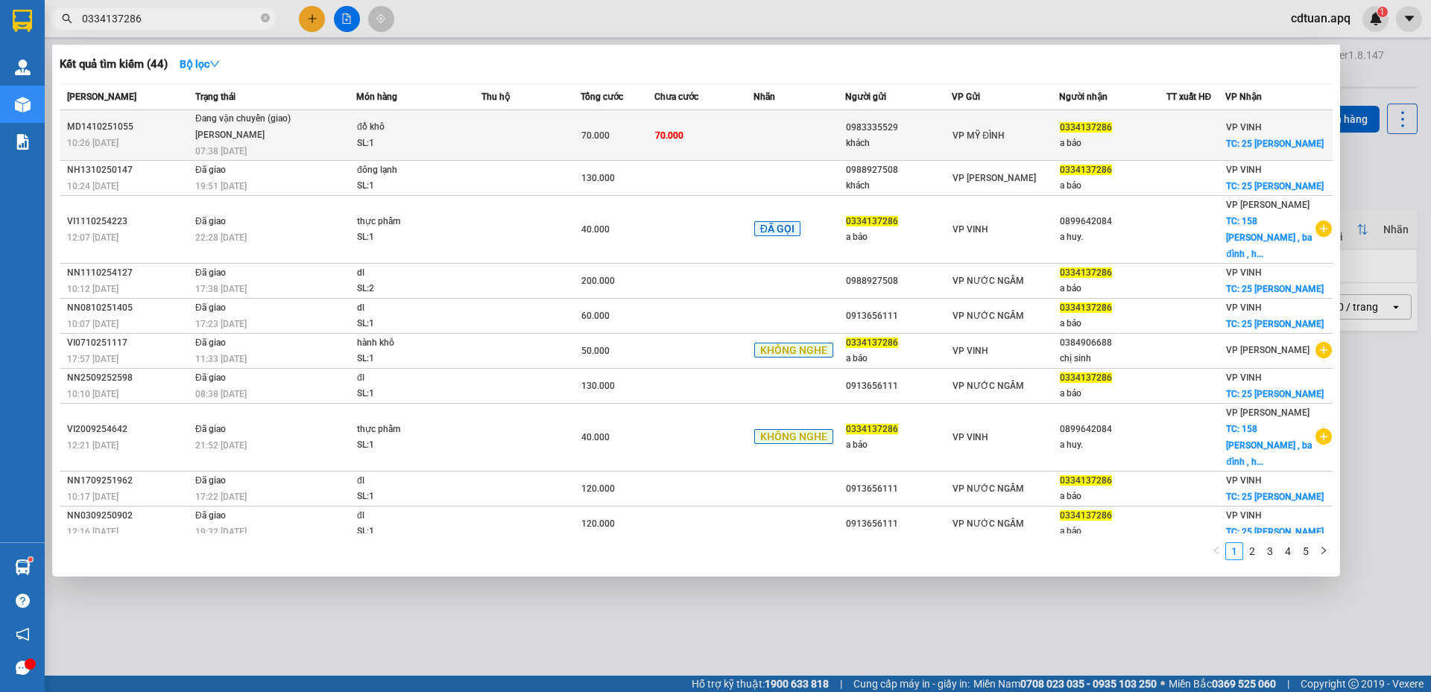
type input "0334137286"
click at [295, 128] on div "Minh Tiến" at bounding box center [251, 135] width 112 height 16
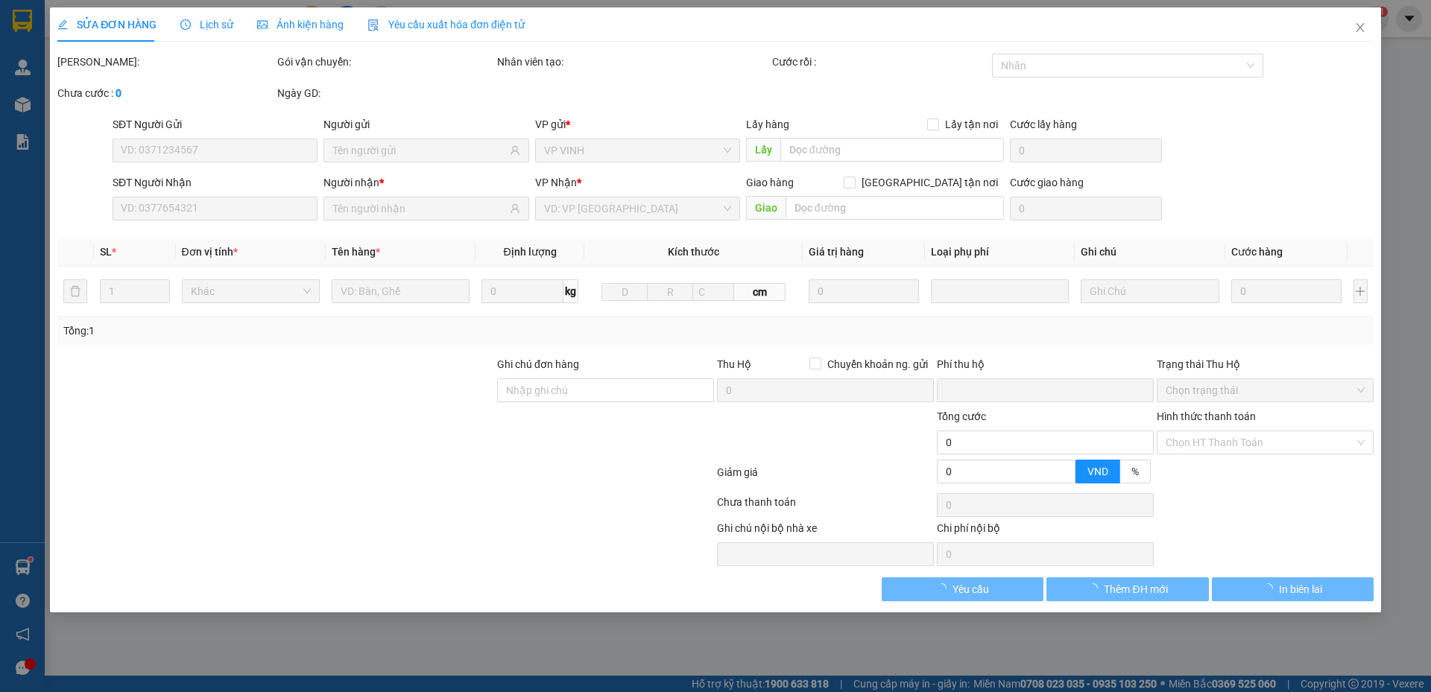
type input "0983335529"
type input "khách"
type input "0334137286"
type input "a bảo"
checkbox input "true"
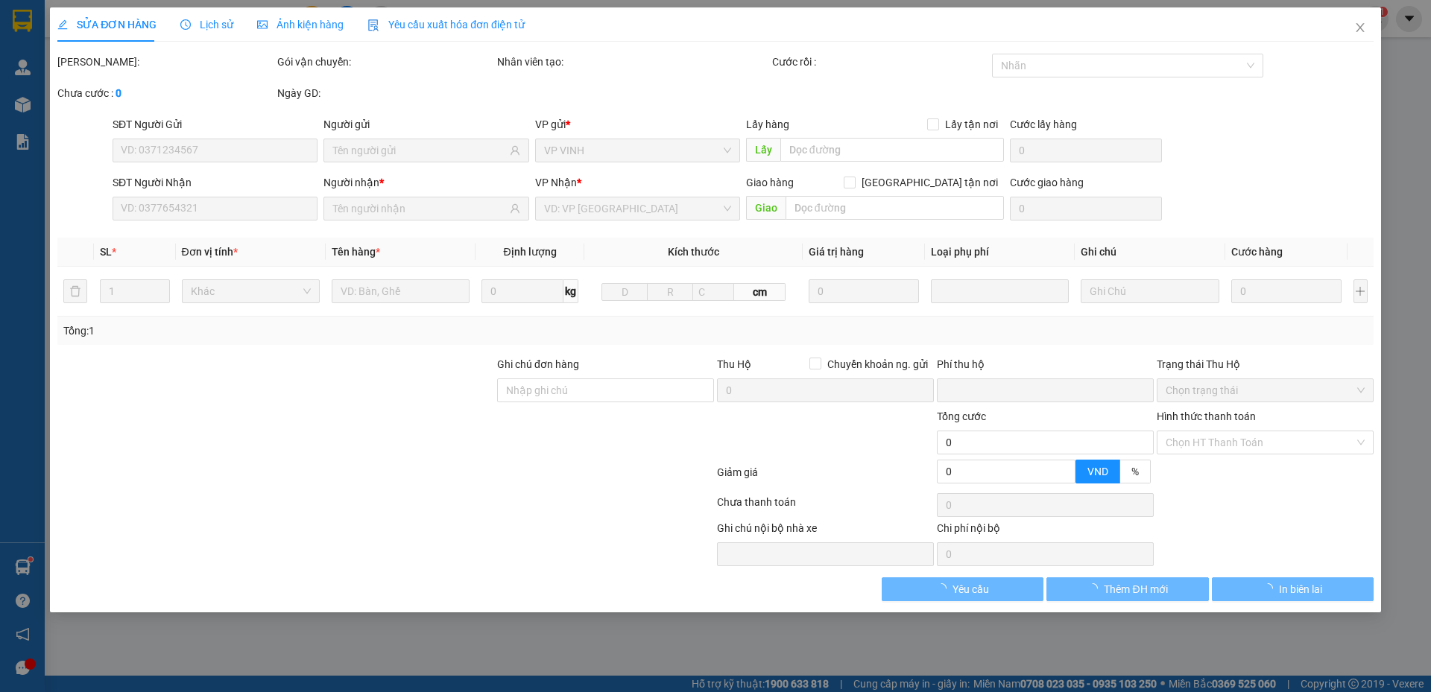
type input "25 lê hồng sơn"
type input "0"
type input "70.000"
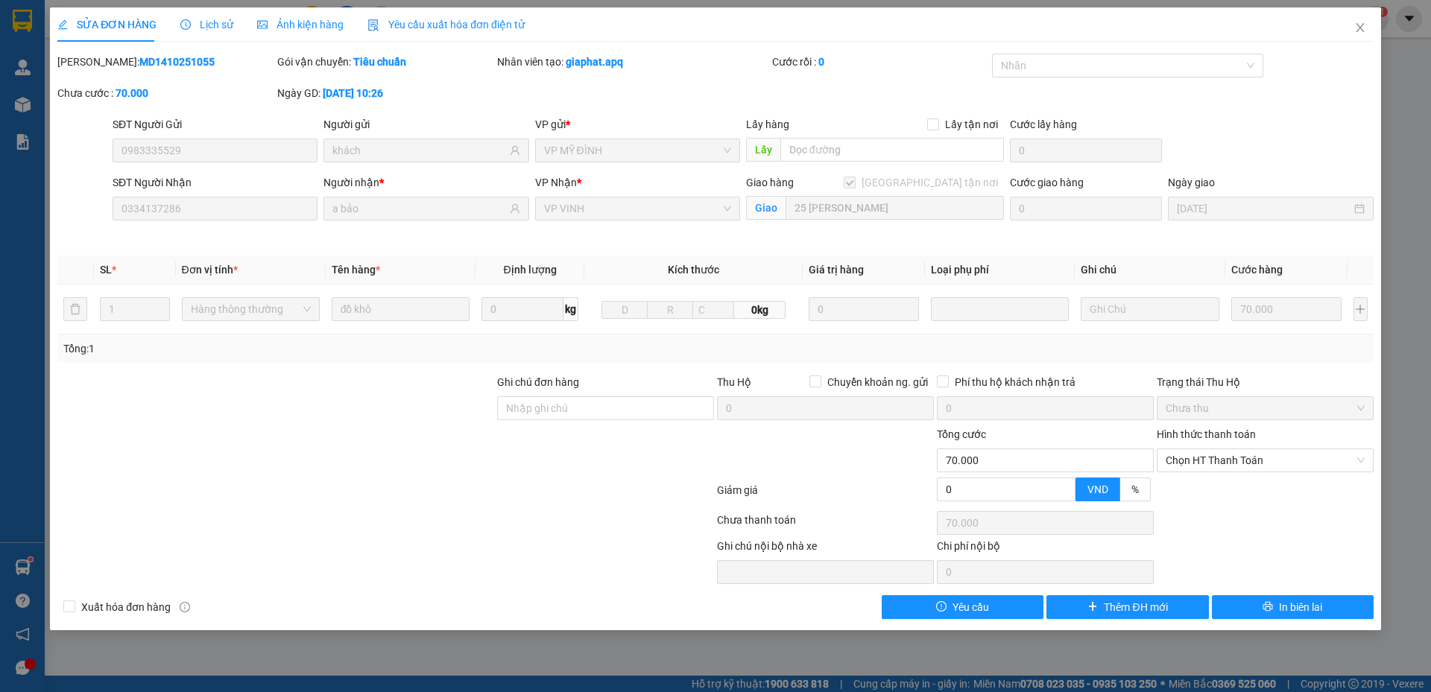
click at [208, 25] on span "Lịch sử" at bounding box center [206, 25] width 53 height 12
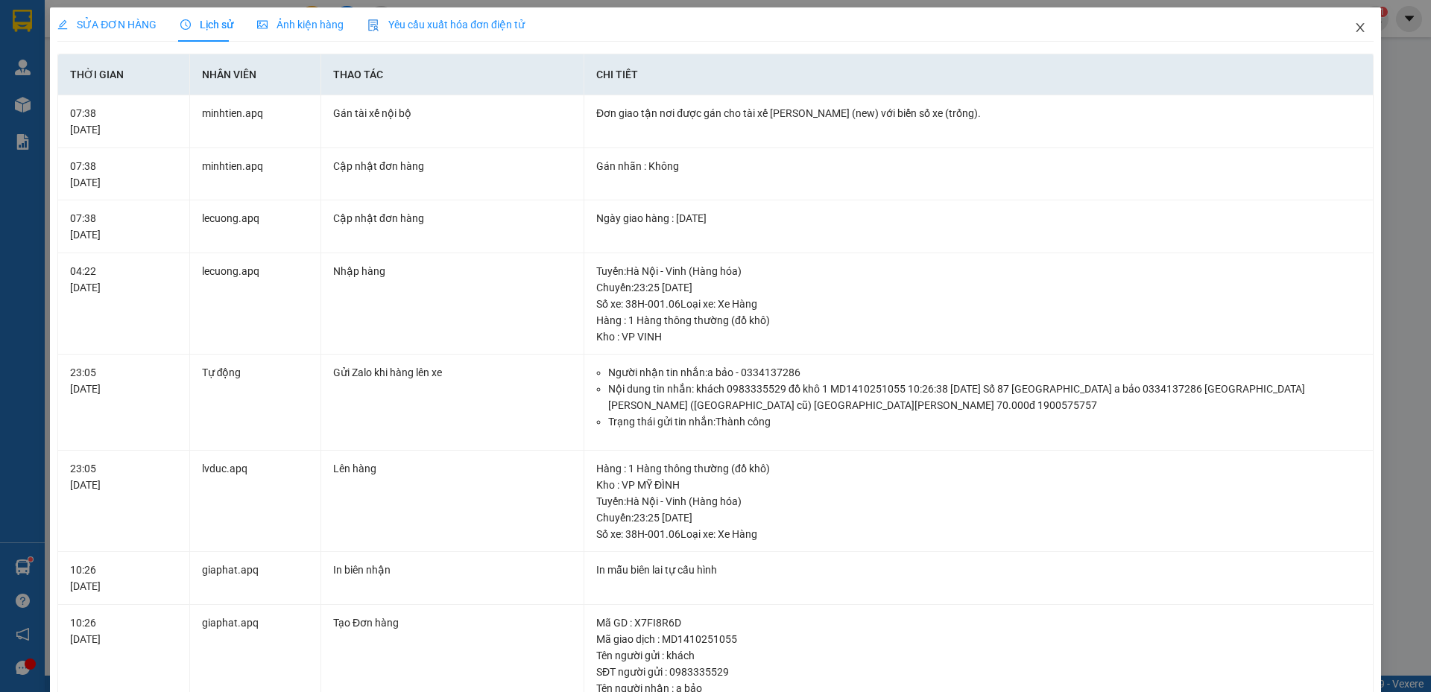
click at [1354, 30] on icon "close" at bounding box center [1360, 28] width 12 height 12
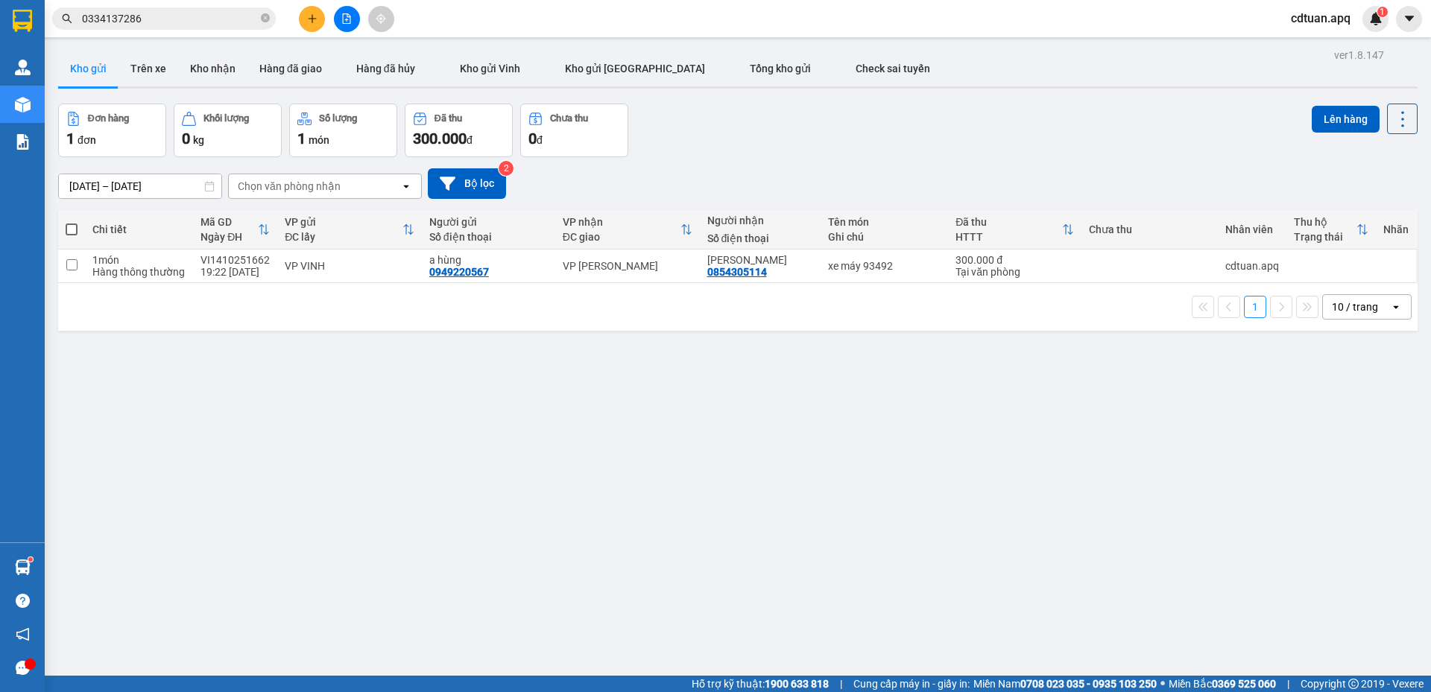
click at [790, 172] on div "13/10/2025 – 15/10/2025 Press the down arrow key to interact with the calendar …" at bounding box center [738, 183] width 1360 height 31
click at [544, 25] on div "Kết quả tìm kiếm ( 44 ) Bộ lọc Mã ĐH Trạng thái Món hàng Thu hộ Tổng cước Chưa …" at bounding box center [715, 18] width 1431 height 37
click at [600, 14] on div "Kết quả tìm kiếm ( 44 ) Bộ lọc Mã ĐH Trạng thái Món hàng Thu hộ Tổng cước Chưa …" at bounding box center [715, 18] width 1431 height 37
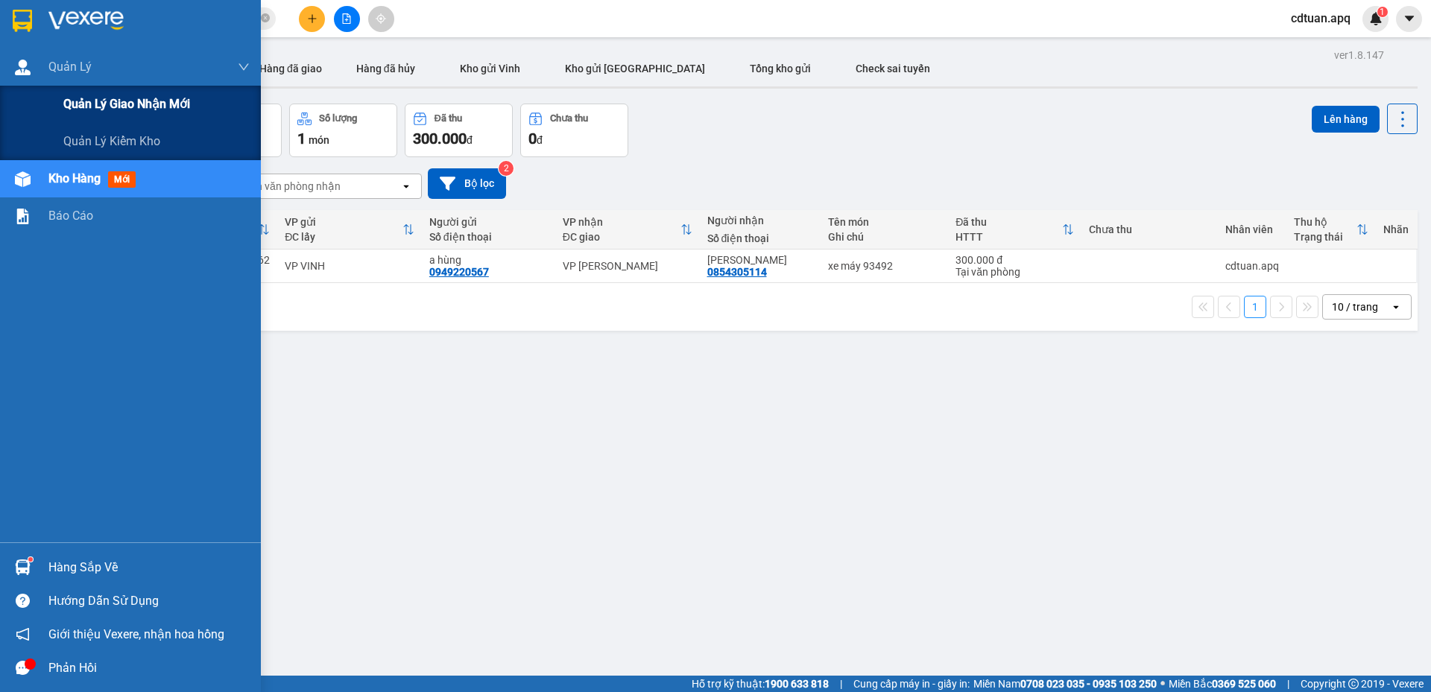
click at [174, 105] on span "Quản lý giao nhận mới" at bounding box center [126, 104] width 127 height 19
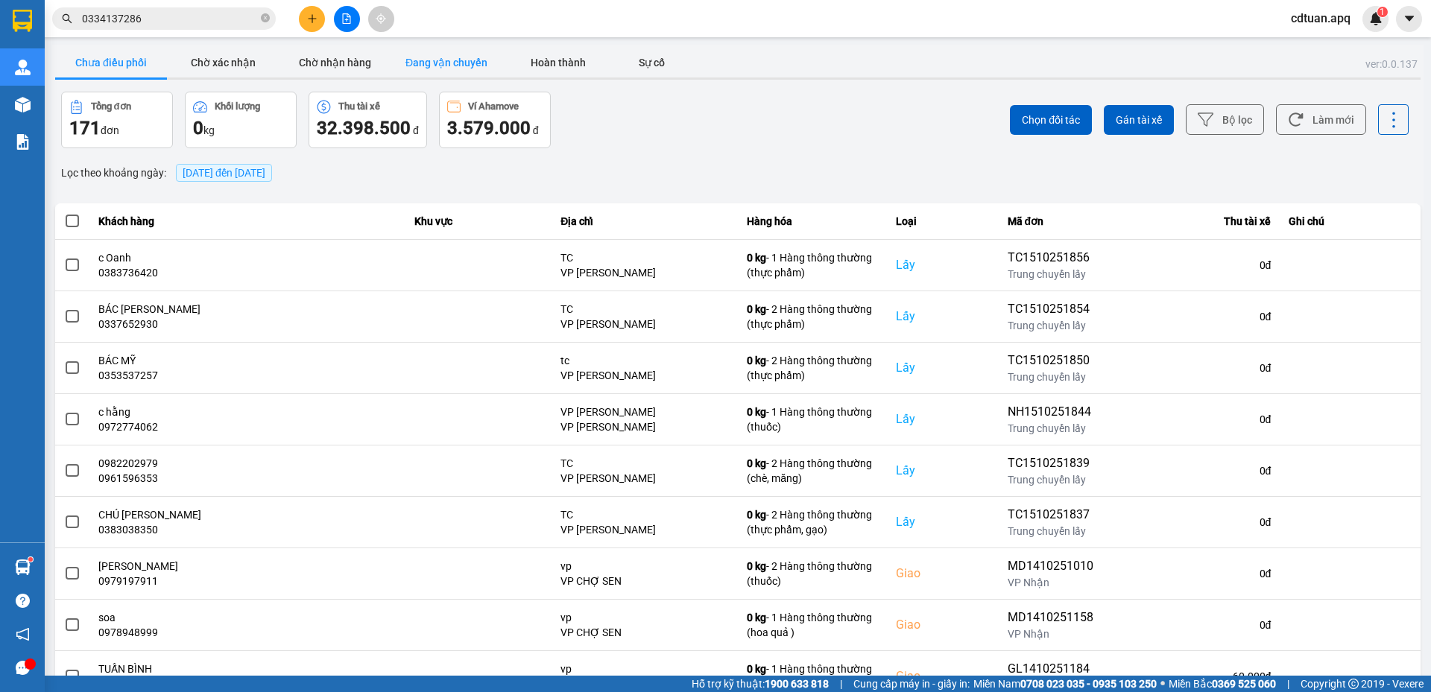
click at [443, 69] on button "Đang vận chuyển" at bounding box center [447, 63] width 112 height 30
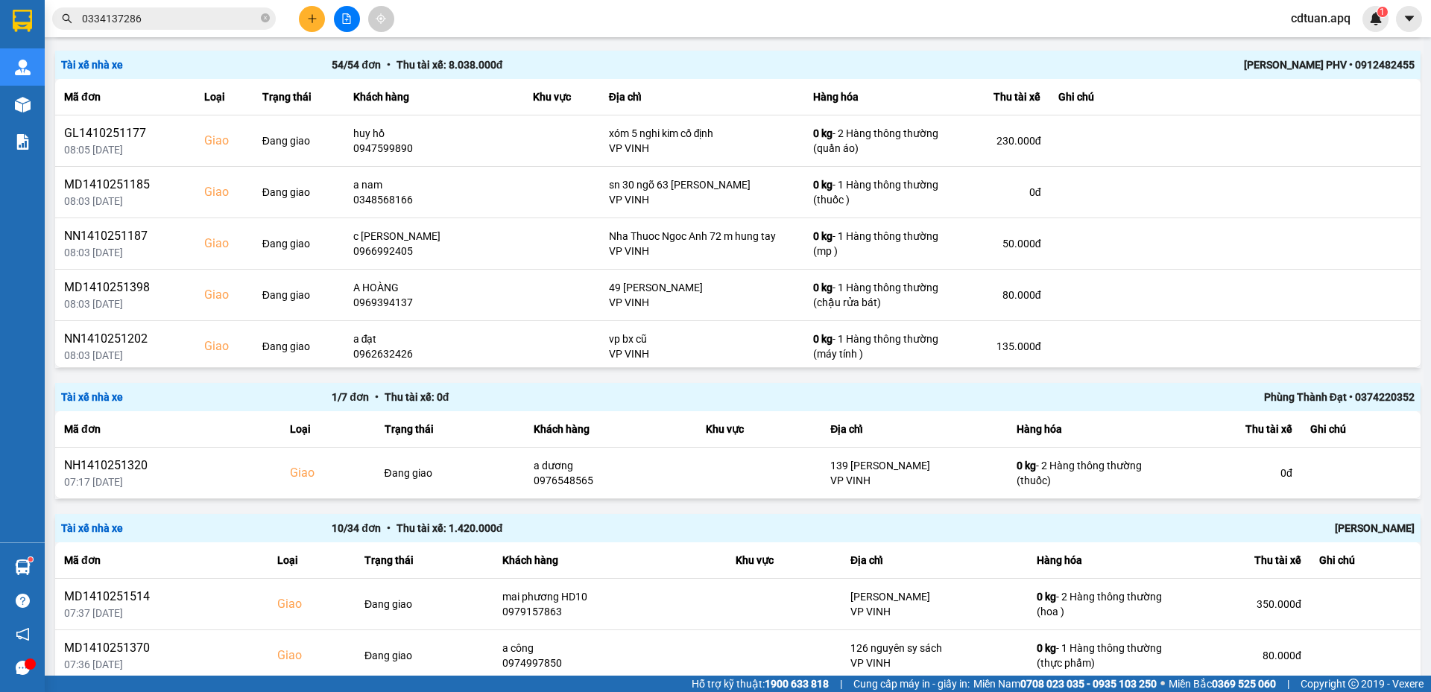
scroll to position [1640, 0]
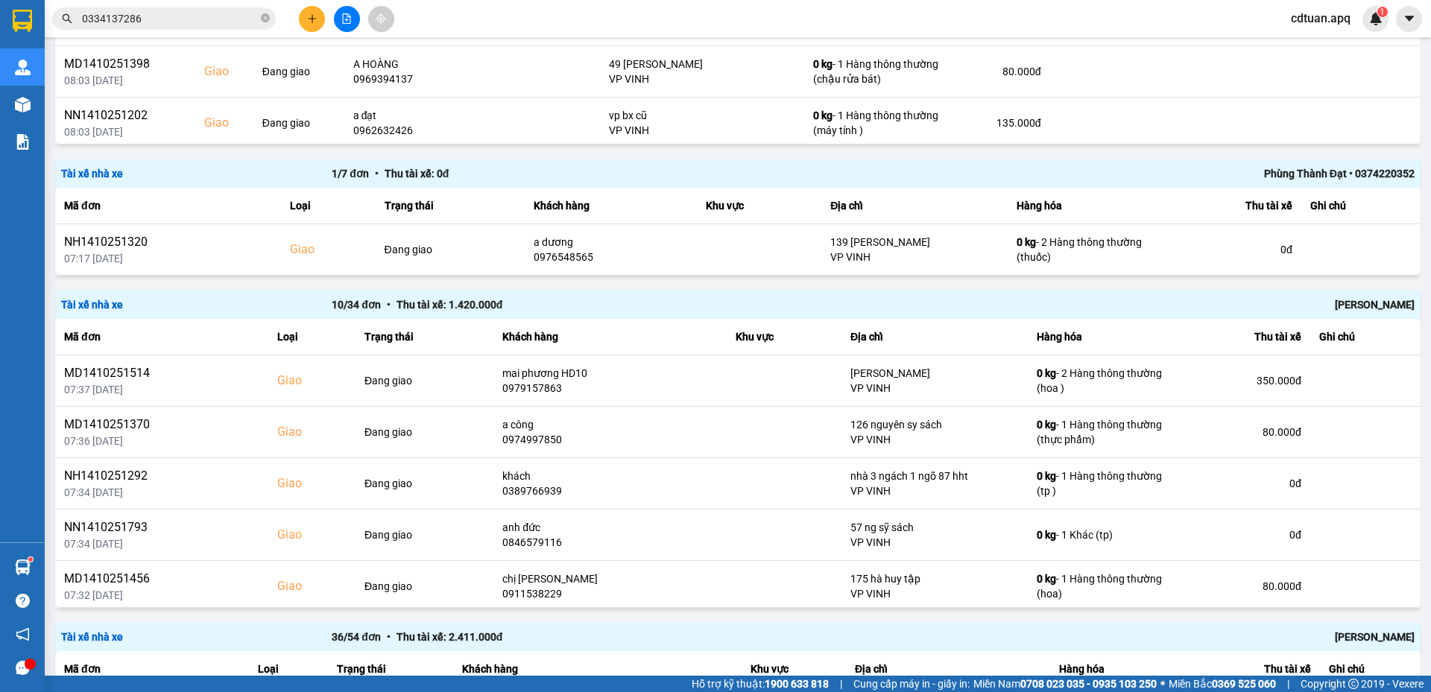
click at [990, 303] on div "Trần Thanh Hải" at bounding box center [1144, 305] width 541 height 16
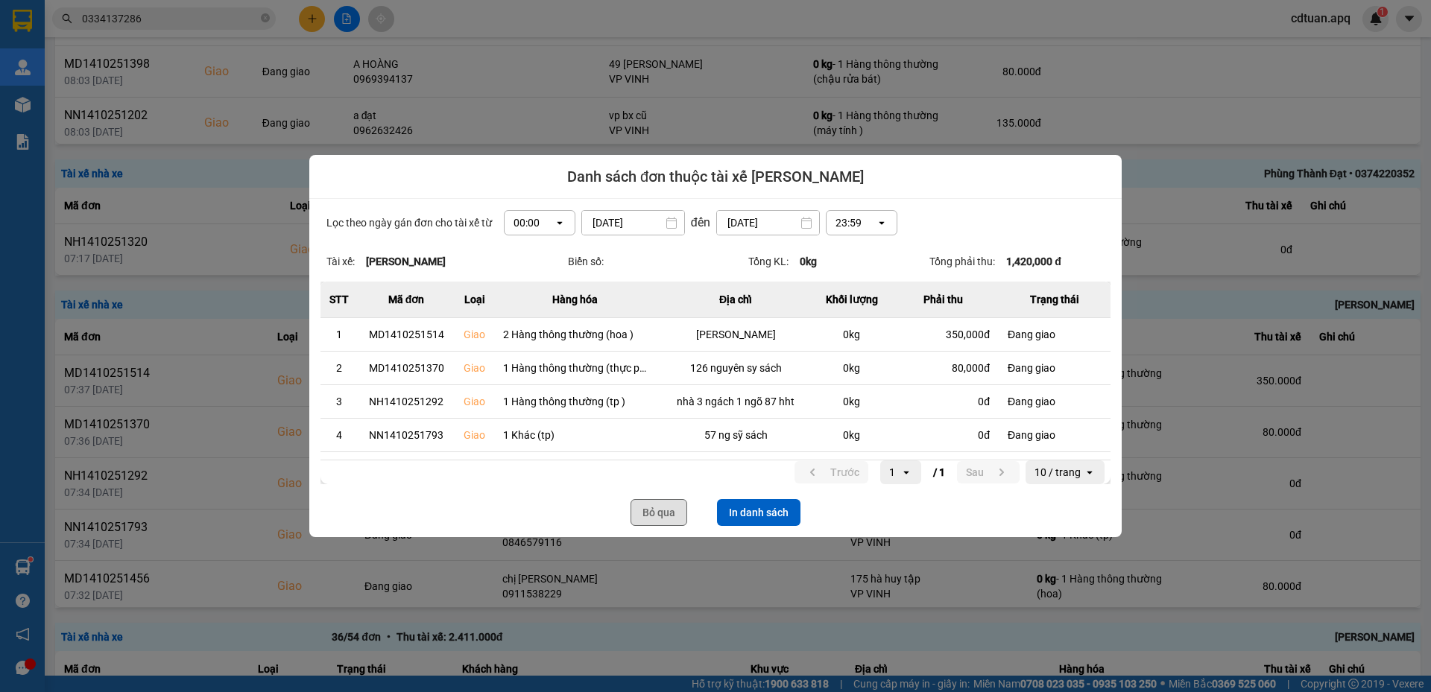
click at [656, 512] on button "Bỏ qua" at bounding box center [659, 512] width 57 height 27
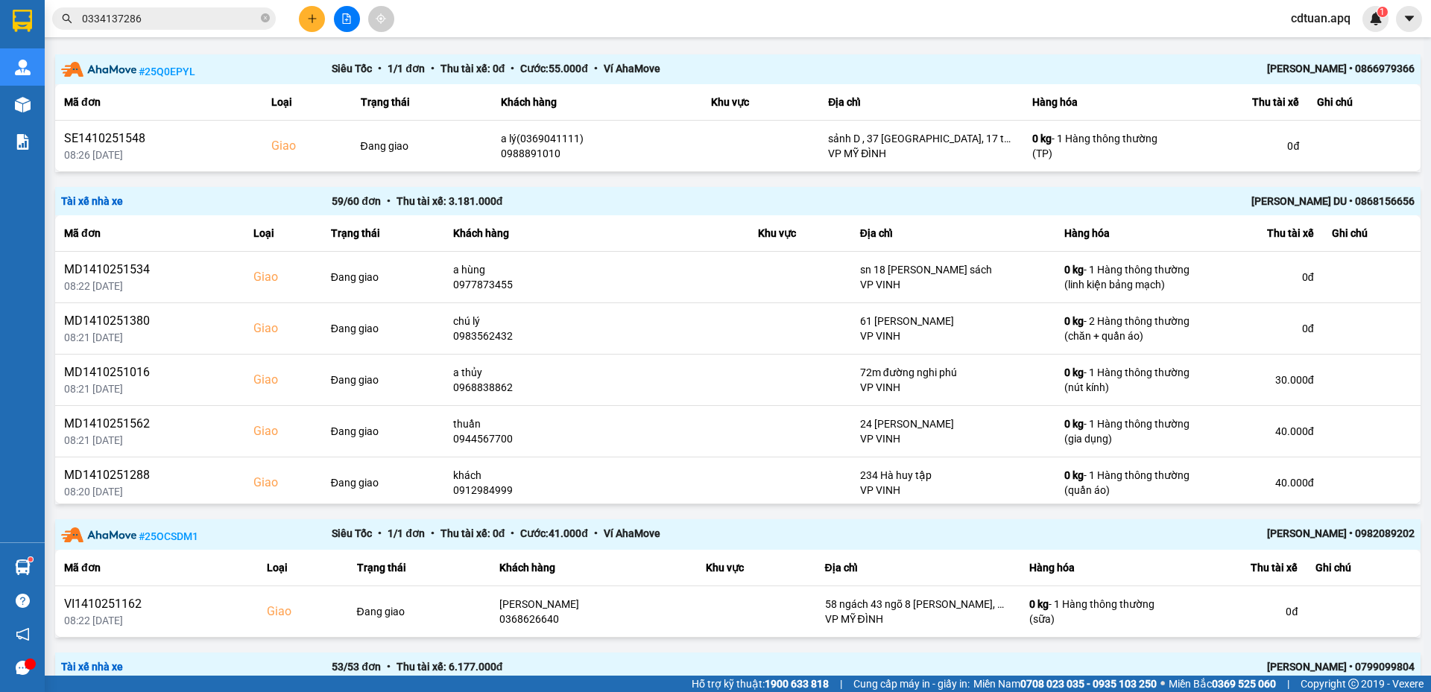
scroll to position [0, 0]
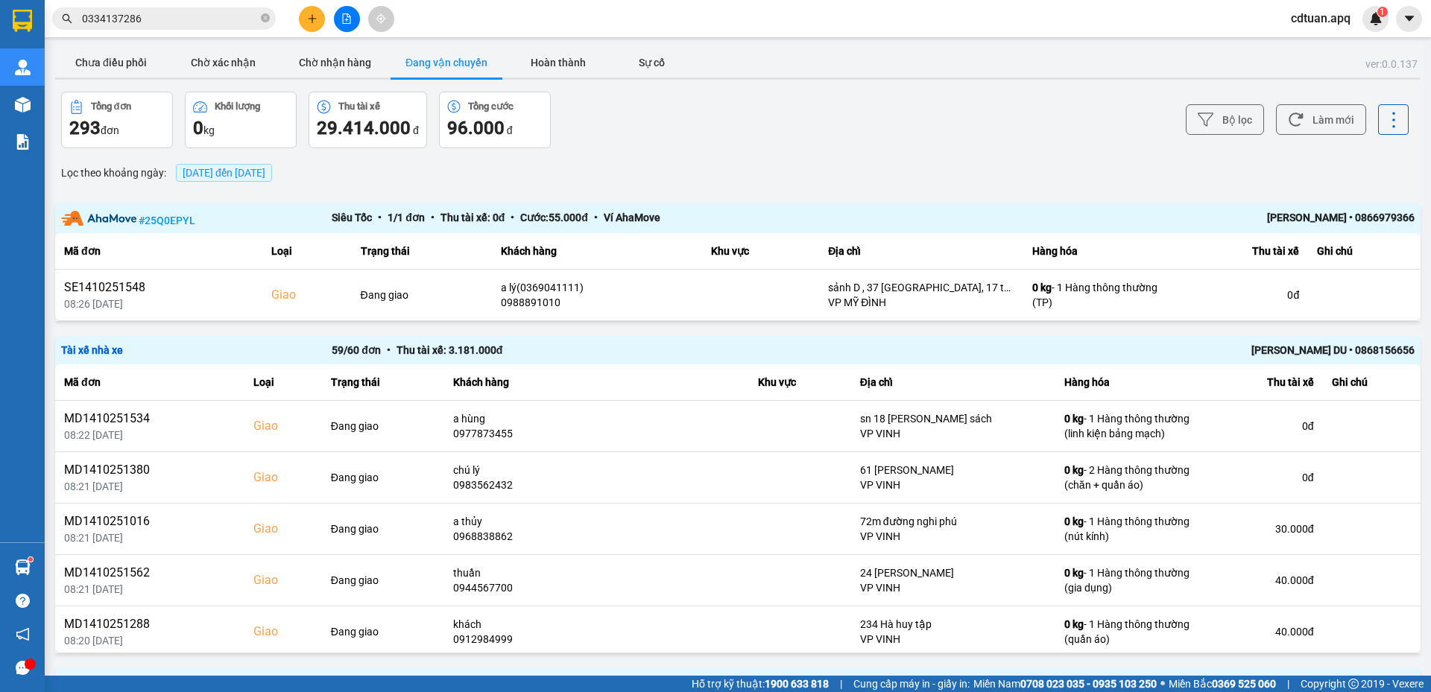
click at [605, 107] on div "Tổng đơn 293 đơn Khối lượng 0 kg Thu tài xế 29.414.000 đ Tổng cước 96.000 đ" at bounding box center [398, 120] width 674 height 57
click at [735, 79] on div at bounding box center [738, 79] width 1366 height 2
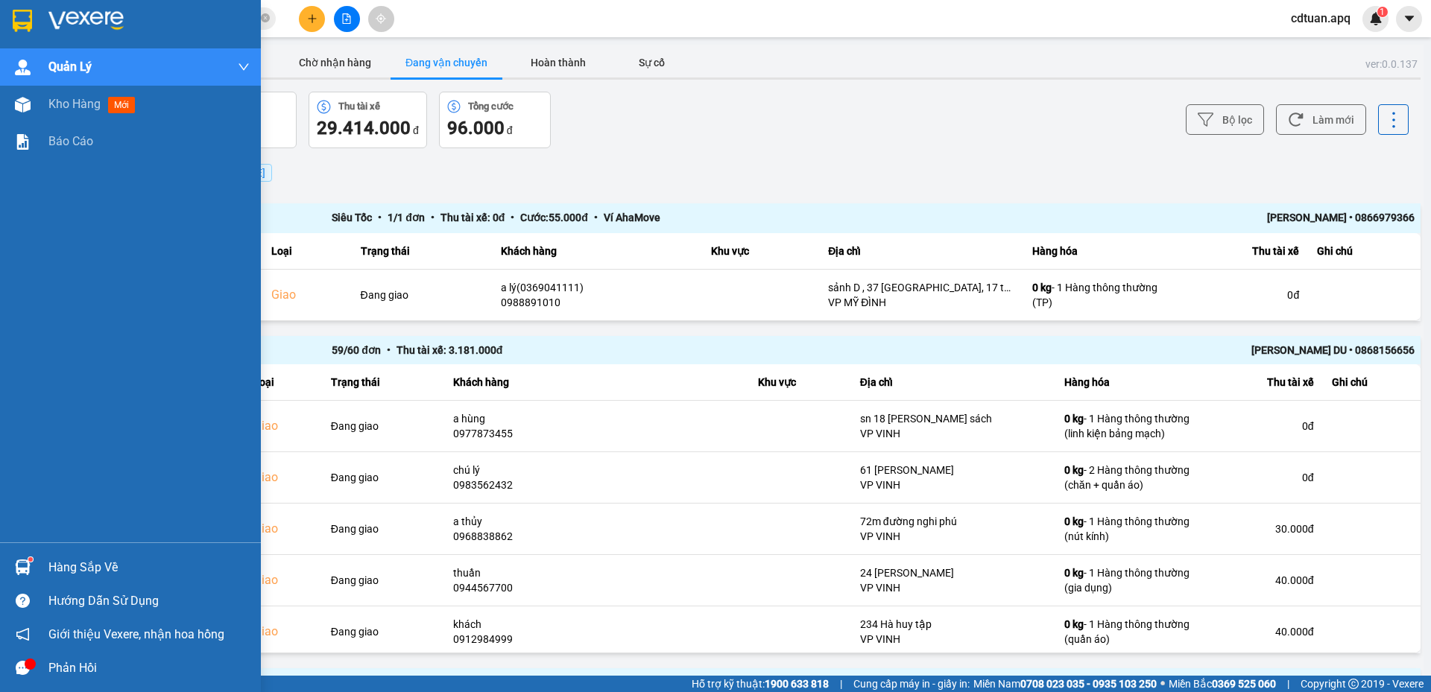
click at [15, 23] on img at bounding box center [22, 21] width 19 height 22
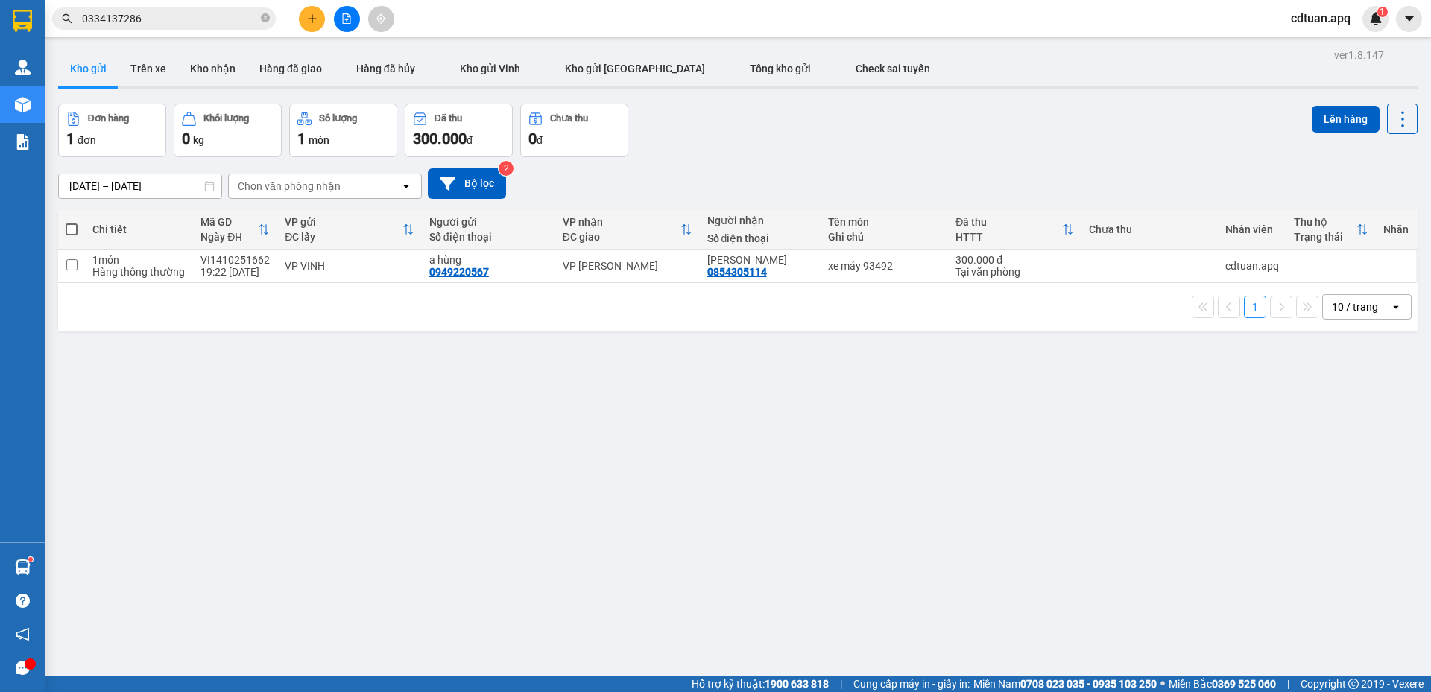
click at [798, 124] on div "Đơn hàng 1 đơn Khối lượng 0 kg Số lượng 1 món Đã thu 300.000 đ Chưa thu 0 đ Lên…" at bounding box center [738, 131] width 1360 height 54
click at [804, 125] on div "Đơn hàng 1 đơn Khối lượng 0 kg Số lượng 1 món Đã thu 300.000 đ Chưa thu 0 đ Lên…" at bounding box center [738, 131] width 1360 height 54
click at [947, 130] on div "Đơn hàng 1 đơn Khối lượng 0 kg Số lượng 1 món Đã thu 300.000 đ Chưa thu 0 đ Lên…" at bounding box center [738, 131] width 1360 height 54
click at [760, 172] on div "13/10/2025 – 15/10/2025 Press the down arrow key to interact with the calendar …" at bounding box center [738, 183] width 1360 height 31
click at [802, 151] on div "Đơn hàng 1 đơn Khối lượng 0 kg Số lượng 1 món Đã thu 300.000 đ Chưa thu 0 đ Lên…" at bounding box center [738, 131] width 1360 height 54
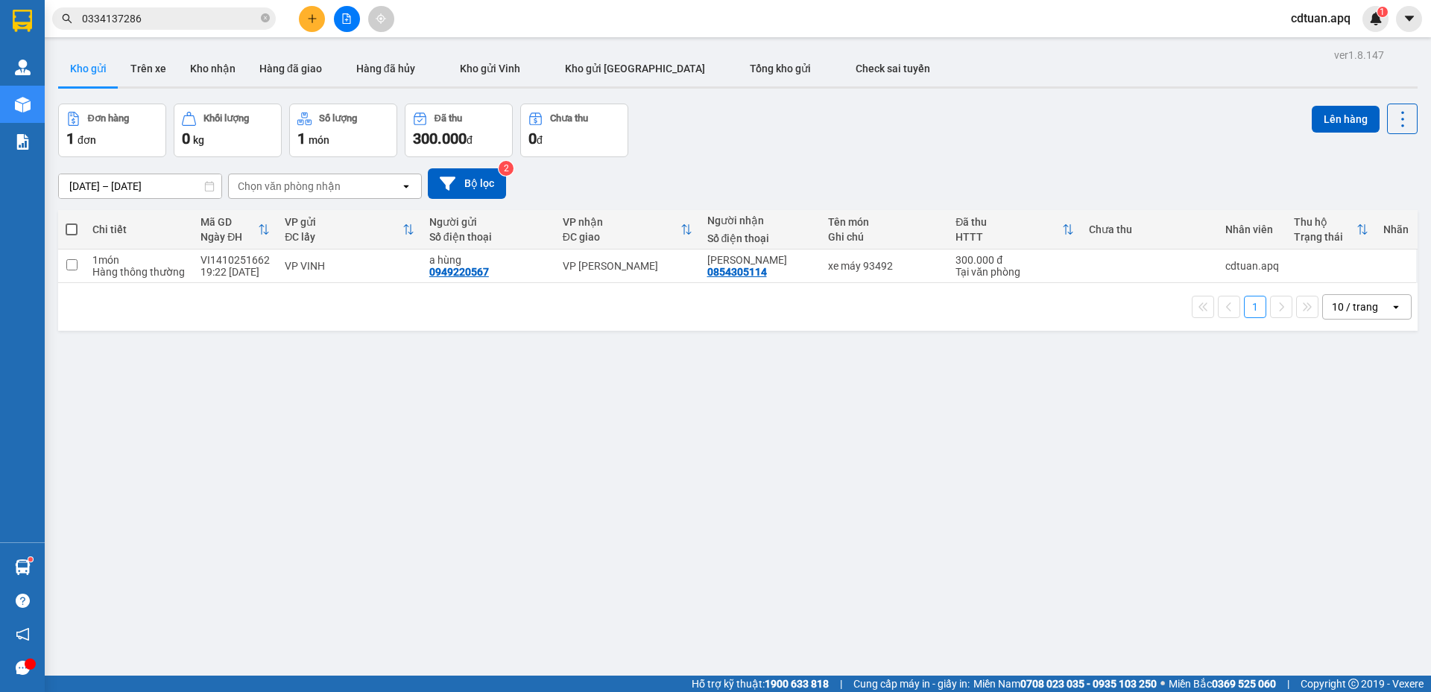
click at [710, 164] on div "13/10/2025 – 15/10/2025 Press the down arrow key to interact with the calendar …" at bounding box center [738, 183] width 1360 height 53
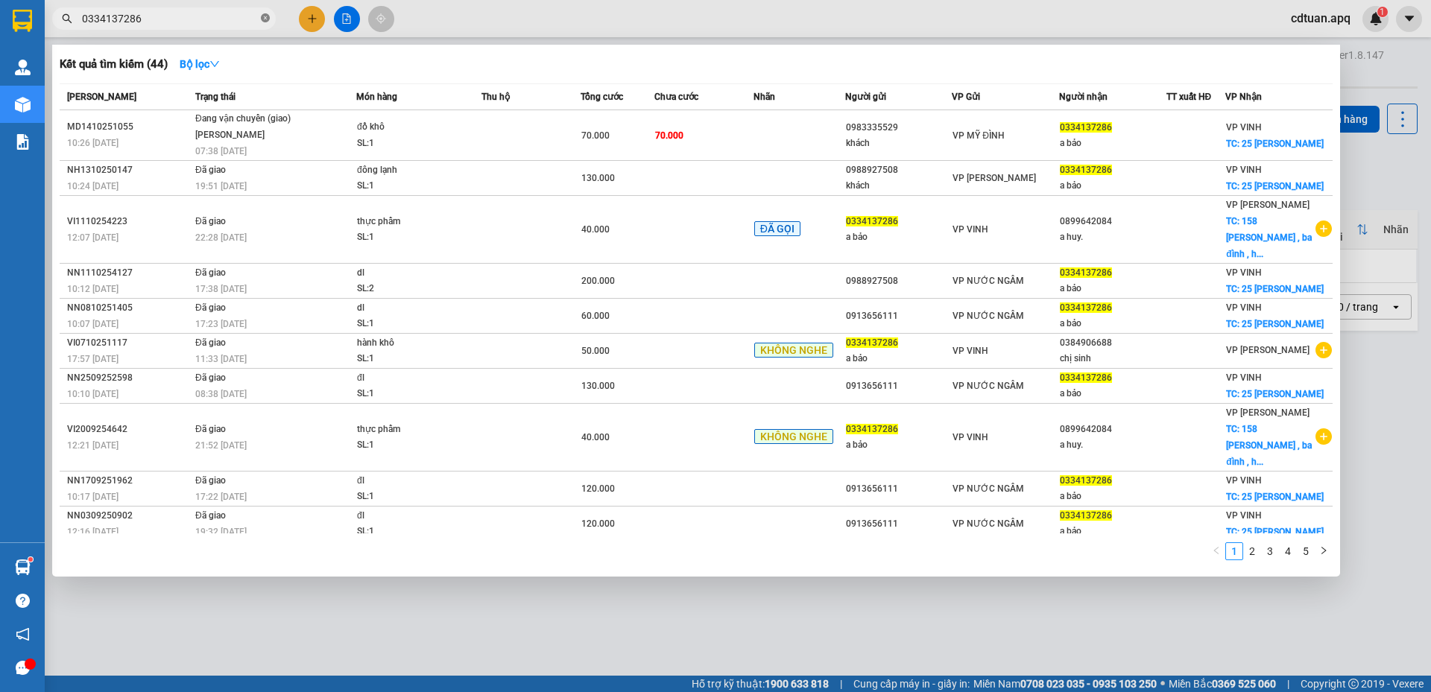
click at [263, 14] on icon "close-circle" at bounding box center [265, 17] width 9 height 9
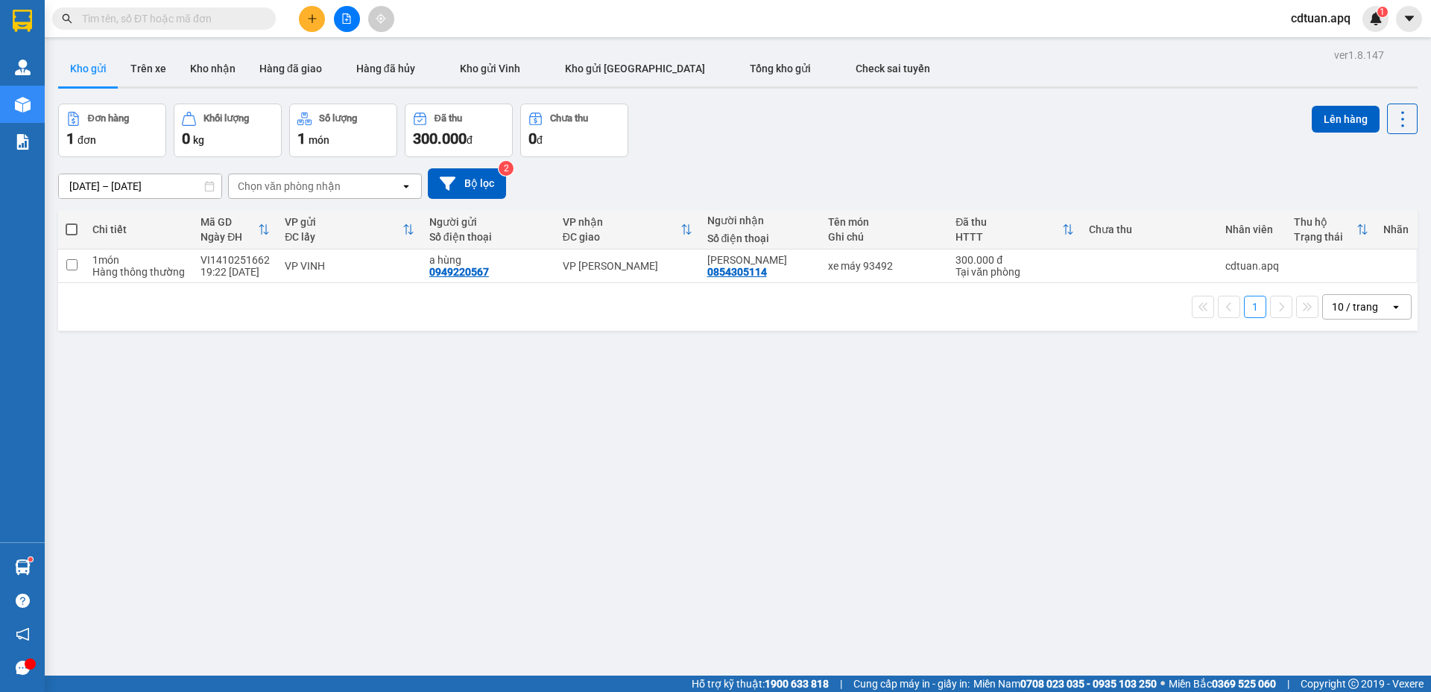
click at [226, 23] on input "text" at bounding box center [170, 18] width 176 height 16
click at [113, 22] on input "text" at bounding box center [170, 18] width 176 height 16
click at [630, 34] on div "Kết quả tìm kiếm ( 44 ) Bộ lọc Mã ĐH Trạng thái Món hàng Thu hộ Tổng cước Chưa …" at bounding box center [715, 18] width 1431 height 37
click at [206, 17] on input "text" at bounding box center [170, 18] width 176 height 16
click at [226, 25] on input "text" at bounding box center [170, 18] width 176 height 16
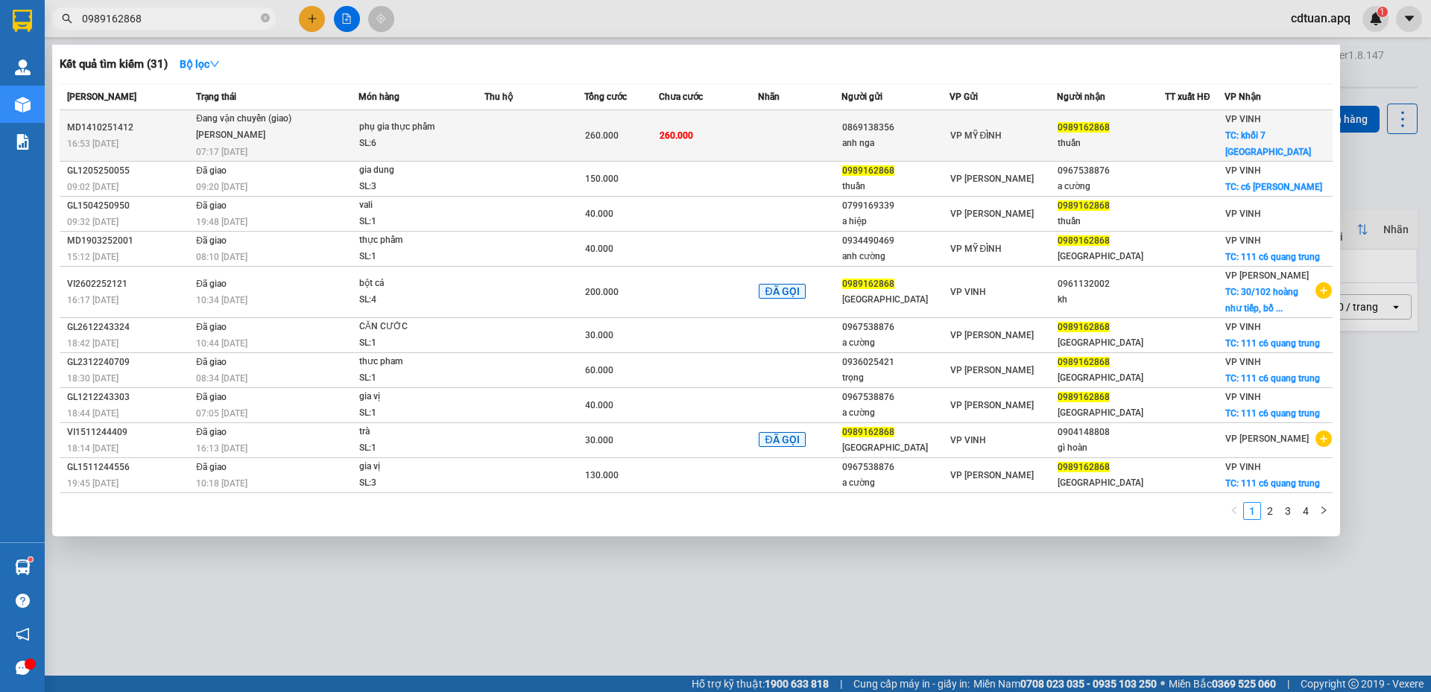
type input "0989162868"
click at [246, 119] on div "Đang vận chuyển (giao)" at bounding box center [252, 119] width 112 height 16
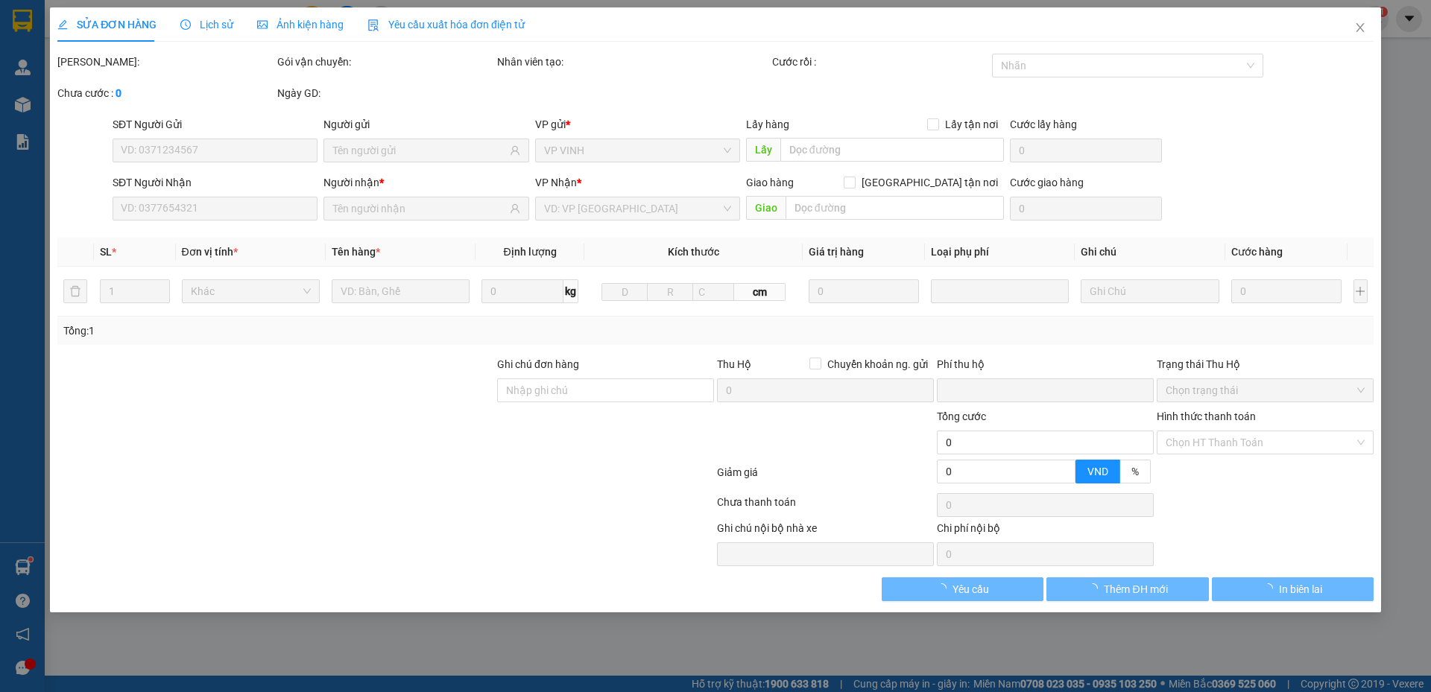
type input "0869138356"
type input "anh nga"
type input "0989162868"
type input "thuần"
checkbox input "true"
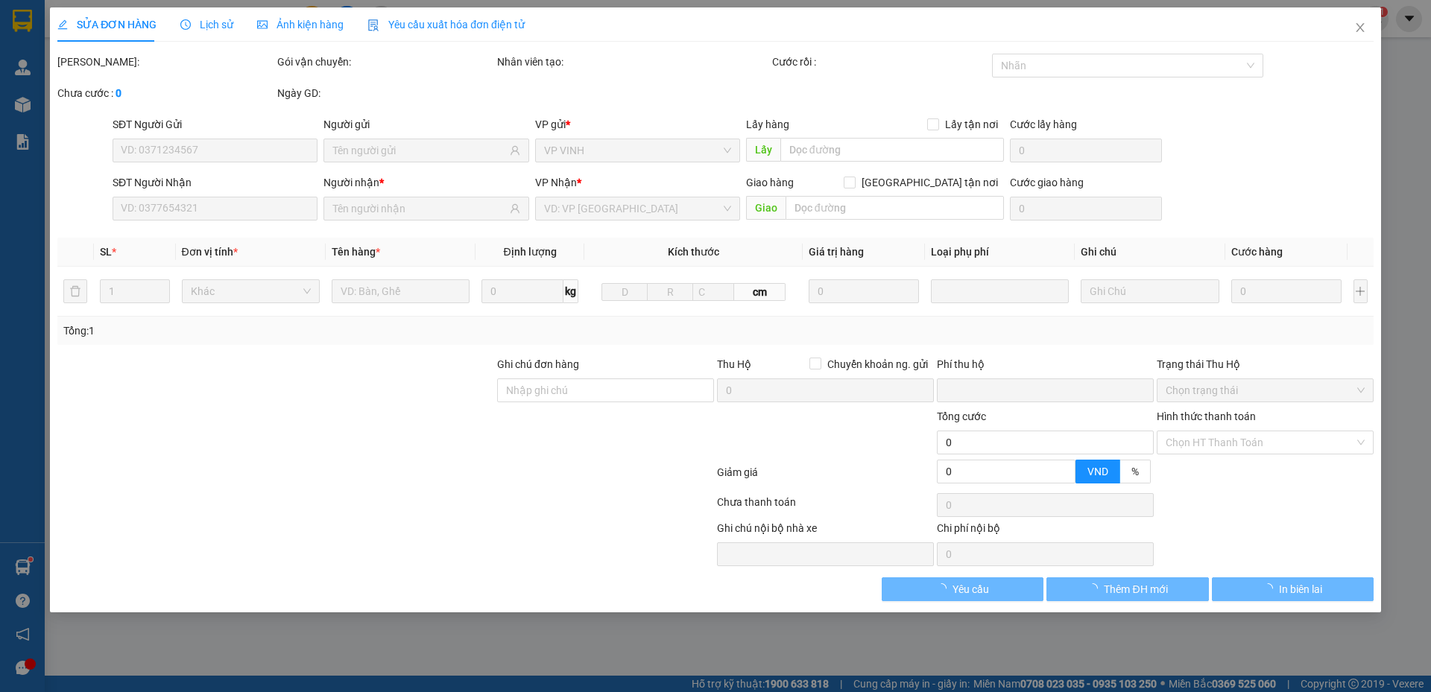
type input "khối 7 phường quang trung"
type input "0"
type input "260.000"
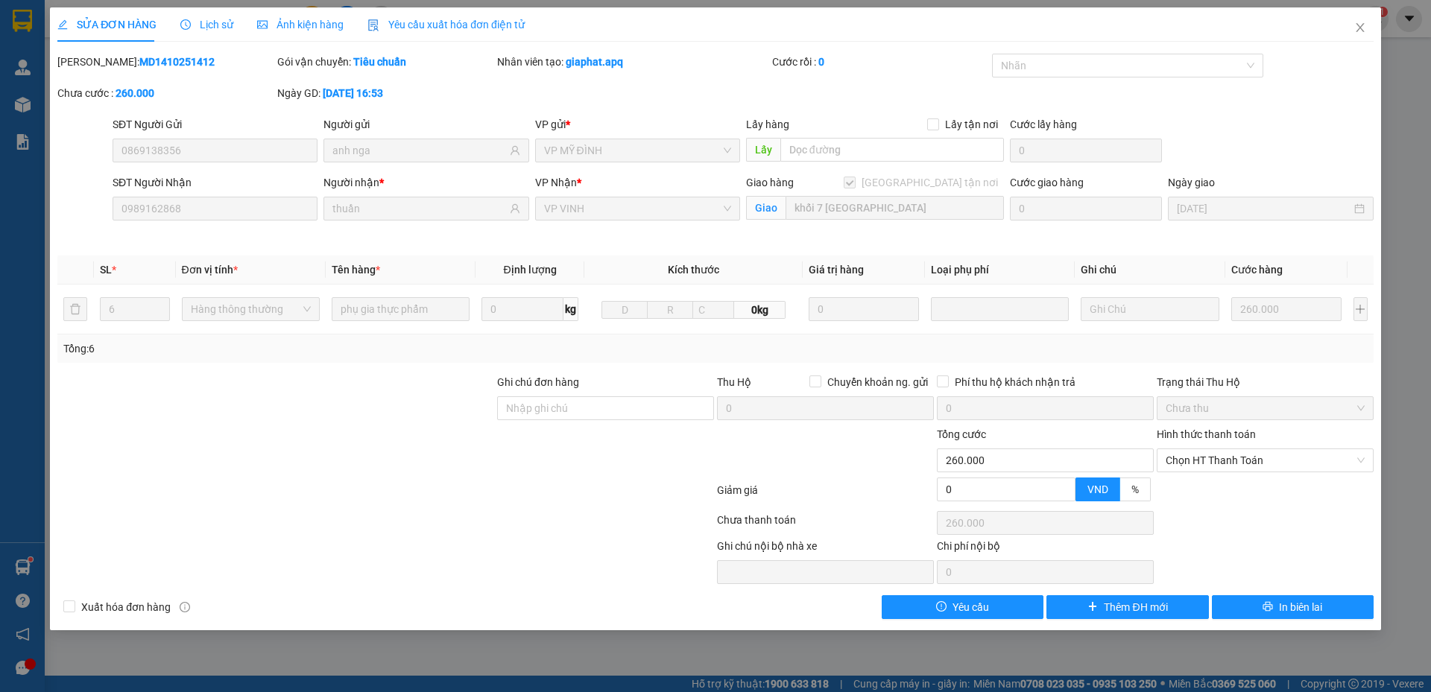
click at [206, 26] on span "Lịch sử" at bounding box center [206, 25] width 53 height 12
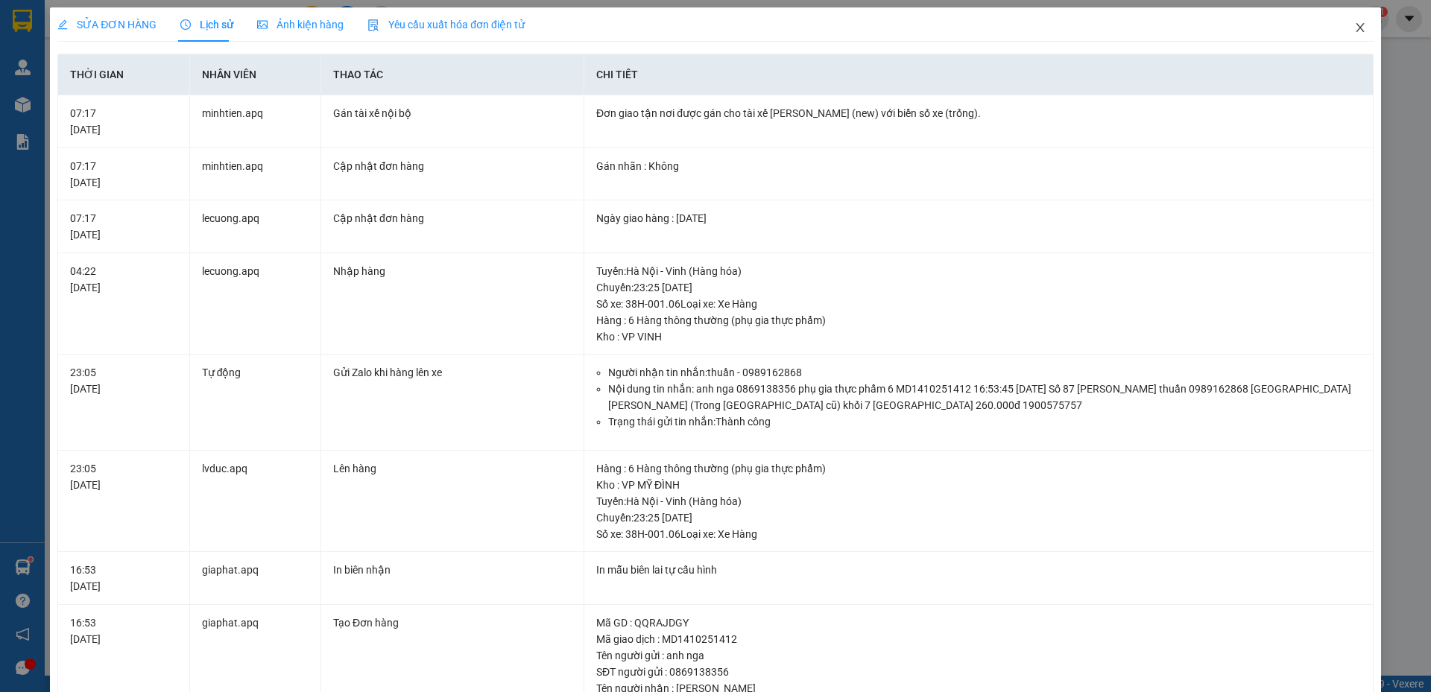
click at [1359, 26] on span "Close" at bounding box center [1360, 28] width 42 height 42
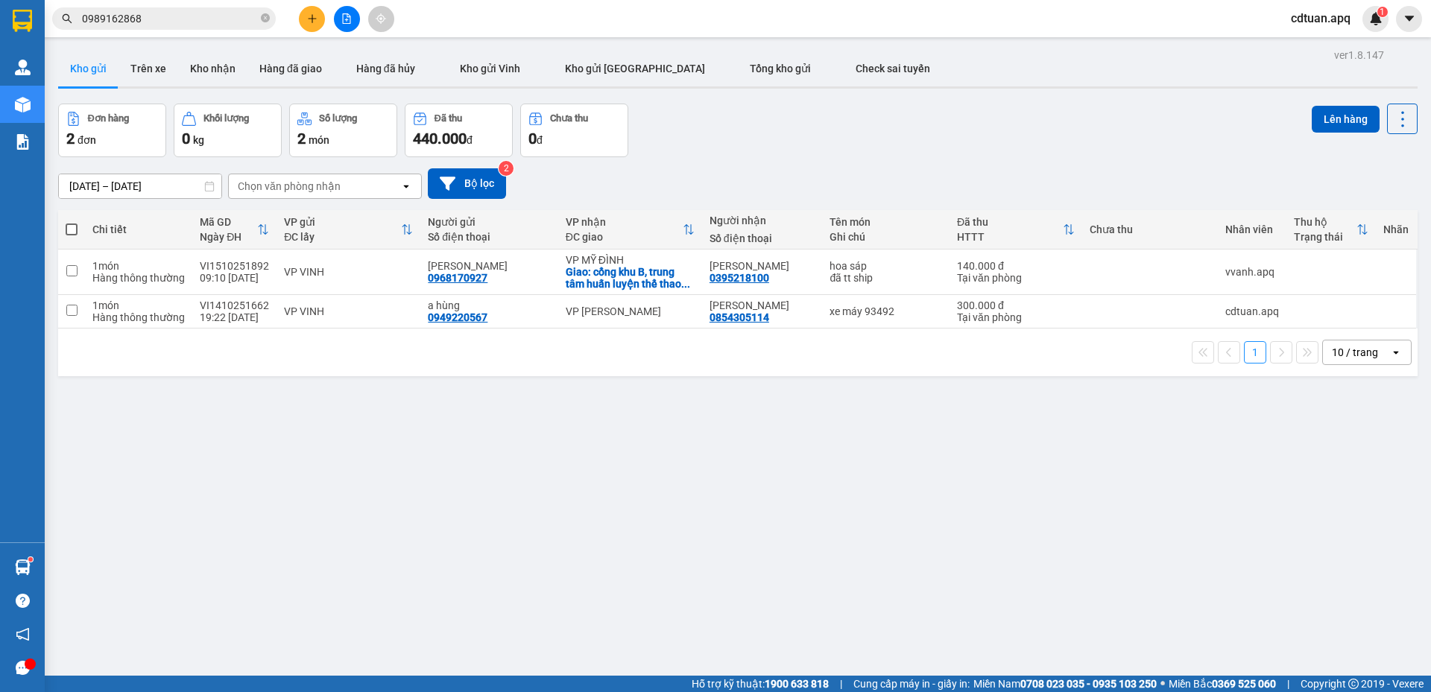
click at [662, 165] on div "13/10/2025 – 15/10/2025 Press the down arrow key to interact with the calendar …" at bounding box center [738, 183] width 1360 height 53
click at [318, 26] on button at bounding box center [312, 19] width 26 height 26
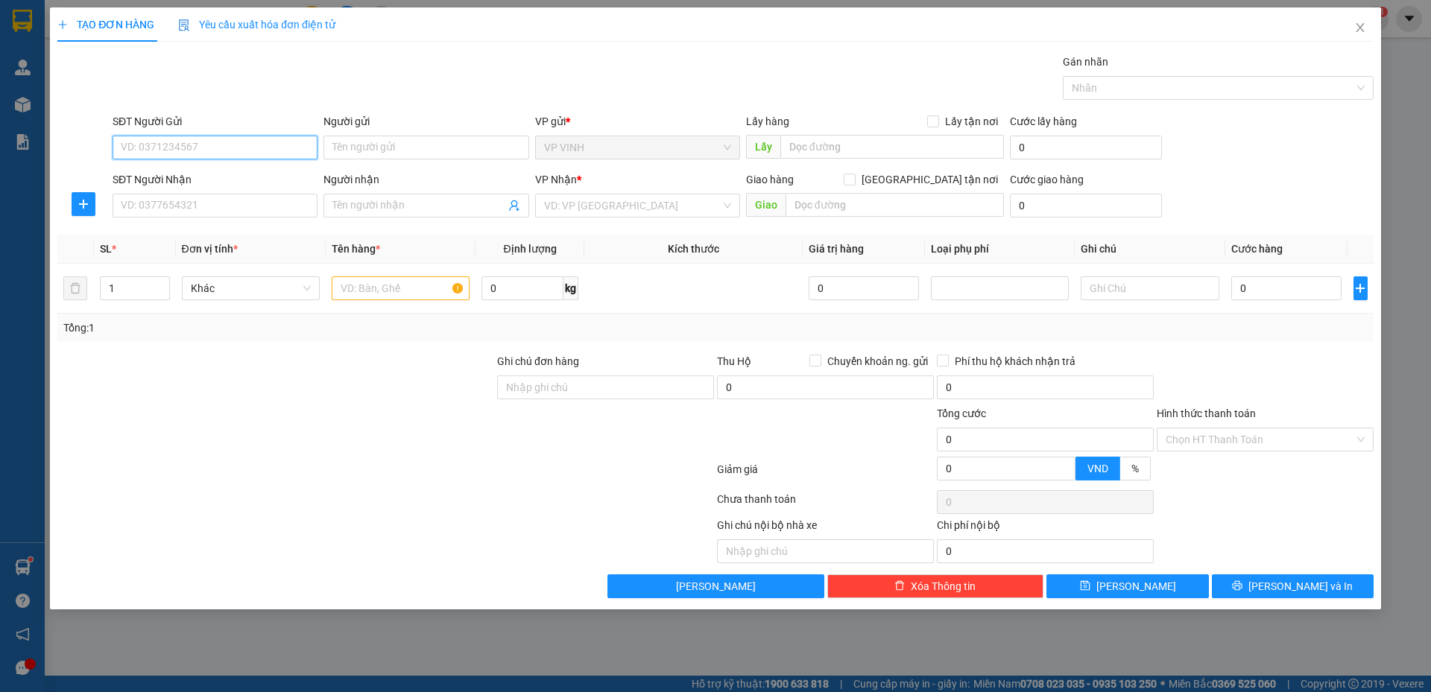
click at [164, 149] on input "SĐT Người Gửi" at bounding box center [215, 148] width 205 height 24
click at [189, 145] on input "09" at bounding box center [215, 148] width 205 height 24
type input "0948141812"
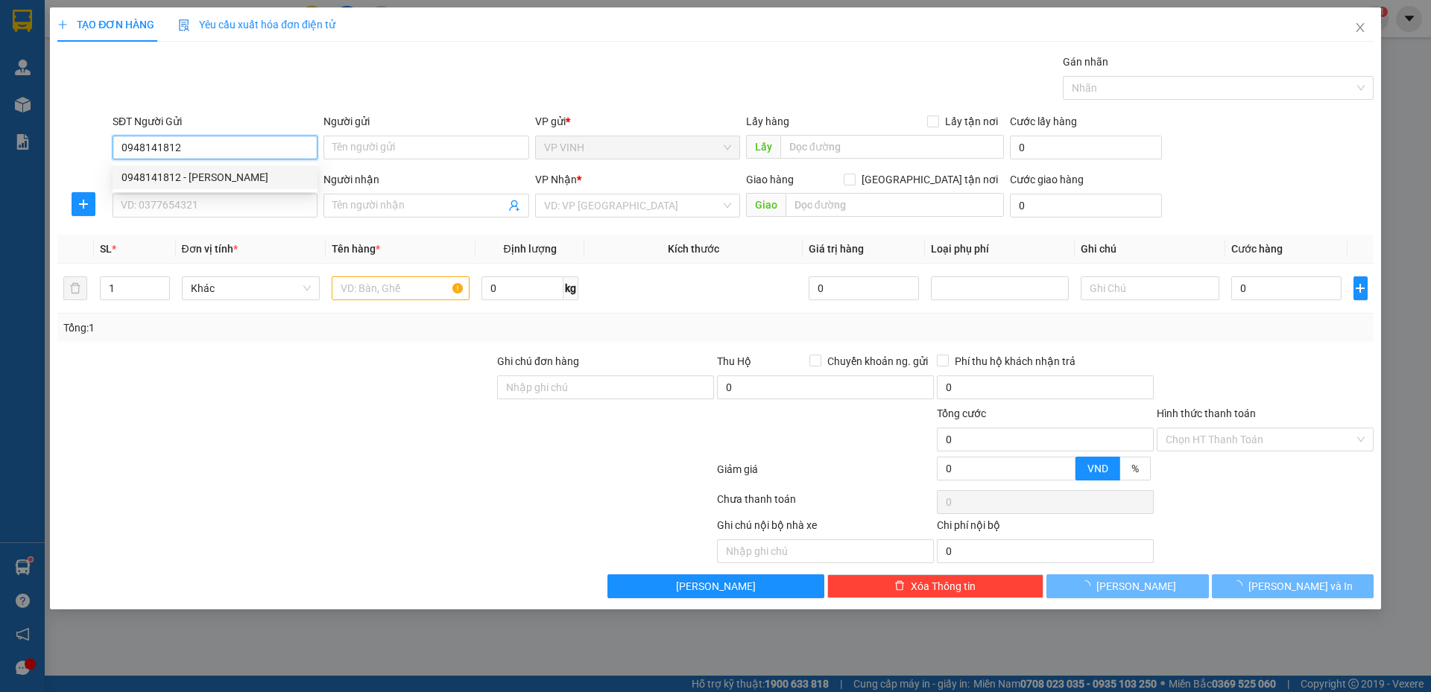
click at [204, 182] on div "0948141812 - chú trung" at bounding box center [215, 177] width 187 height 16
type input "chú trung"
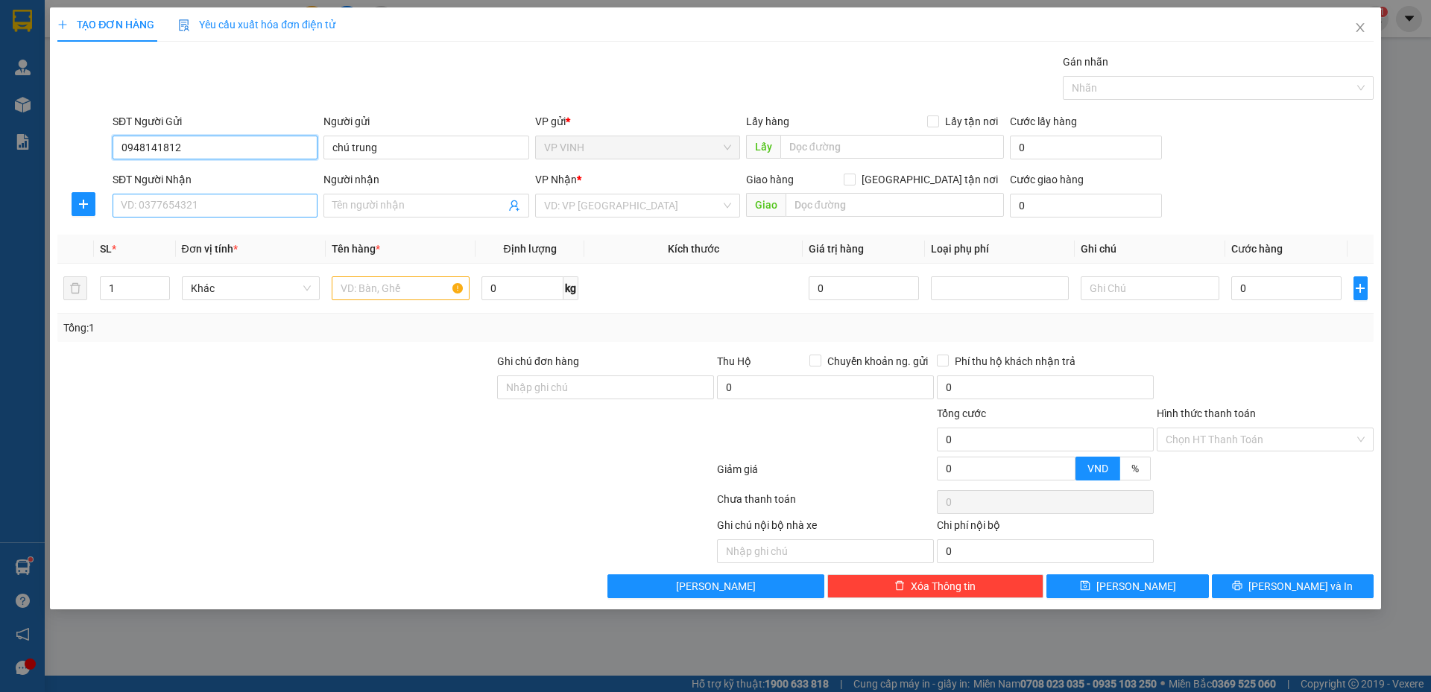
type input "0948141812"
click at [208, 201] on input "SĐT Người Nhận" at bounding box center [215, 206] width 205 height 24
click at [211, 239] on div "0903203533 - 0979573509 đức hạnh" at bounding box center [226, 235] width 209 height 16
type input "0903203533"
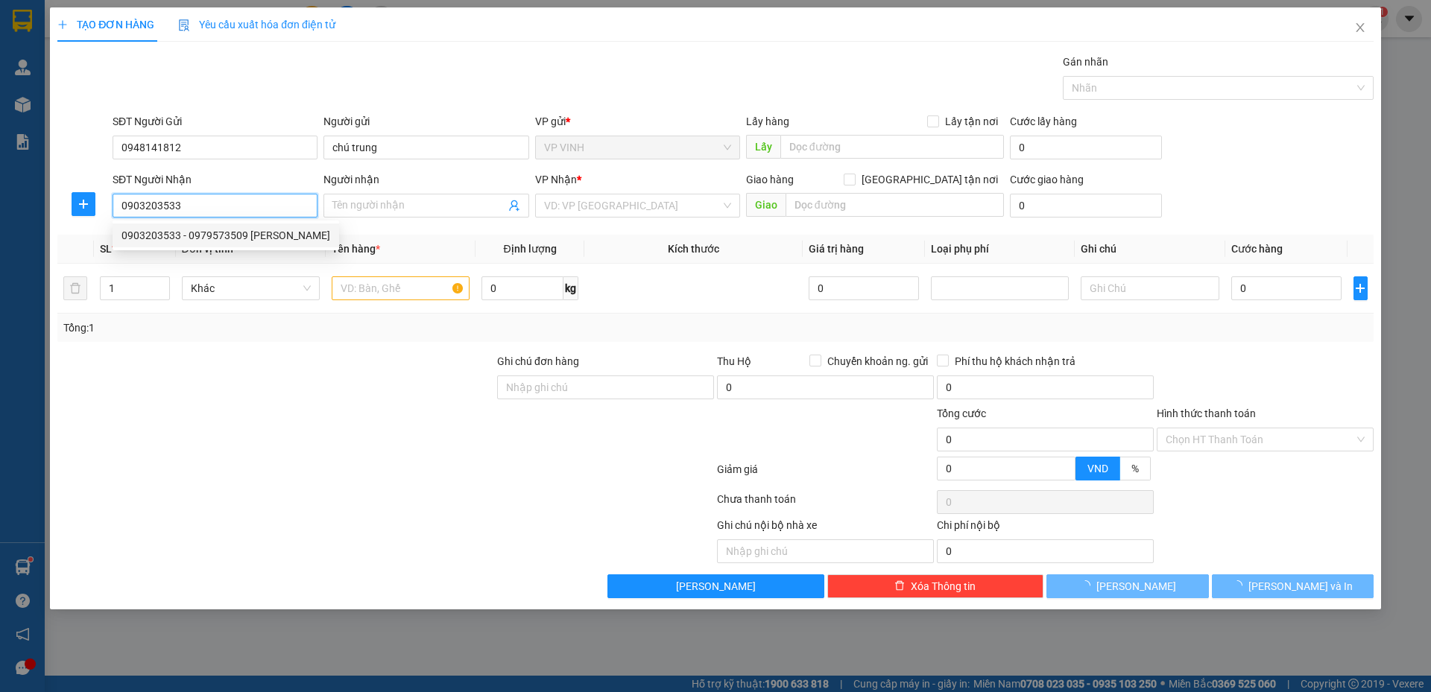
type input "0979573509 đức hạnh"
checkbox input "true"
type input "252 lương thế vinh ( nhà b6 ), trung văn, nam từ liêm, hà nội"
type input "60.000"
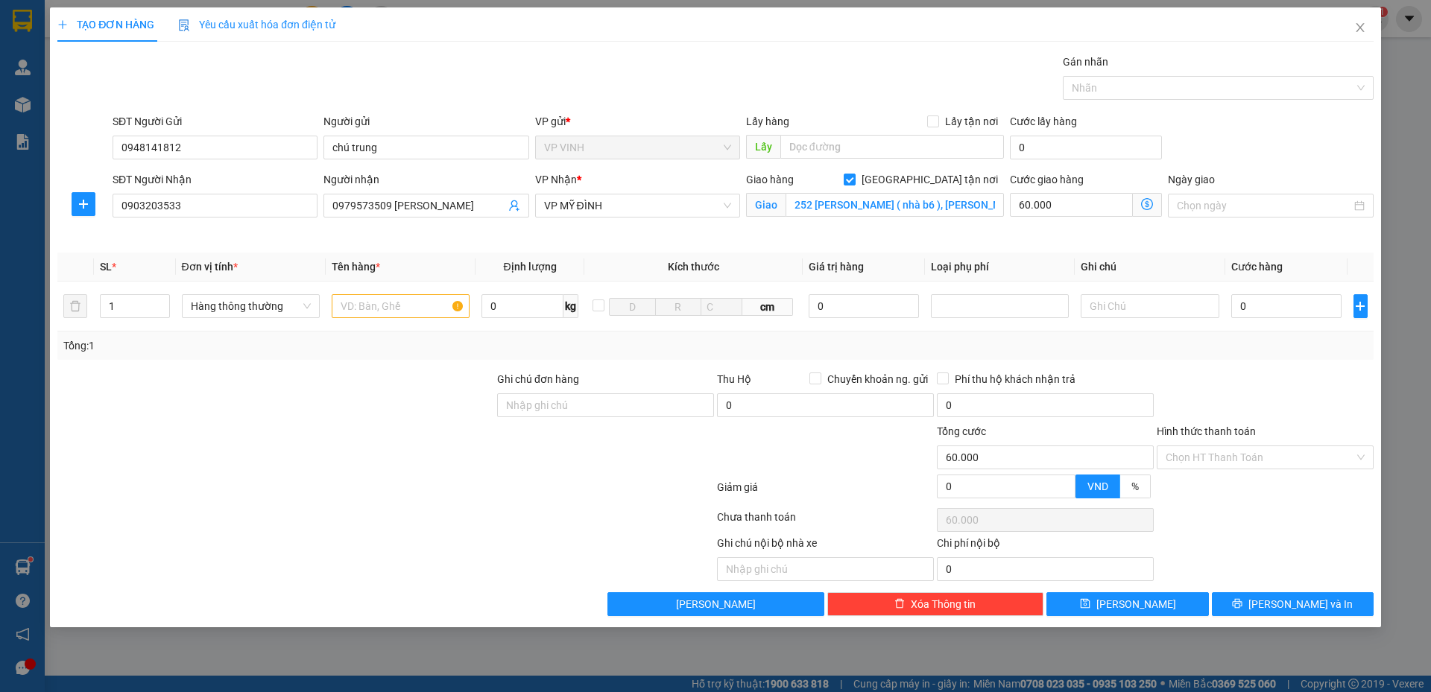
click at [1151, 207] on icon "dollar-circle" at bounding box center [1147, 204] width 12 height 12
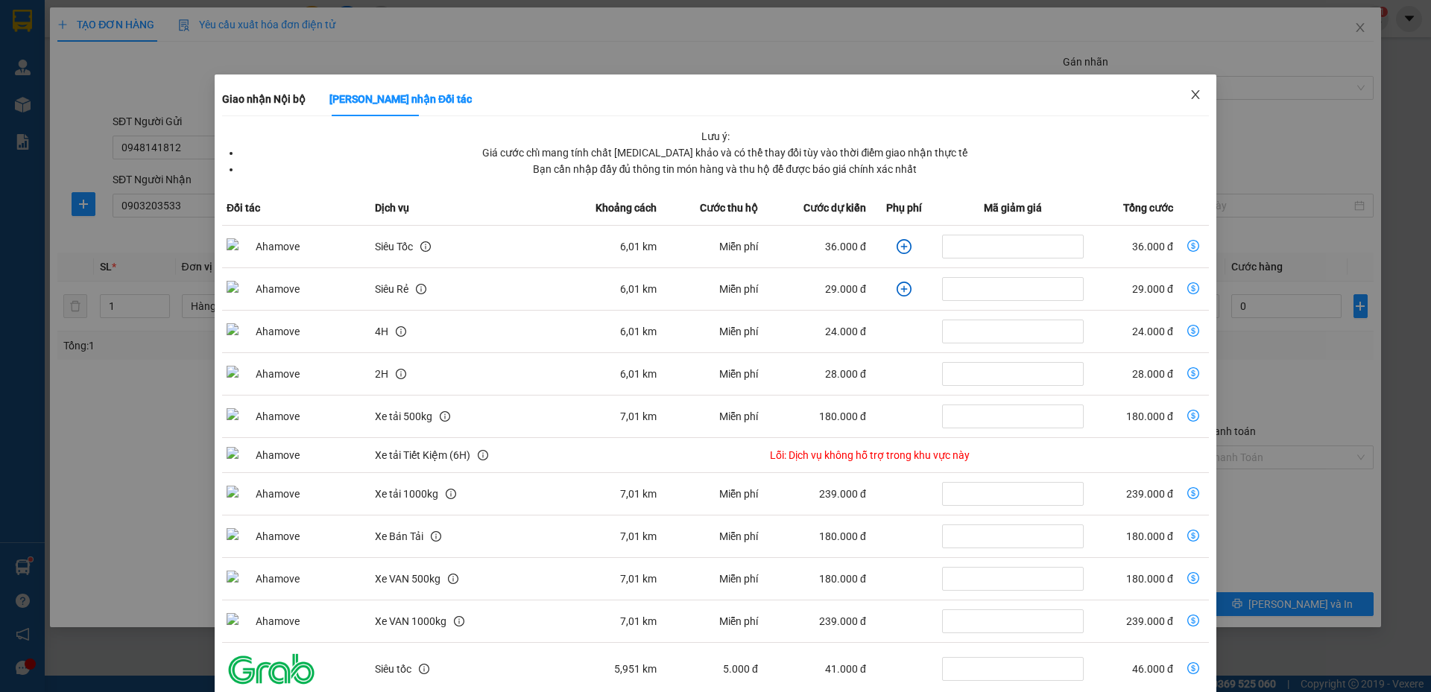
click at [1191, 92] on icon "close" at bounding box center [1195, 94] width 8 height 9
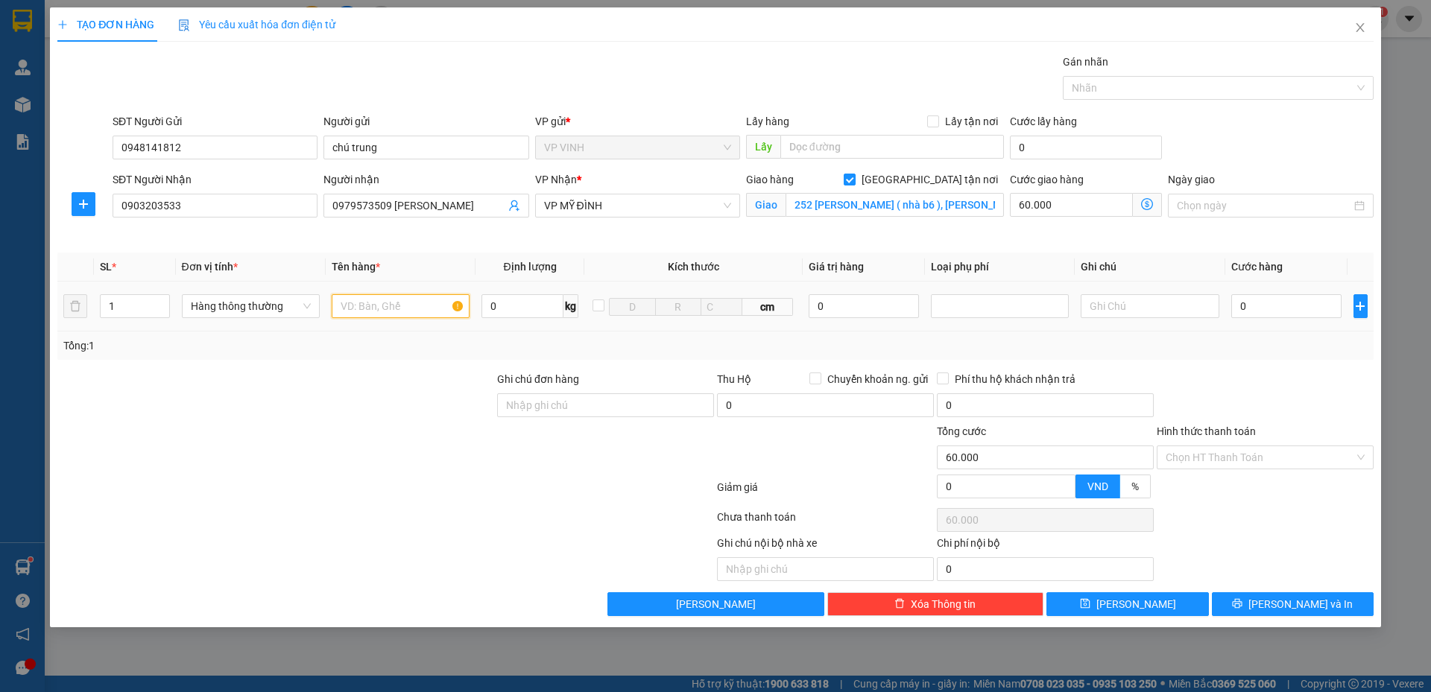
click at [414, 307] on input "text" at bounding box center [401, 306] width 138 height 24
type input "bưởi + miến"
click at [1274, 312] on input "0" at bounding box center [1286, 306] width 111 height 24
type input "6"
type input "60.006"
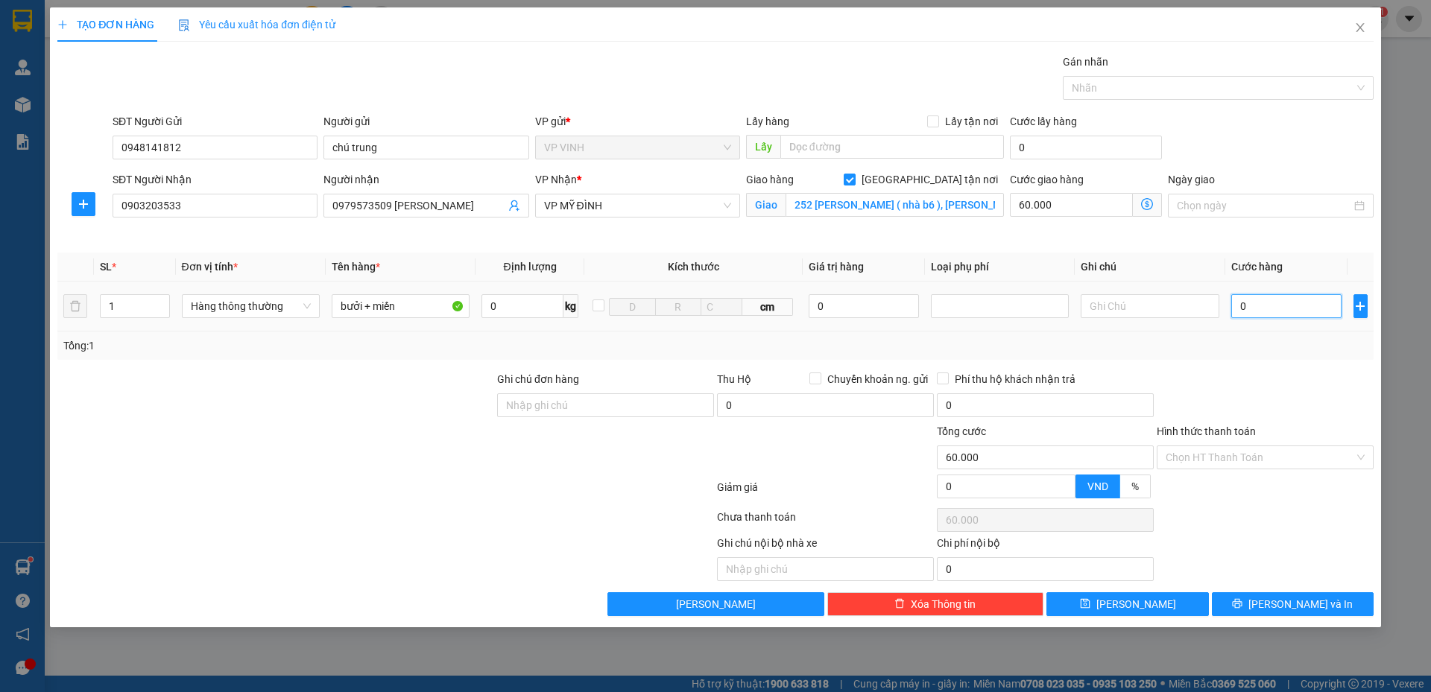
type input "60.006"
type input "60"
type input "60.060"
type input "60.000"
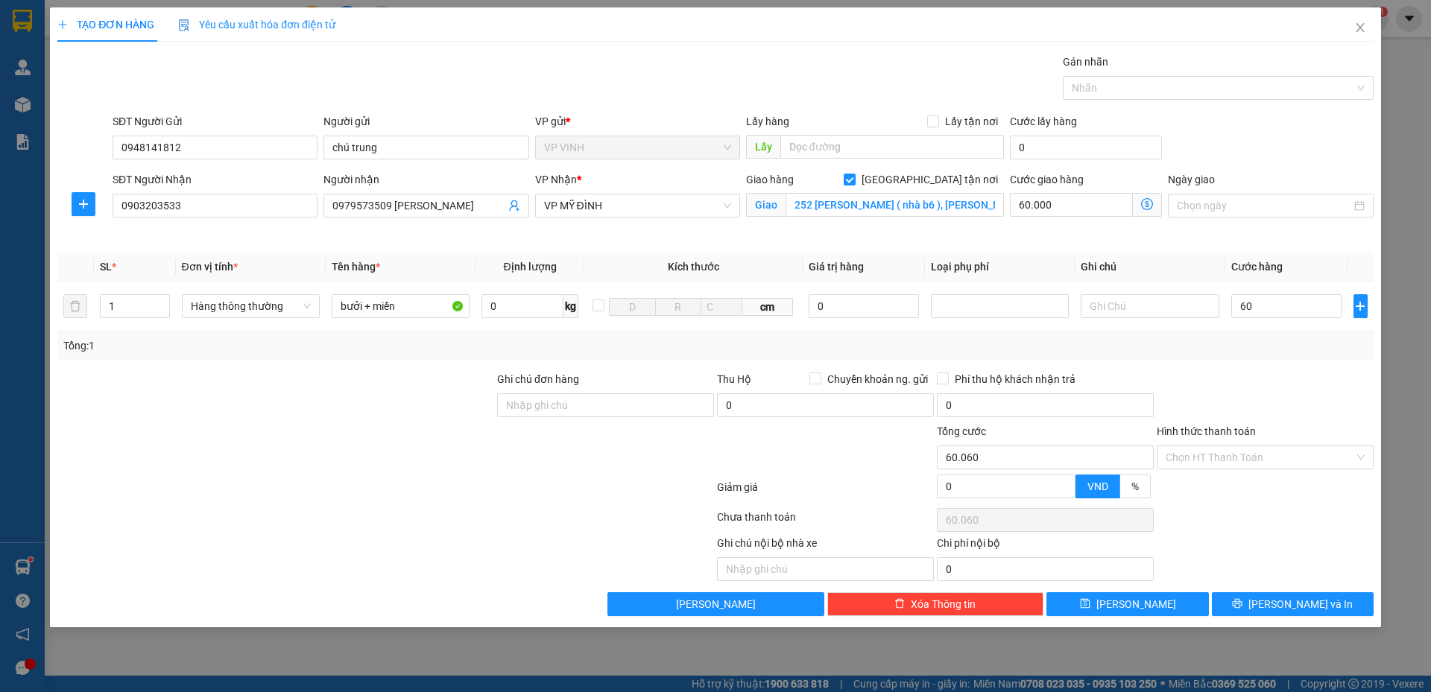
type input "120.000"
click at [1250, 344] on div "Tổng: 1" at bounding box center [715, 346] width 1304 height 16
click at [1225, 125] on div "SĐT Người Gửi 0948141812 Người gửi chú trung VP gửi * VP VINH Lấy hàng Lấy tận …" at bounding box center [743, 139] width 1267 height 52
click at [1248, 306] on input "60.000" at bounding box center [1286, 306] width 111 height 24
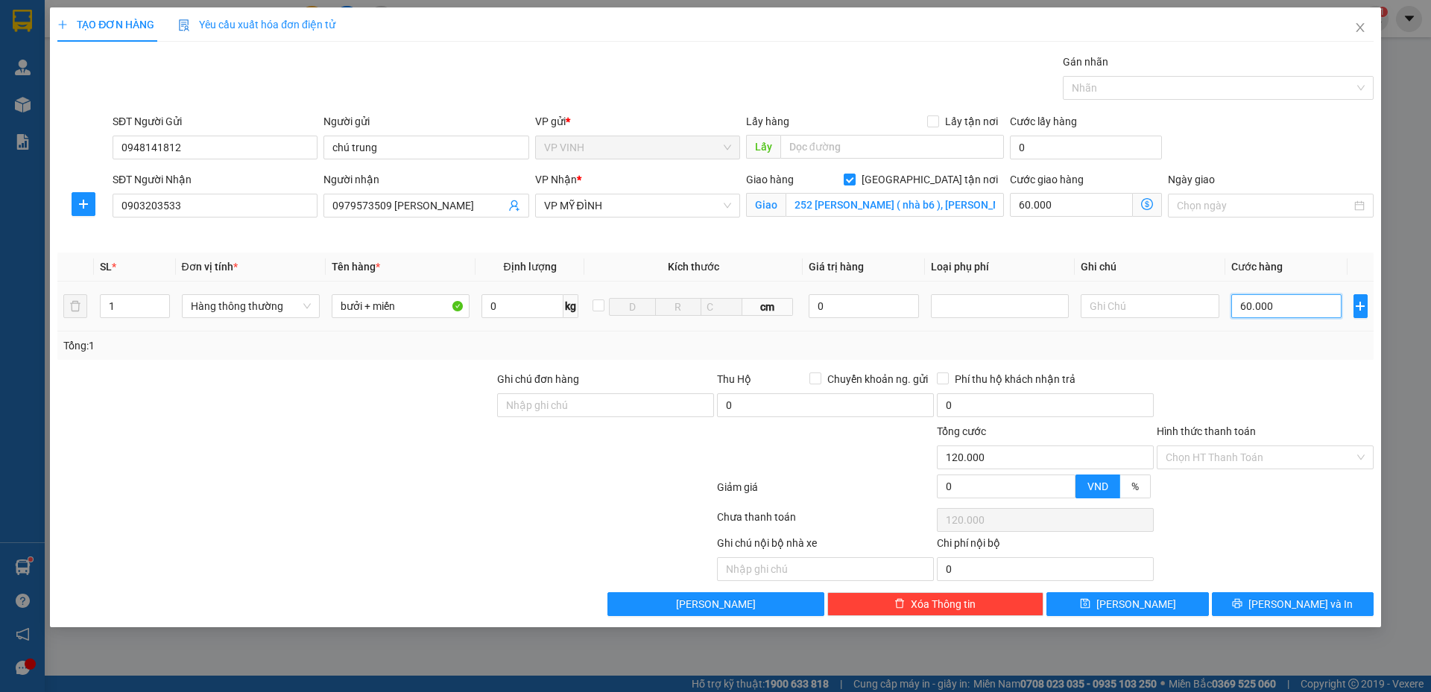
click at [1293, 312] on input "60.000" at bounding box center [1286, 306] width 111 height 24
click at [1246, 310] on input "60.000" at bounding box center [1286, 306] width 111 height 24
type input "0.000"
type input "60.000"
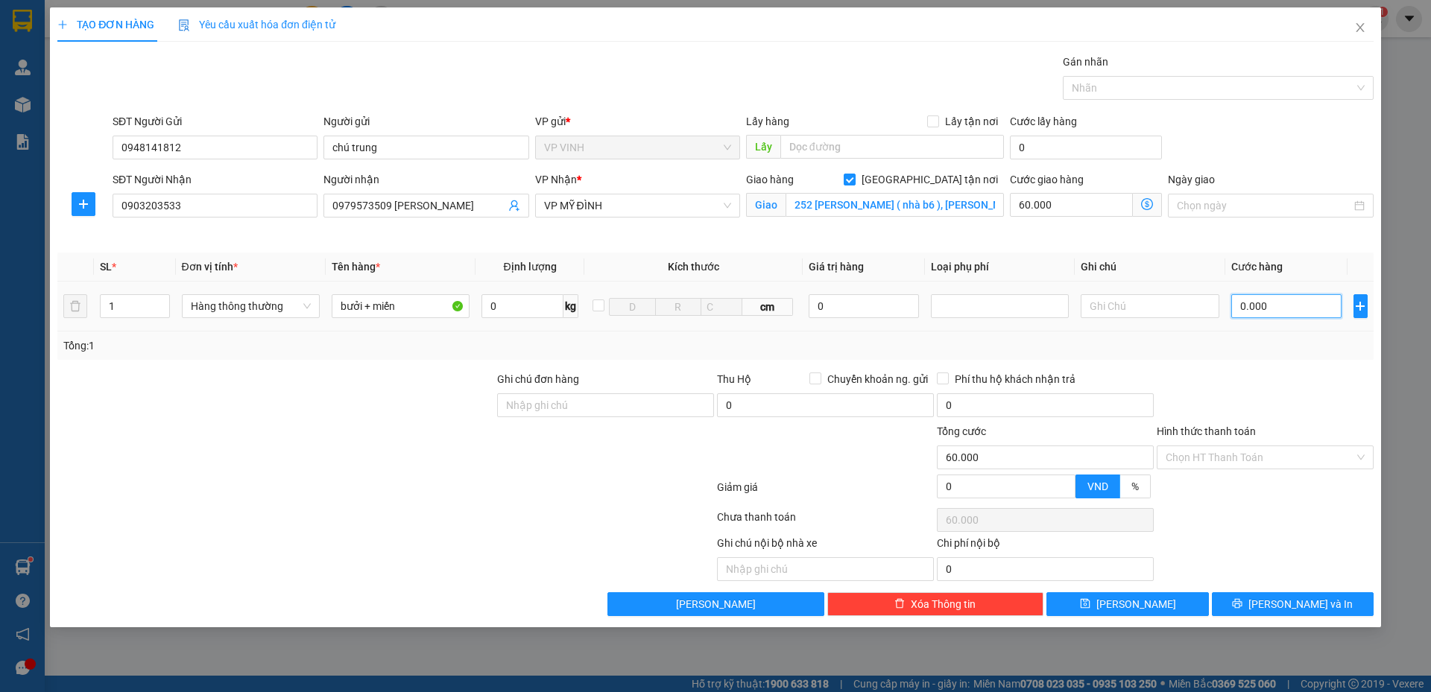
type input "50.000"
type input "110.000"
type input "50.000"
click at [1299, 381] on div at bounding box center [1265, 397] width 220 height 52
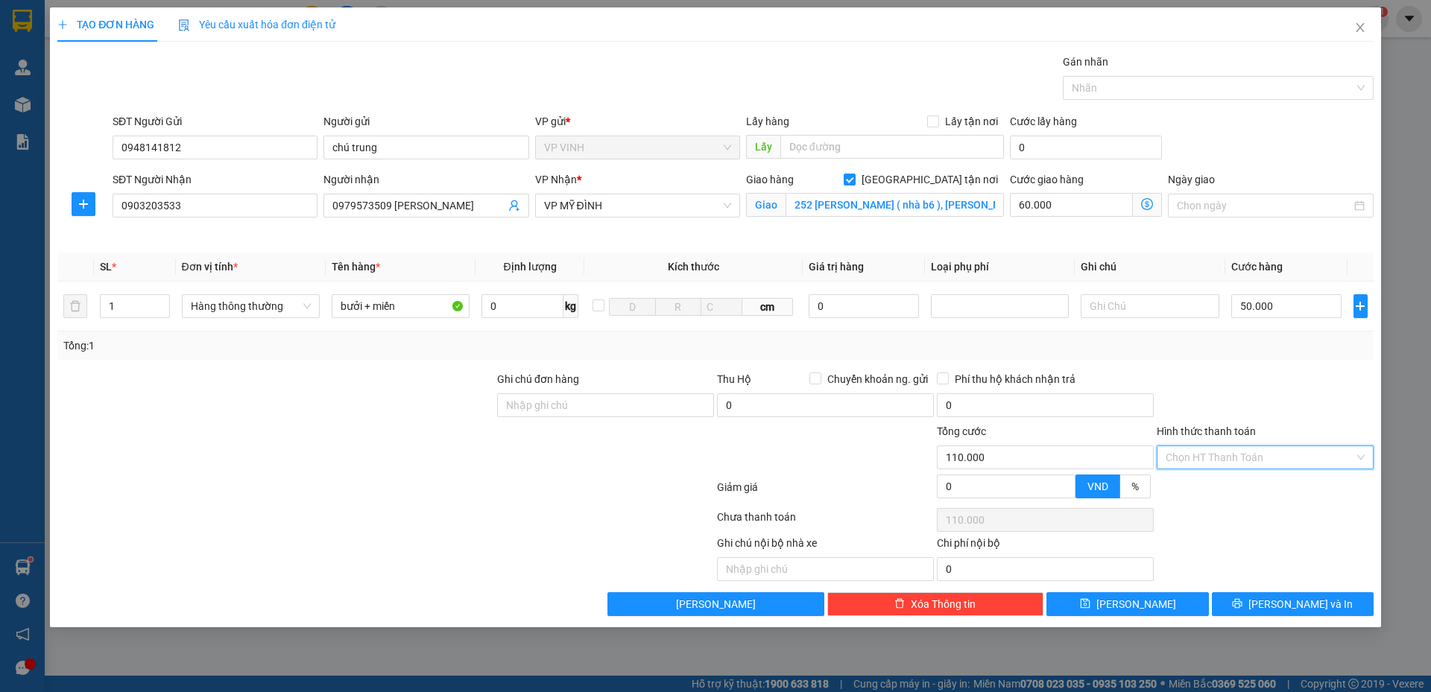
click at [1195, 461] on input "Hình thức thanh toán" at bounding box center [1260, 457] width 189 height 22
click at [1202, 488] on div "Tại văn phòng" at bounding box center [1265, 487] width 199 height 16
type input "0"
click at [1240, 603] on button "Lưu và In" at bounding box center [1293, 605] width 162 height 24
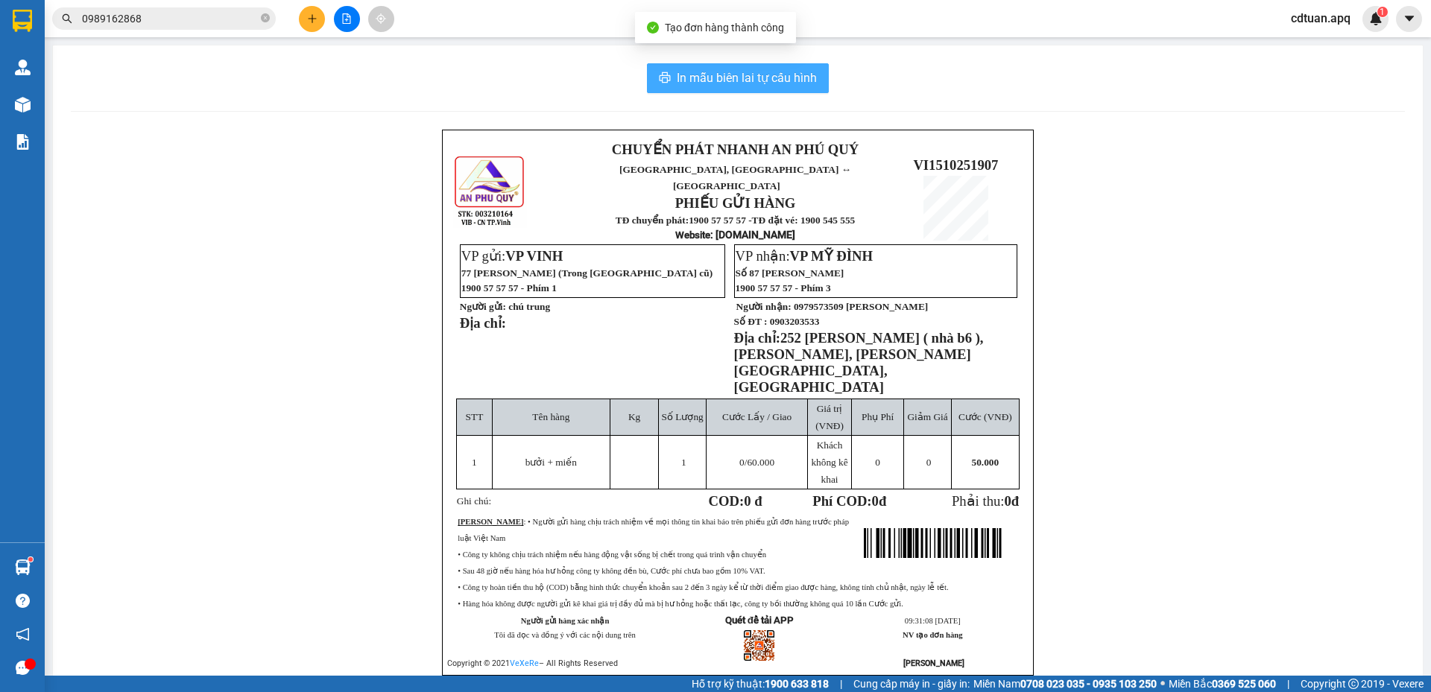
click at [708, 86] on span "In mẫu biên lai tự cấu hình" at bounding box center [747, 78] width 140 height 19
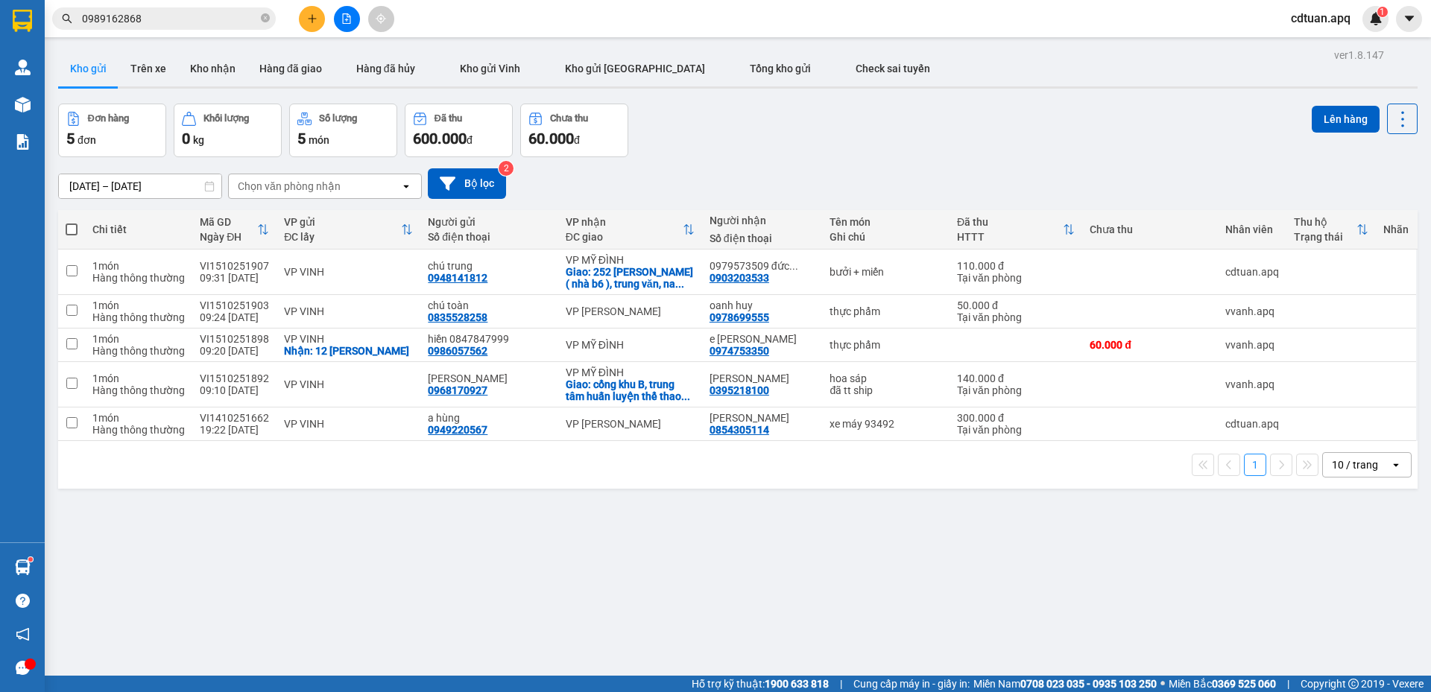
click at [233, 22] on input "0989162868" at bounding box center [170, 18] width 176 height 16
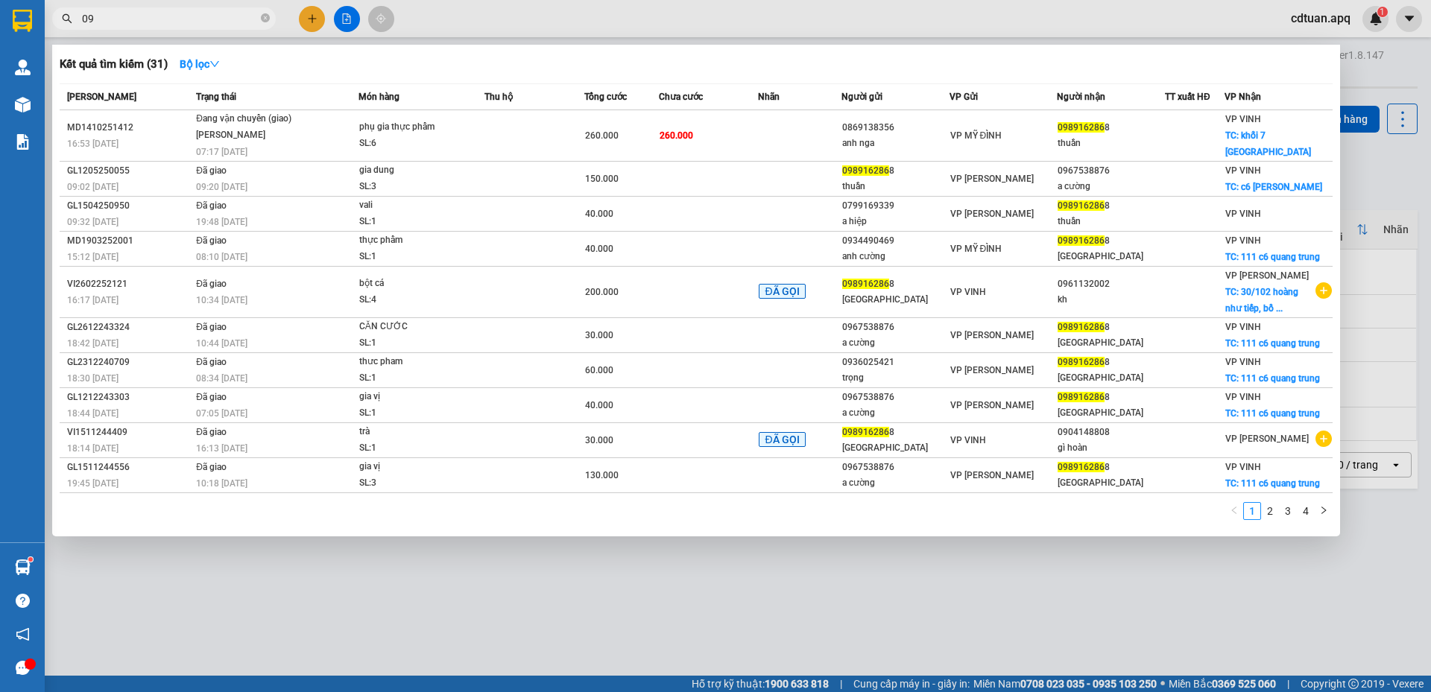
type input "0"
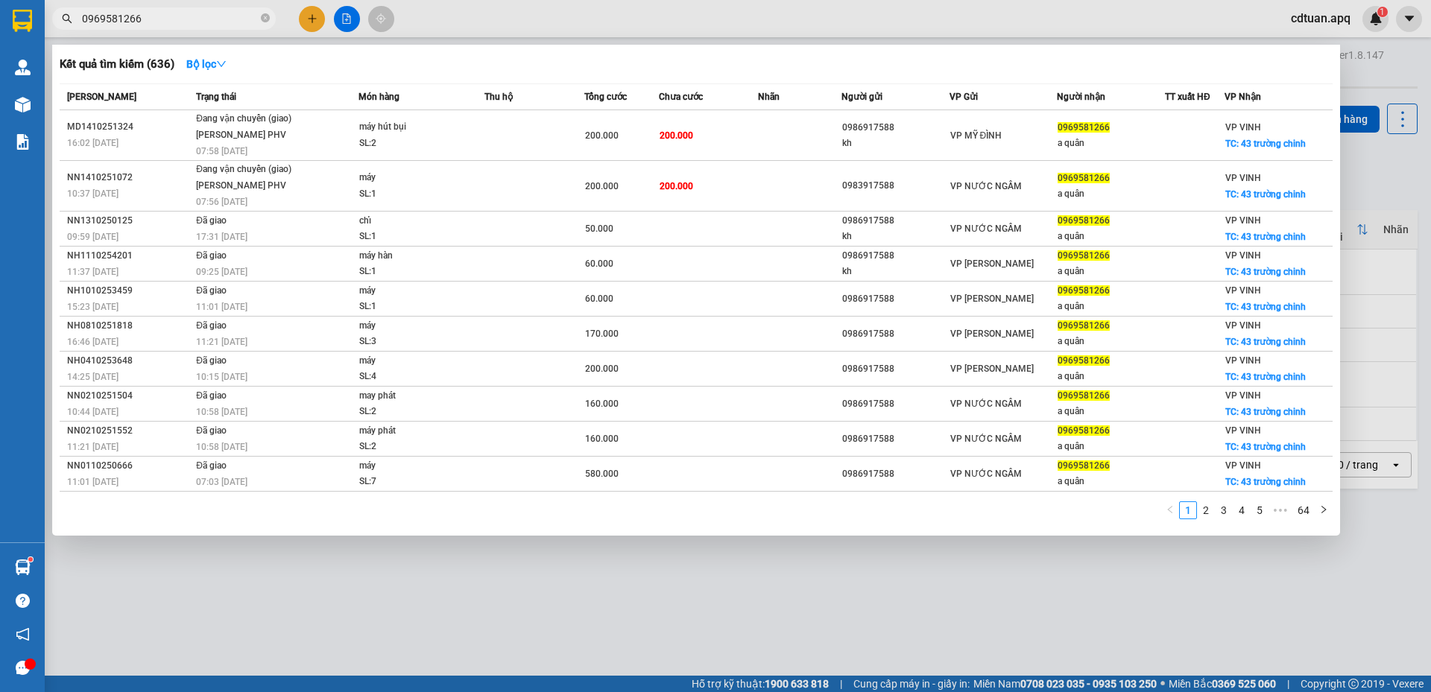
type input "0969581266"
click at [645, 15] on div at bounding box center [715, 346] width 1431 height 692
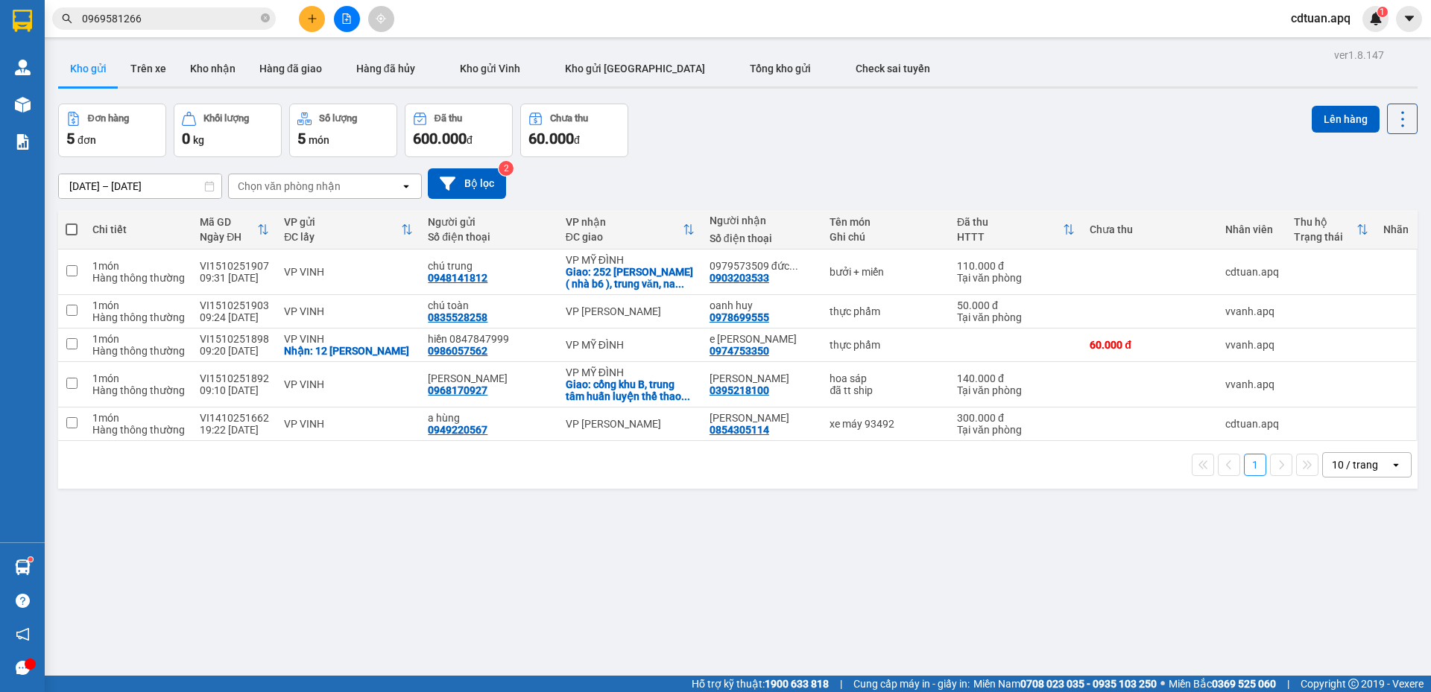
click at [899, 123] on div "Đơn hàng 5 đơn Khối lượng 0 kg Số lượng 5 món Đã thu 600.000 đ Chưa thu 60.000 …" at bounding box center [738, 131] width 1360 height 54
click at [307, 19] on icon "plus" at bounding box center [312, 18] width 10 height 10
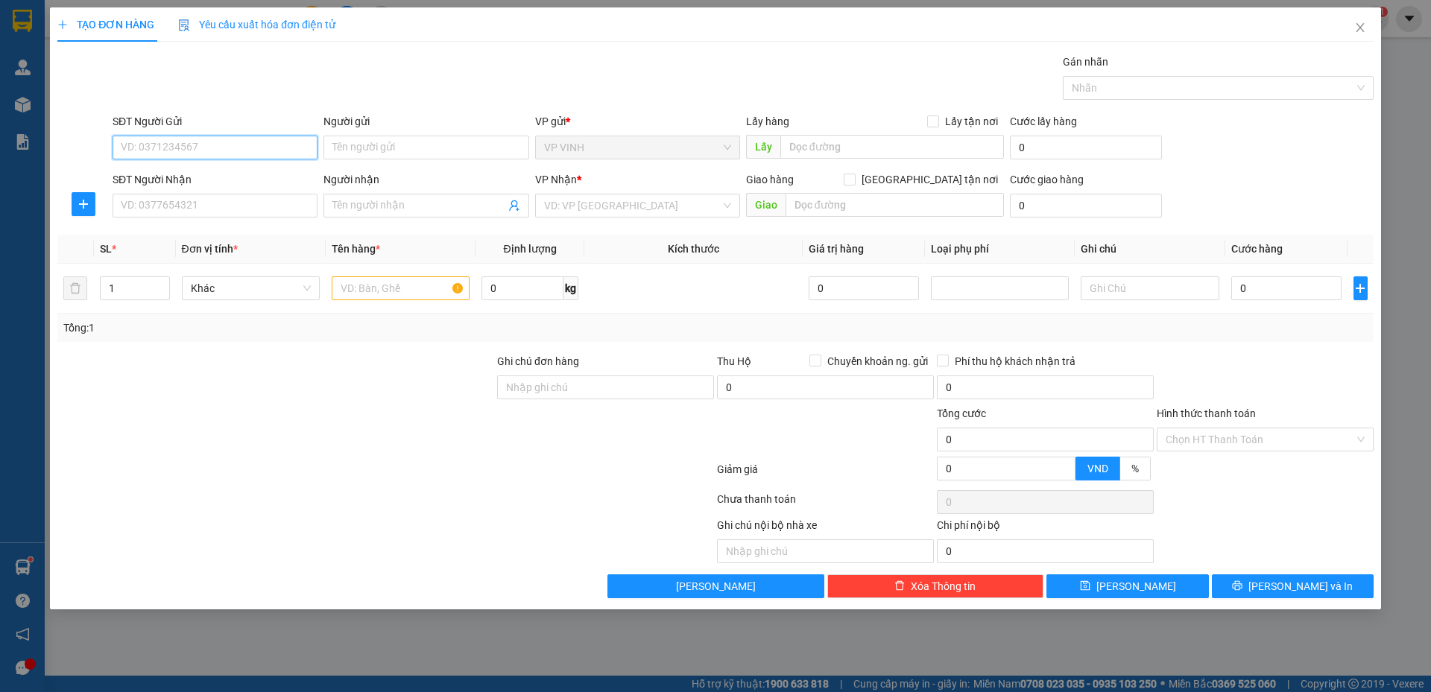
click at [271, 145] on input "SĐT Người Gửi" at bounding box center [215, 148] width 205 height 24
click at [1364, 22] on icon "close" at bounding box center [1360, 28] width 12 height 12
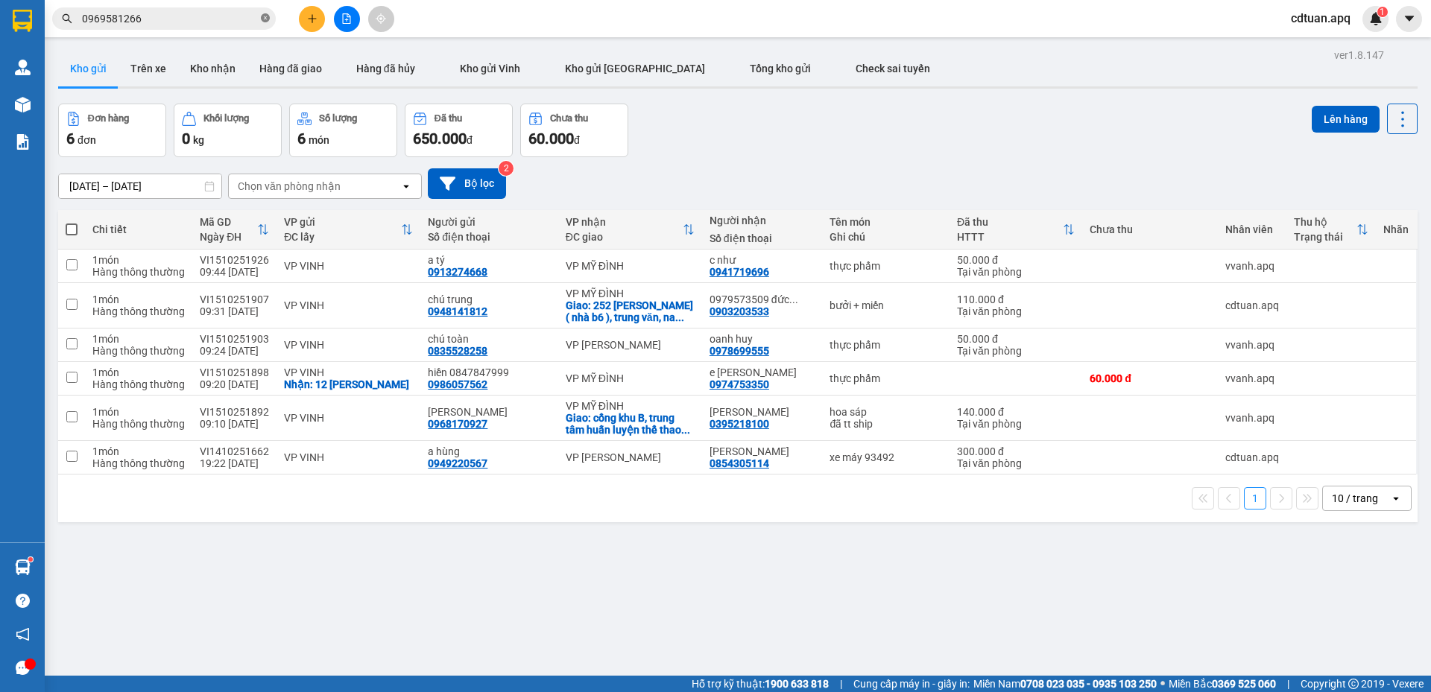
click at [267, 21] on icon "close-circle" at bounding box center [265, 17] width 9 height 9
click at [185, 21] on input "text" at bounding box center [170, 18] width 176 height 16
click at [716, 123] on div "Đơn hàng 6 đơn Khối lượng 0 kg Số lượng 6 món Đã thu 650.000 đ Chưa thu 60.000 …" at bounding box center [738, 131] width 1360 height 54
click at [900, 123] on div "Đơn hàng 6 đơn Khối lượng 0 kg Số lượng 6 món Đã thu 650.000 đ Chưa thu 60.000 …" at bounding box center [738, 131] width 1360 height 54
click at [930, 141] on div "Đơn hàng 6 đơn Khối lượng 0 kg Số lượng 6 món Đã thu 650.000 đ Chưa thu 60.000 …" at bounding box center [738, 131] width 1360 height 54
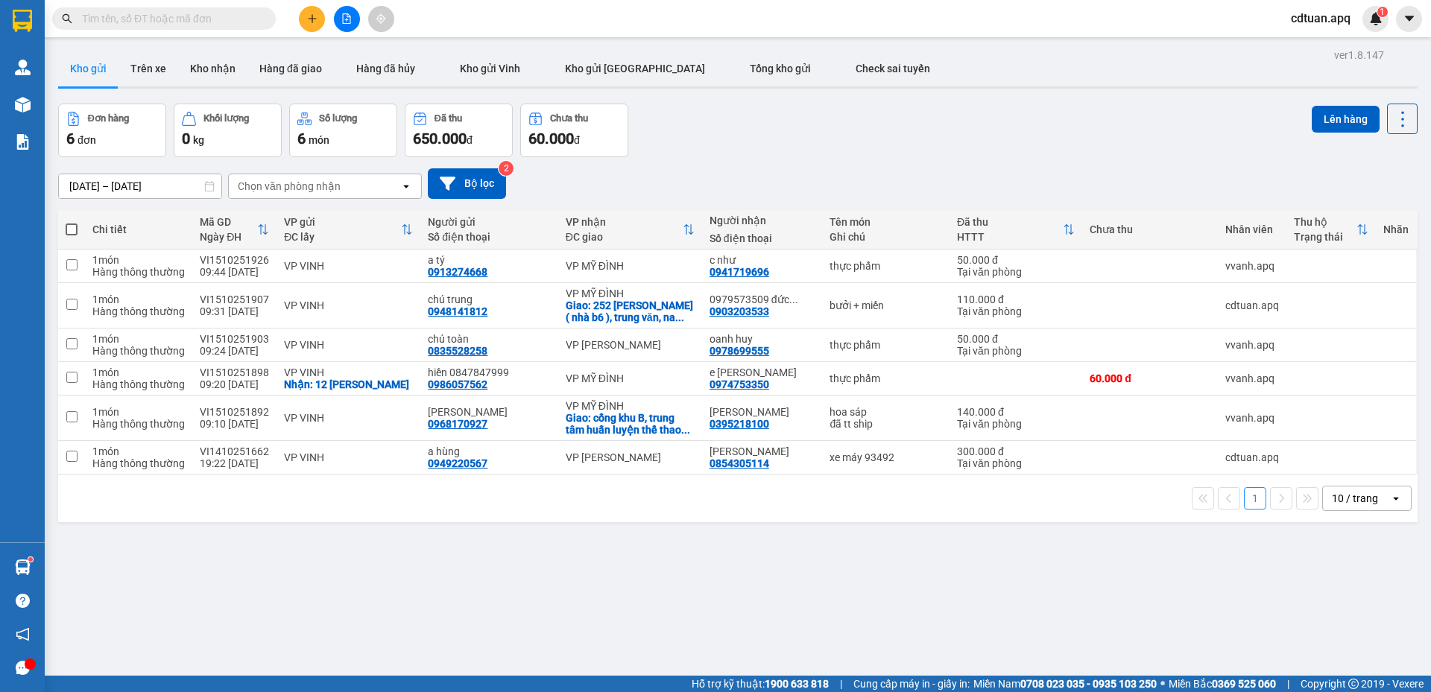
click at [853, 139] on div "Đơn hàng 6 đơn Khối lượng 0 kg Số lượng 6 món Đã thu 650.000 đ Chưa thu 60.000 …" at bounding box center [738, 131] width 1360 height 54
click at [455, 116] on div "Đã thu" at bounding box center [449, 118] width 28 height 10
click at [458, 116] on div "Đã thu" at bounding box center [449, 118] width 28 height 10
click at [416, 119] on icon at bounding box center [420, 119] width 14 height 14
drag, startPoint x: 682, startPoint y: 208, endPoint x: 637, endPoint y: 212, distance: 44.9
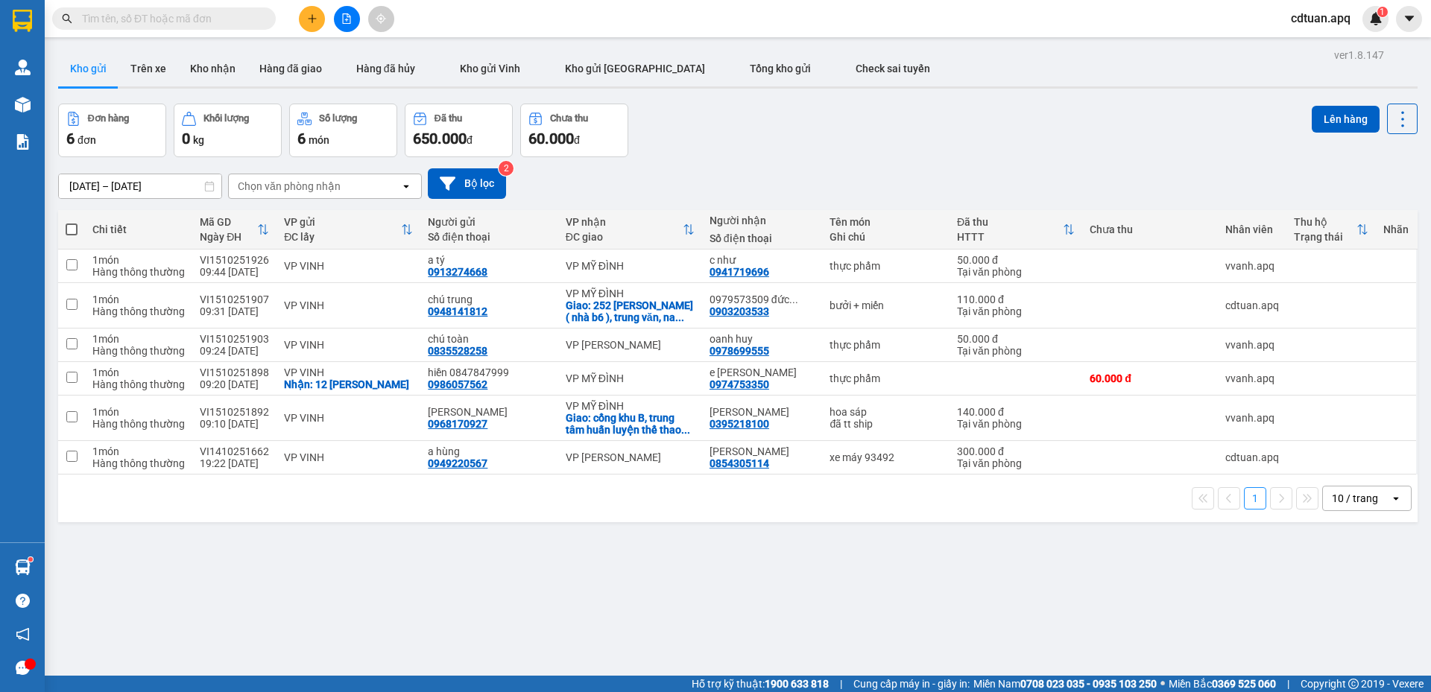
click at [666, 212] on div "ver 1.8.147 Kho gửi Trên xe Kho nhận Hàng đã giao Hàng đã hủy Kho gửi Vinh Kho …" at bounding box center [738, 391] width 1372 height 692
click at [587, 201] on div "13/10/2025 – 15/10/2025 Press the down arrow key to interact with the calendar …" at bounding box center [738, 183] width 1360 height 53
click at [250, 19] on input "text" at bounding box center [170, 18] width 176 height 16
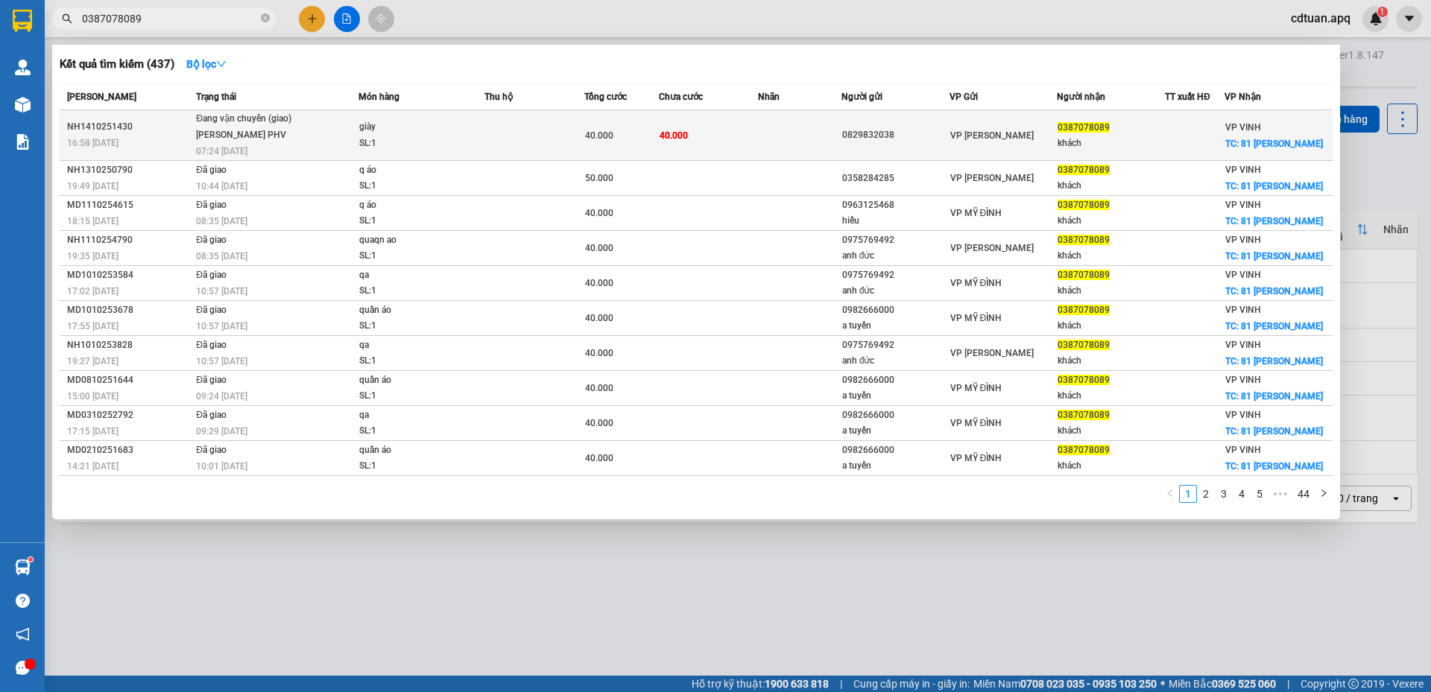
type input "0387078089"
click at [408, 144] on div "SL: 1" at bounding box center [415, 144] width 112 height 16
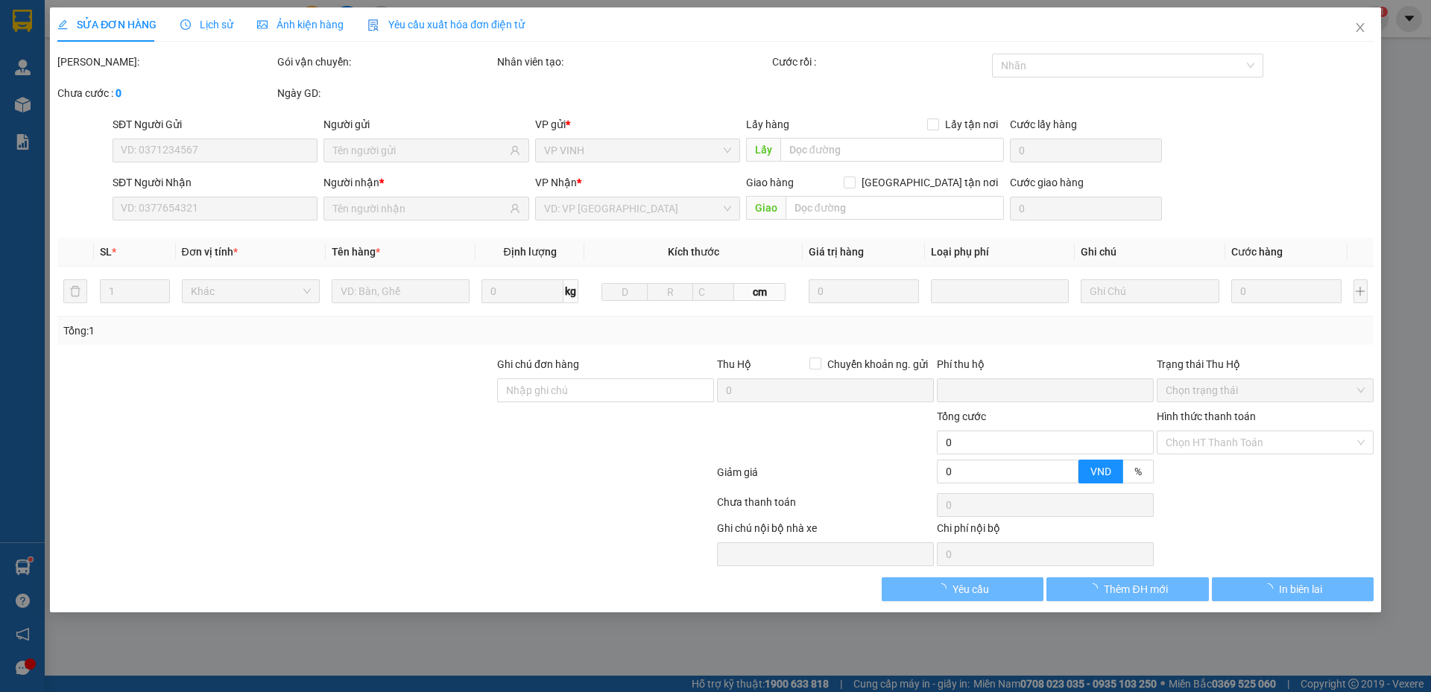
type input "0829832038"
type input "0387078089"
type input "khách"
checkbox input "true"
type input "81 ĐÀO TẤN"
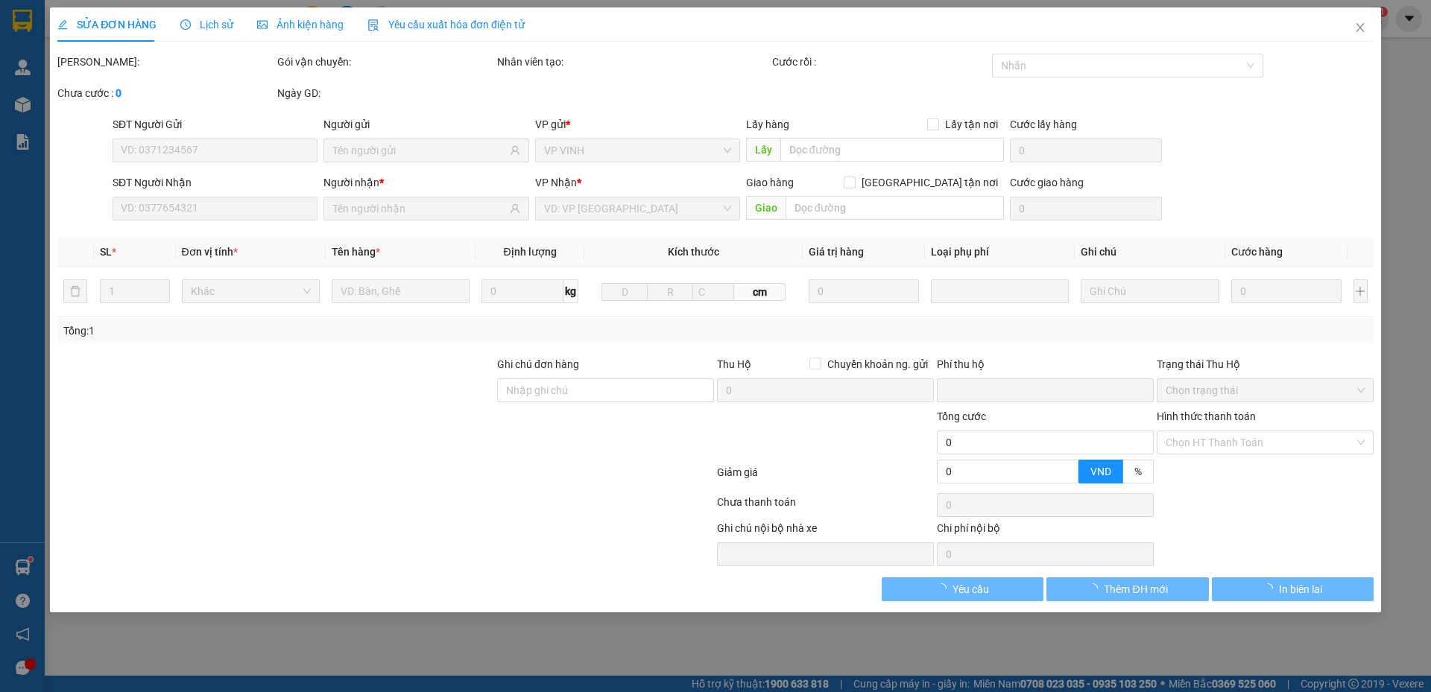
type input "0"
type input "40.000"
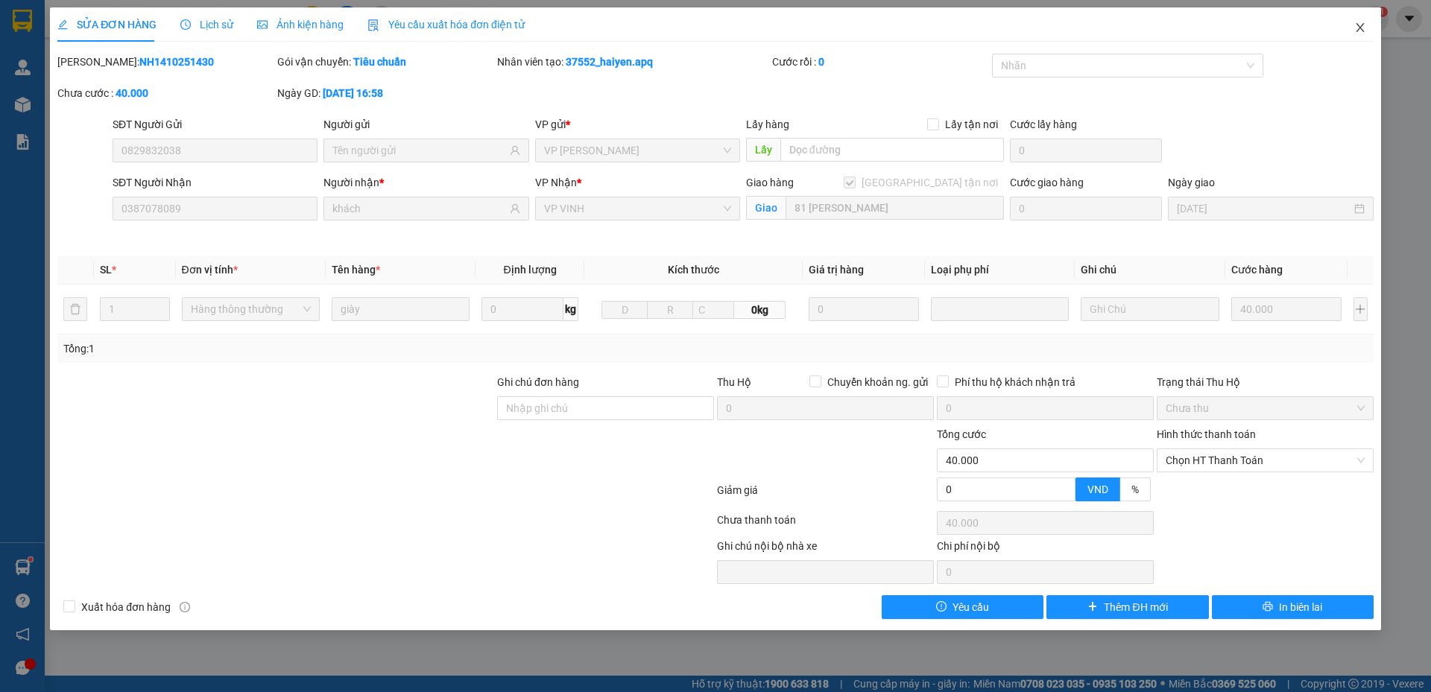
click at [1363, 32] on icon "close" at bounding box center [1360, 27] width 8 height 9
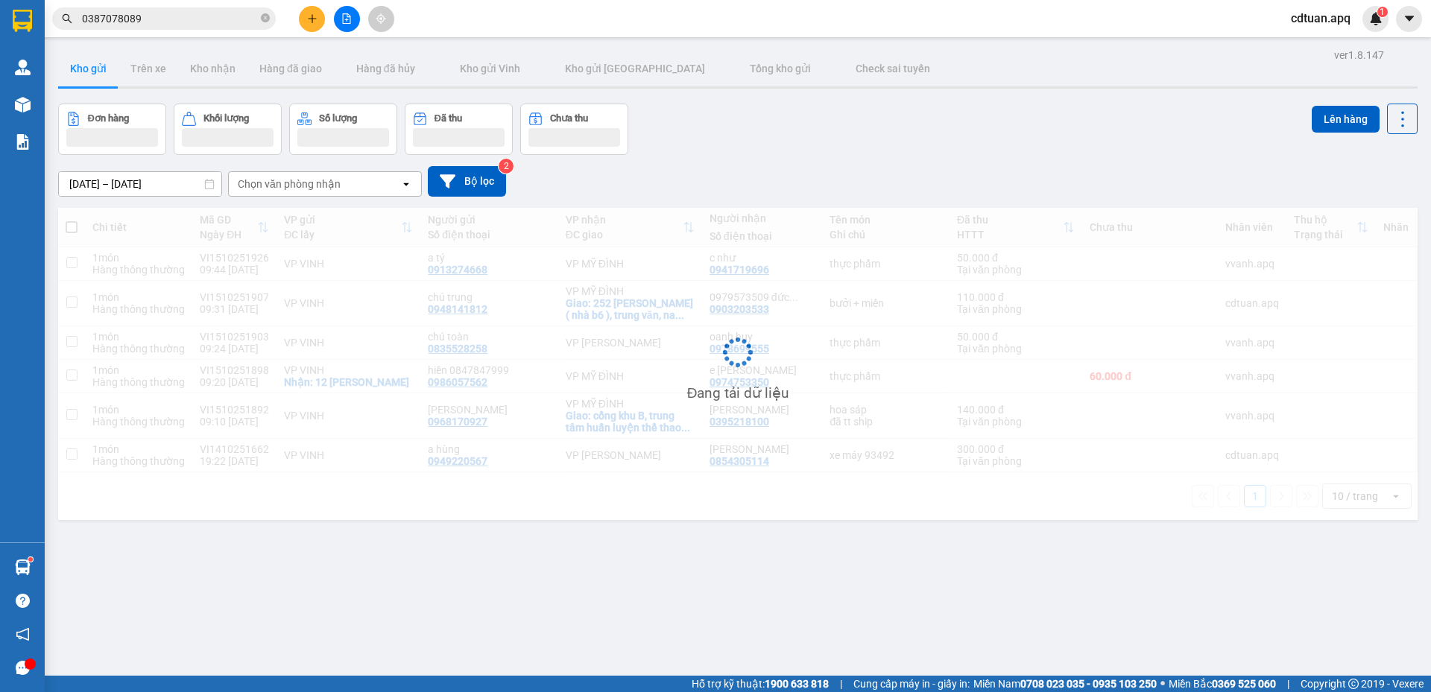
click at [1029, 92] on div "ver 1.8.147 Kho gửi Trên xe Kho nhận Hàng đã giao Hàng đã hủy Kho gửi Vinh Kho …" at bounding box center [738, 391] width 1372 height 692
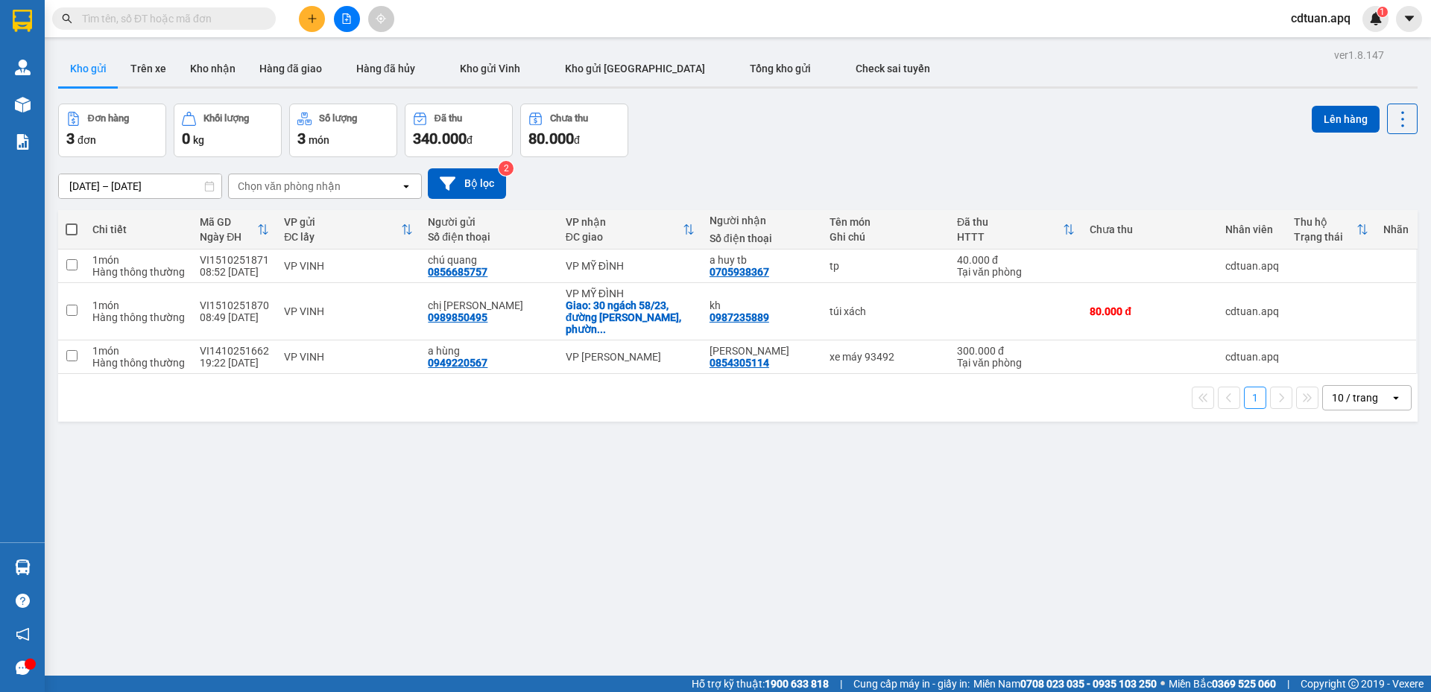
click at [1067, 129] on div "Đơn hàng 3 đơn Khối lượng 0 kg Số lượng 3 món Đã thu 340.000 đ Chưa thu 80.000 …" at bounding box center [738, 131] width 1360 height 54
click at [317, 18] on icon "plus" at bounding box center [312, 18] width 10 height 10
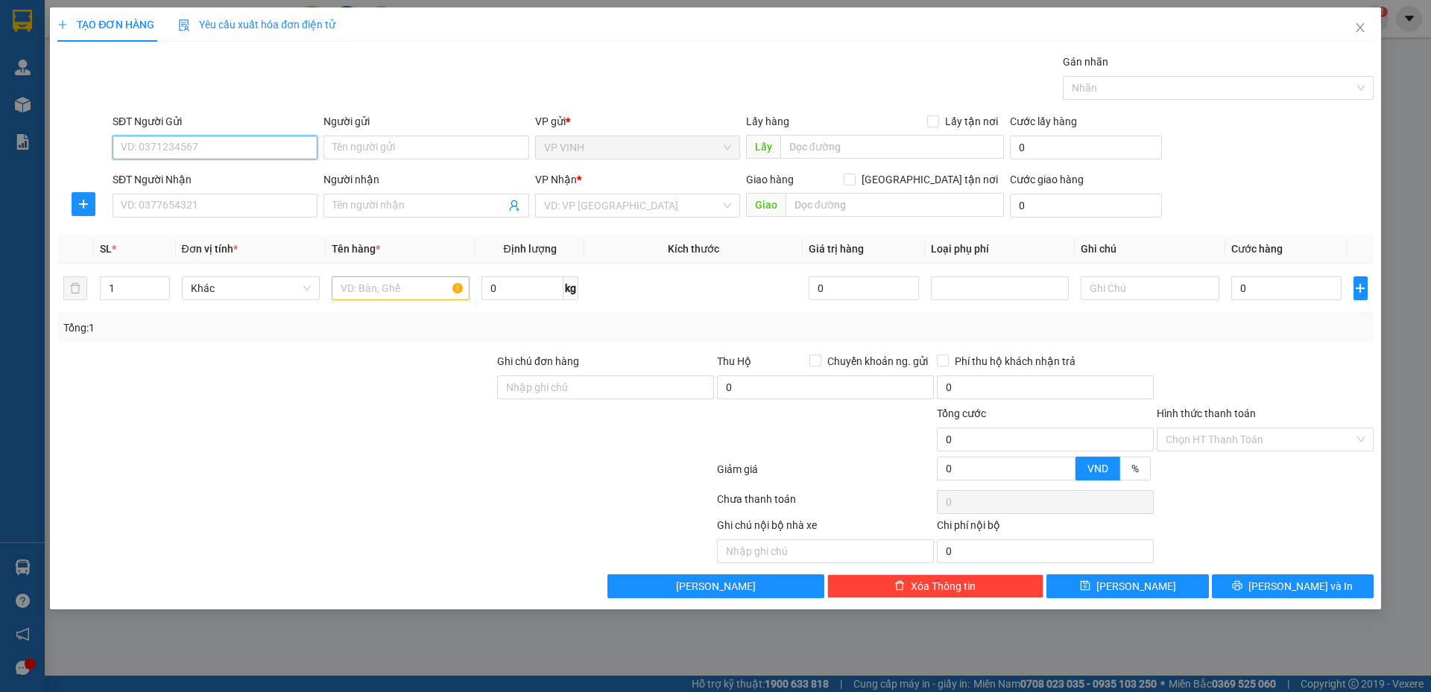
click at [192, 148] on input "SĐT Người Gửi" at bounding box center [215, 148] width 205 height 24
click at [230, 139] on input "0943682944" at bounding box center [215, 148] width 205 height 24
click at [232, 145] on input "0943682944" at bounding box center [215, 148] width 205 height 24
click at [233, 146] on input "0943682944" at bounding box center [215, 148] width 205 height 24
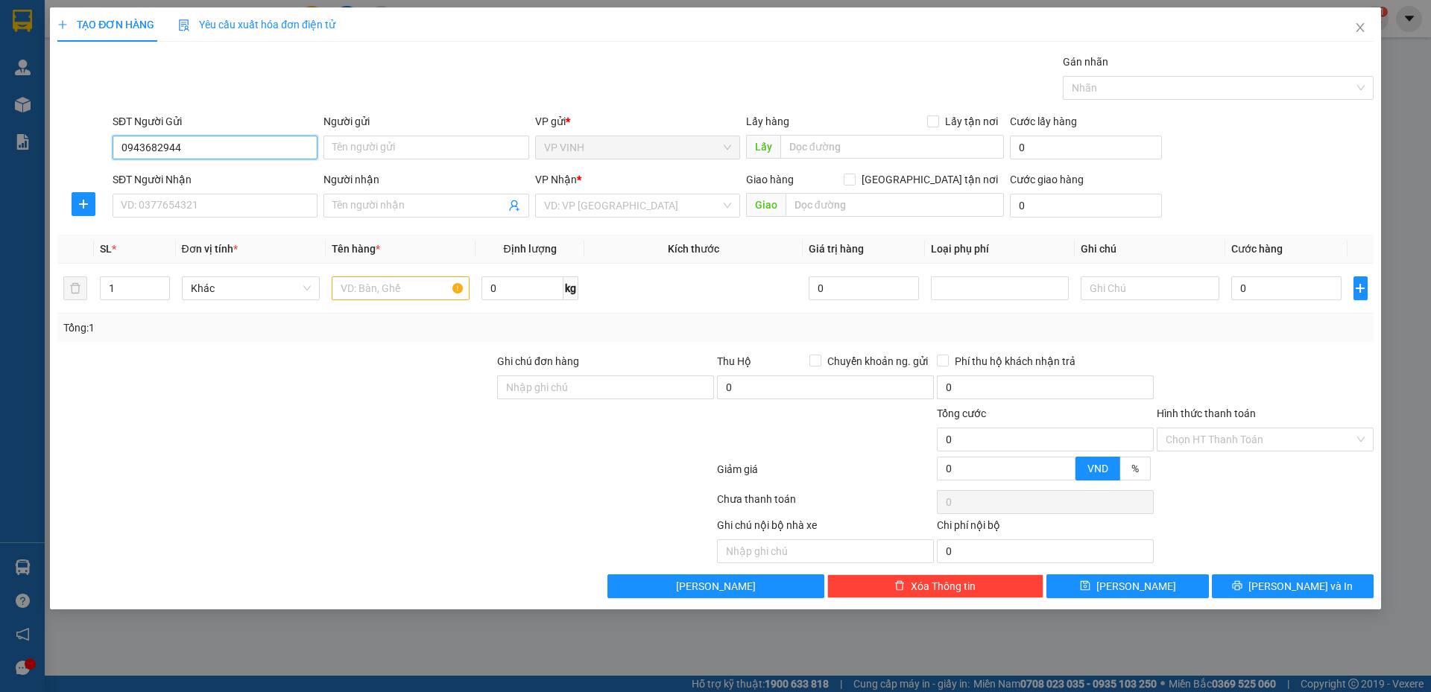
click at [242, 148] on input "0943682944" at bounding box center [215, 148] width 205 height 24
type input "0943682944"
click at [230, 209] on input "SĐT Người Nhận" at bounding box center [215, 206] width 205 height 24
click at [233, 148] on input "0943682944" at bounding box center [215, 148] width 205 height 24
click at [290, 153] on input "0943682944" at bounding box center [215, 148] width 205 height 24
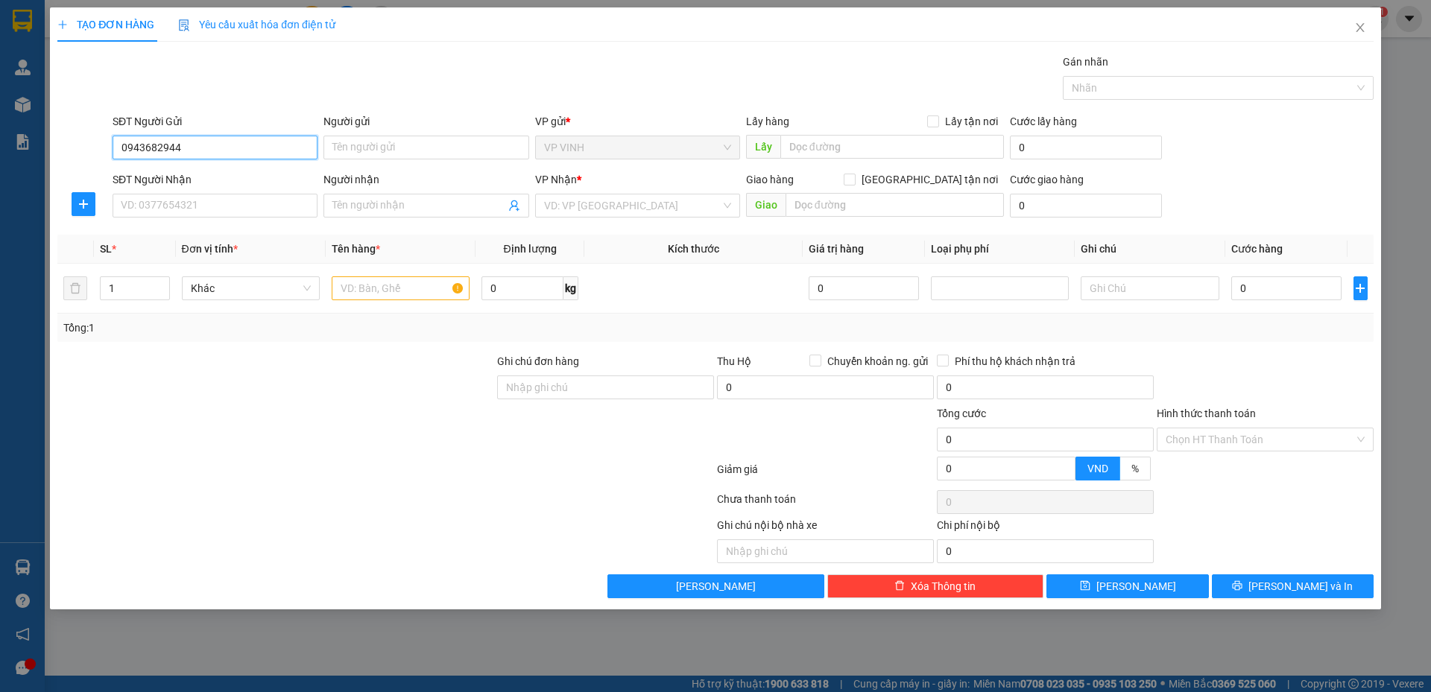
click at [287, 152] on input "0943682944" at bounding box center [215, 148] width 205 height 24
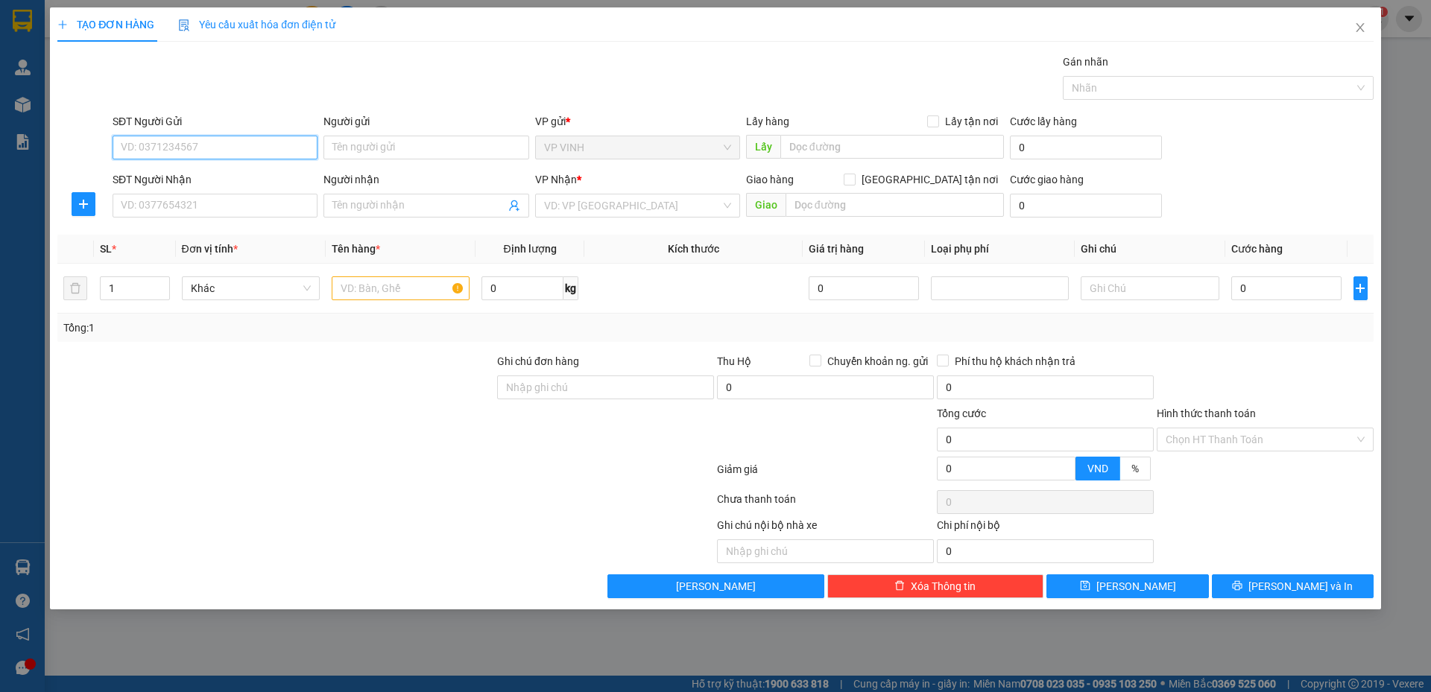
click at [177, 154] on input "SĐT Người Gửi" at bounding box center [215, 148] width 205 height 24
click at [177, 203] on input "SĐT Người Nhận" at bounding box center [215, 206] width 205 height 24
paste input "0943682944"
type input "0943682944"
click at [380, 212] on input "Người nhận" at bounding box center [418, 206] width 172 height 16
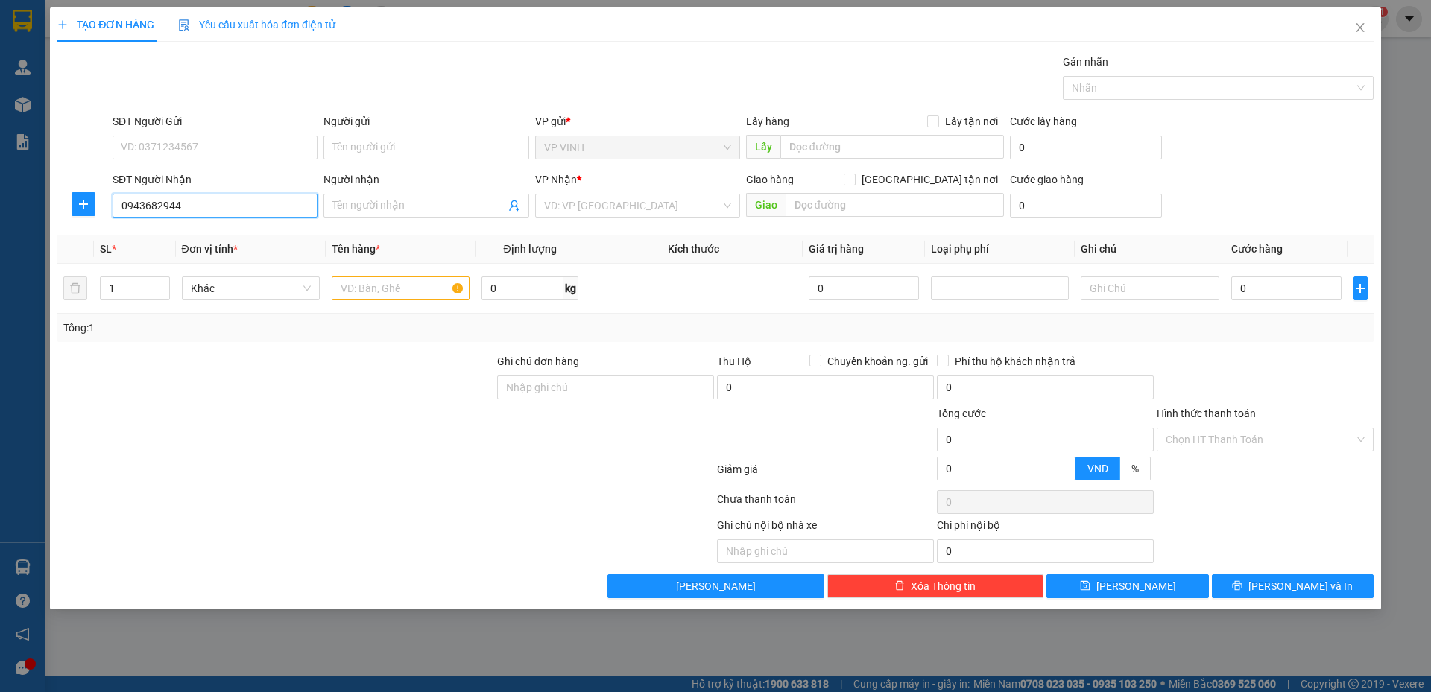
click at [242, 201] on input "0943682944" at bounding box center [215, 206] width 205 height 24
click at [227, 234] on div "0943682944 - c ánh" at bounding box center [215, 235] width 187 height 16
type input "c ánh"
click at [218, 139] on input "SĐT Người Gửi" at bounding box center [215, 148] width 205 height 24
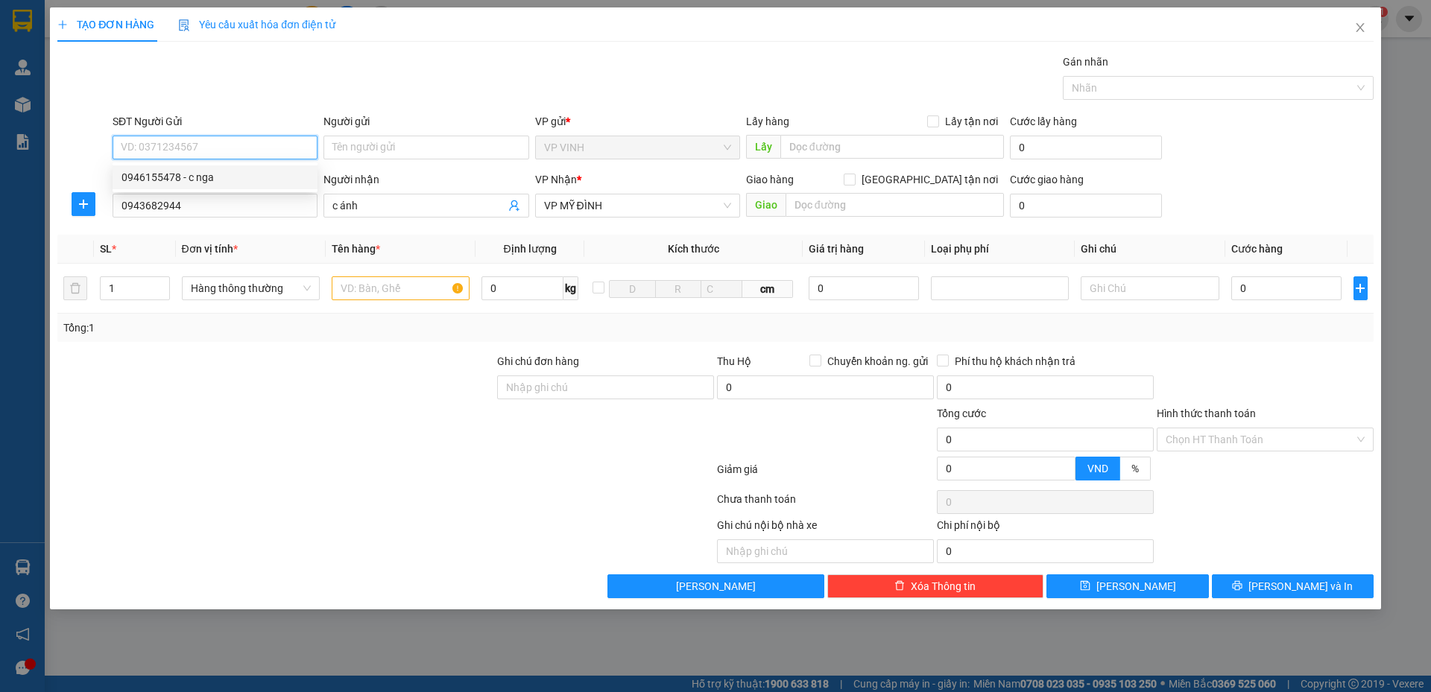
click at [200, 180] on div "0946155478 - c nga" at bounding box center [215, 177] width 187 height 16
type input "0946155478"
type input "c nga"
click at [411, 285] on input "text" at bounding box center [401, 289] width 138 height 24
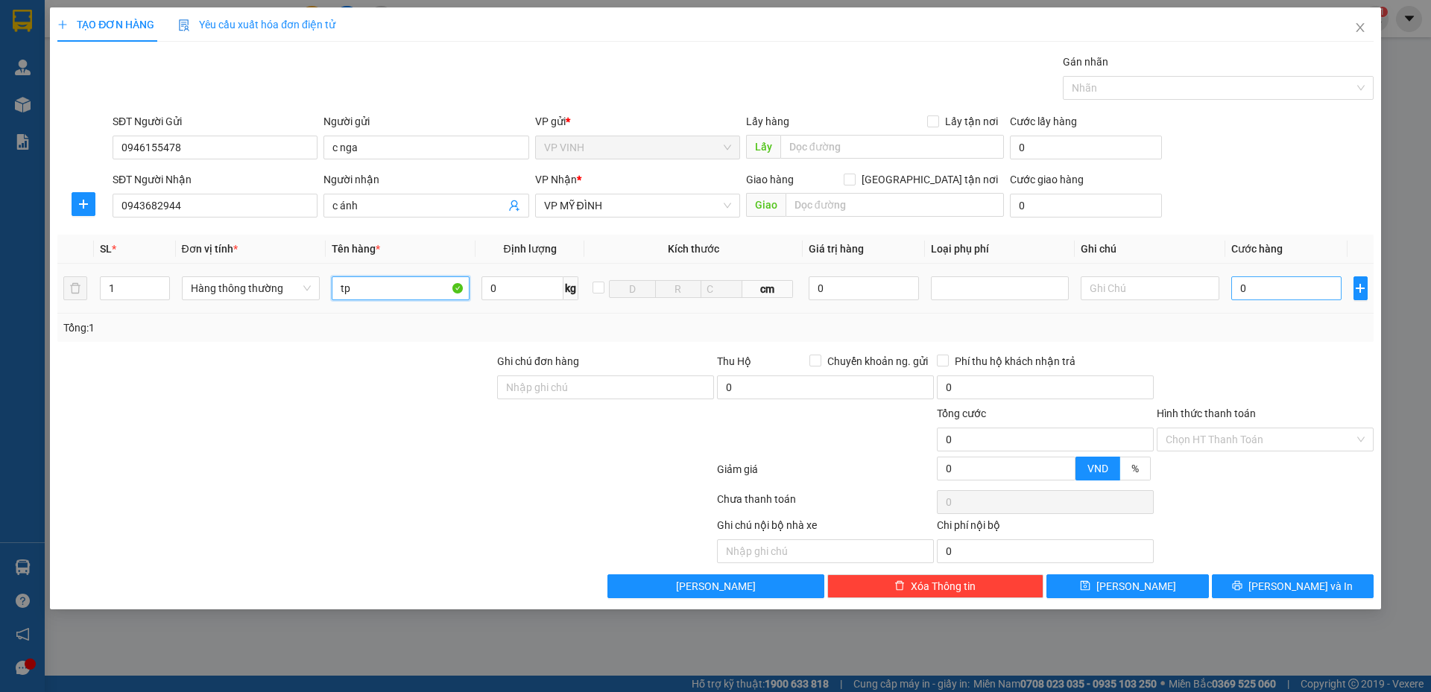
type input "tp"
click at [1279, 294] on input "0" at bounding box center [1286, 289] width 111 height 24
type input "4"
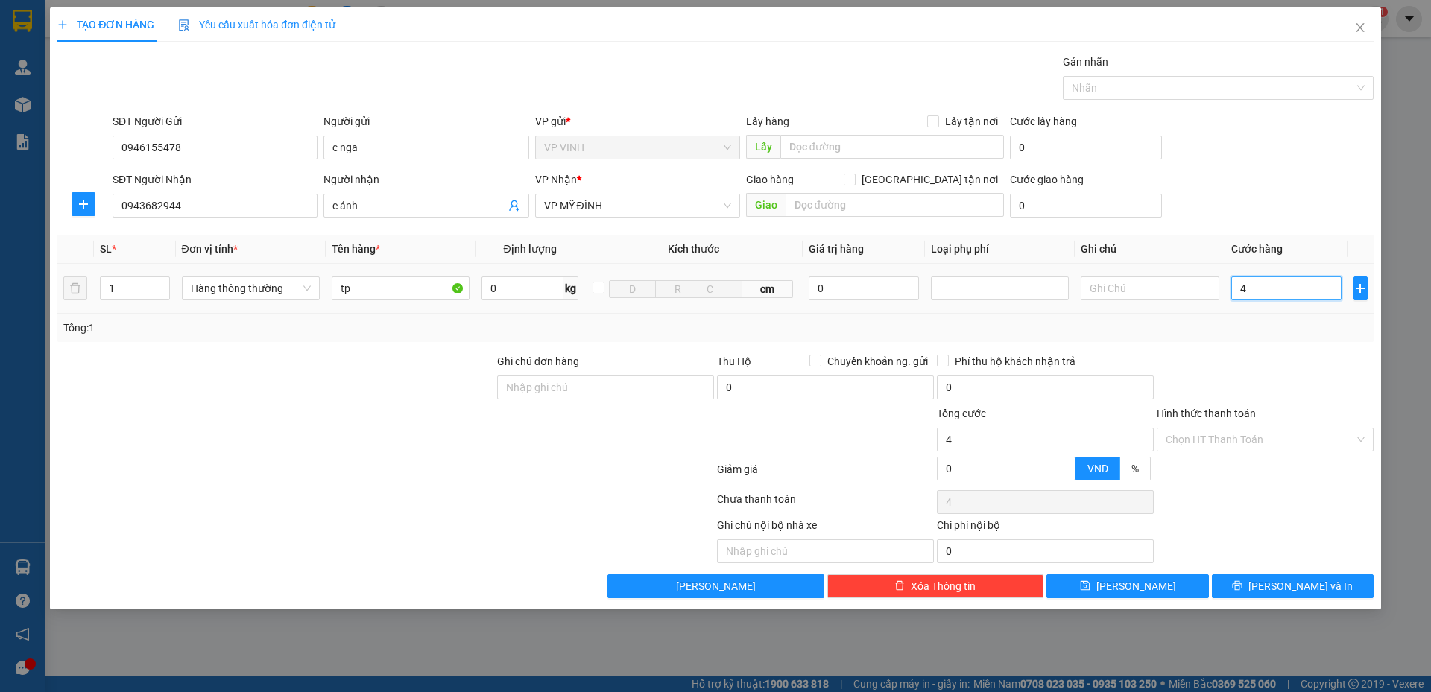
type input "40"
type input "40.000"
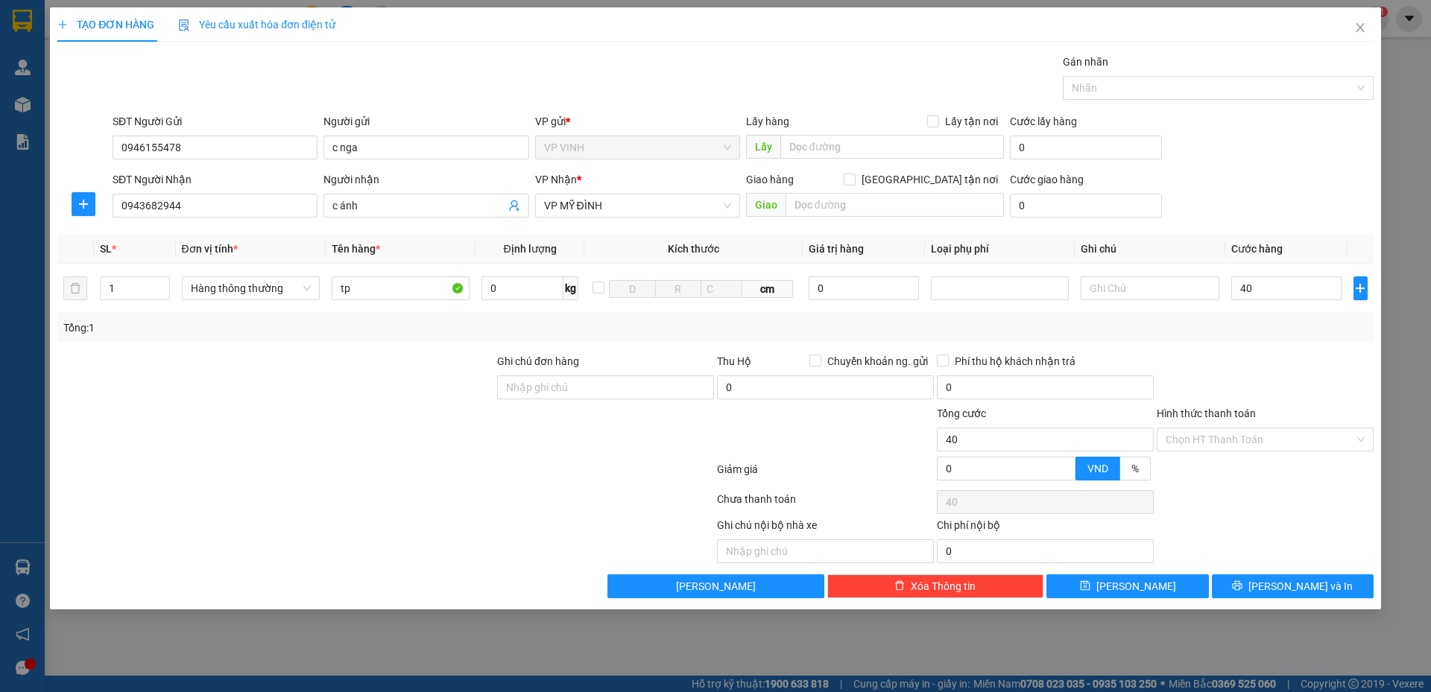
type input "40.000"
click at [1263, 361] on div at bounding box center [1265, 379] width 220 height 52
click at [1266, 596] on button "[PERSON_NAME] và In" at bounding box center [1293, 587] width 162 height 24
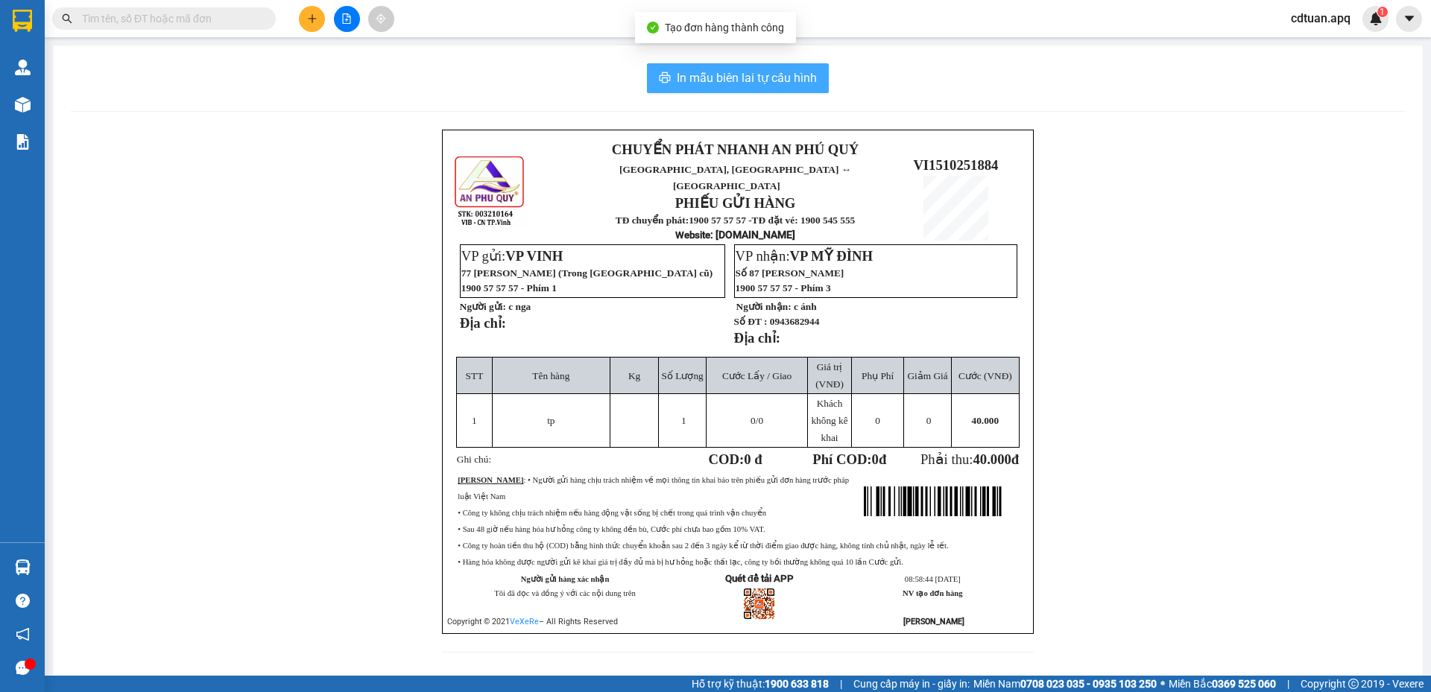
click at [745, 75] on span "In mẫu biên lai tự cấu hình" at bounding box center [747, 78] width 140 height 19
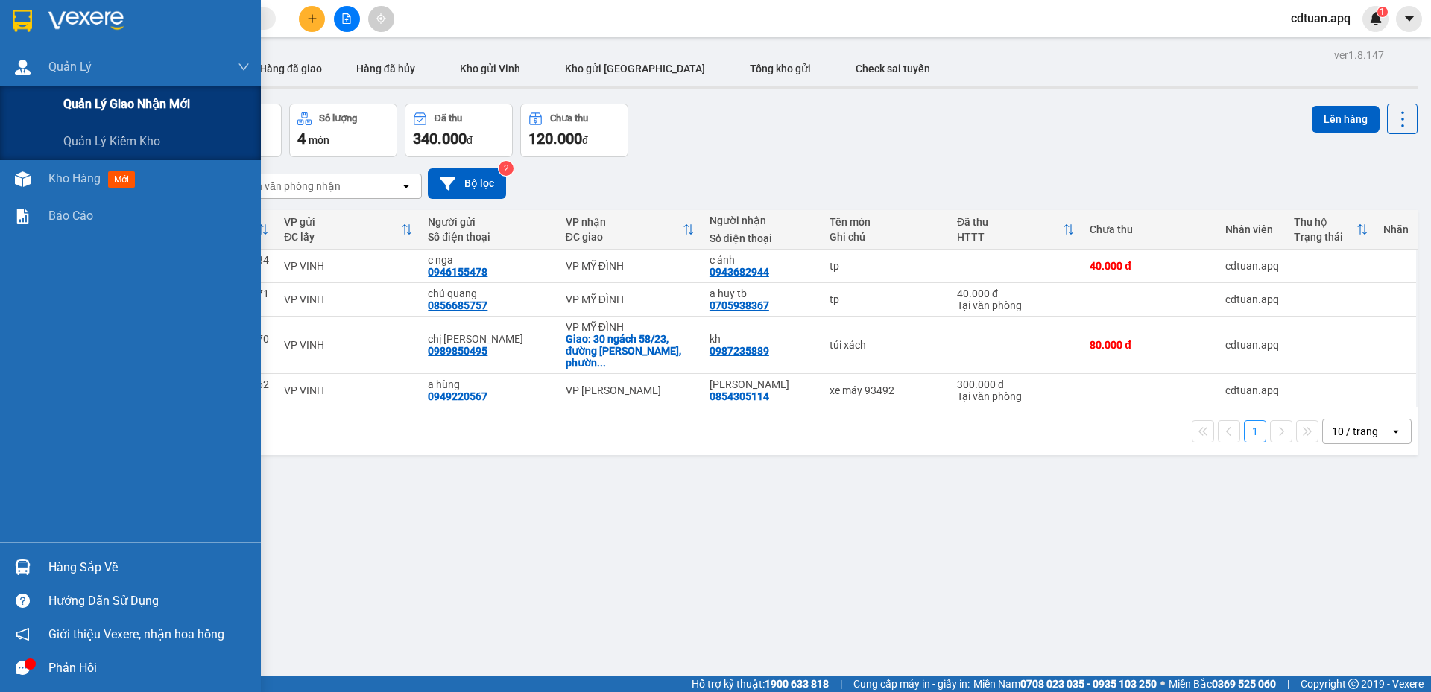
click at [139, 95] on span "Quản lý giao nhận mới" at bounding box center [126, 104] width 127 height 19
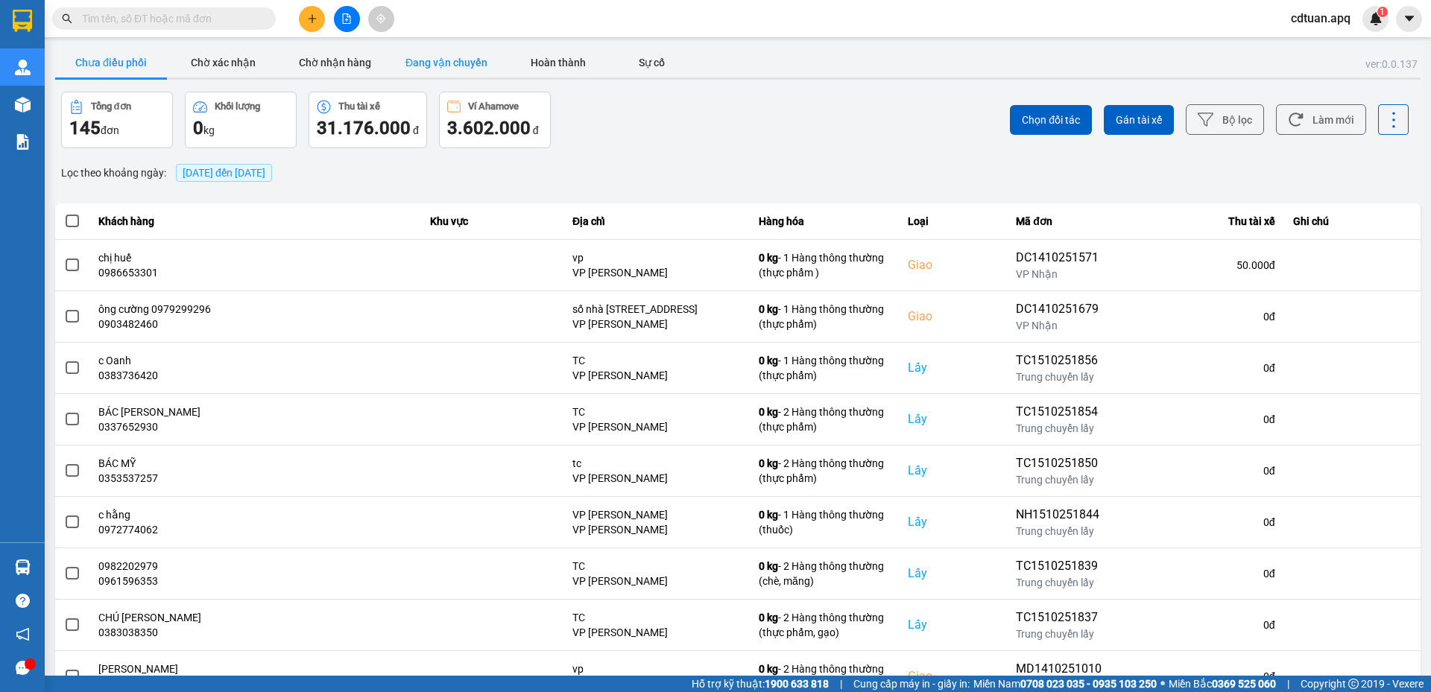
click at [459, 59] on button "Đang vận chuyển" at bounding box center [447, 63] width 112 height 30
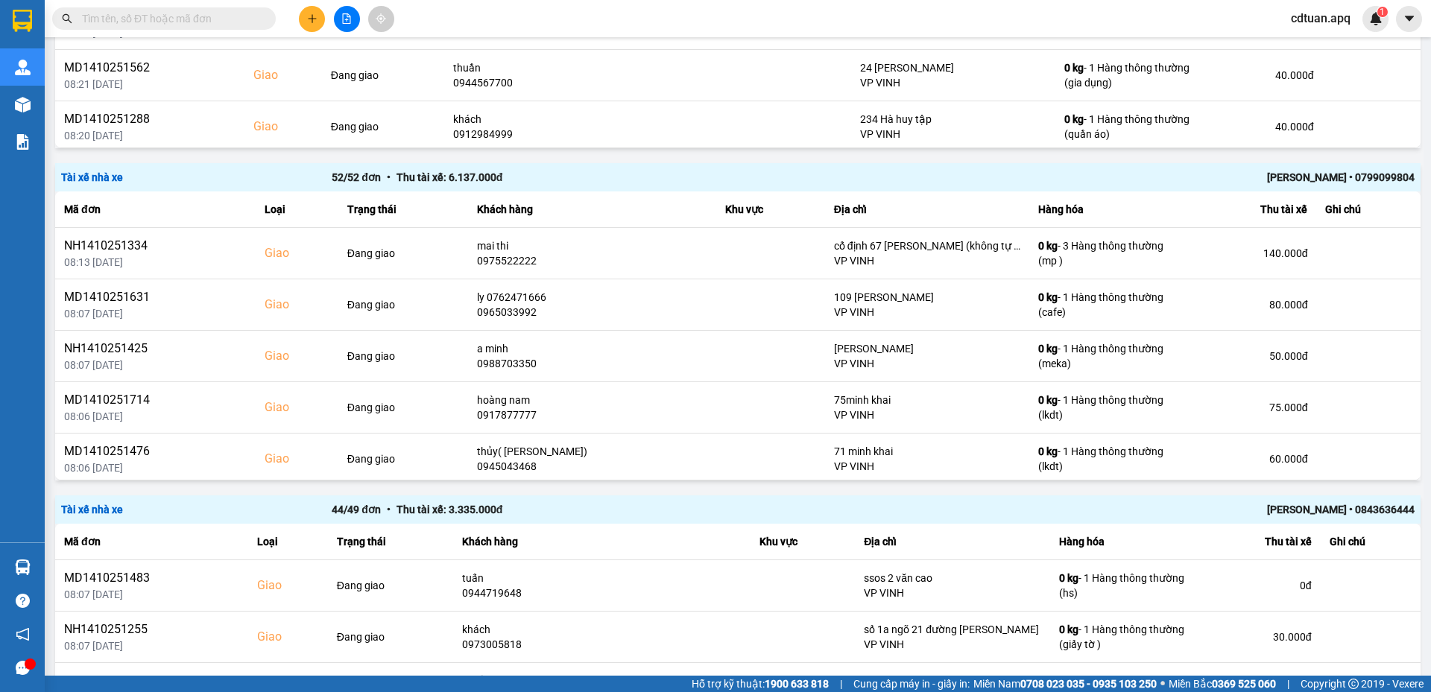
scroll to position [596, 0]
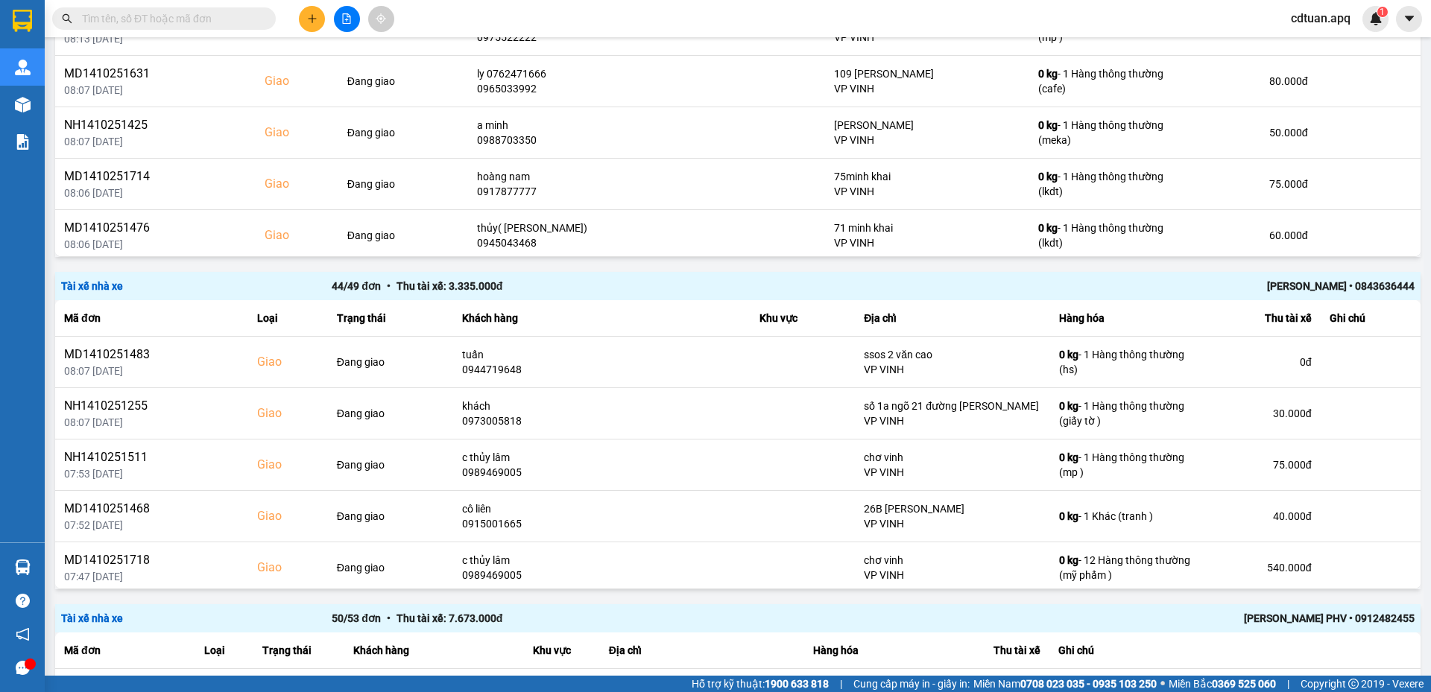
click at [1111, 283] on div "[PERSON_NAME] • 0843636444" at bounding box center [1144, 286] width 541 height 16
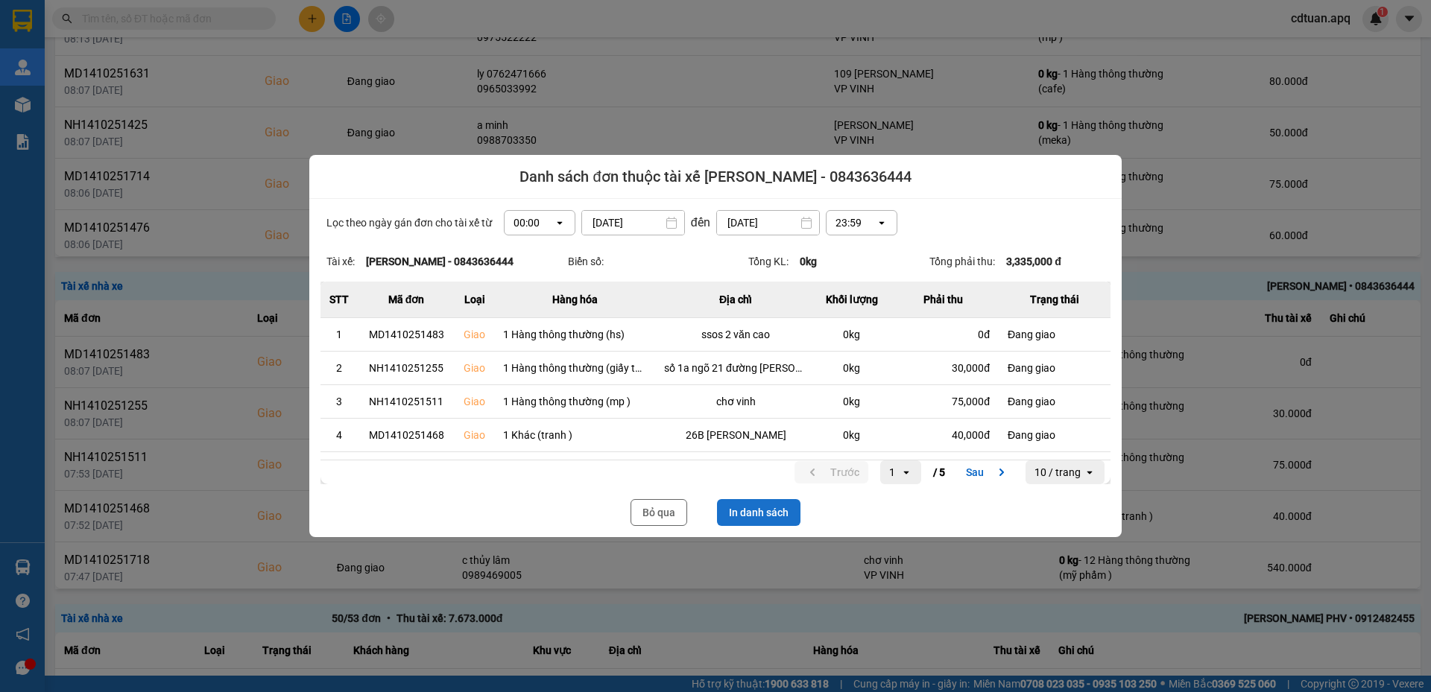
click at [780, 515] on button "In danh sách" at bounding box center [758, 512] width 83 height 27
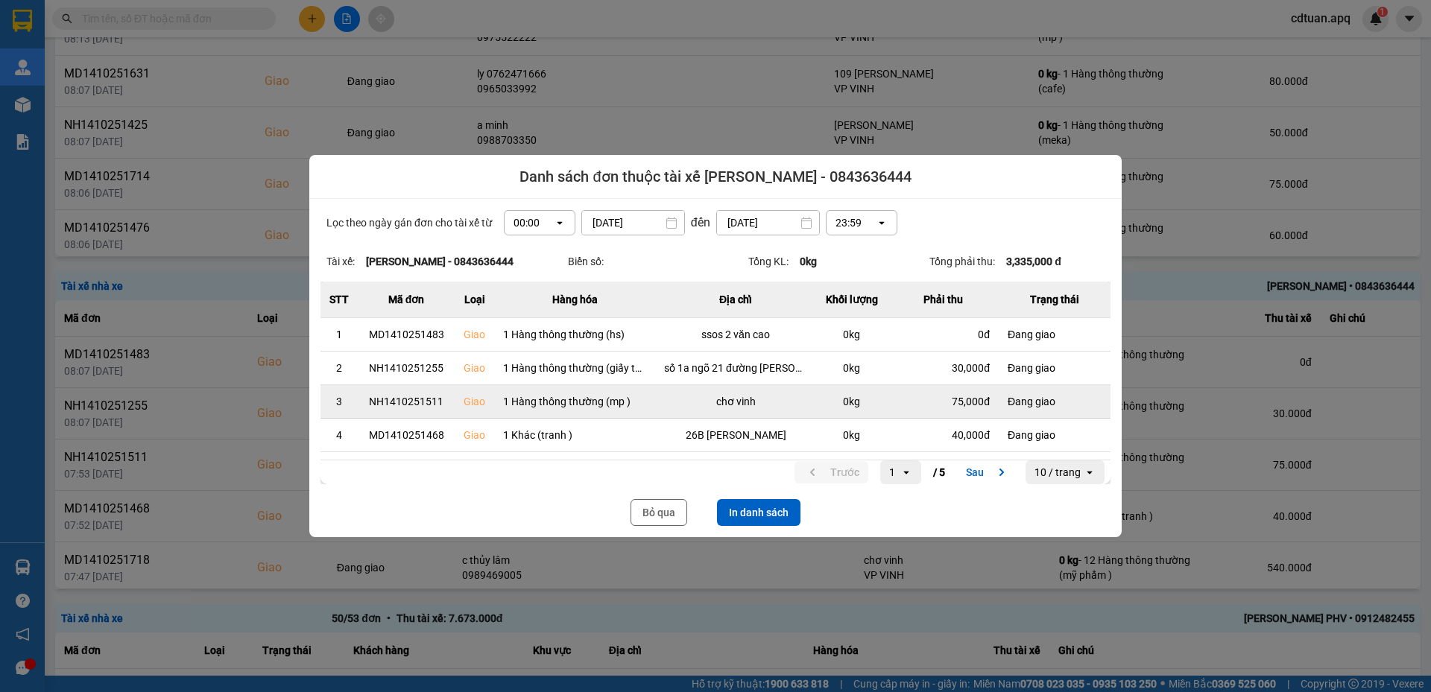
scroll to position [0, 0]
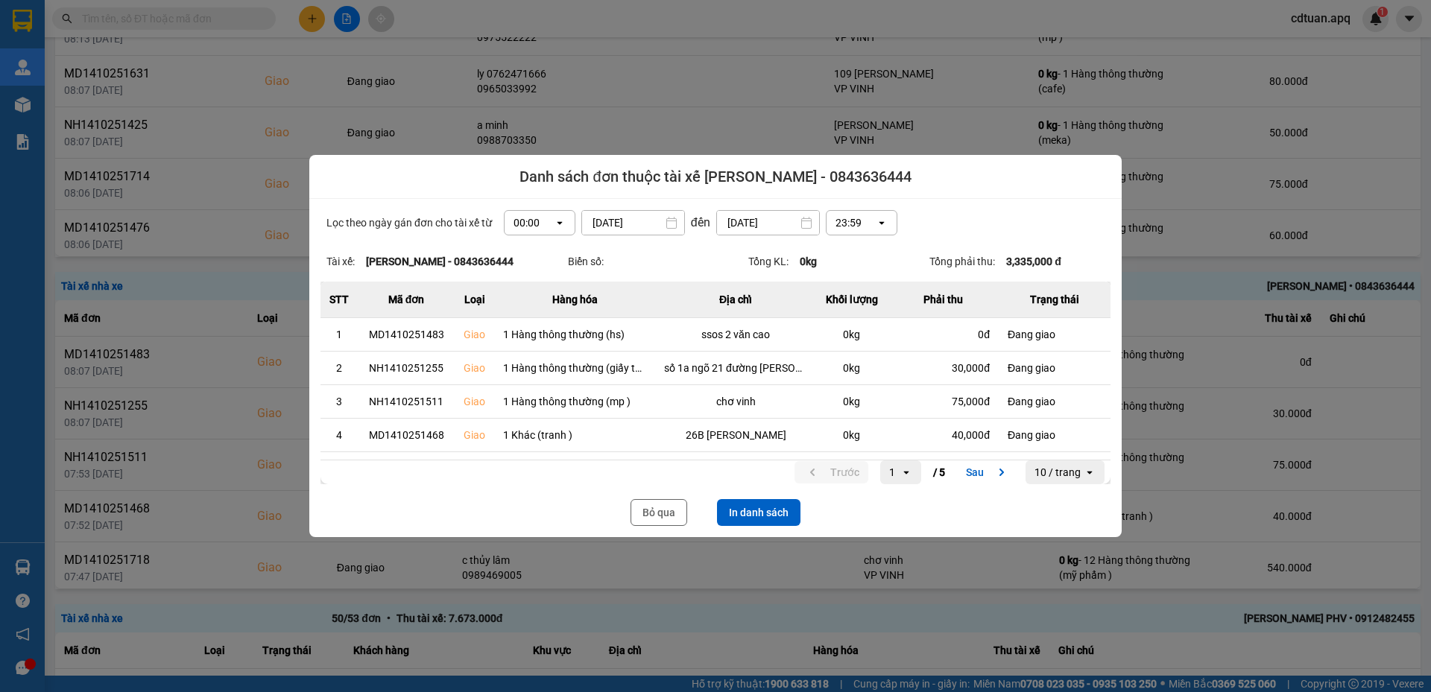
click at [856, 511] on div "Bỏ qua In danh sách" at bounding box center [716, 512] width 790 height 27
click at [925, 127] on div at bounding box center [715, 346] width 1431 height 692
click at [675, 508] on button "Bỏ qua" at bounding box center [659, 512] width 57 height 27
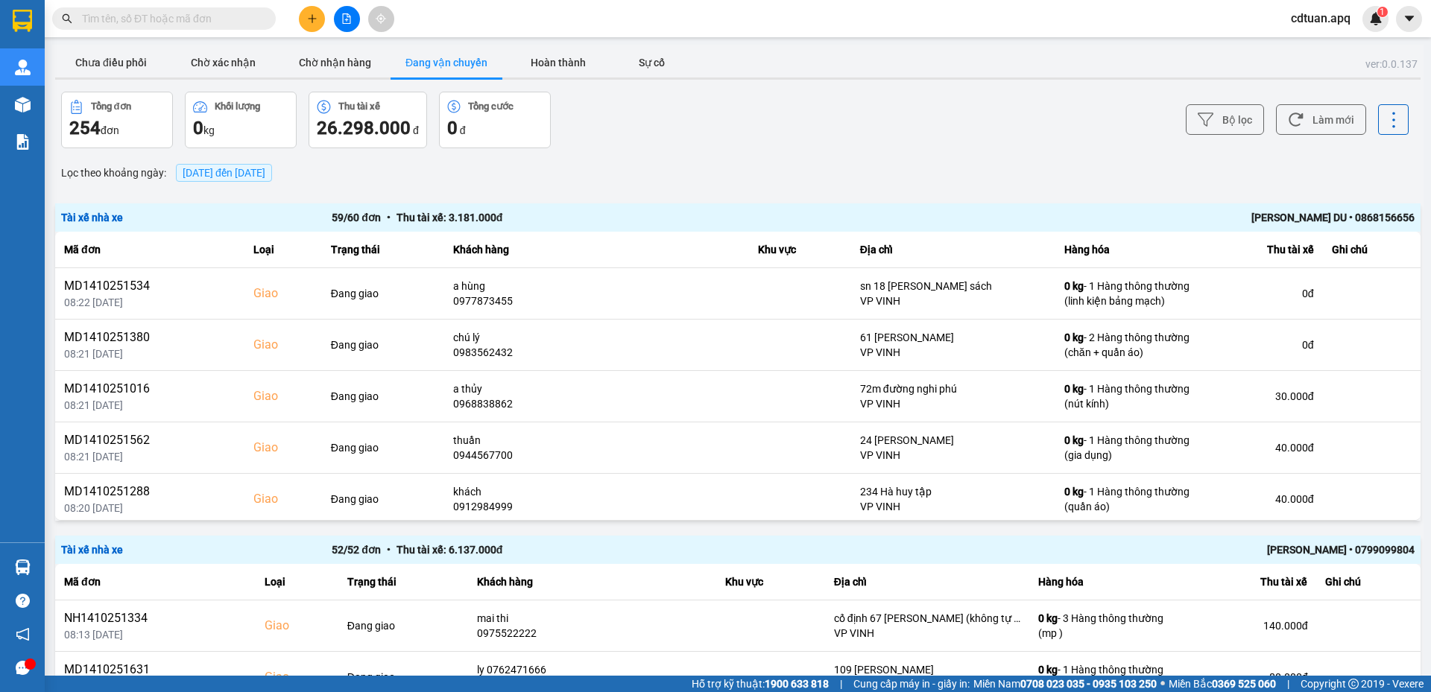
click at [798, 130] on div "Bộ lọc Làm mới" at bounding box center [1072, 120] width 674 height 57
click at [811, 98] on div "Bộ lọc Làm mới" at bounding box center [1072, 120] width 674 height 57
click at [779, 136] on div "Bộ lọc Làm mới" at bounding box center [1072, 120] width 674 height 57
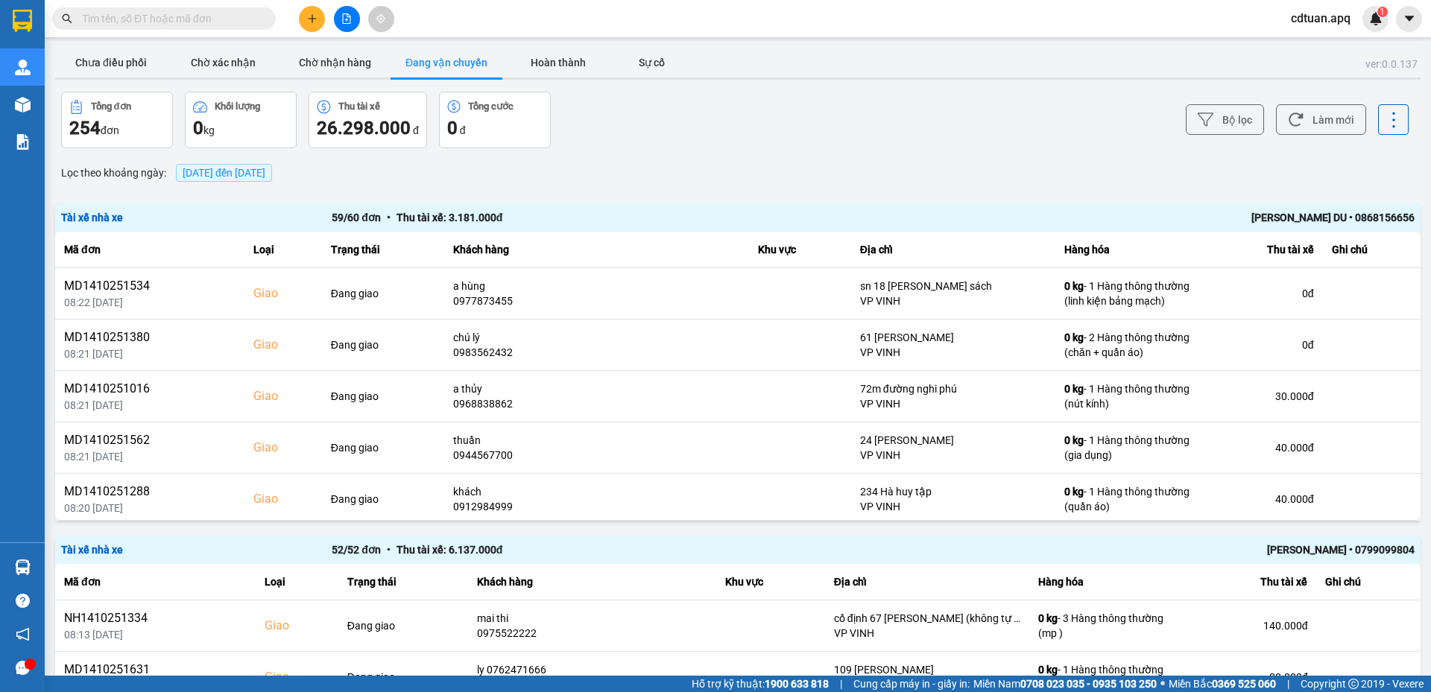
click at [234, 24] on input "text" at bounding box center [170, 18] width 176 height 16
click at [686, 162] on div "Lọc theo khoảng ngày : 15/10/2025 đến 15/10/2025" at bounding box center [738, 172] width 1366 height 25
click at [704, 116] on div "Tổng đơn 254 đơn Khối lượng 0 kg Thu tài xế 26.298.000 đ Tổng cước 0 đ" at bounding box center [398, 120] width 674 height 57
click at [701, 167] on div "Lọc theo khoảng ngày : 15/10/2025 đến 15/10/2025" at bounding box center [738, 172] width 1366 height 25
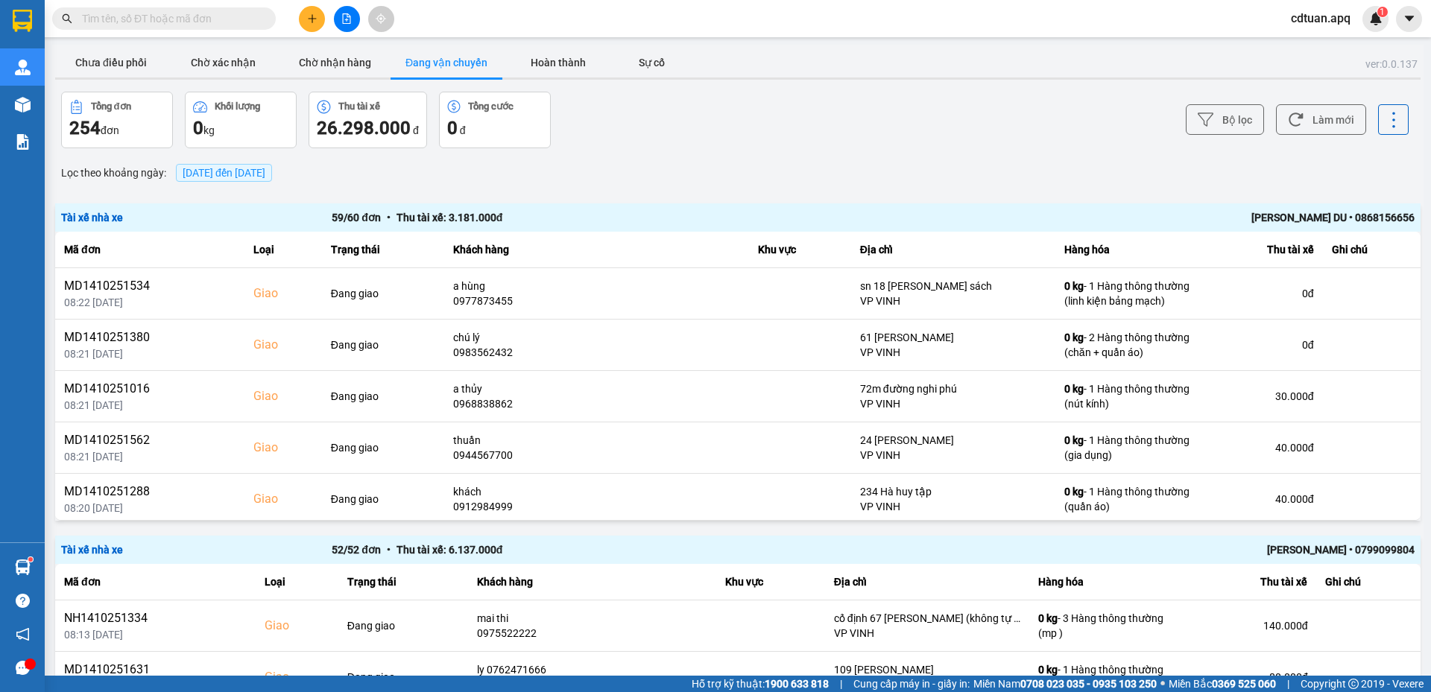
click at [701, 167] on div "Lọc theo khoảng ngày : 15/10/2025 đến 15/10/2025" at bounding box center [738, 172] width 1366 height 25
click at [529, 19] on div "Kết quả tìm kiếm ( 0 ) Bộ lọc No Data cdtuan.apq 1" at bounding box center [715, 18] width 1431 height 37
click at [204, 14] on input "text" at bounding box center [170, 18] width 176 height 16
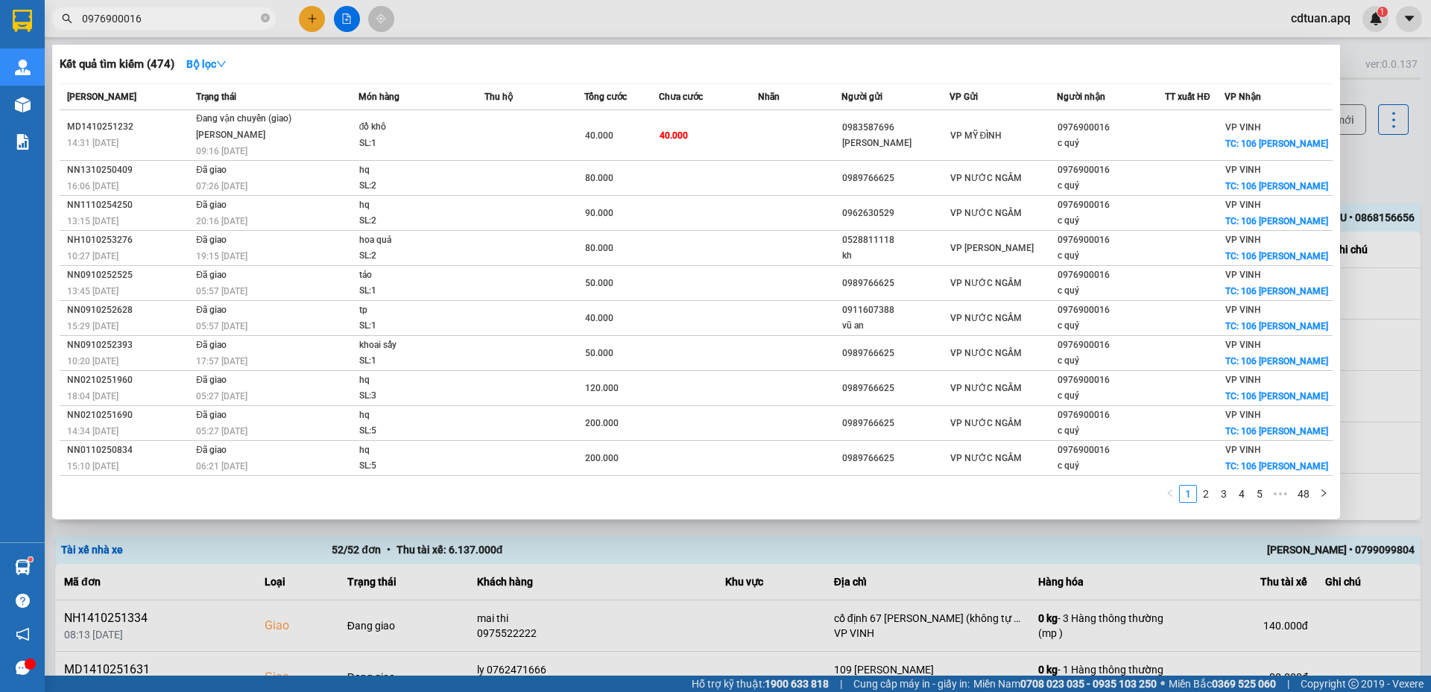
type input "0976900016"
click at [345, 12] on div at bounding box center [715, 346] width 1431 height 692
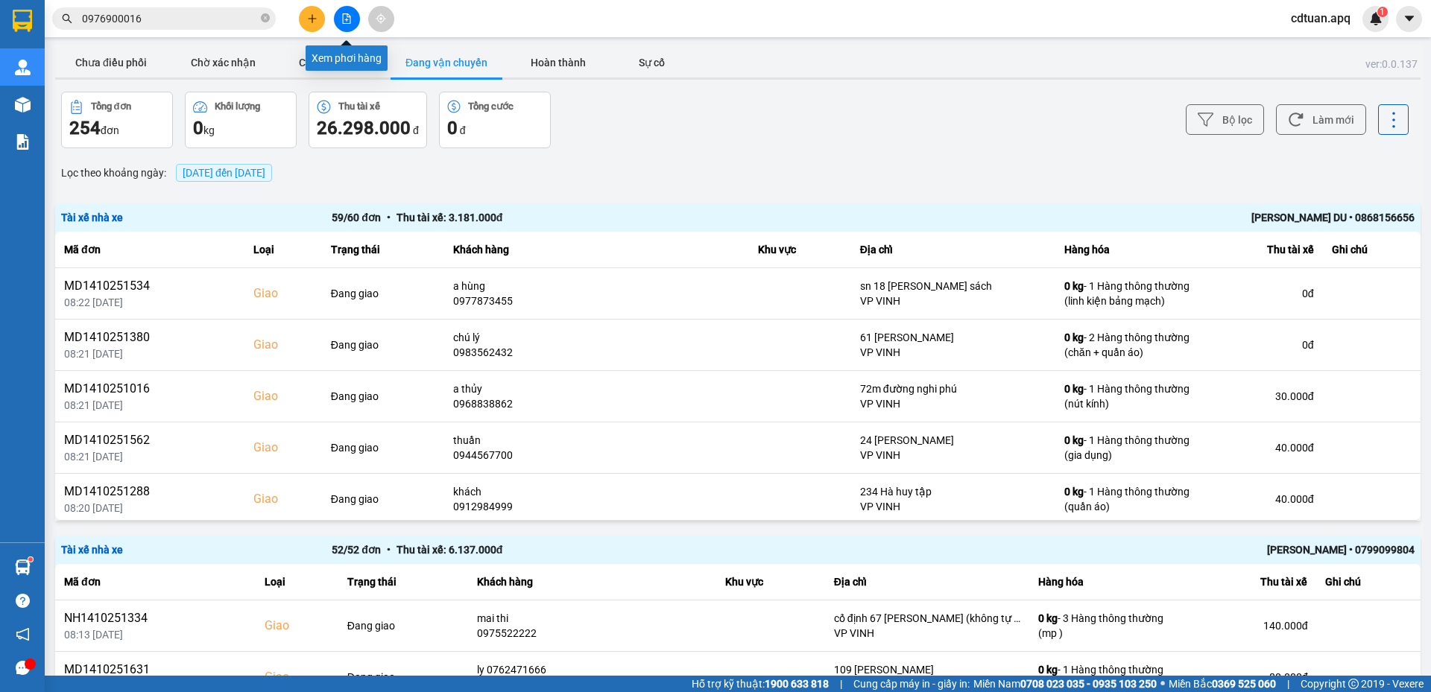
click at [344, 22] on icon "file-add" at bounding box center [346, 18] width 10 height 10
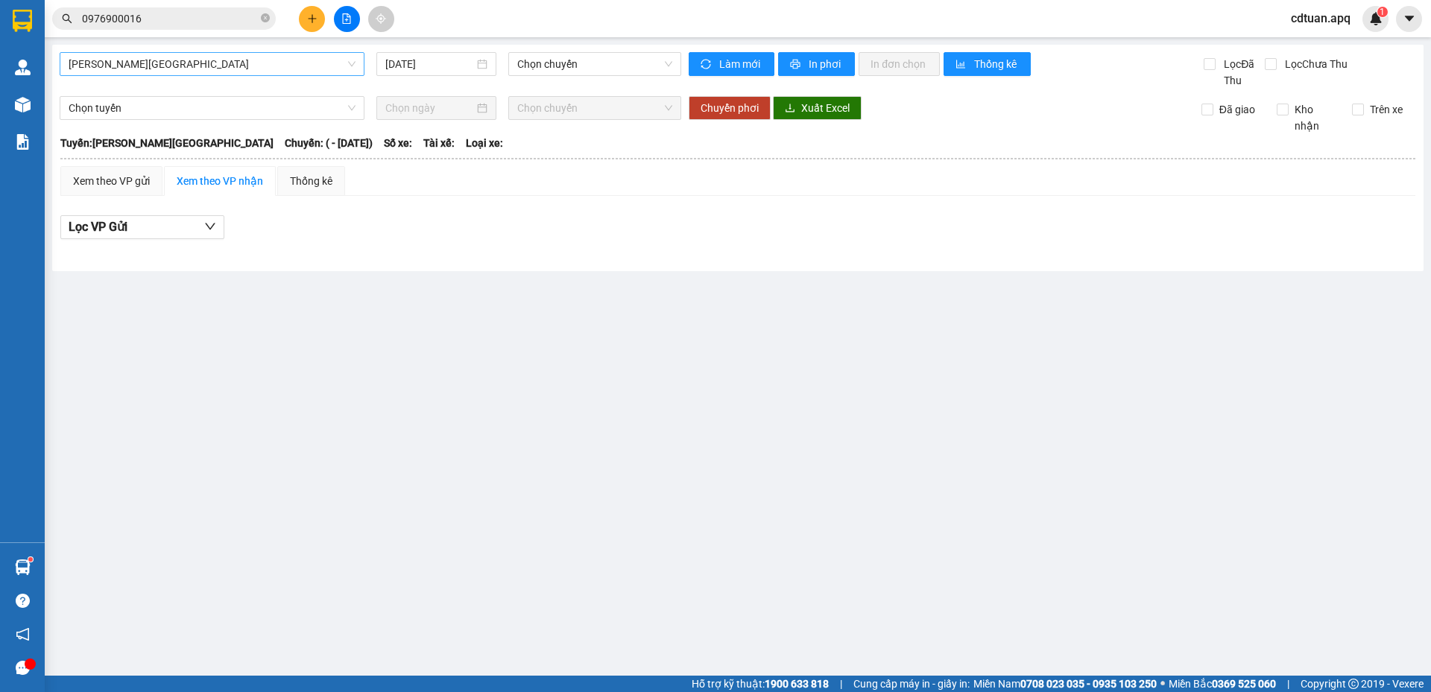
click at [188, 60] on span "Gia Lâm - Mỹ Đình" at bounding box center [212, 64] width 287 height 22
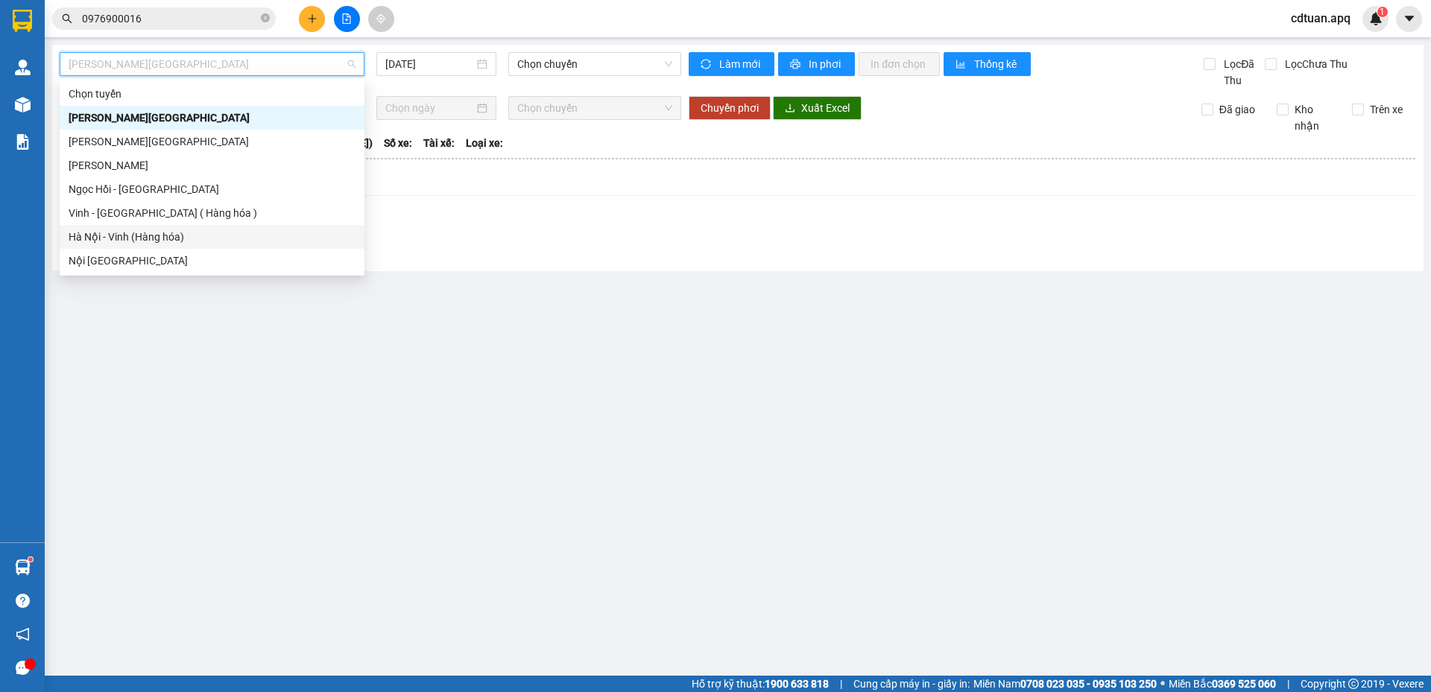
click at [115, 239] on div "Hà Nội - Vinh (Hàng hóa)" at bounding box center [212, 237] width 287 height 16
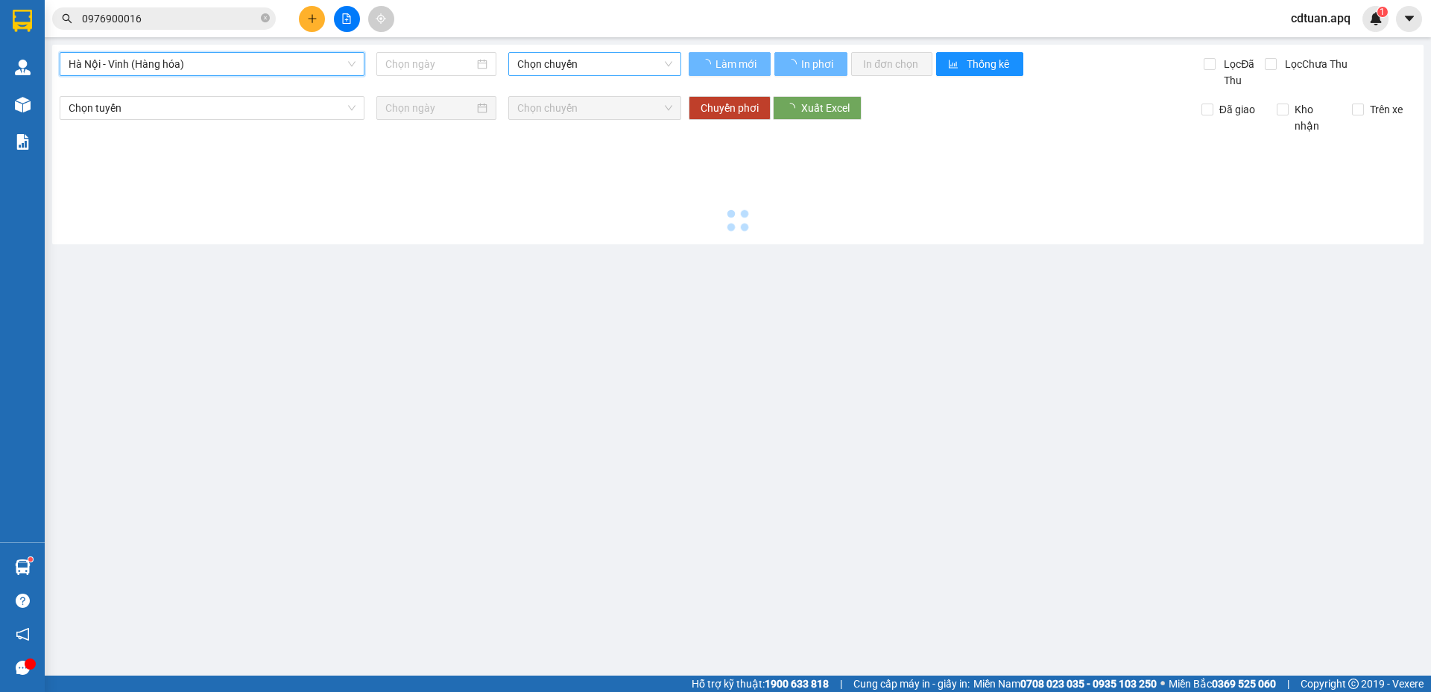
type input "15/10/2025"
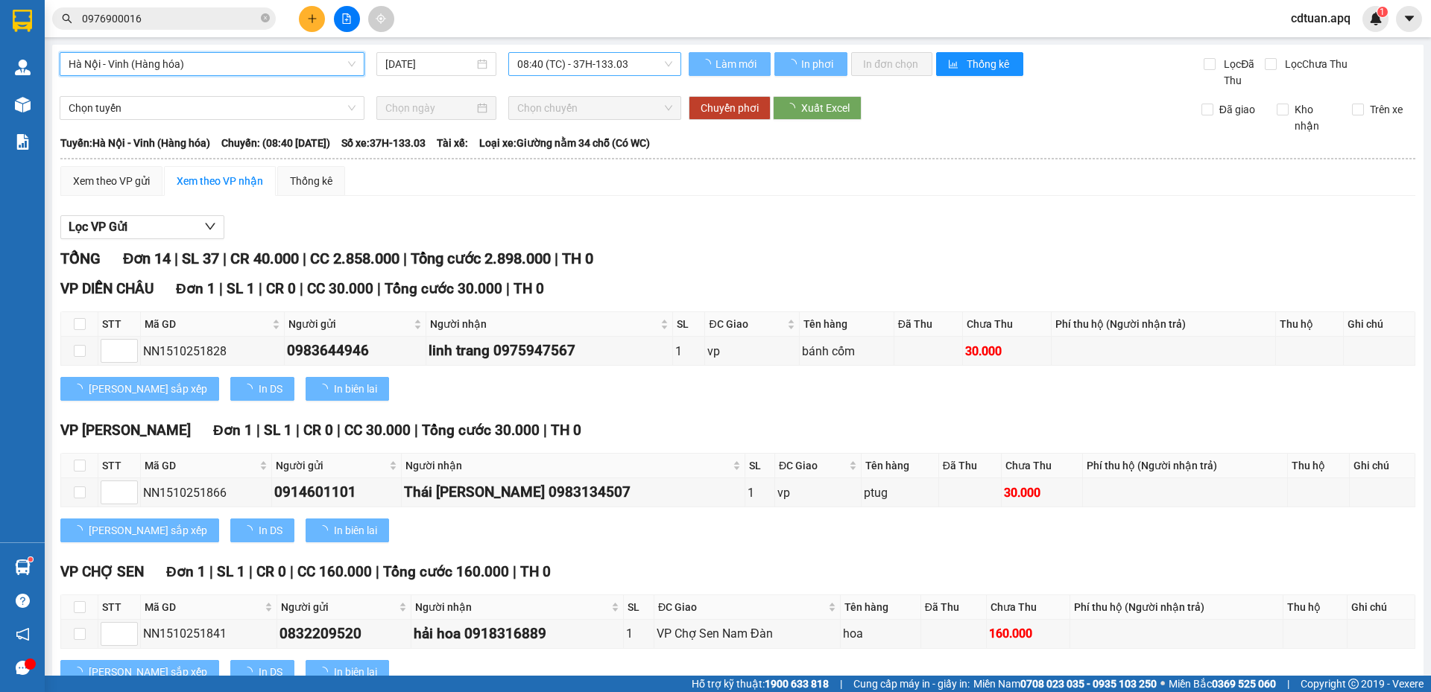
click at [577, 67] on span "08:40 (TC) - 37H-133.03" at bounding box center [594, 64] width 155 height 22
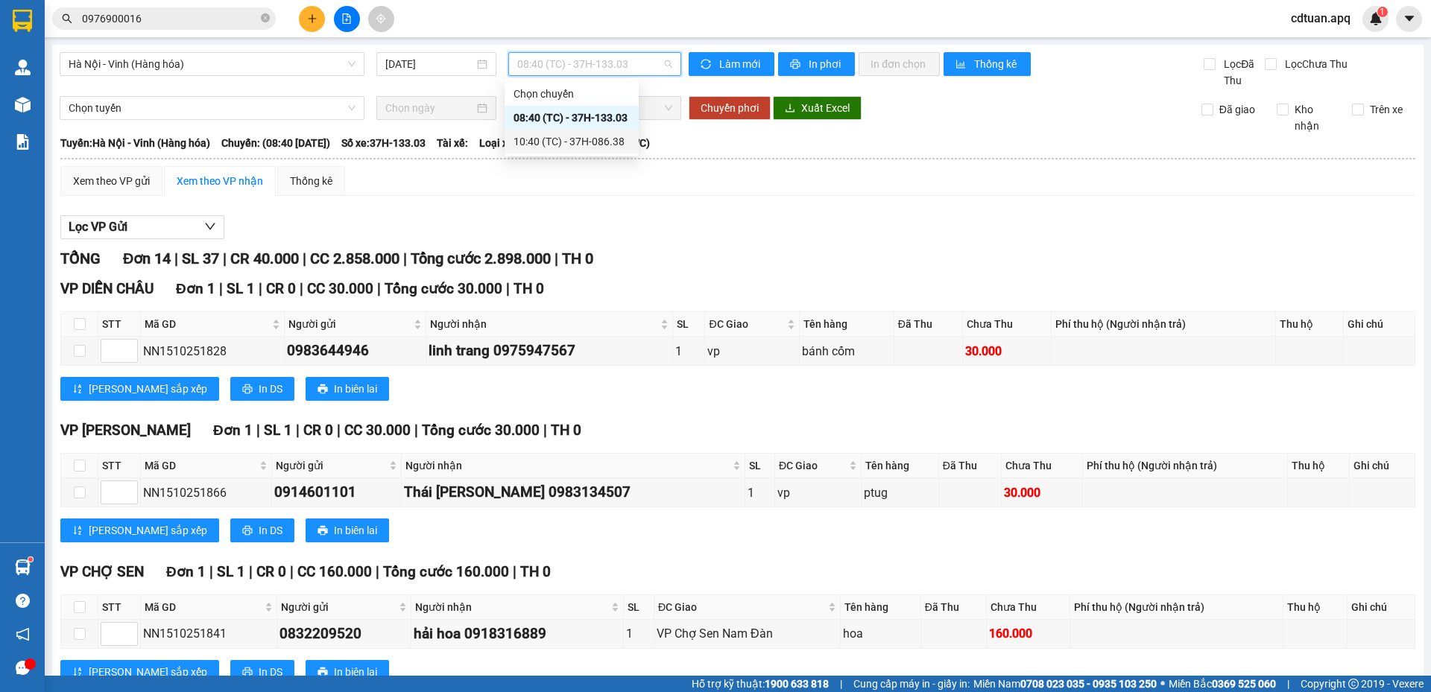
click at [702, 181] on div "Xem theo VP gửi Xem theo VP nhận Thống kê" at bounding box center [737, 181] width 1355 height 30
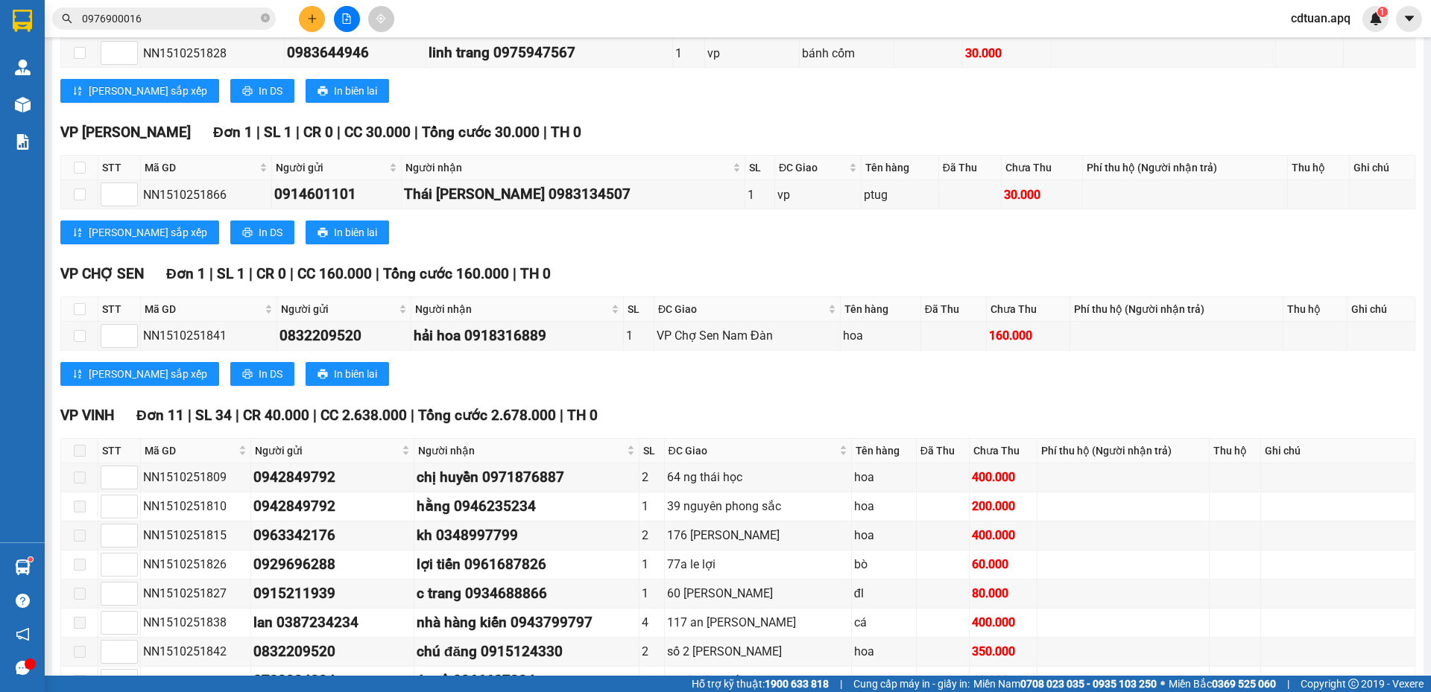
scroll to position [482, 0]
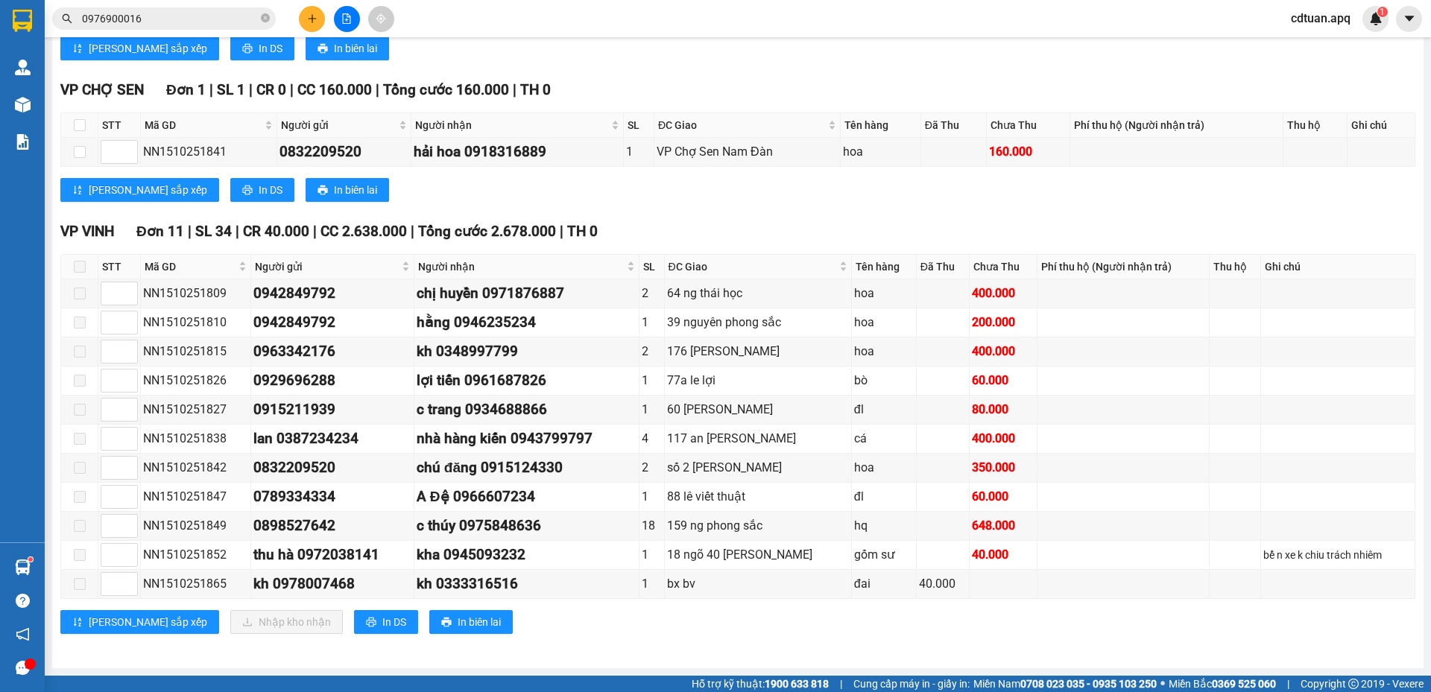
click at [722, 621] on div "Lưu sắp xếp Nhập kho nhận In DS In biên lai" at bounding box center [737, 622] width 1355 height 24
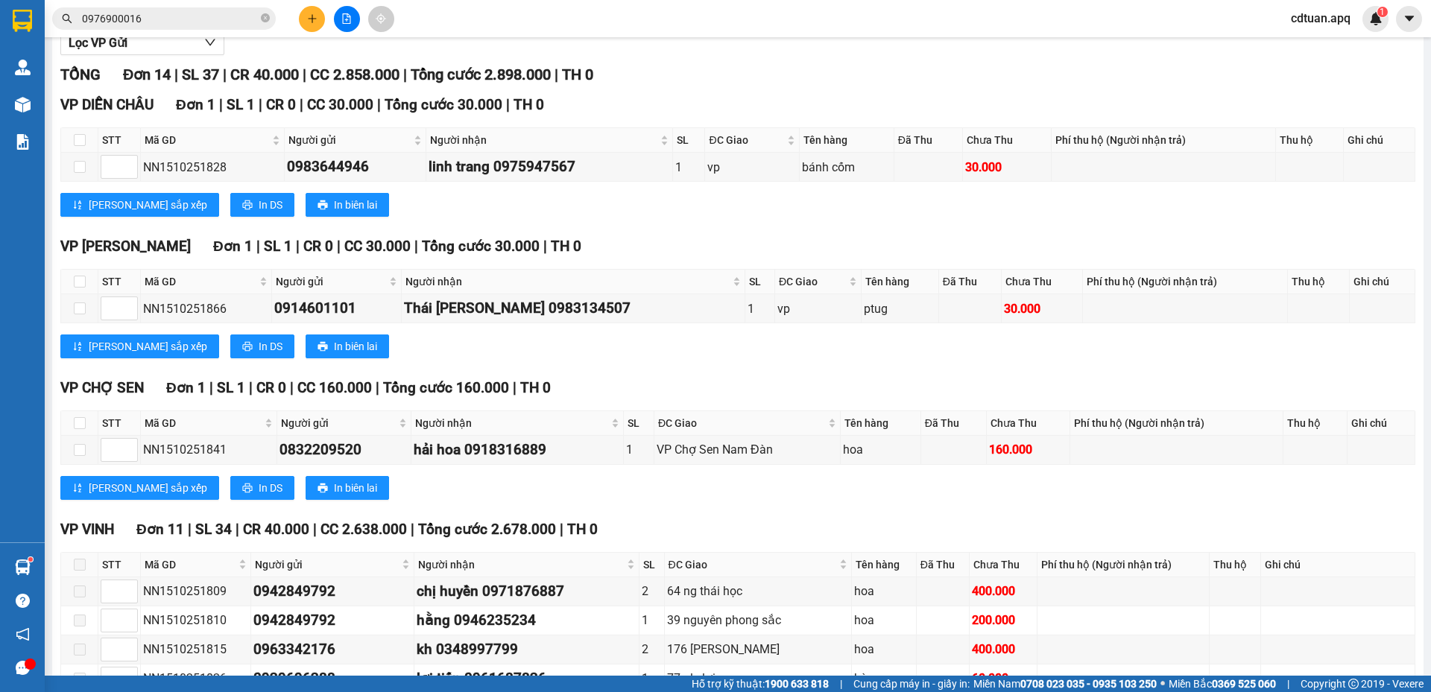
scroll to position [0, 0]
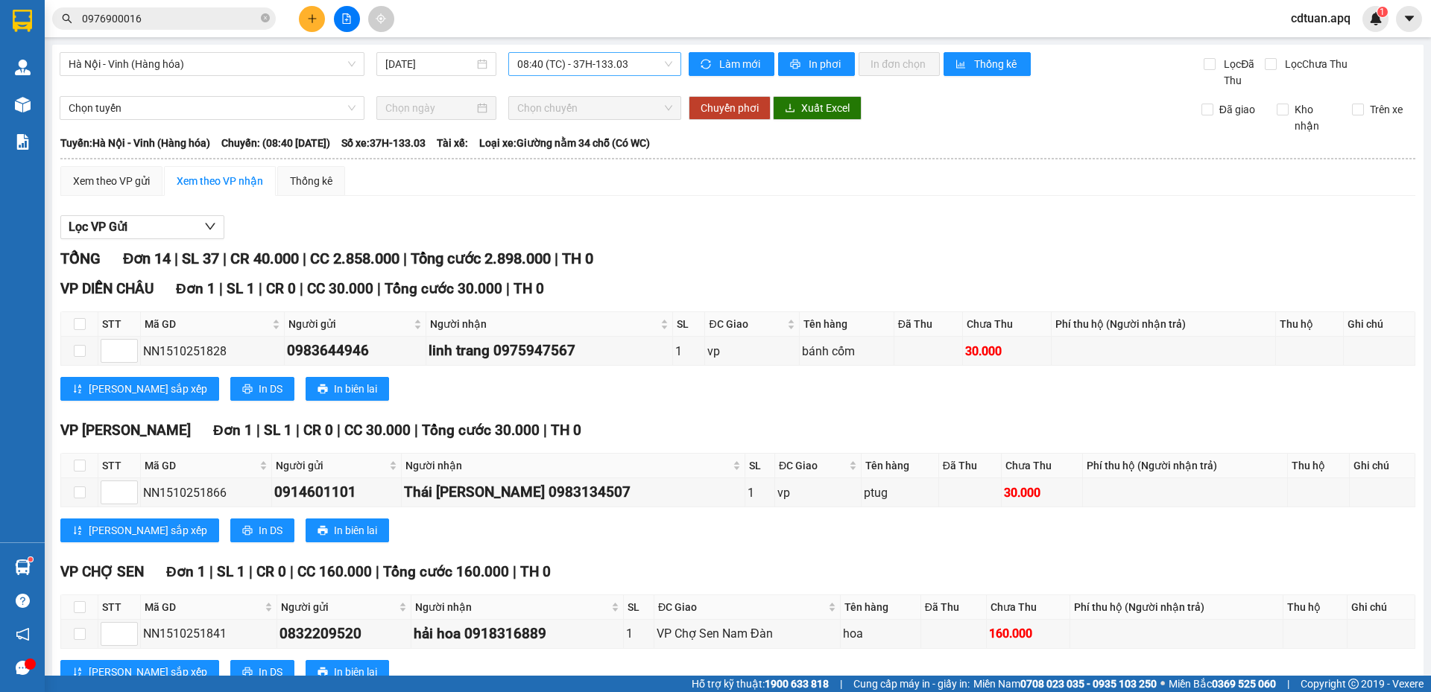
click at [567, 61] on span "08:40 (TC) - 37H-133.03" at bounding box center [594, 64] width 155 height 22
click at [572, 133] on div "10:40 (TC) - 37H-086.38" at bounding box center [572, 142] width 134 height 24
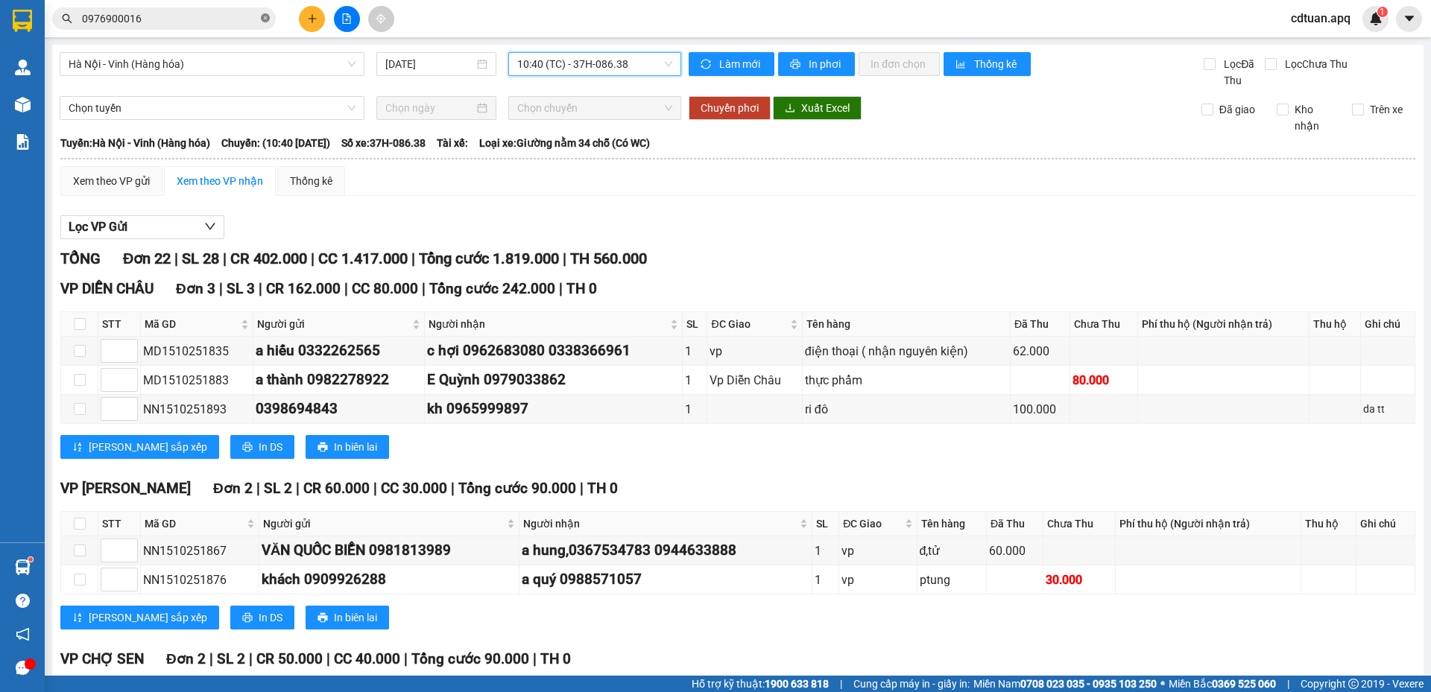
click at [262, 18] on icon "close-circle" at bounding box center [265, 17] width 9 height 9
click at [218, 30] on div "Kết quả tìm kiếm ( 474 ) Bộ lọc Mã ĐH Trạng thái Món hàng Thu hộ Tổng cước Chưa…" at bounding box center [145, 19] width 291 height 26
click at [216, 27] on span at bounding box center [164, 18] width 224 height 22
click at [216, 23] on input "text" at bounding box center [170, 18] width 176 height 16
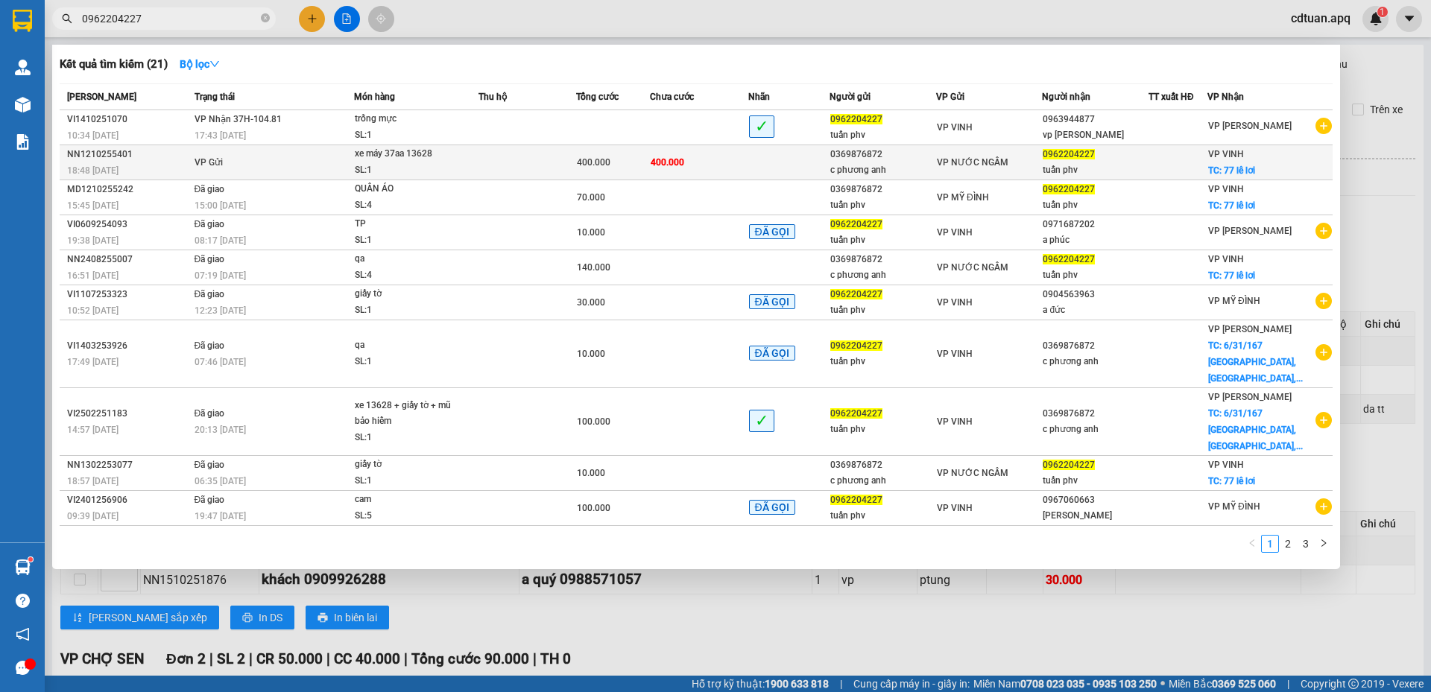
type input "0962204227"
click at [326, 155] on td "VP Gửi" at bounding box center [272, 162] width 163 height 35
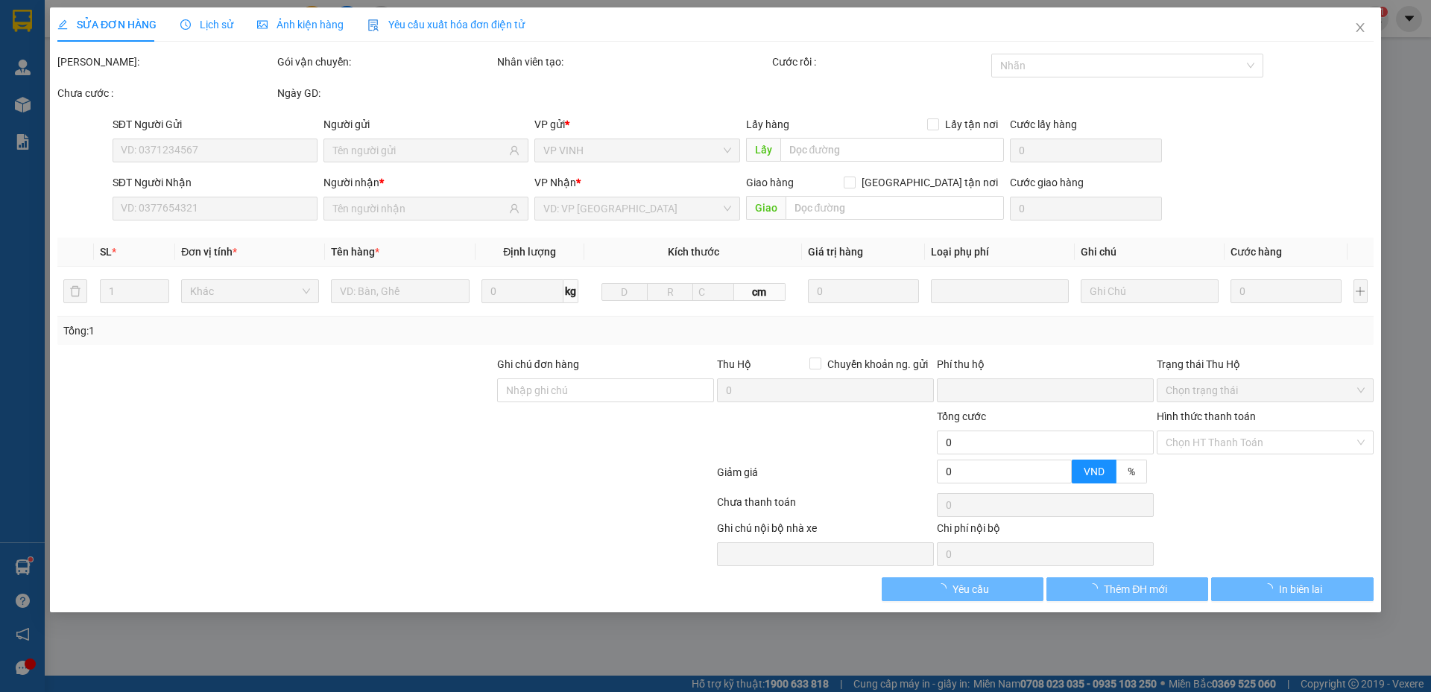
type input "0369876872"
type input "c phương anh"
type input "0962204227"
type input "tuấn phv"
checkbox input "true"
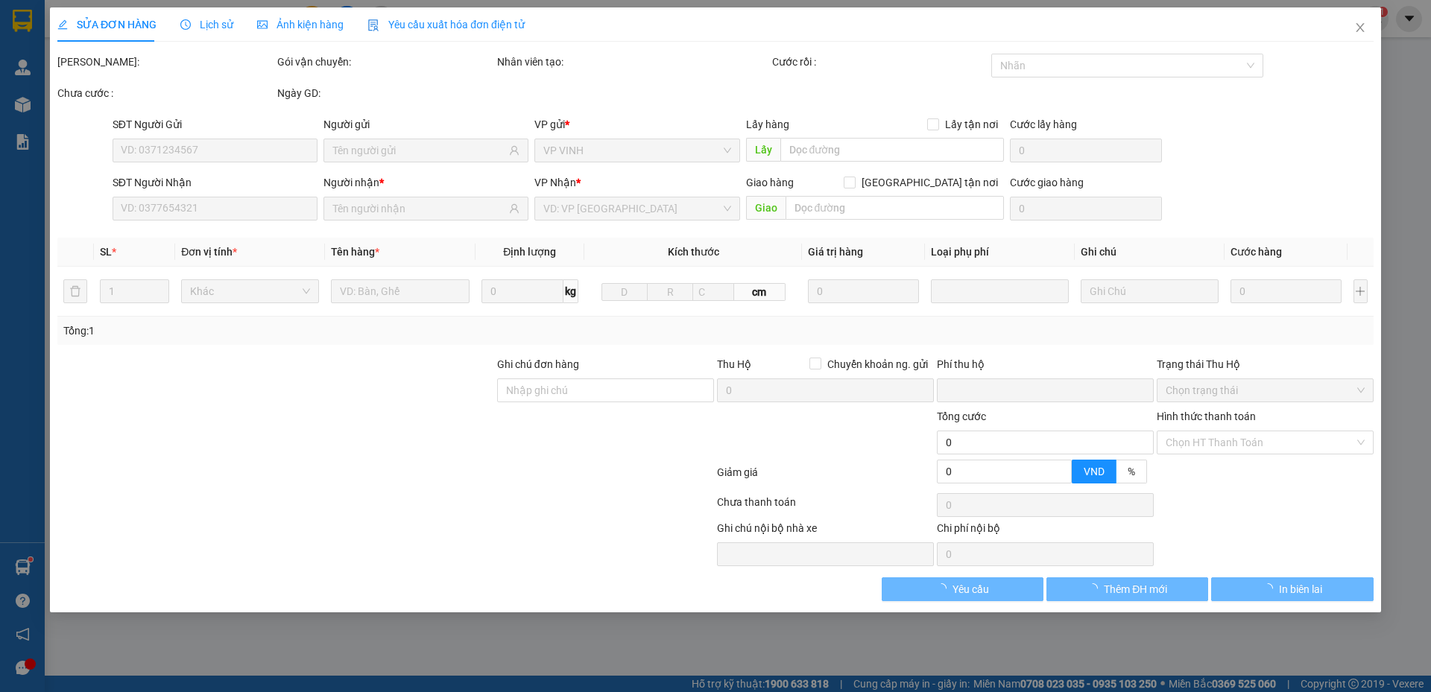
type input "77 lê lơi"
type input "0"
type input "400.000"
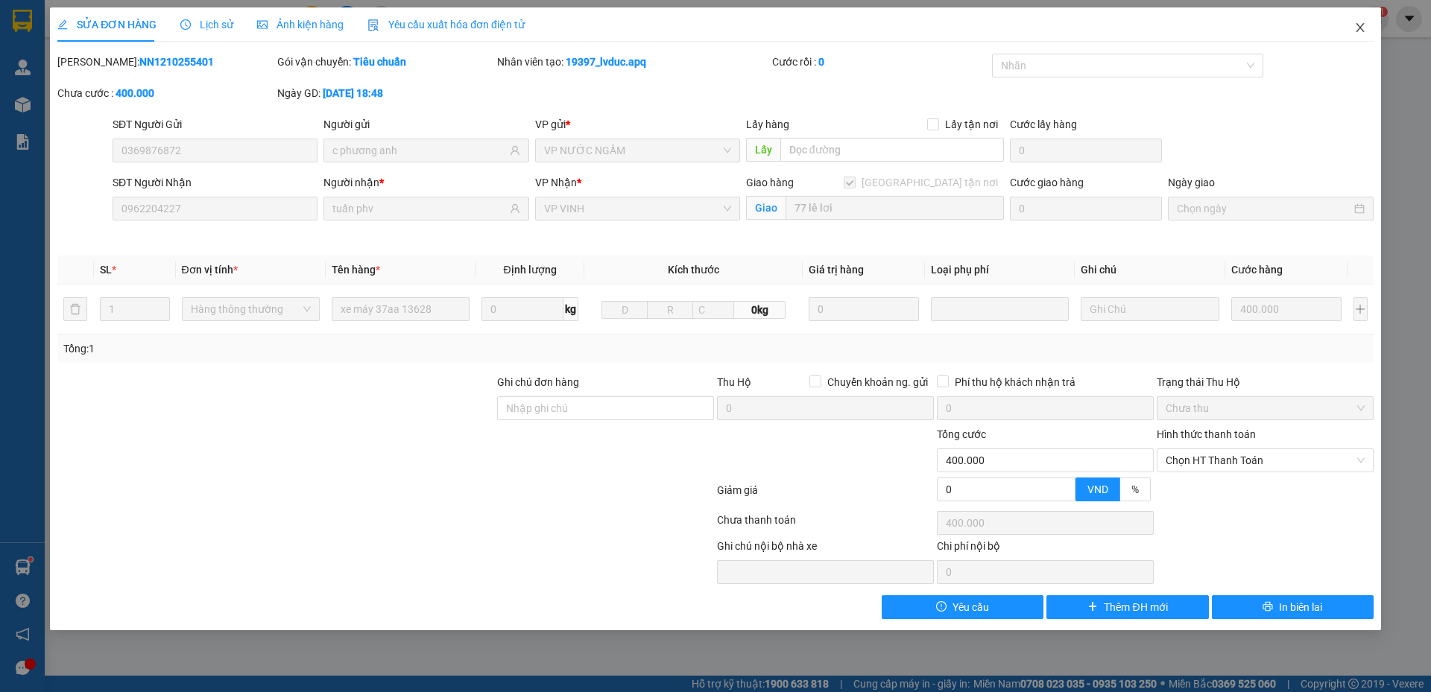
click at [1363, 31] on icon "close" at bounding box center [1360, 28] width 12 height 12
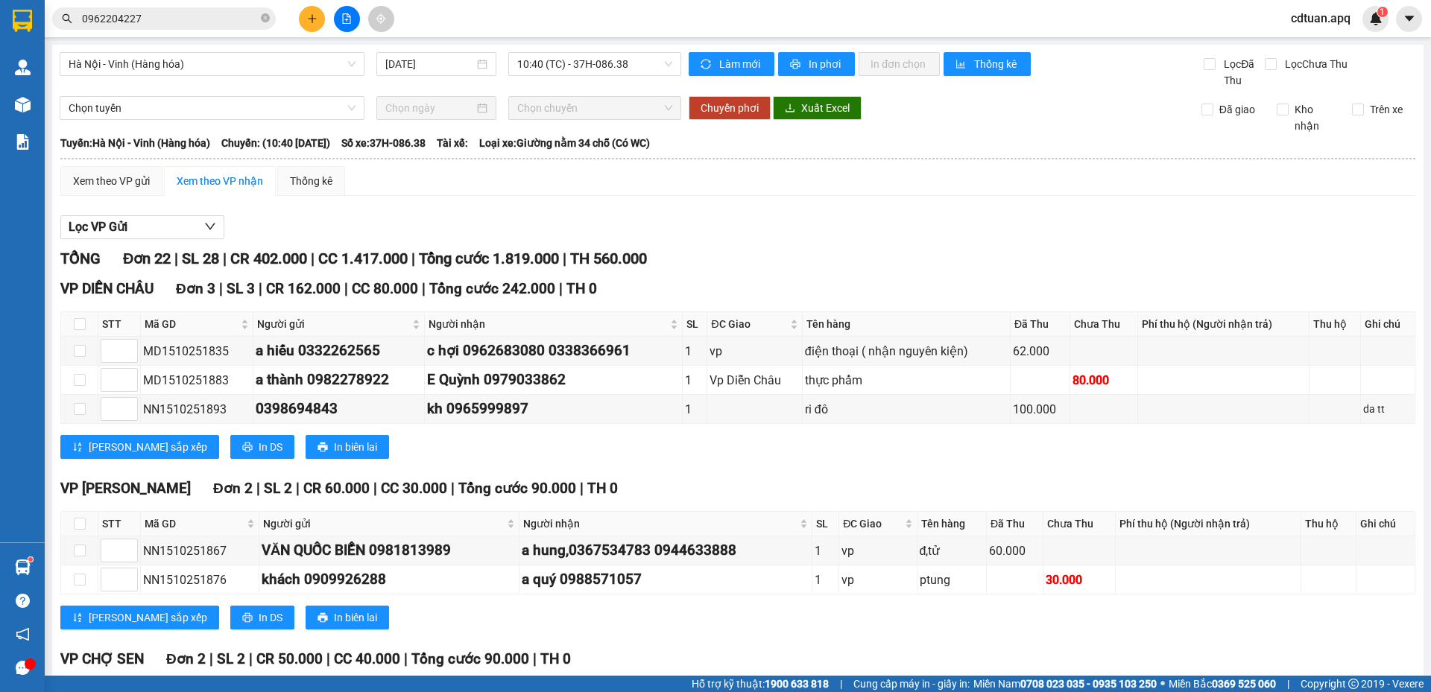
click at [768, 227] on div "Lọc VP Gửi" at bounding box center [737, 227] width 1355 height 25
click at [823, 179] on div "Xem theo VP gửi Xem theo VP nhận Thống kê" at bounding box center [737, 181] width 1355 height 30
click at [1318, 19] on span "cdtuan.apq" at bounding box center [1320, 18] width 83 height 19
click at [1322, 43] on span "Đăng xuất" at bounding box center [1333, 46] width 63 height 16
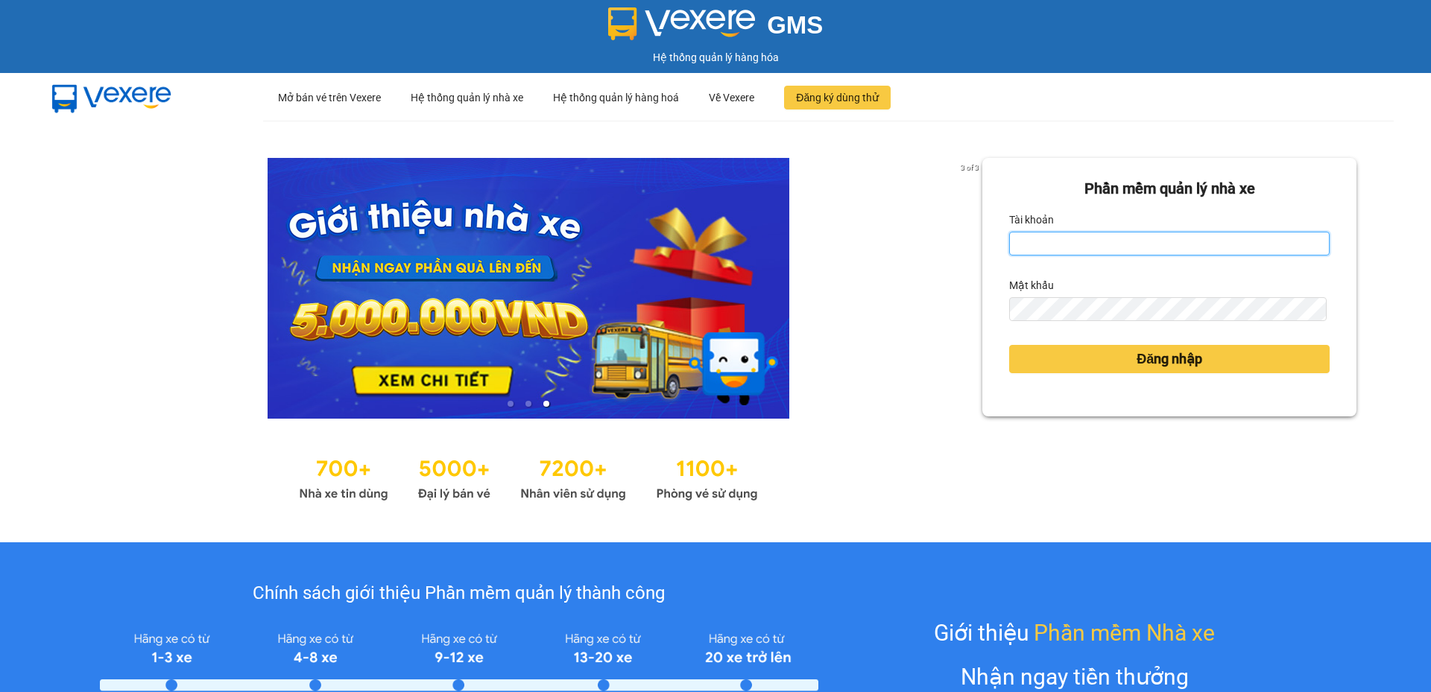
type input "cdtuan.apq"
click at [837, 259] on div at bounding box center [529, 288] width 908 height 261
